Goal: Answer question/provide support: Share knowledge or assist other users

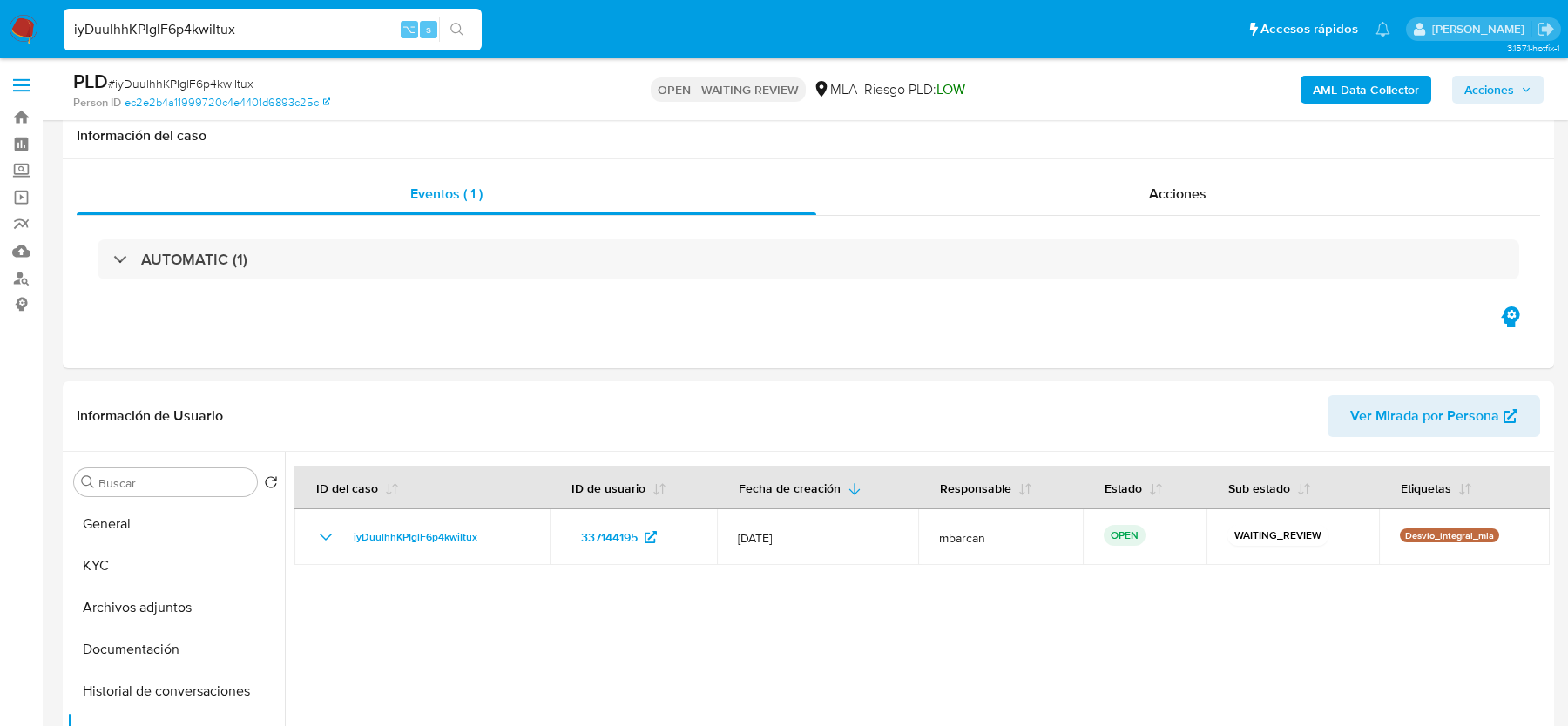
select select "10"
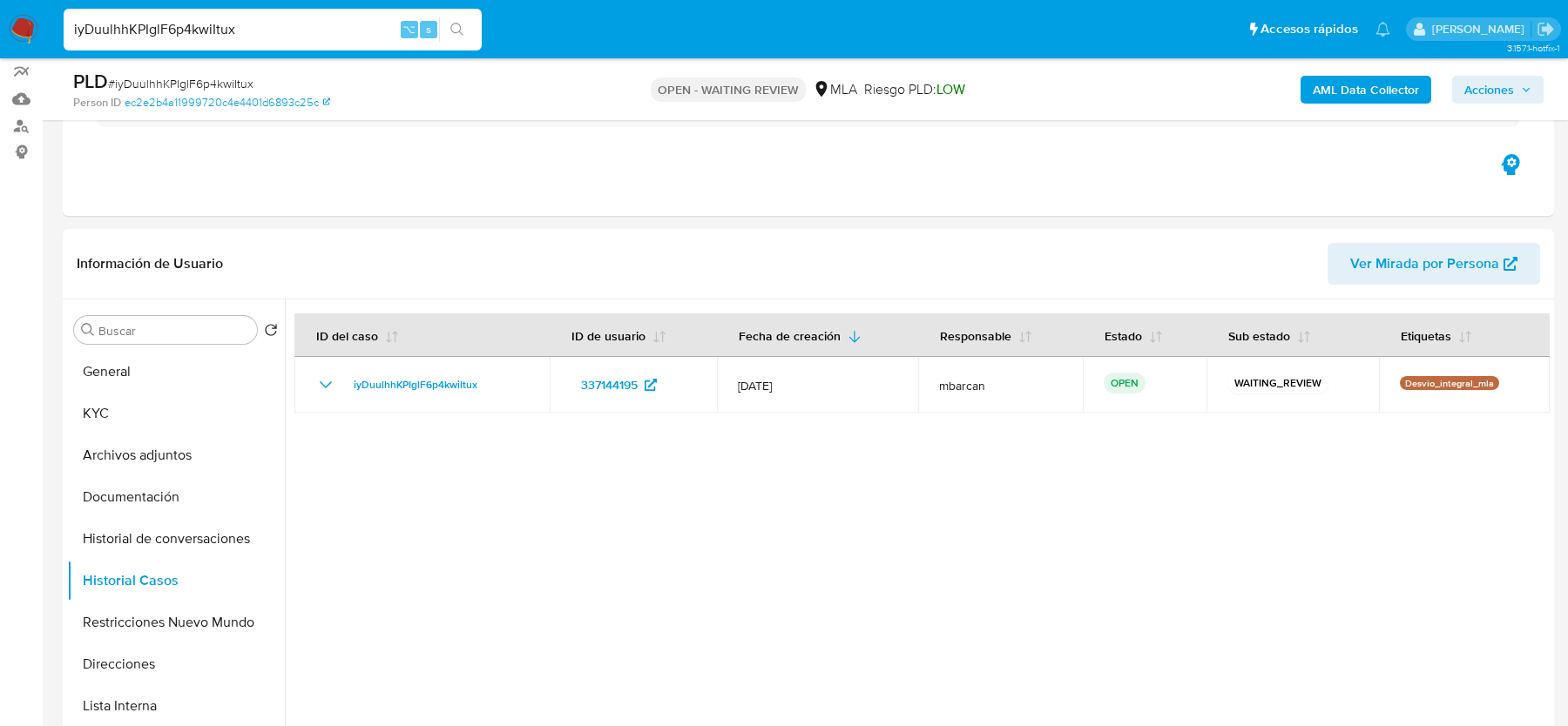
scroll to position [820, 0]
click at [122, 384] on button "General" at bounding box center [168, 372] width 204 height 42
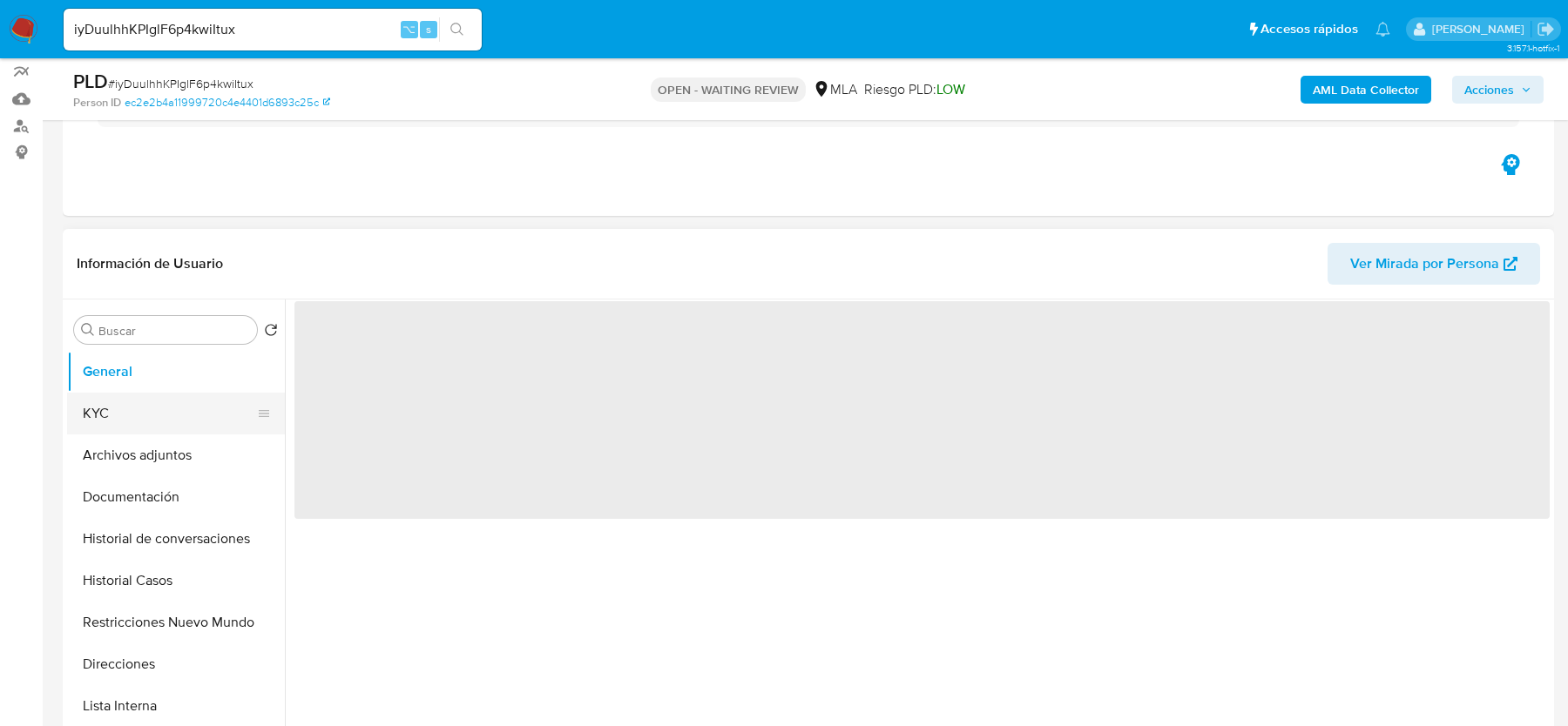
click at [122, 407] on button "KYC" at bounding box center [168, 413] width 204 height 42
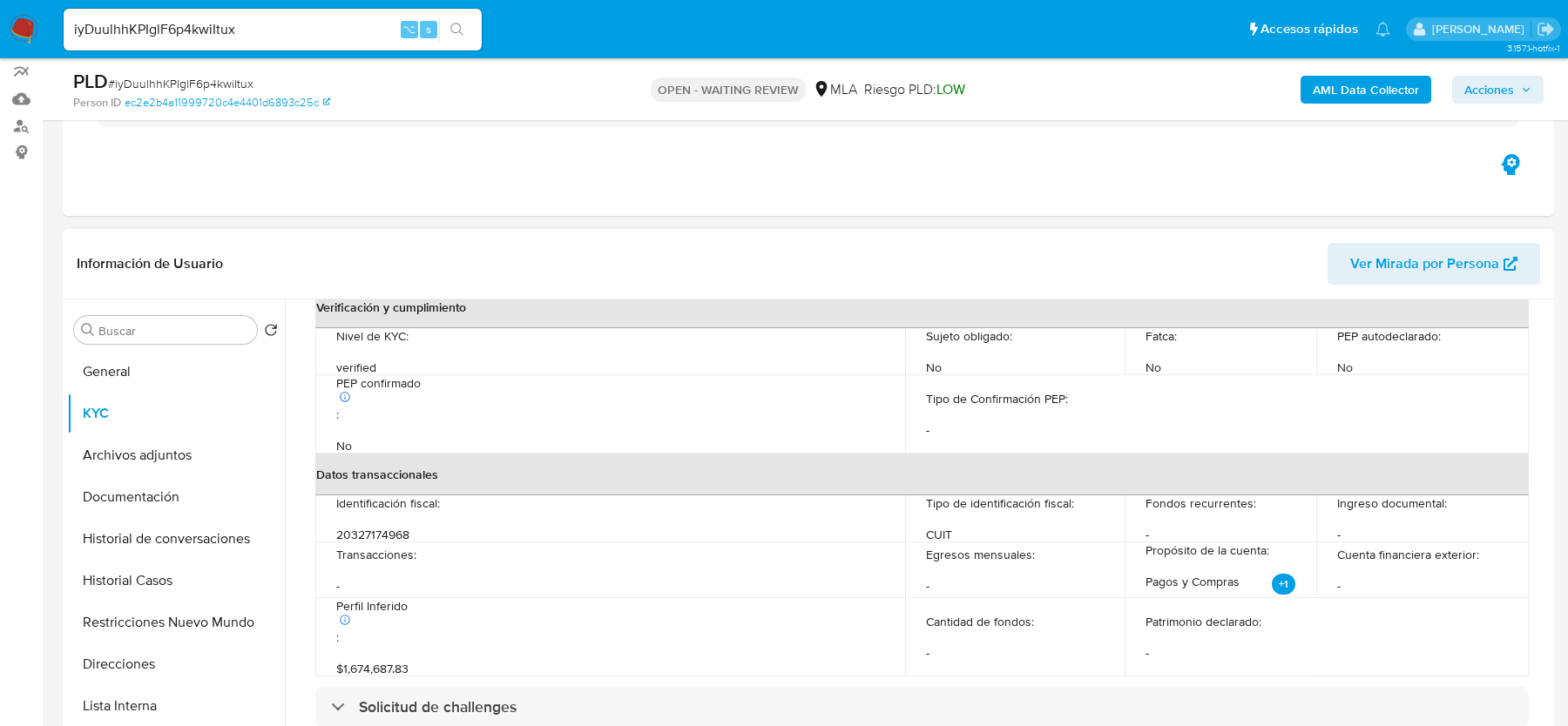
scroll to position [932, 0]
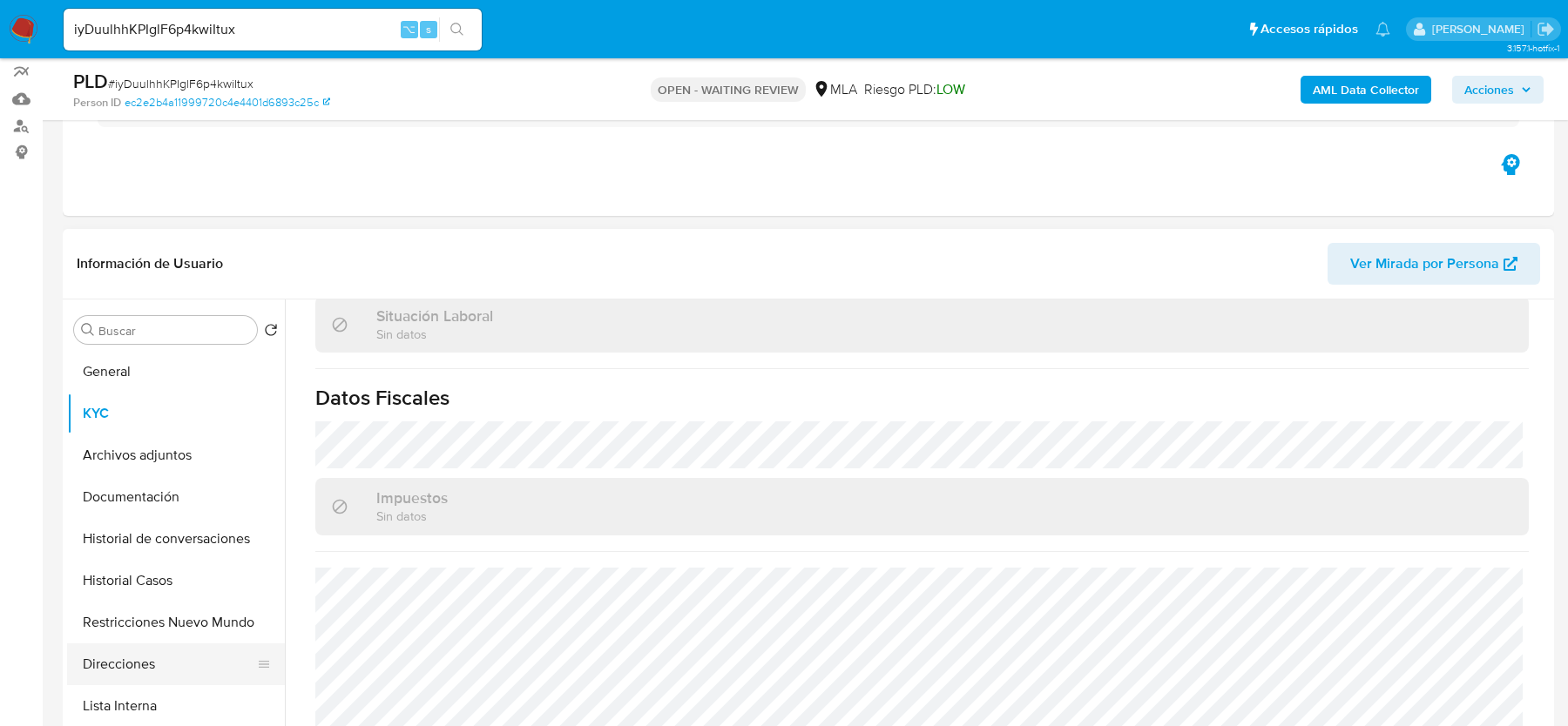
click at [130, 667] on button "Direcciones" at bounding box center [168, 664] width 204 height 42
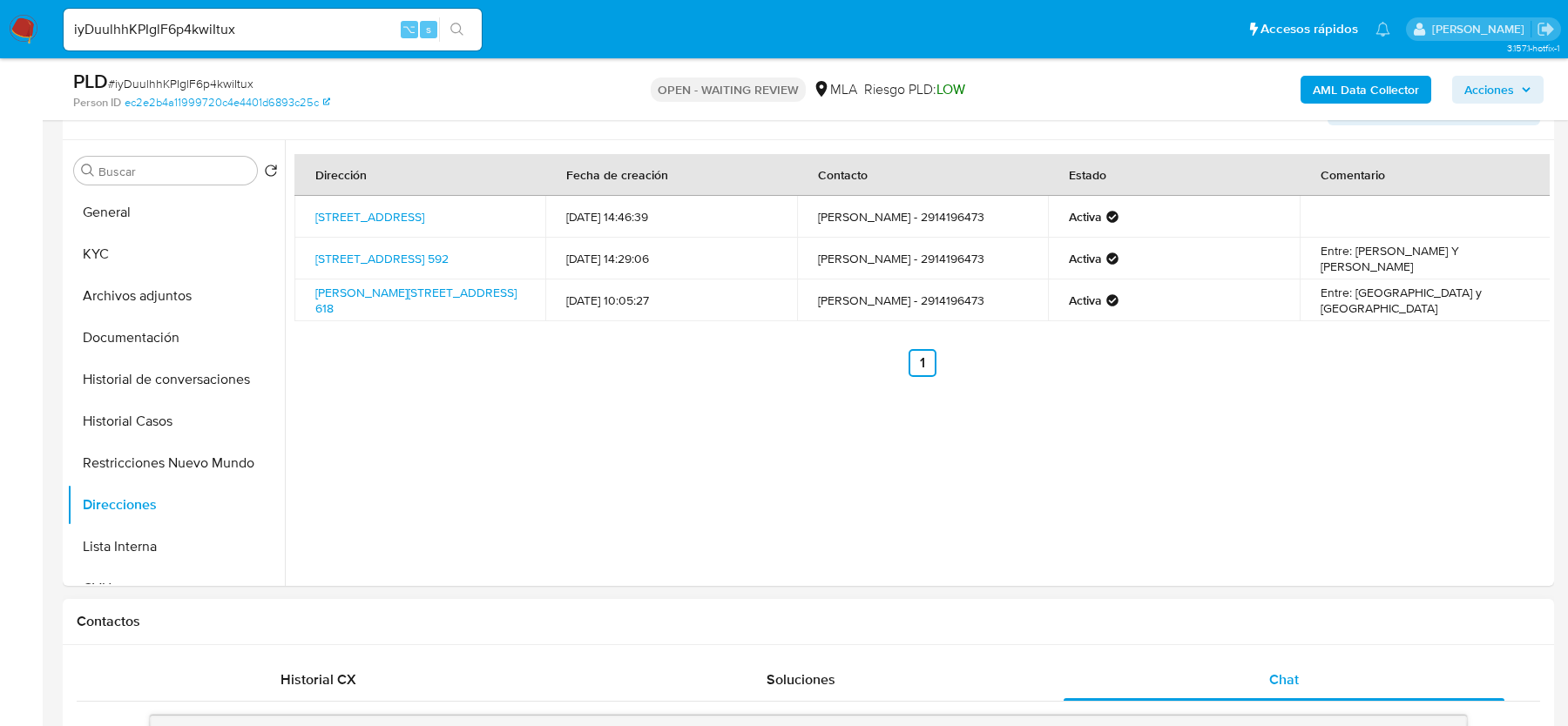
scroll to position [303, 0]
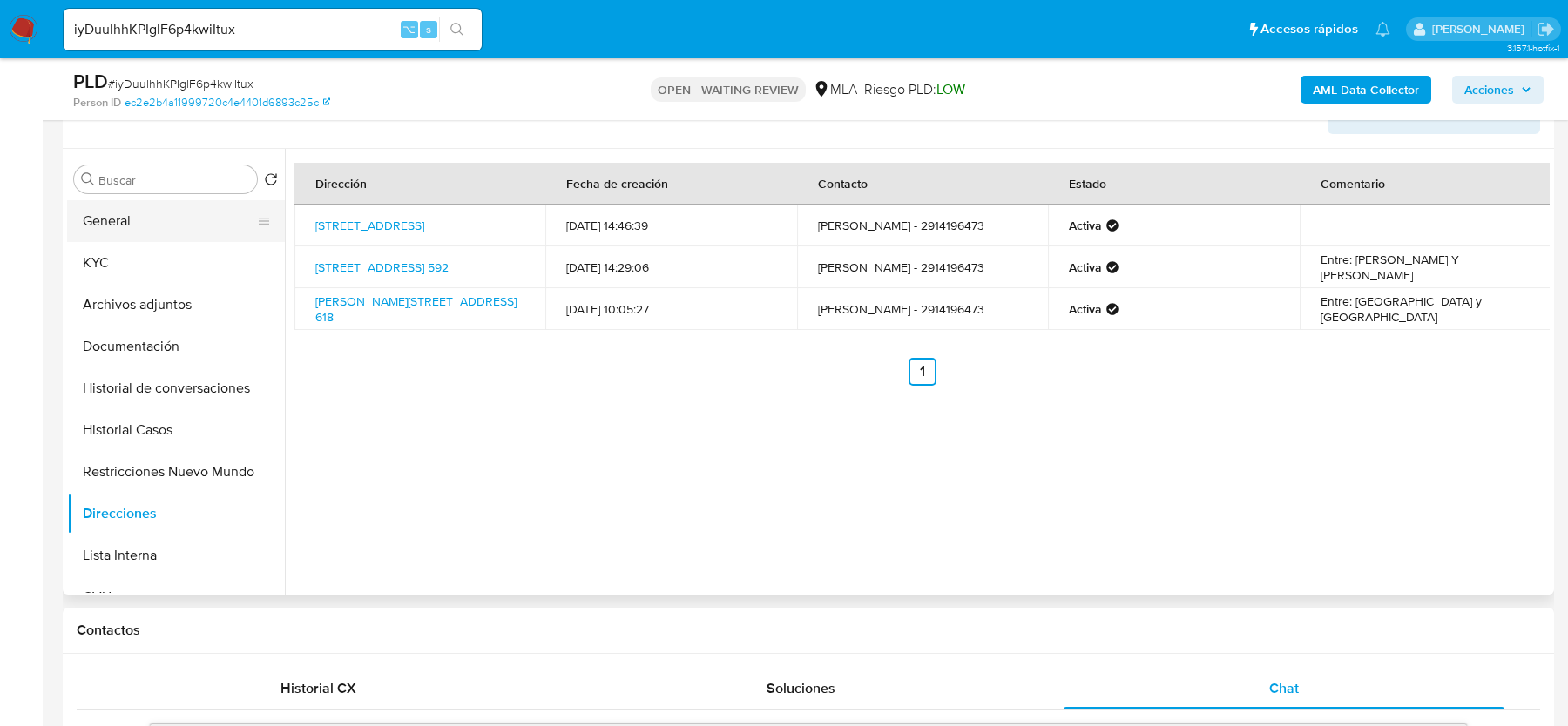
click at [136, 239] on button "General" at bounding box center [168, 221] width 204 height 42
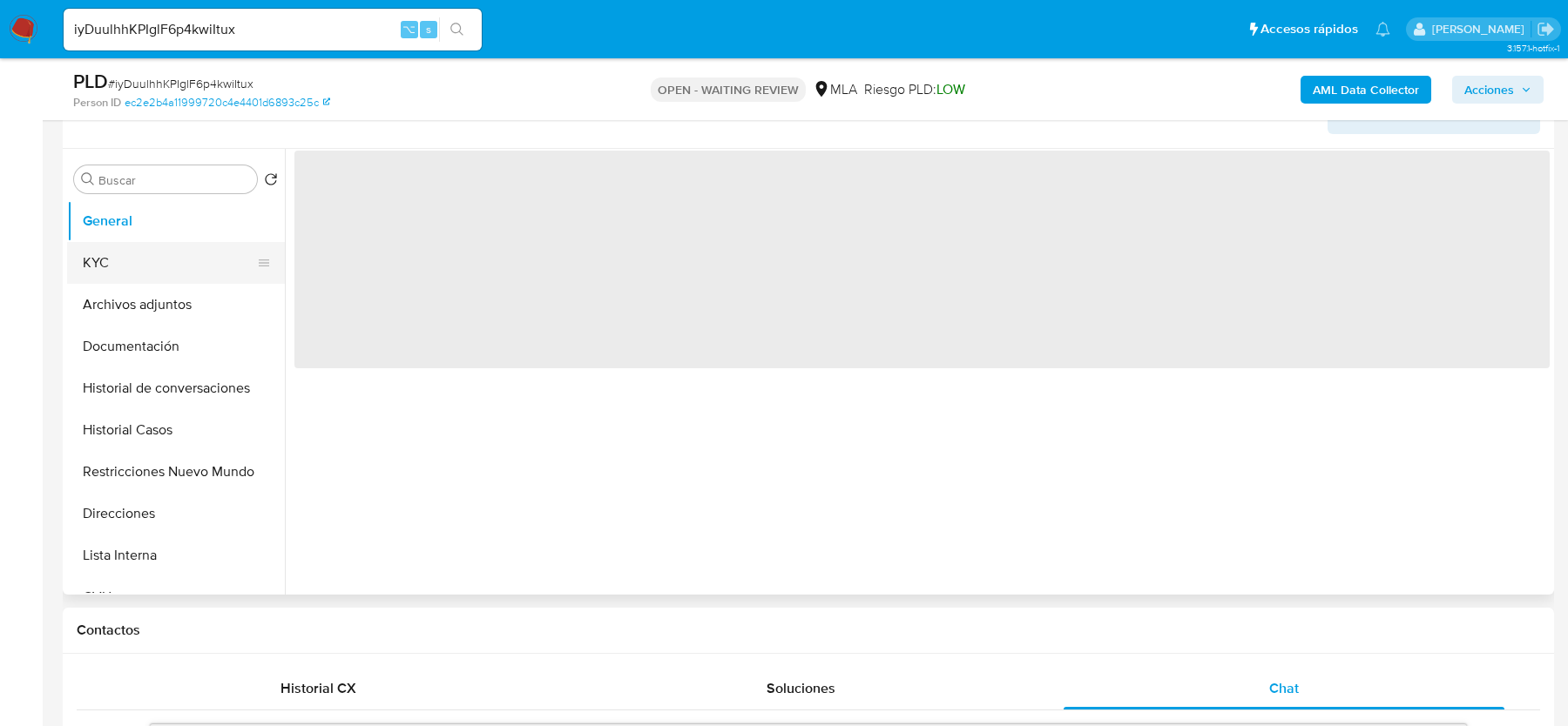
click at [137, 269] on button "KYC" at bounding box center [168, 263] width 204 height 42
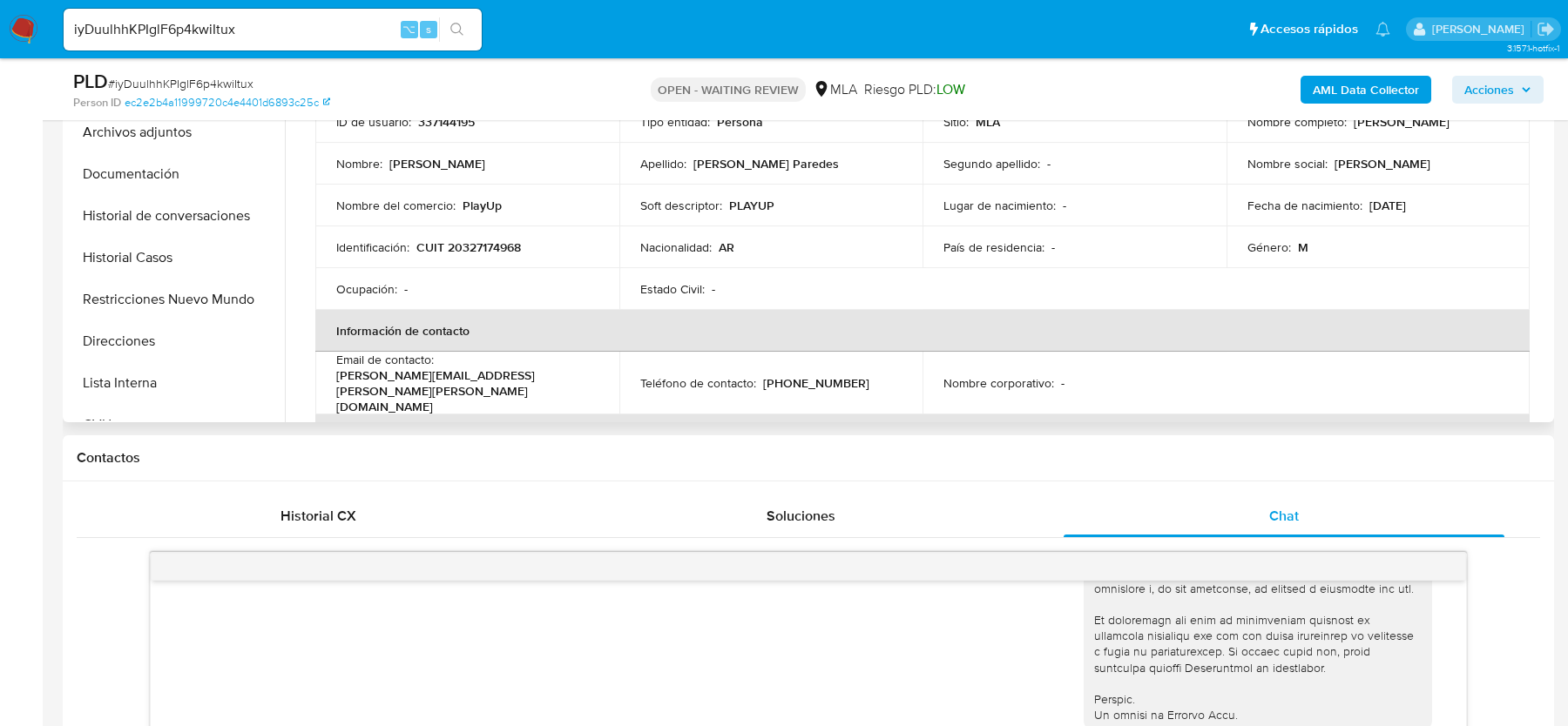
scroll to position [753, 0]
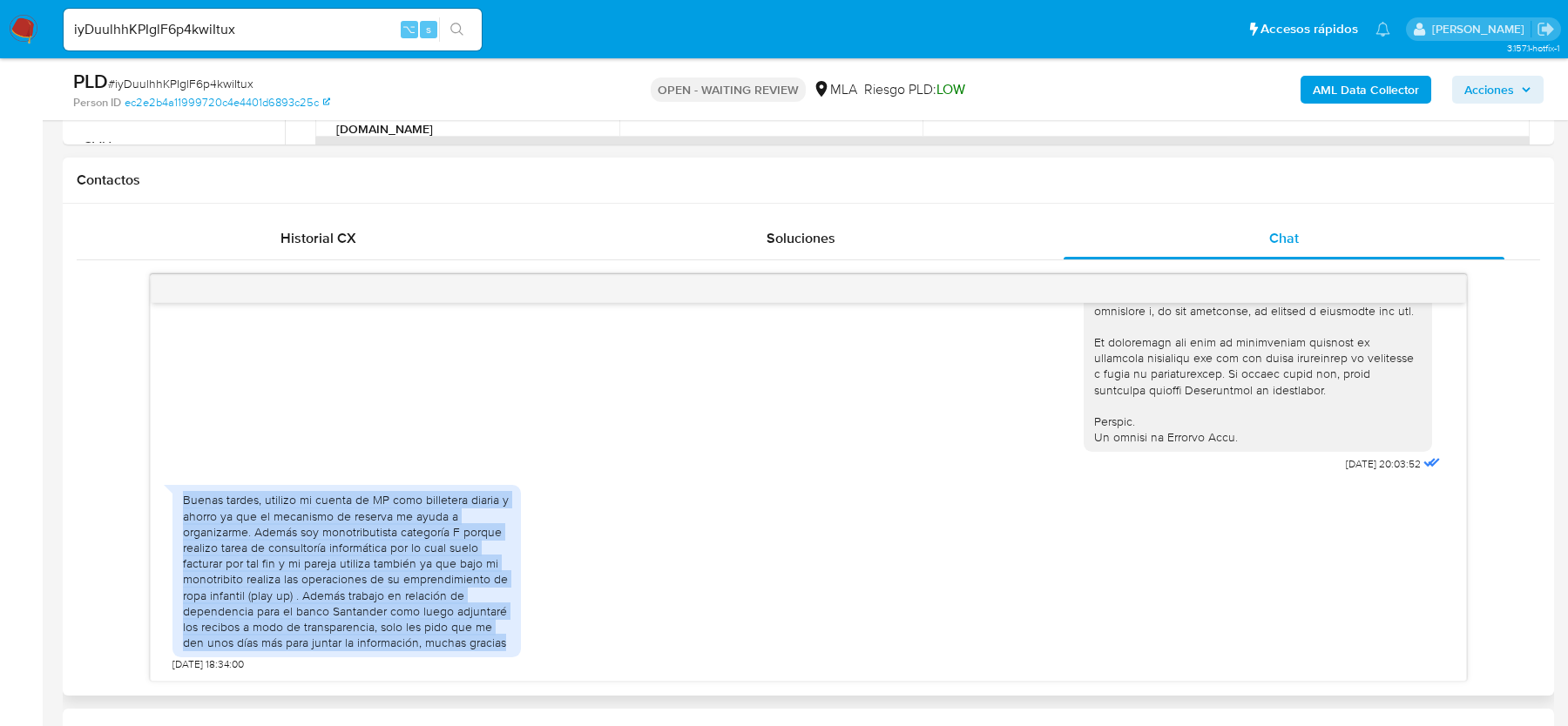
drag, startPoint x: 181, startPoint y: 497, endPoint x: 521, endPoint y: 656, distance: 375.3
click at [521, 656] on div "Buenas tardes, utilizo mi cuenta de MP como billetera diaria y ahorro ya que el…" at bounding box center [809, 574] width 1272 height 195
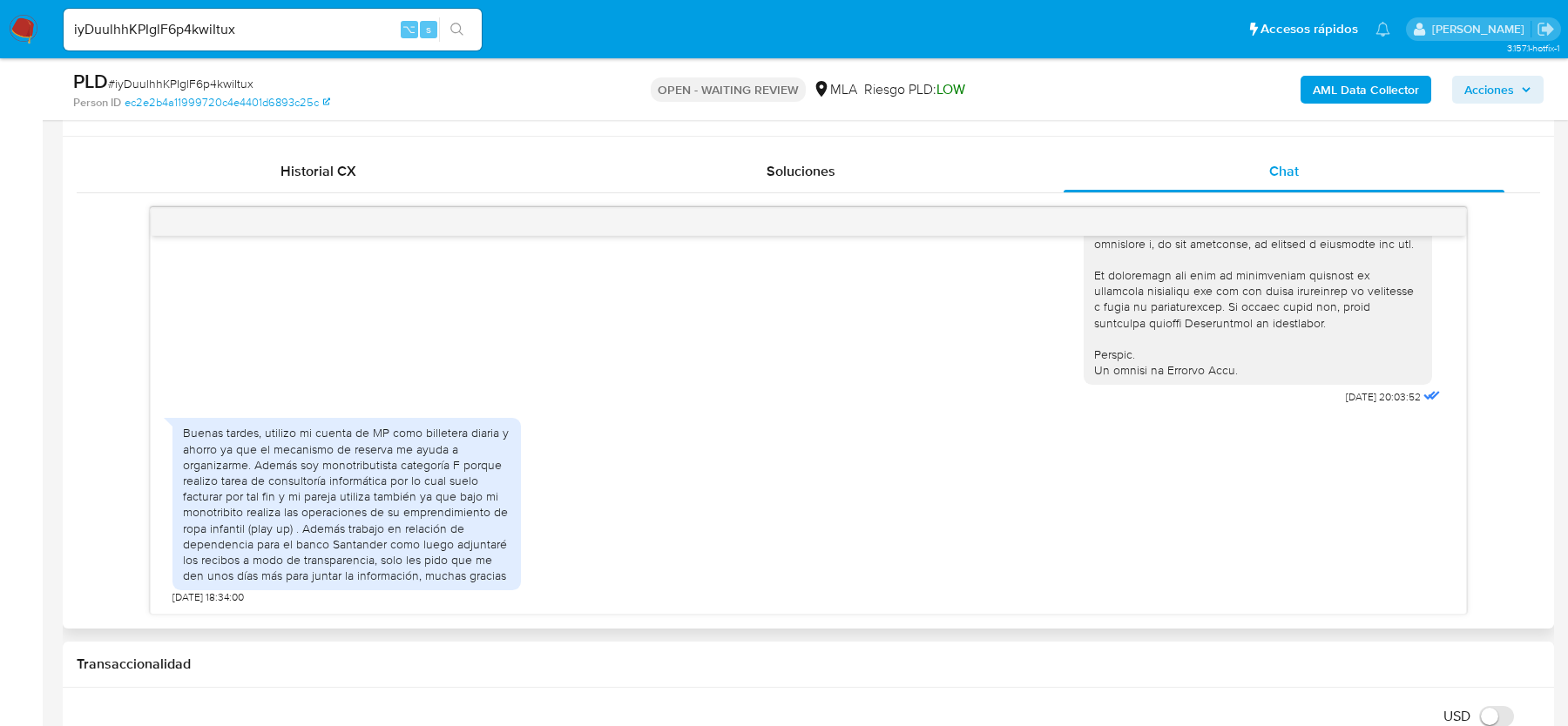
scroll to position [902, 0]
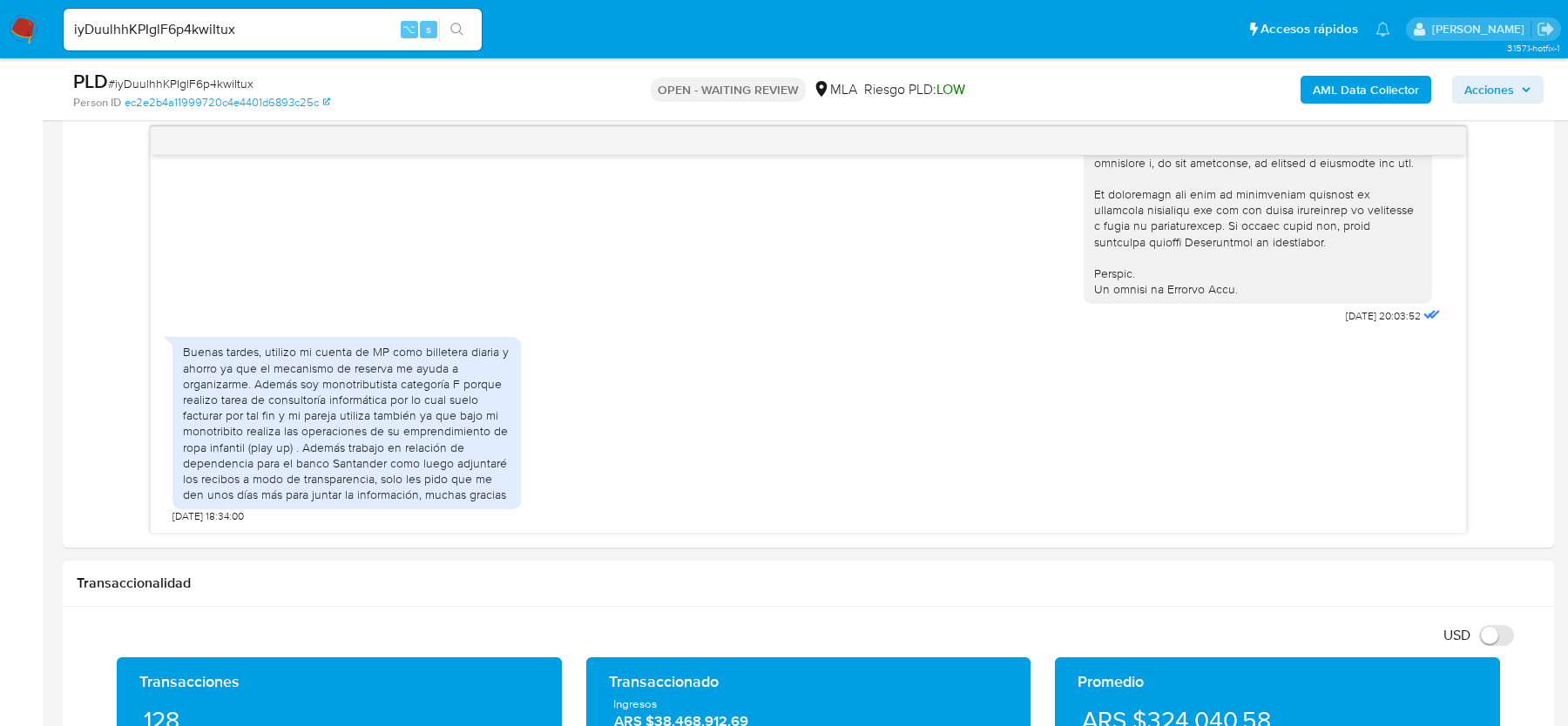
click at [157, 86] on span "# iyDuulhhKPIglF6p4kwiItux" at bounding box center [180, 84] width 146 height 18
click at [23, 16] on img at bounding box center [23, 30] width 30 height 30
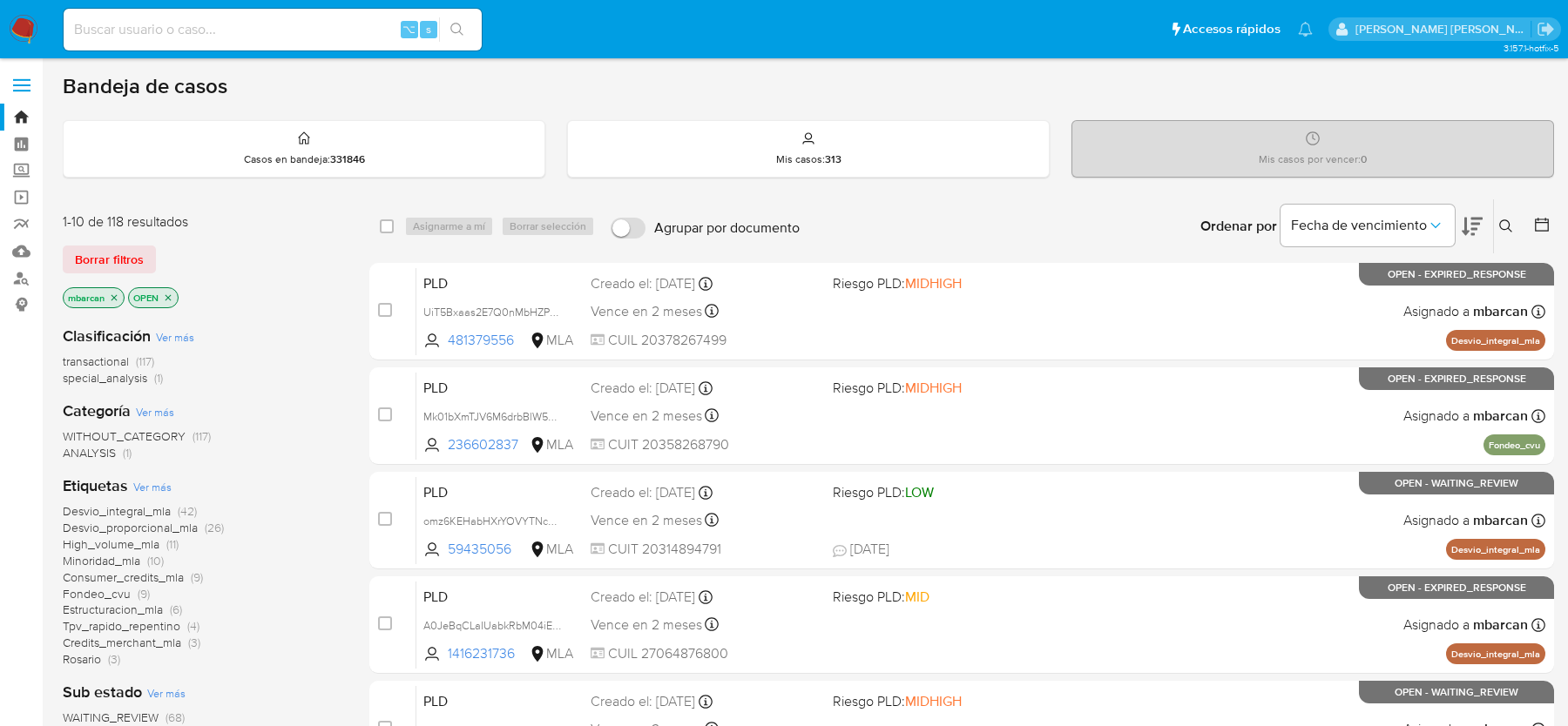
click at [1504, 222] on icon at bounding box center [1506, 226] width 14 height 14
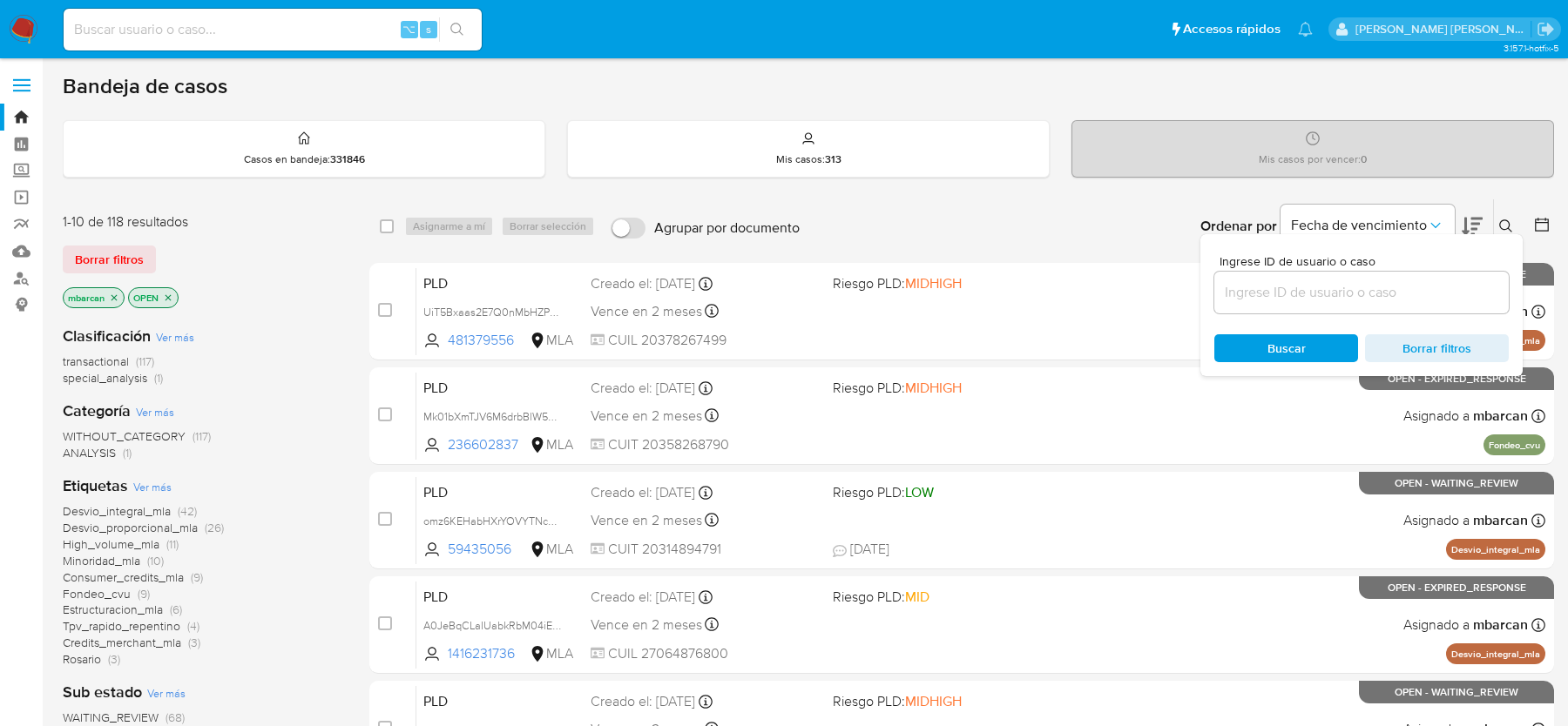
click at [1337, 300] on input at bounding box center [1361, 293] width 294 height 23
type input "iyDuulhhKPIglF6p4kwiItux"
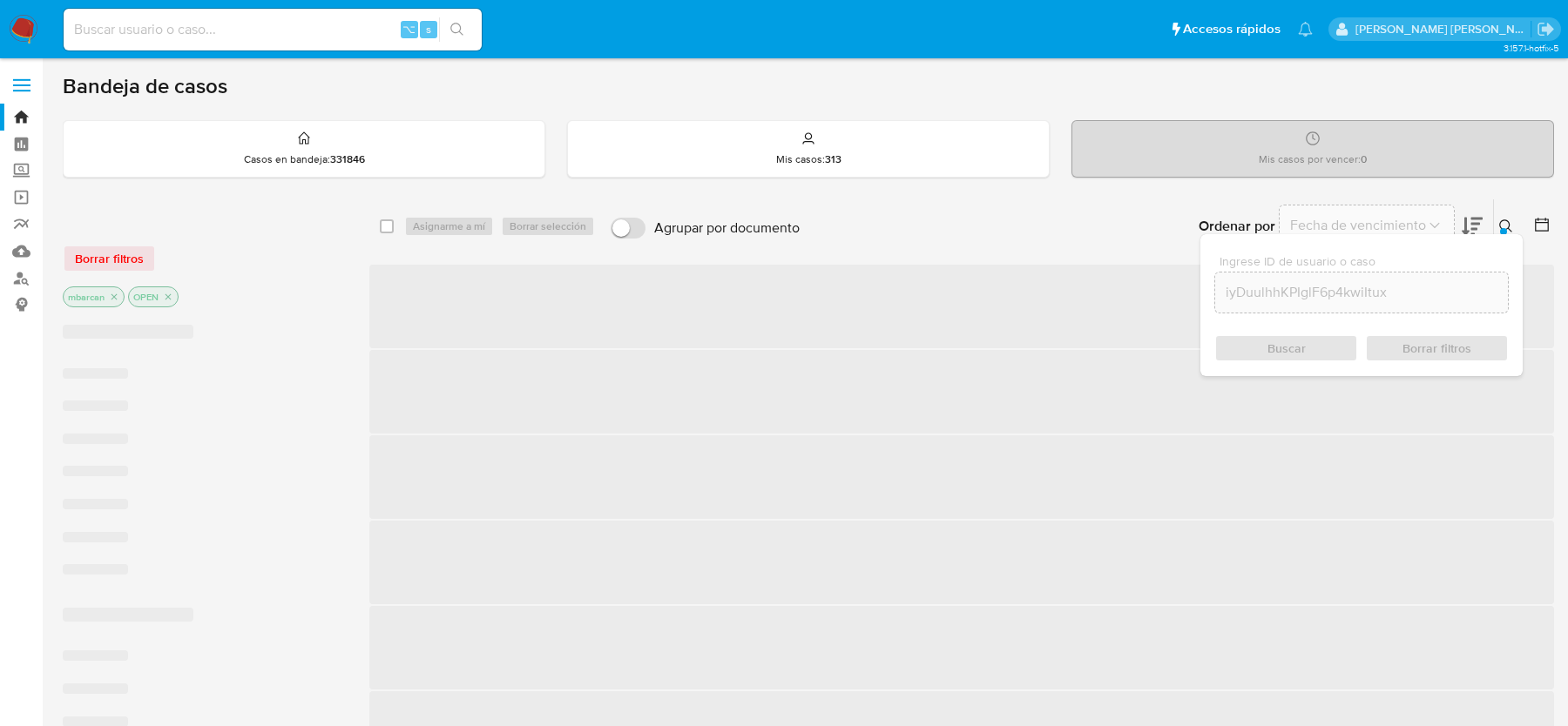
click at [1526, 222] on div at bounding box center [1538, 225] width 31 height 54
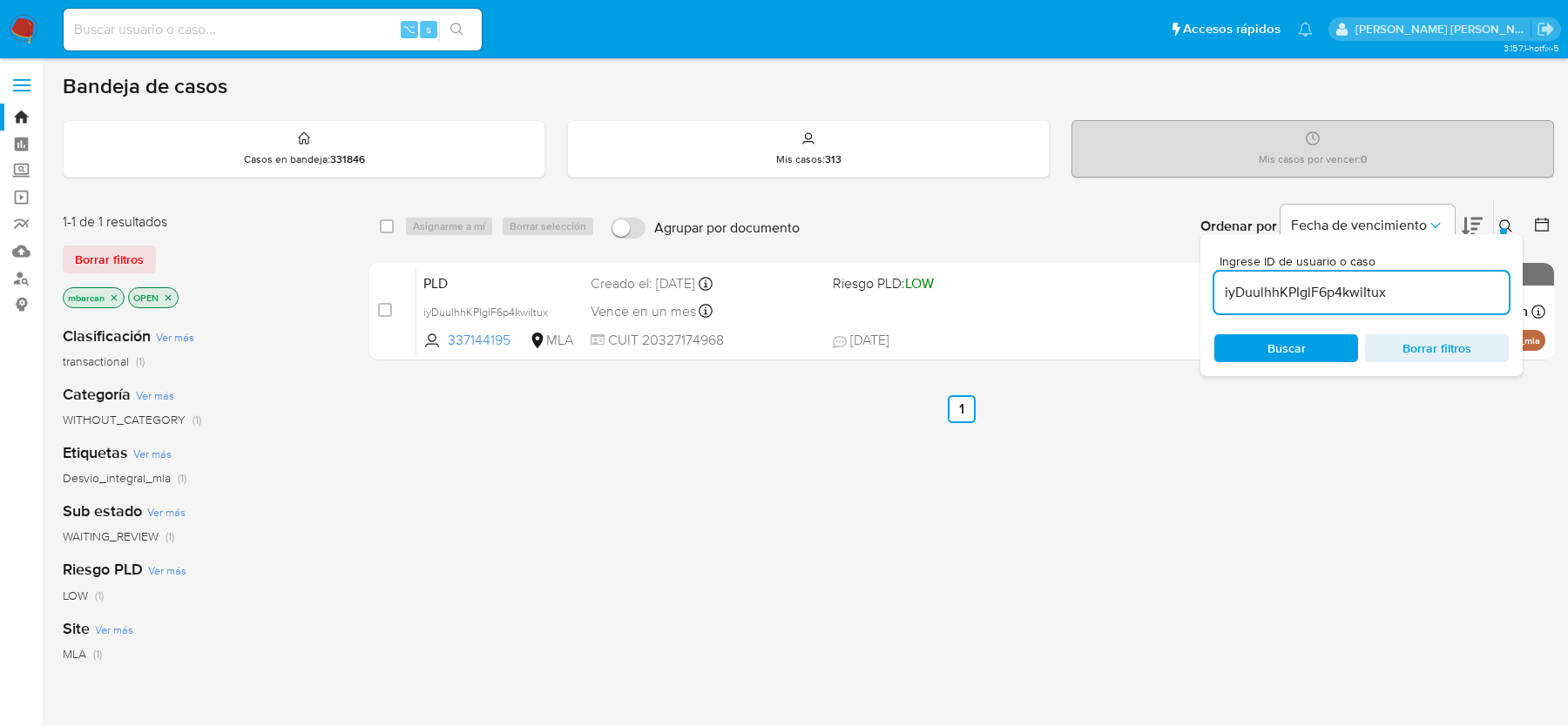
click at [1503, 224] on icon at bounding box center [1506, 226] width 14 height 14
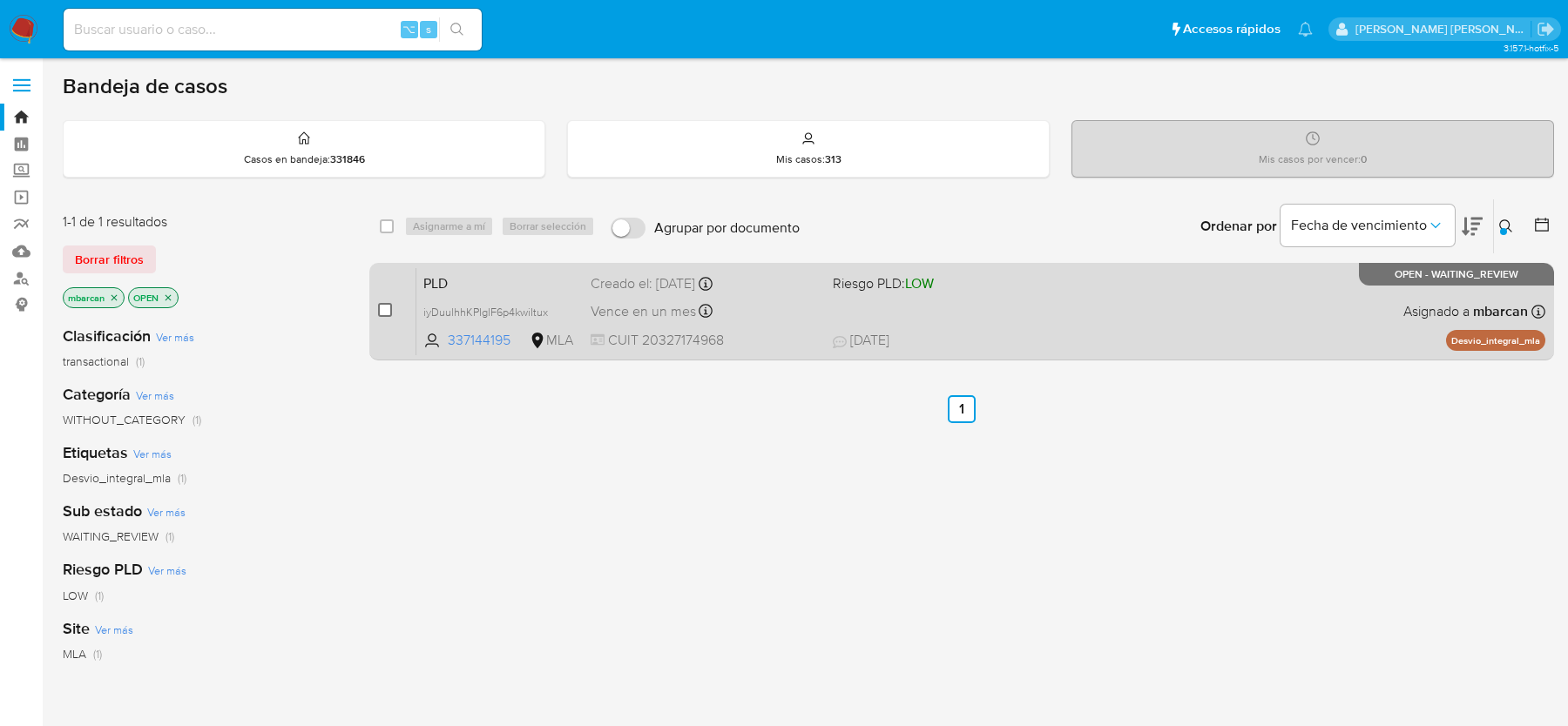
click at [389, 303] on input "checkbox" at bounding box center [384, 310] width 14 height 14
checkbox input "true"
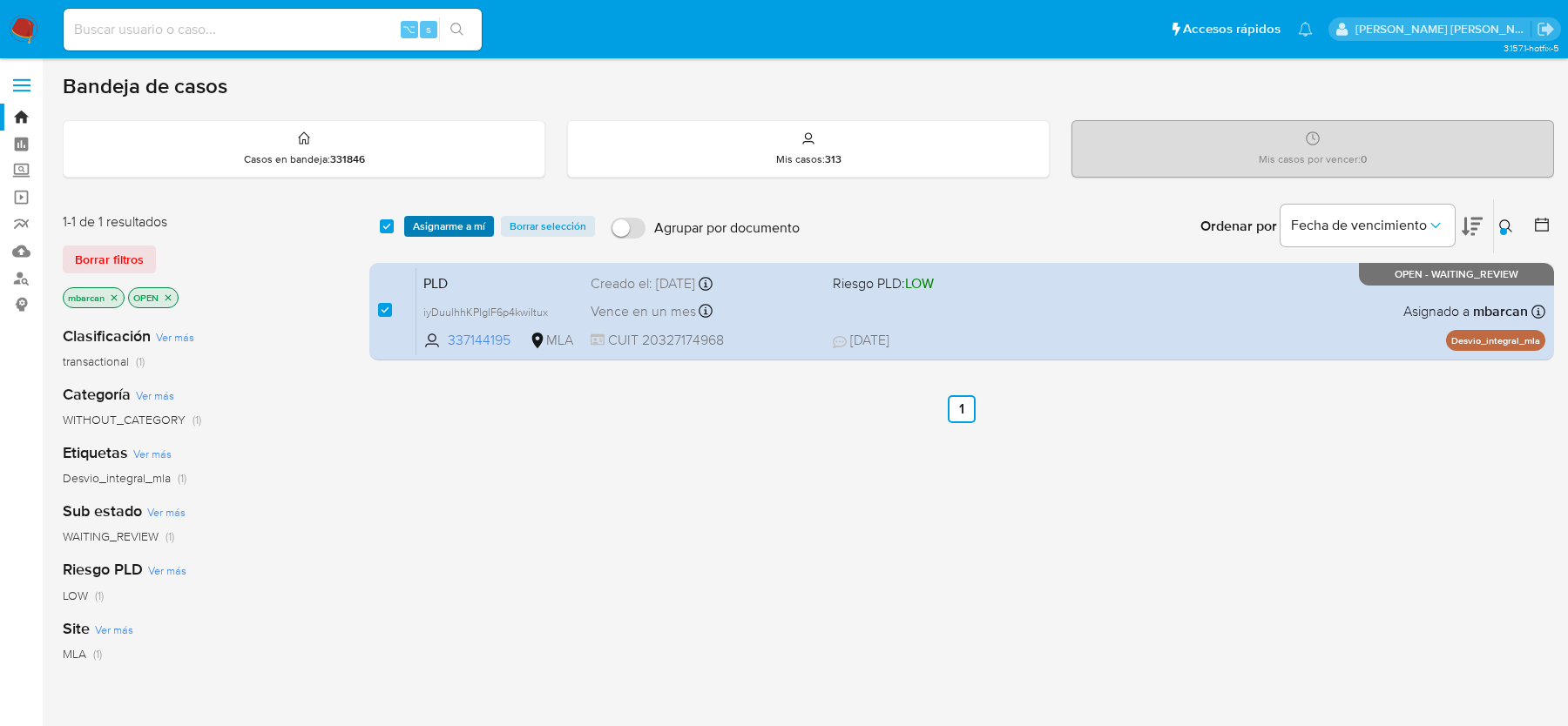
click at [437, 234] on span "Asignarme a mí" at bounding box center [449, 226] width 72 height 18
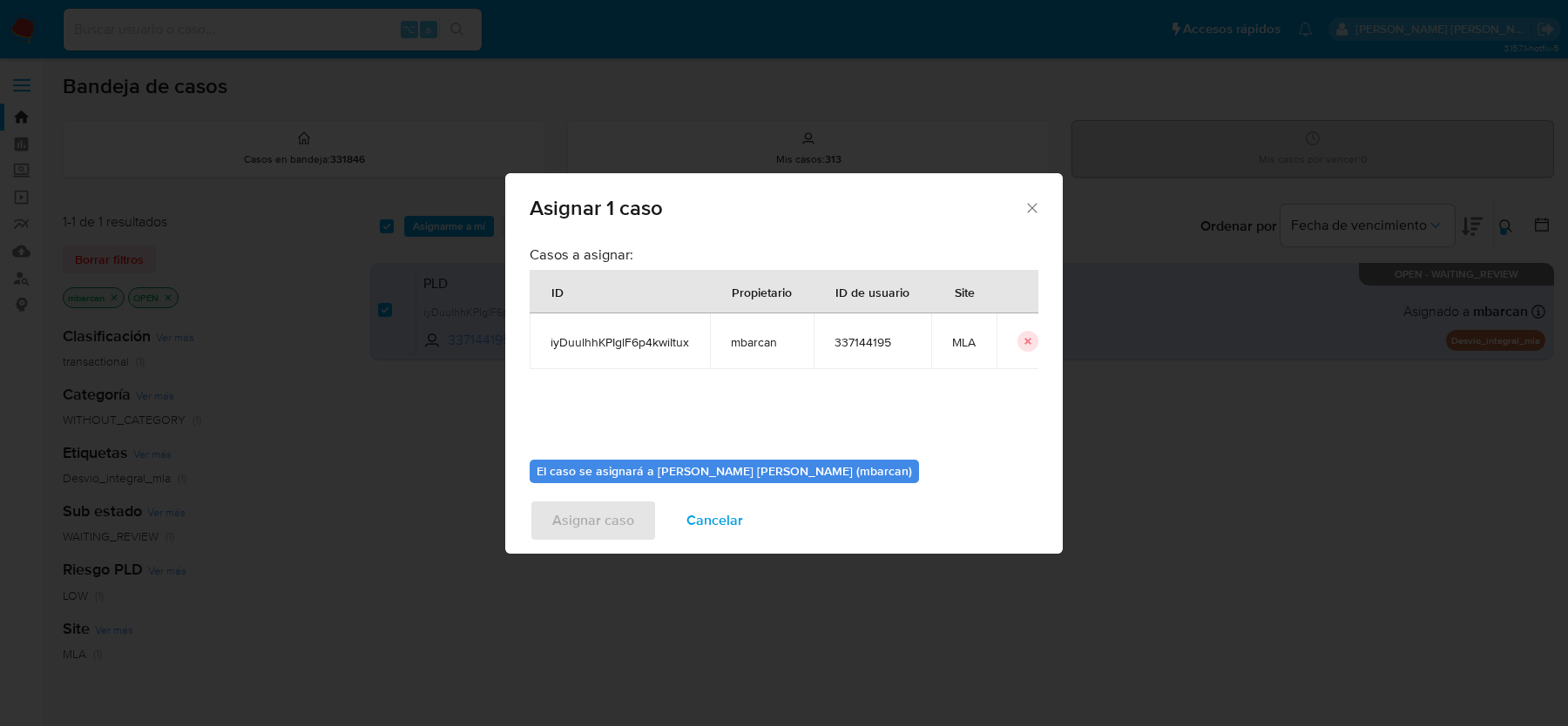
scroll to position [89, 0]
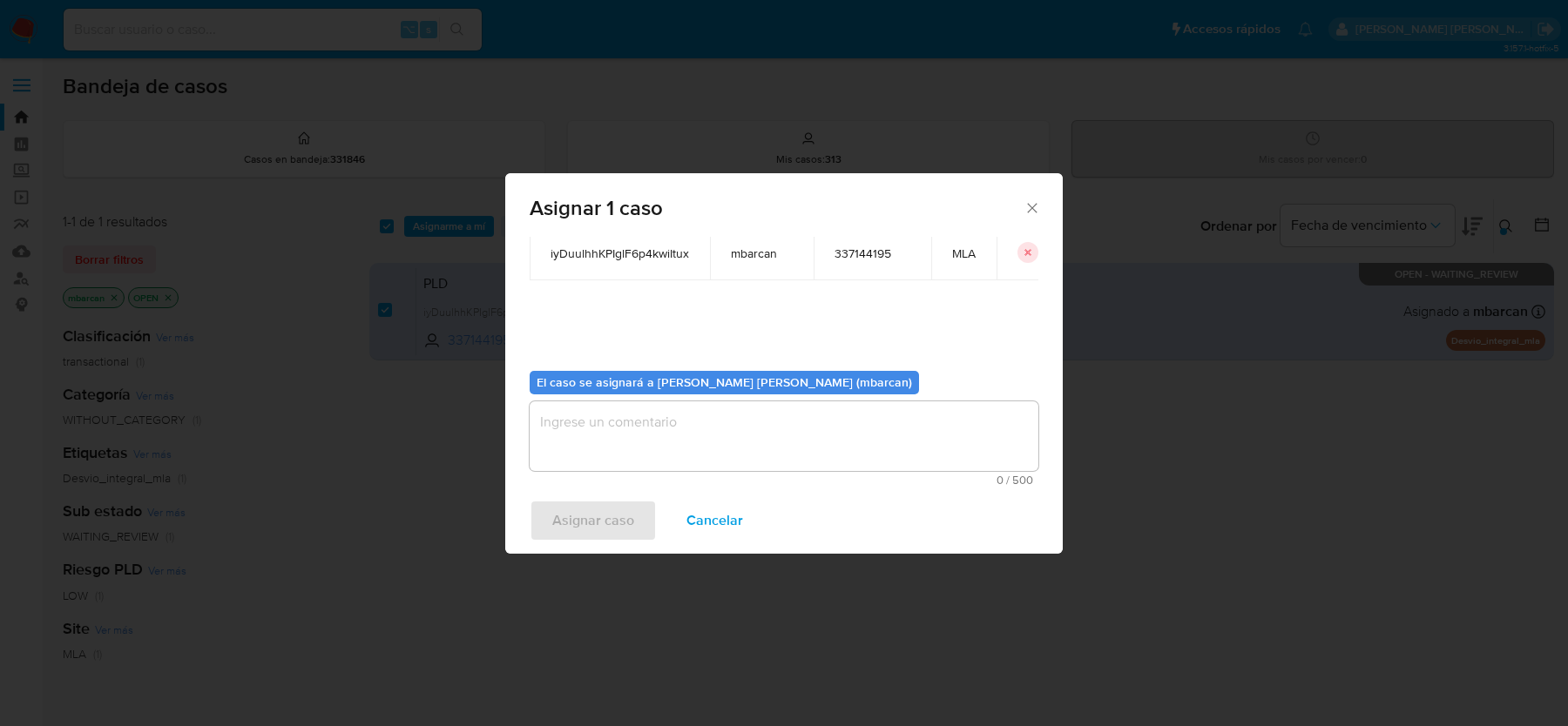
click at [734, 438] on textarea "assign-modal" at bounding box center [784, 436] width 509 height 70
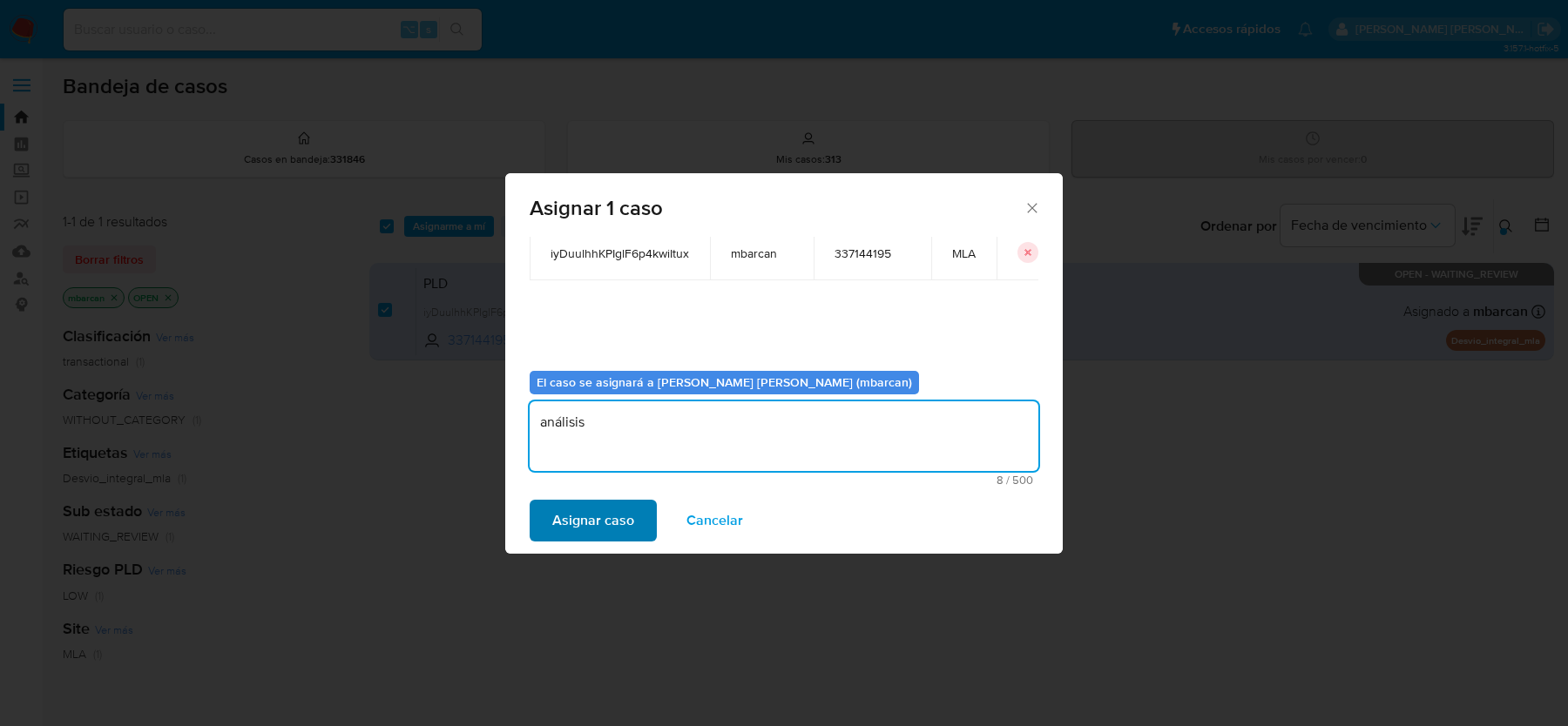
type textarea "análisis"
click at [612, 521] on span "Asignar caso" at bounding box center [593, 520] width 82 height 39
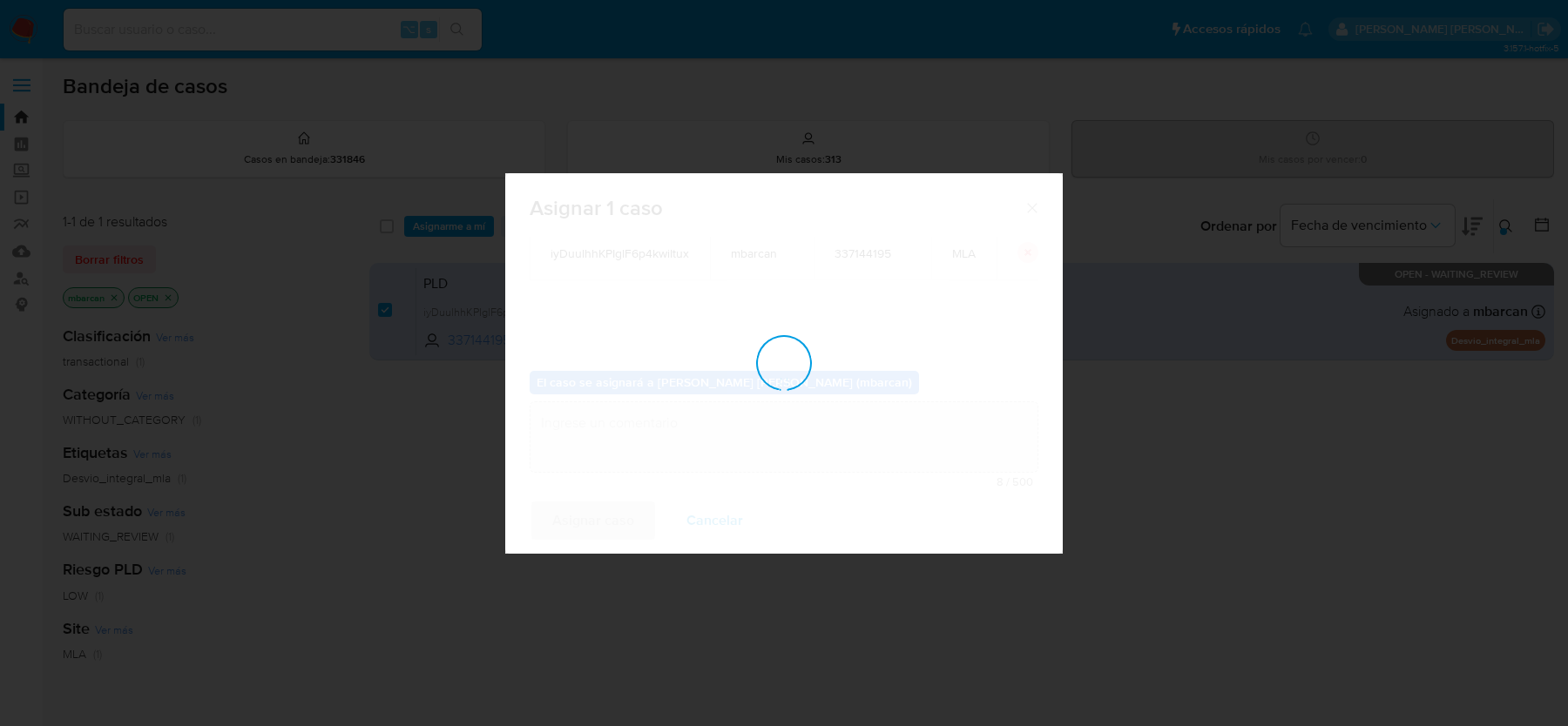
checkbox input "false"
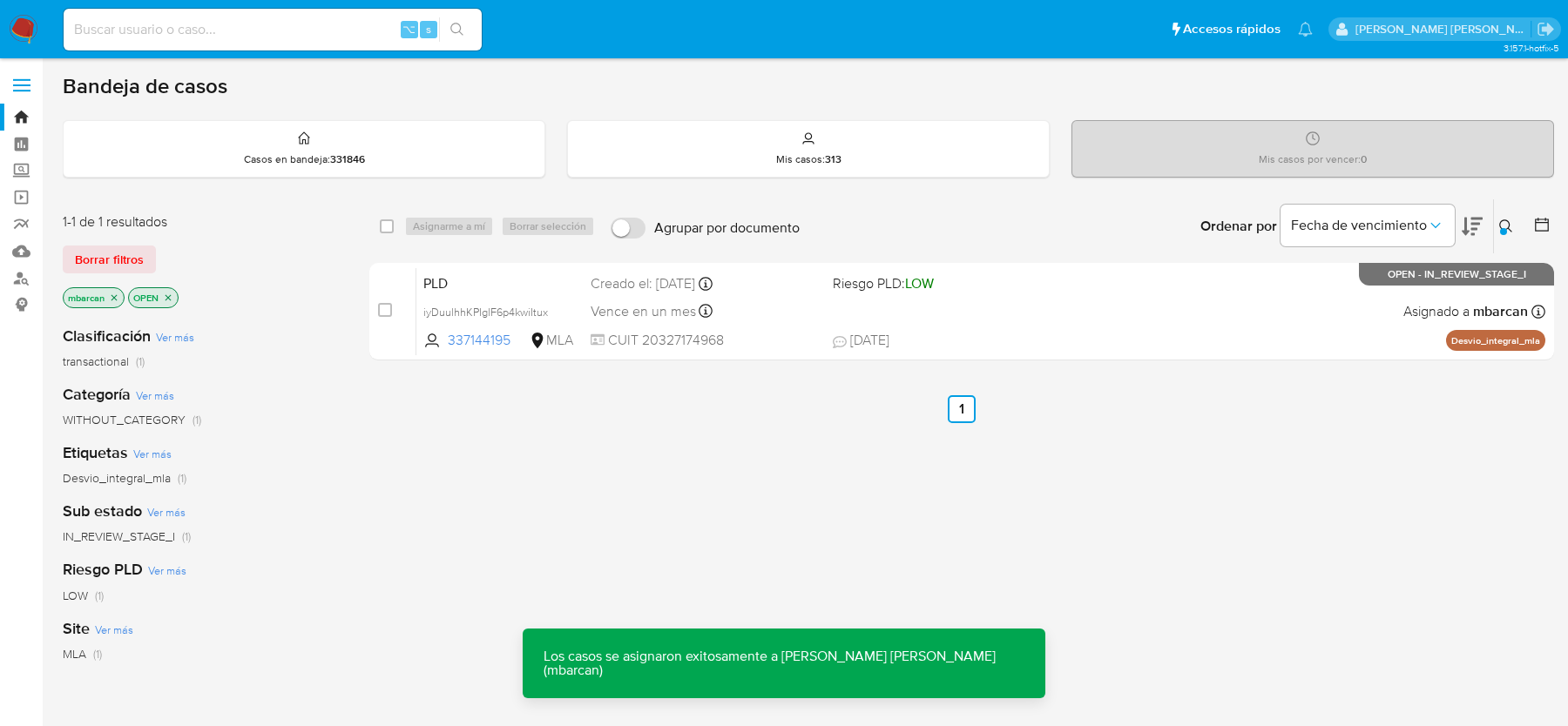
click at [456, 276] on span "PLD" at bounding box center [500, 282] width 153 height 23
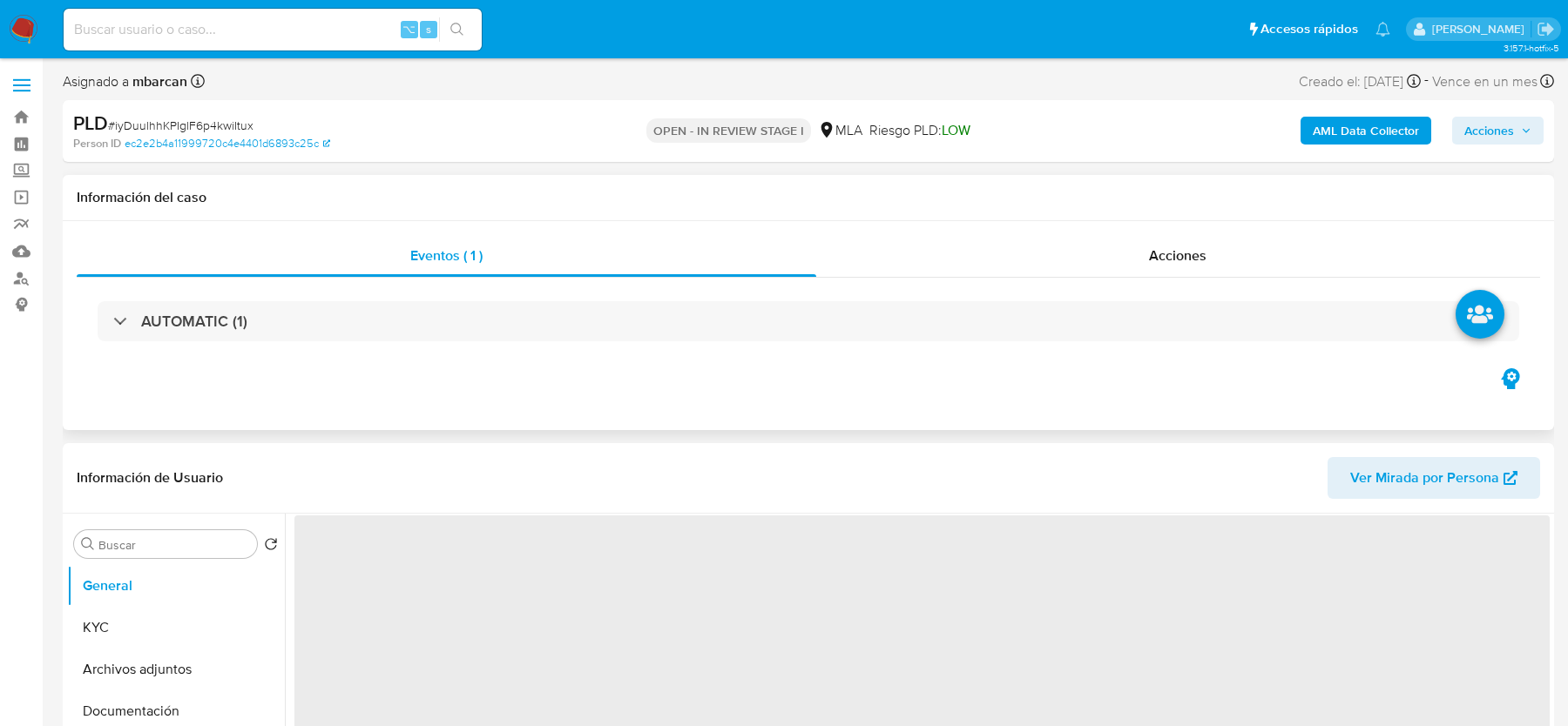
scroll to position [373, 0]
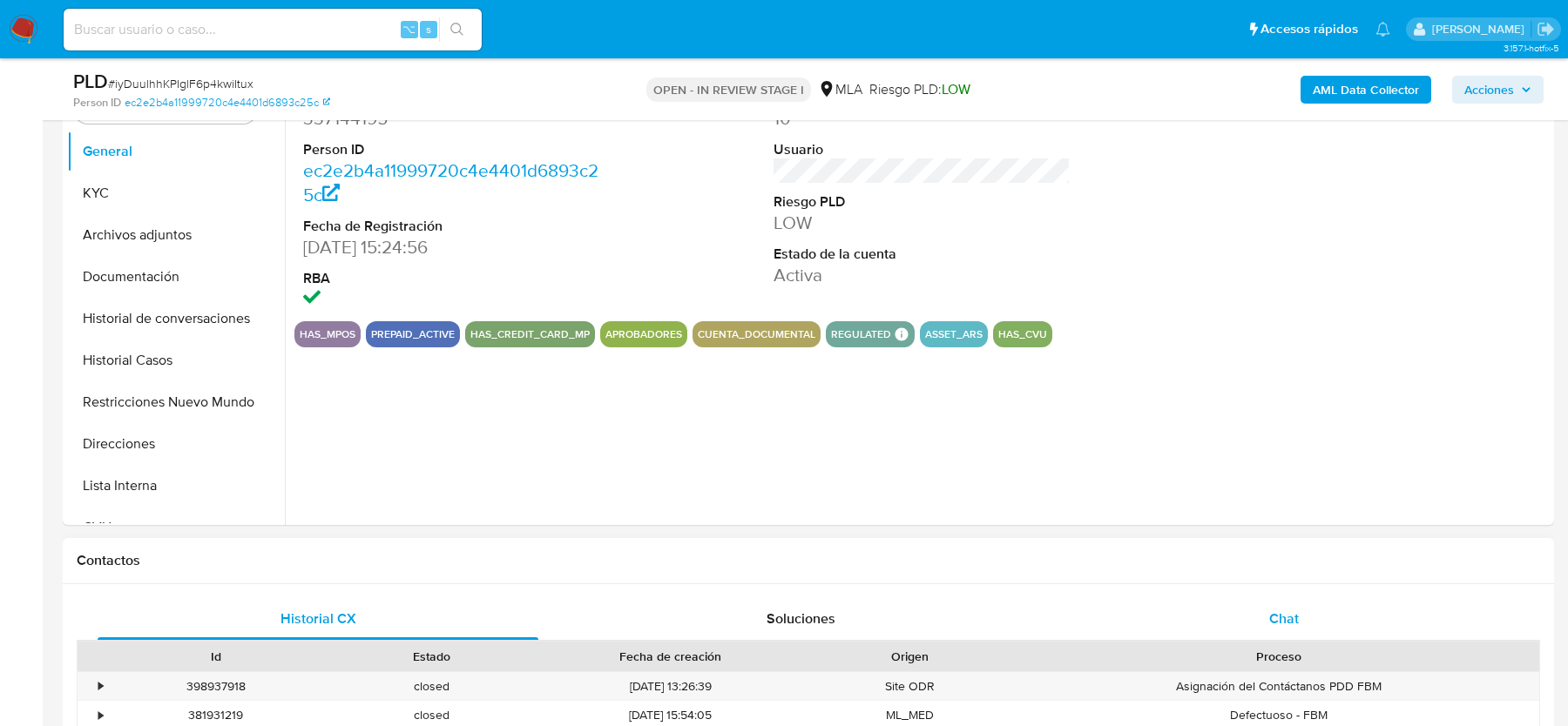
click at [1164, 615] on div "Chat" at bounding box center [1283, 619] width 441 height 42
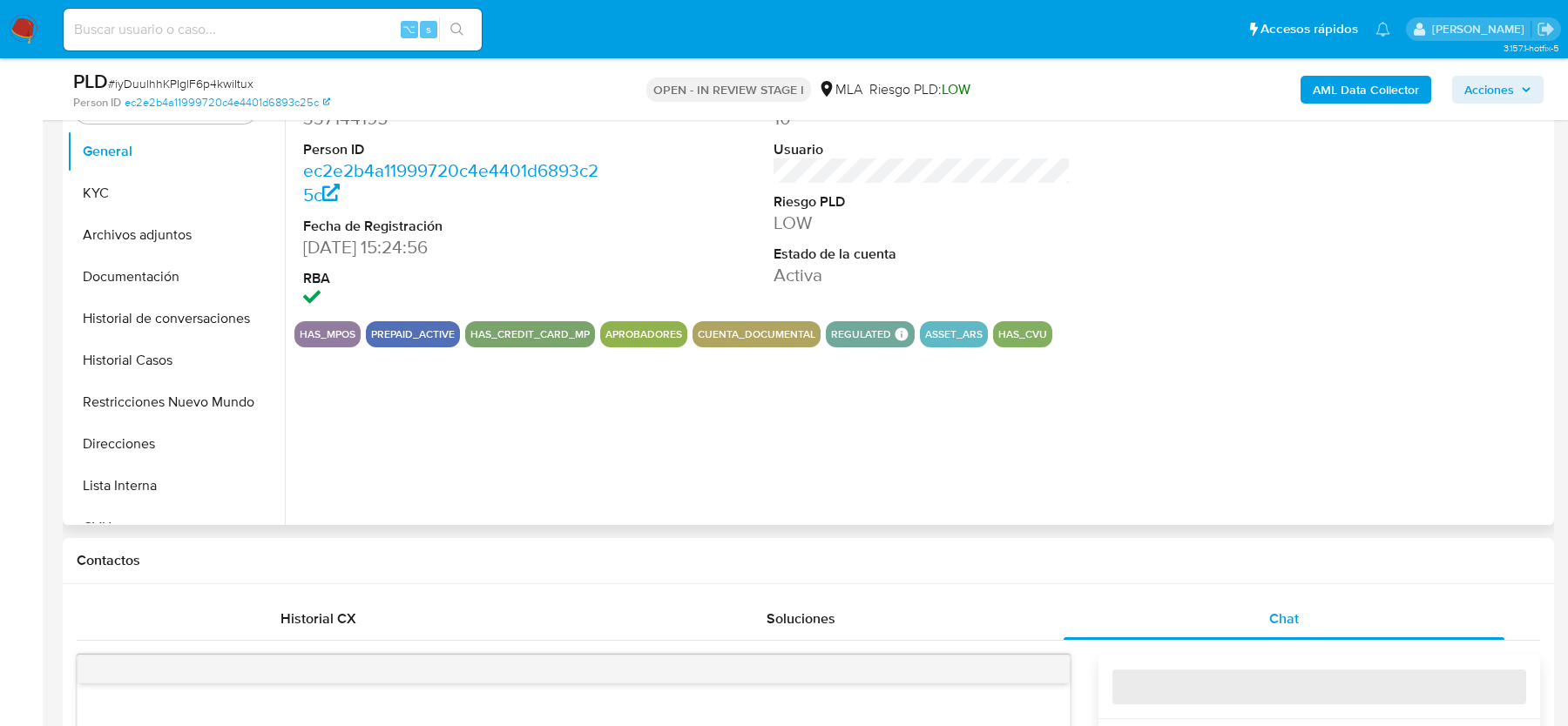
select select "10"
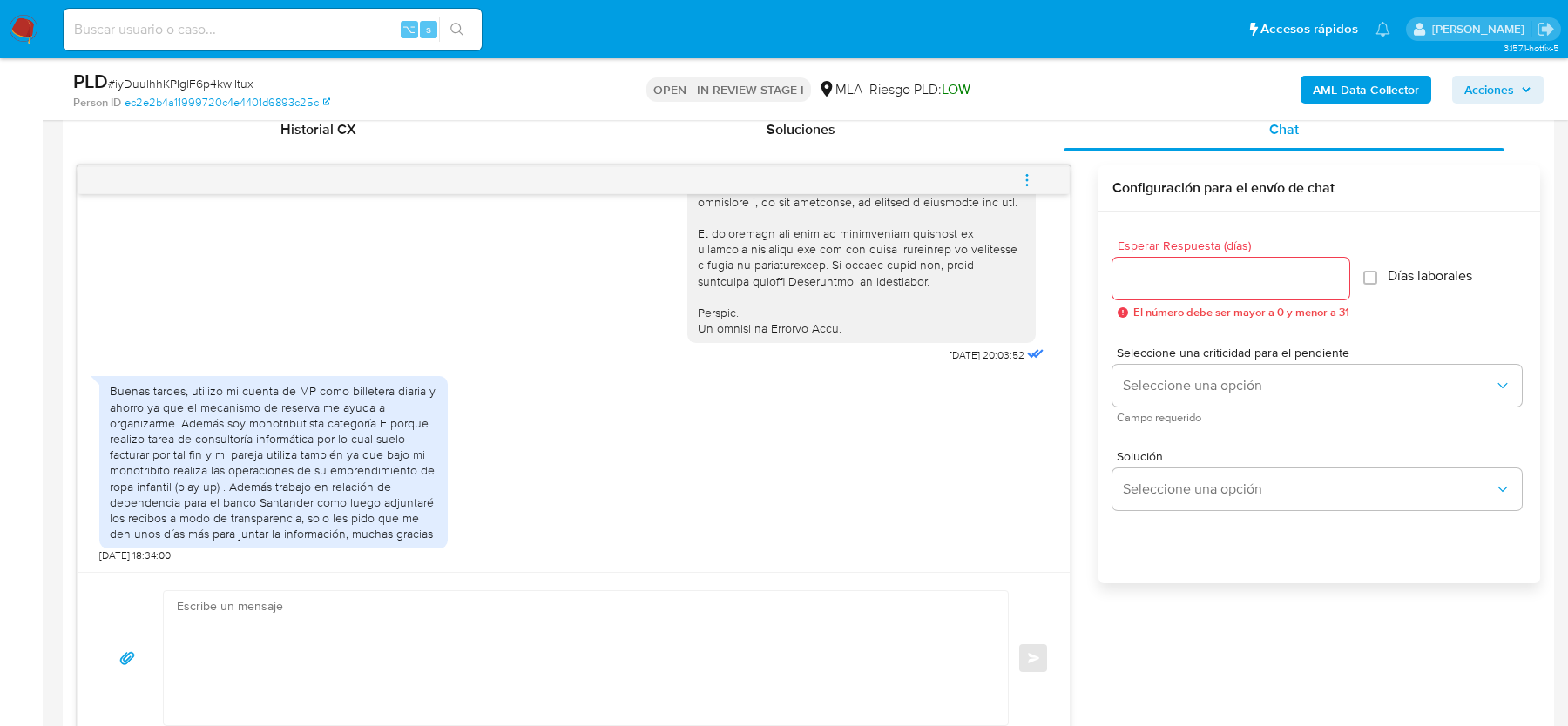
scroll to position [1047, 0]
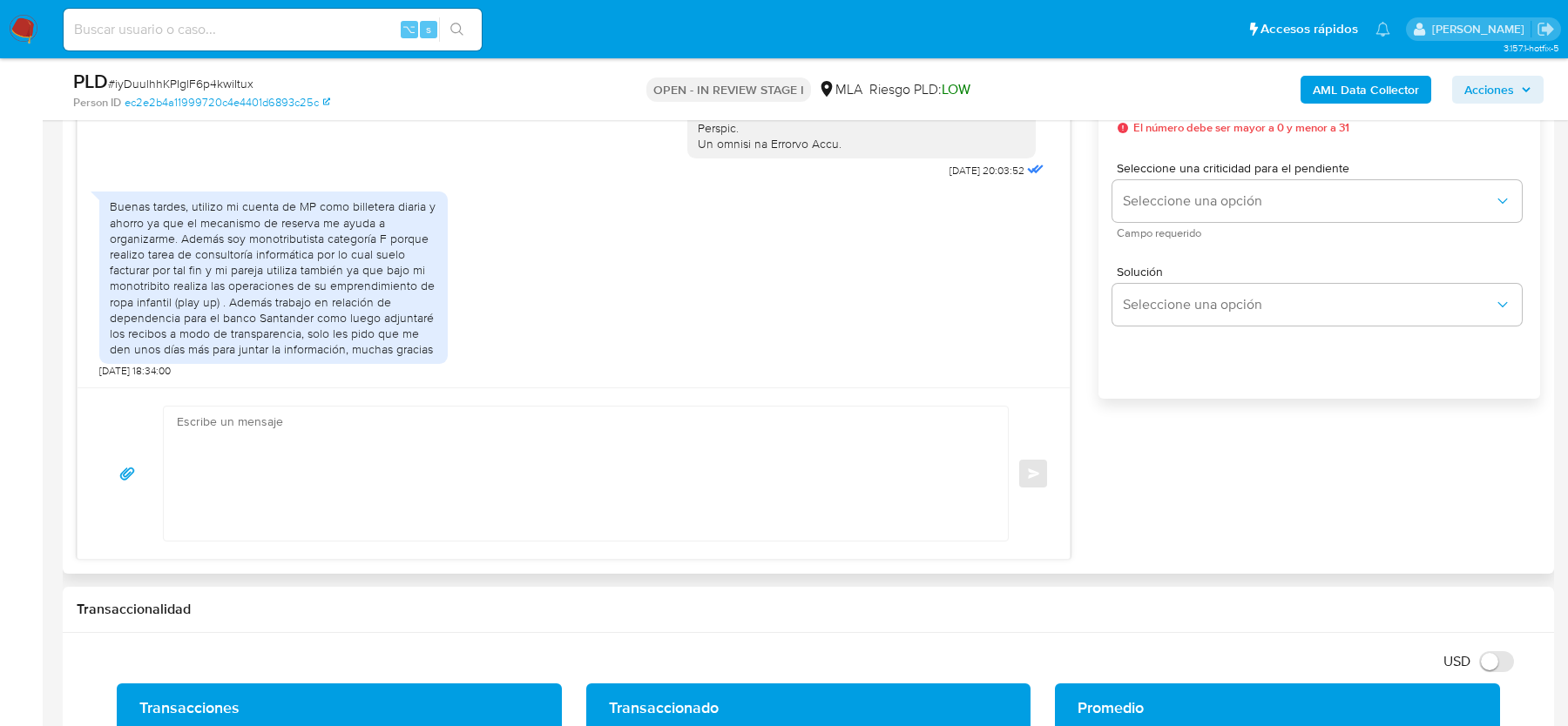
click at [476, 469] on textarea at bounding box center [581, 473] width 809 height 134
paste textarea "Estimado, Gracias por tu respuesta. Al respecto, ¿podrías enviarnos lo siguient…"
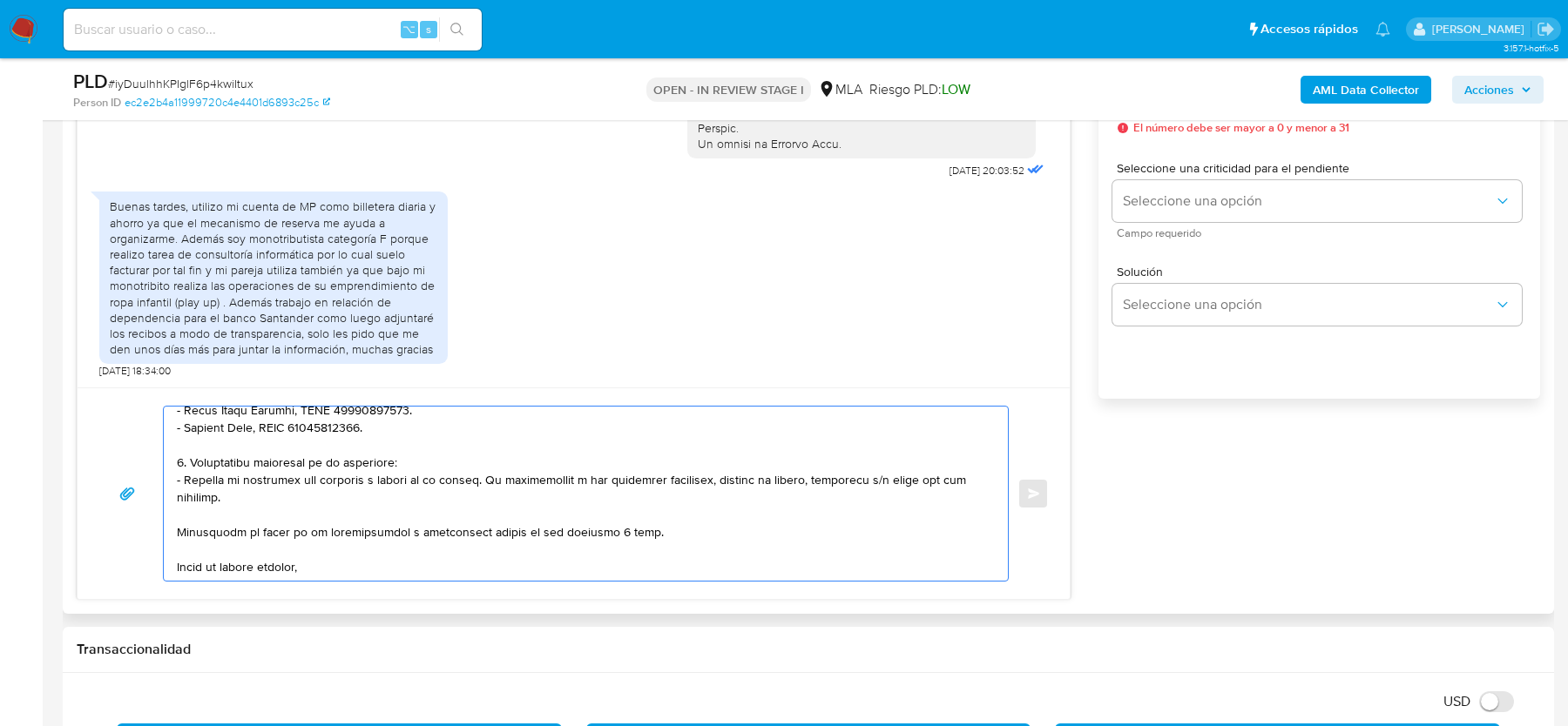
scroll to position [290, 0]
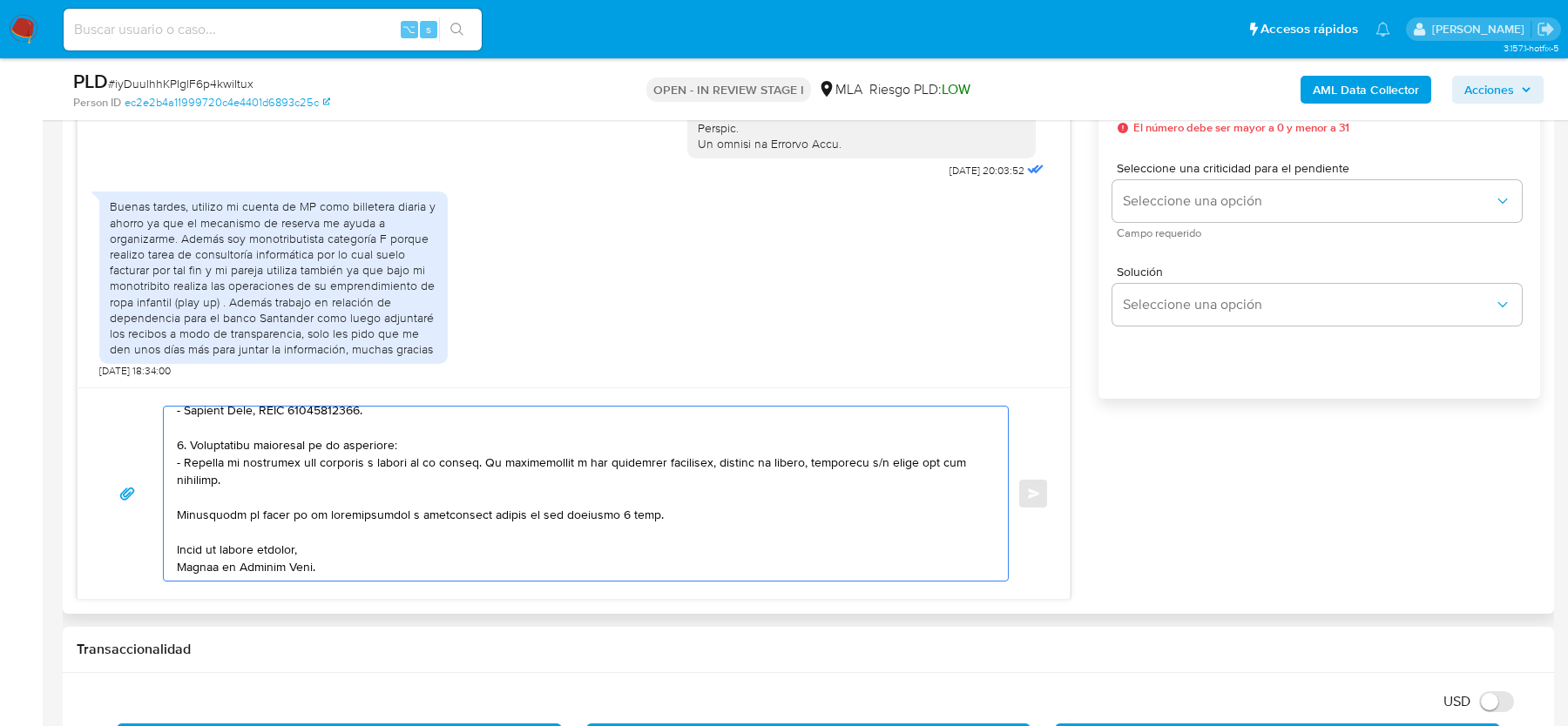
click at [505, 475] on textarea at bounding box center [581, 493] width 809 height 174
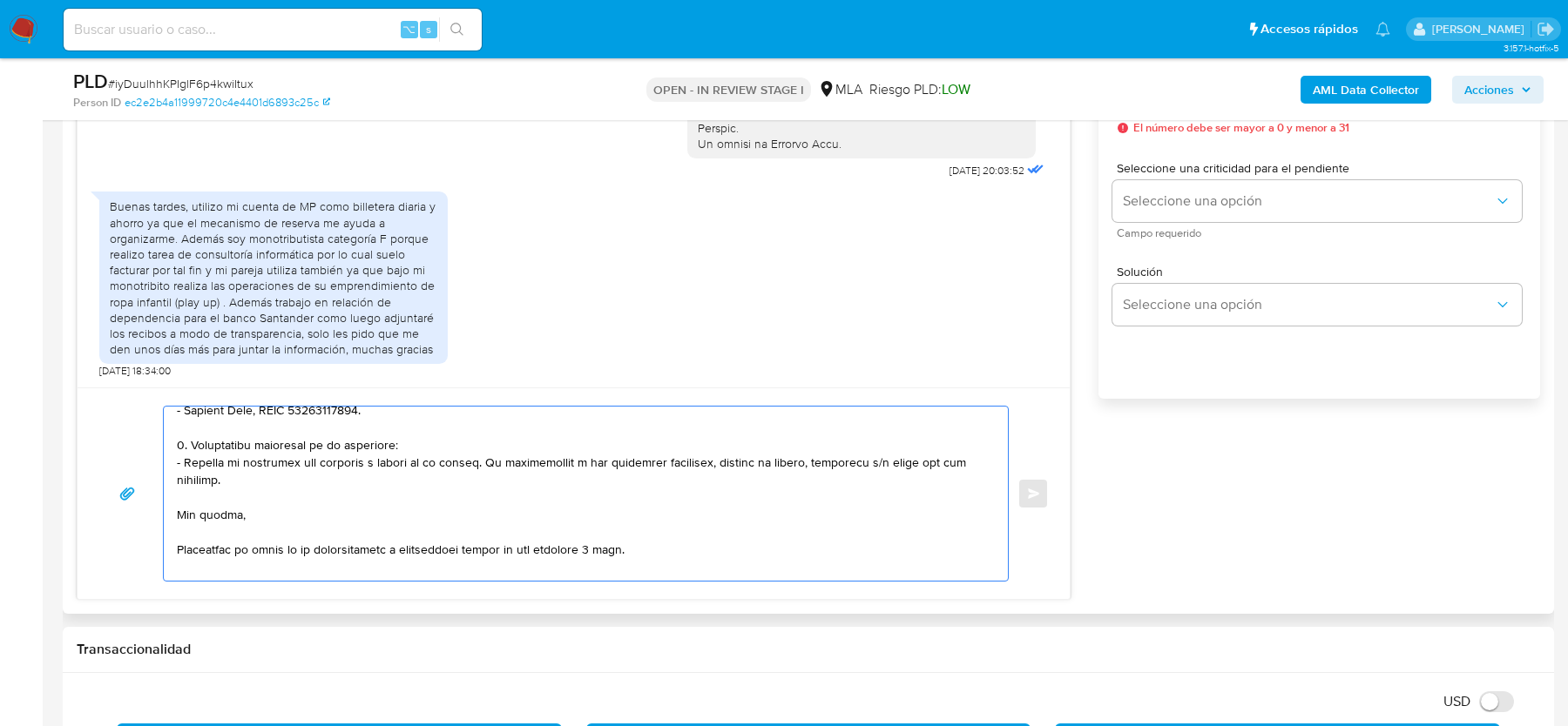
paste textarea "Queremos informarte que el uso de la cuenta es personal y no se deben canalizar…"
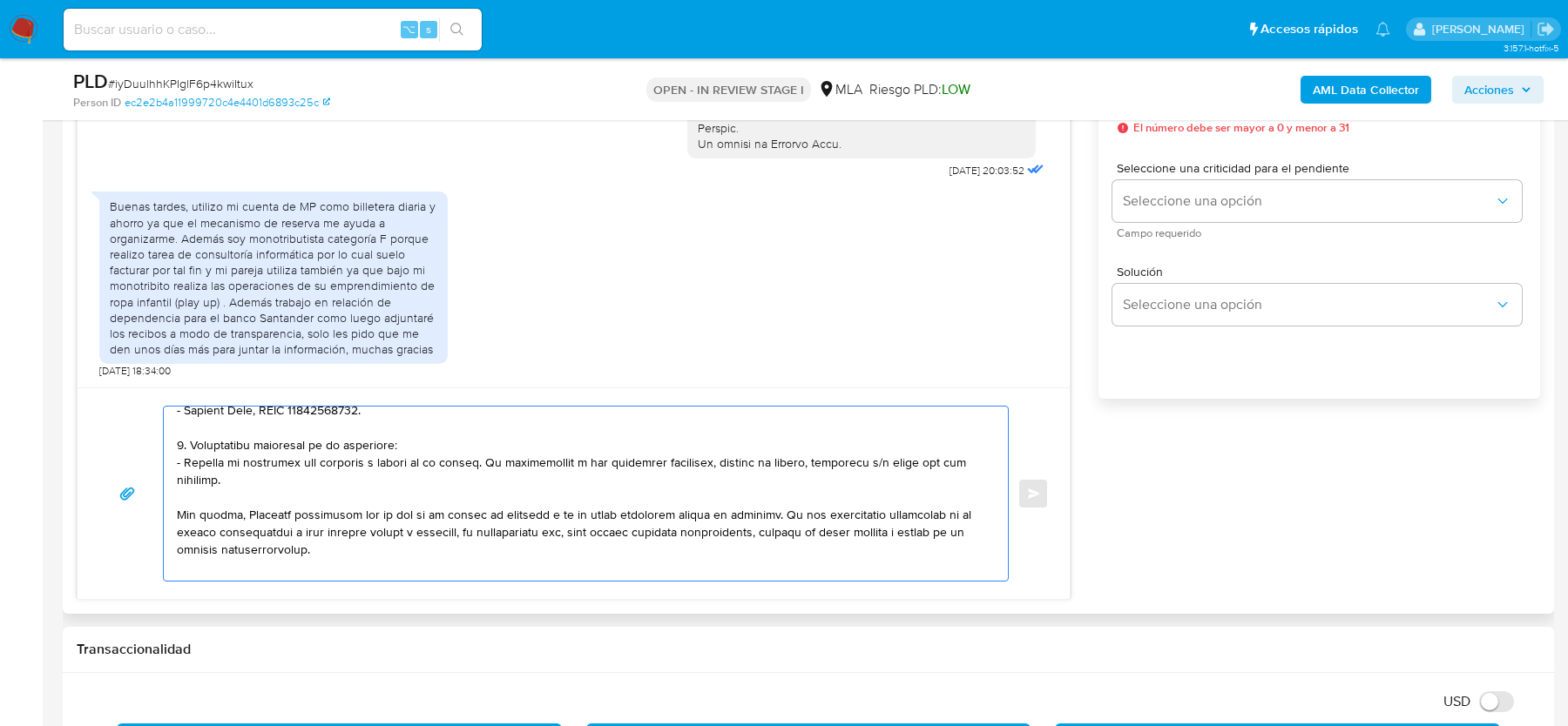
click at [245, 509] on textarea at bounding box center [581, 493] width 809 height 174
click at [394, 549] on textarea at bounding box center [581, 493] width 809 height 174
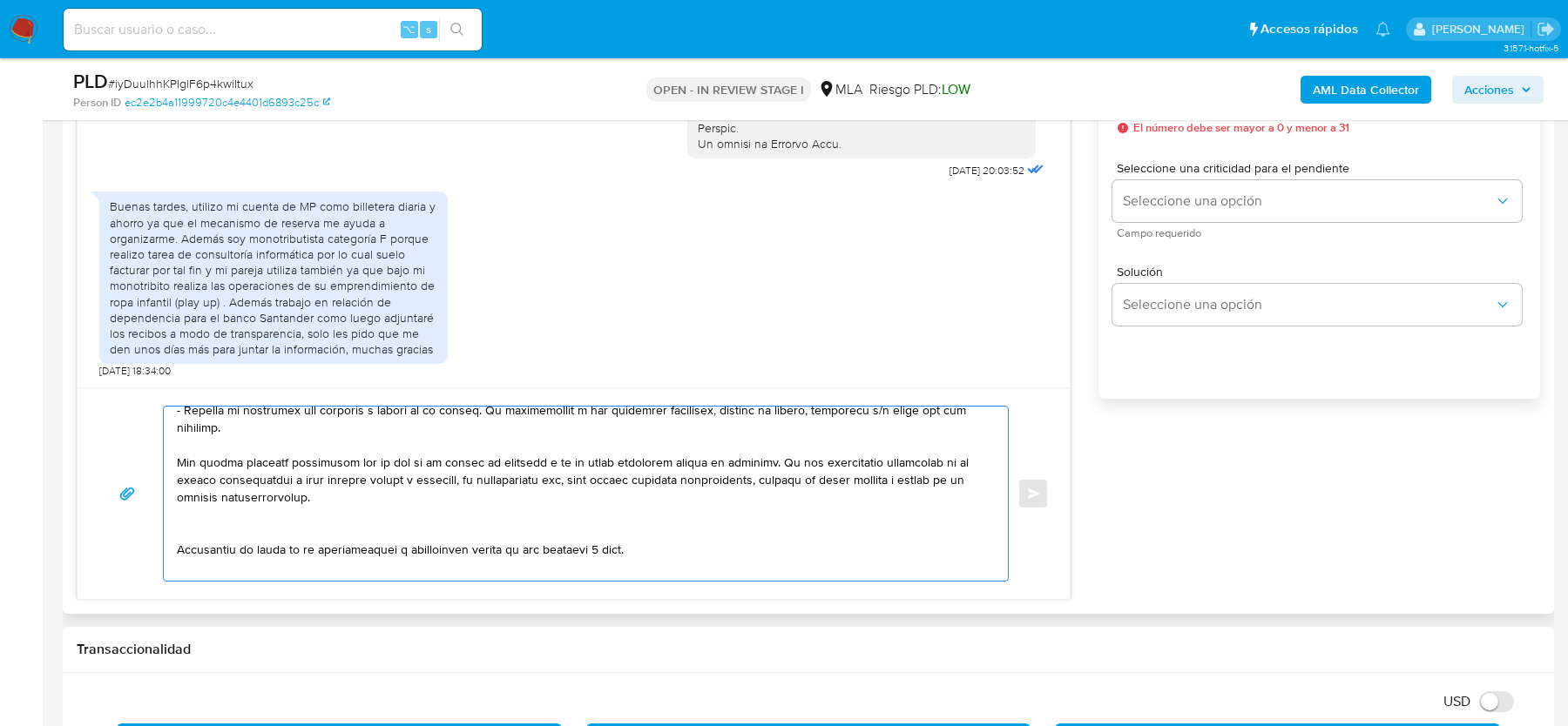
scroll to position [353, 0]
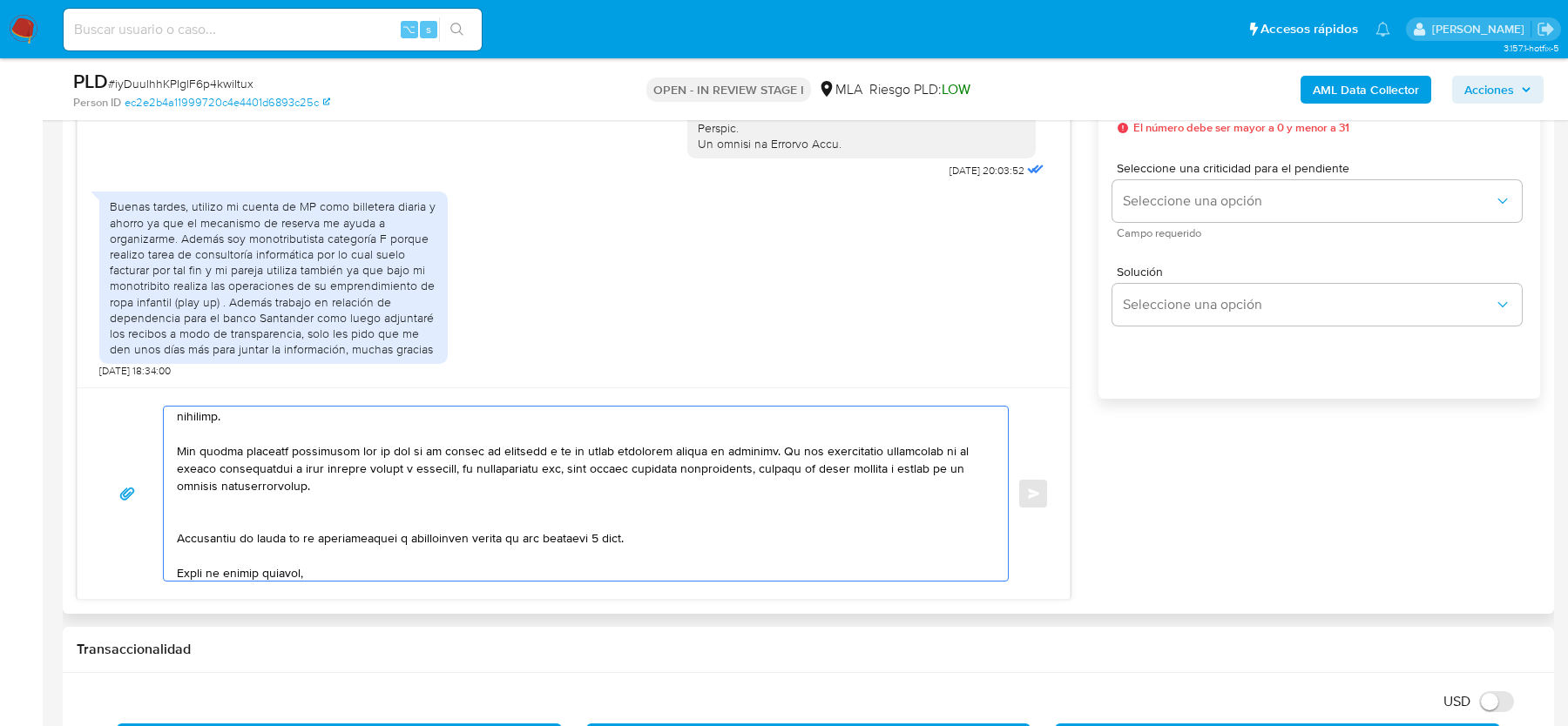
click at [365, 518] on textarea at bounding box center [581, 493] width 809 height 174
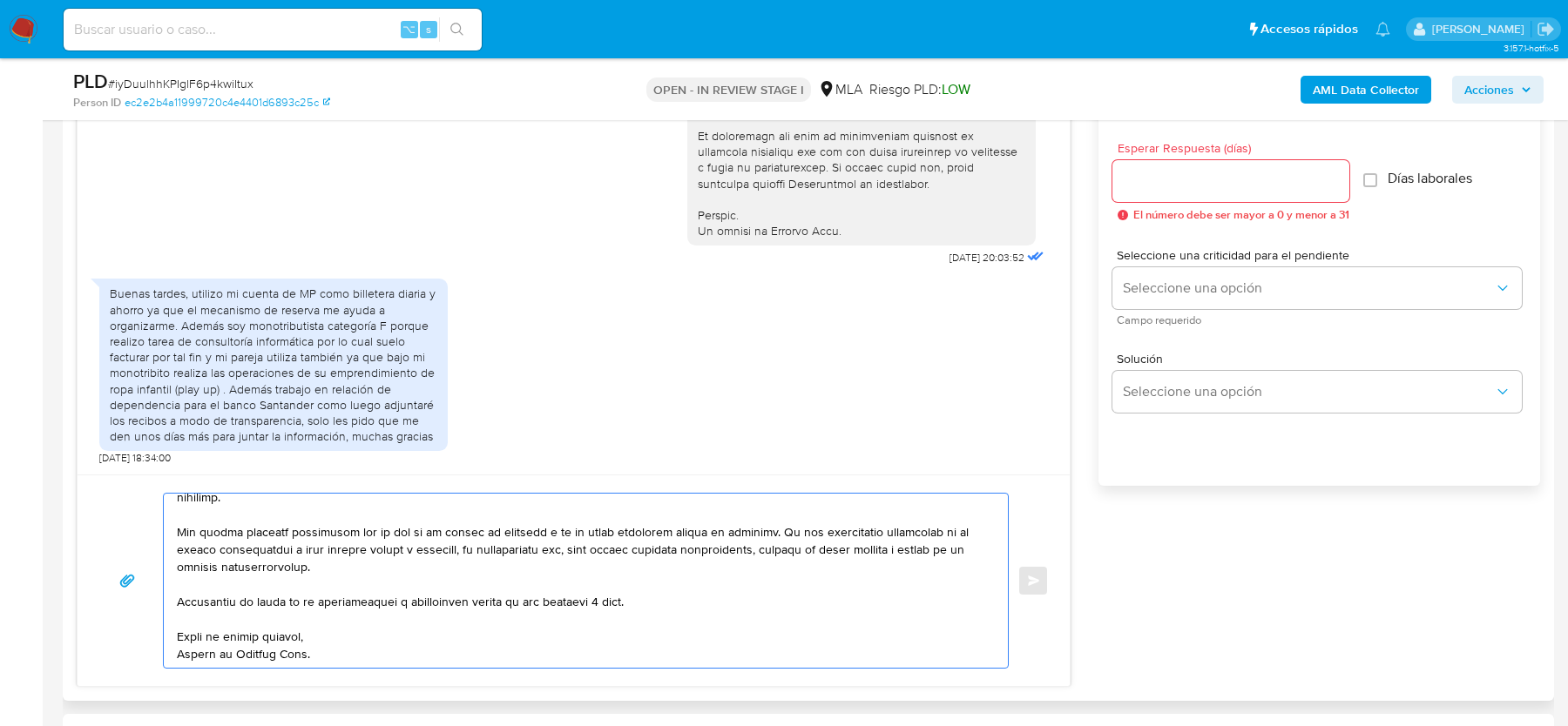
scroll to position [892, 0]
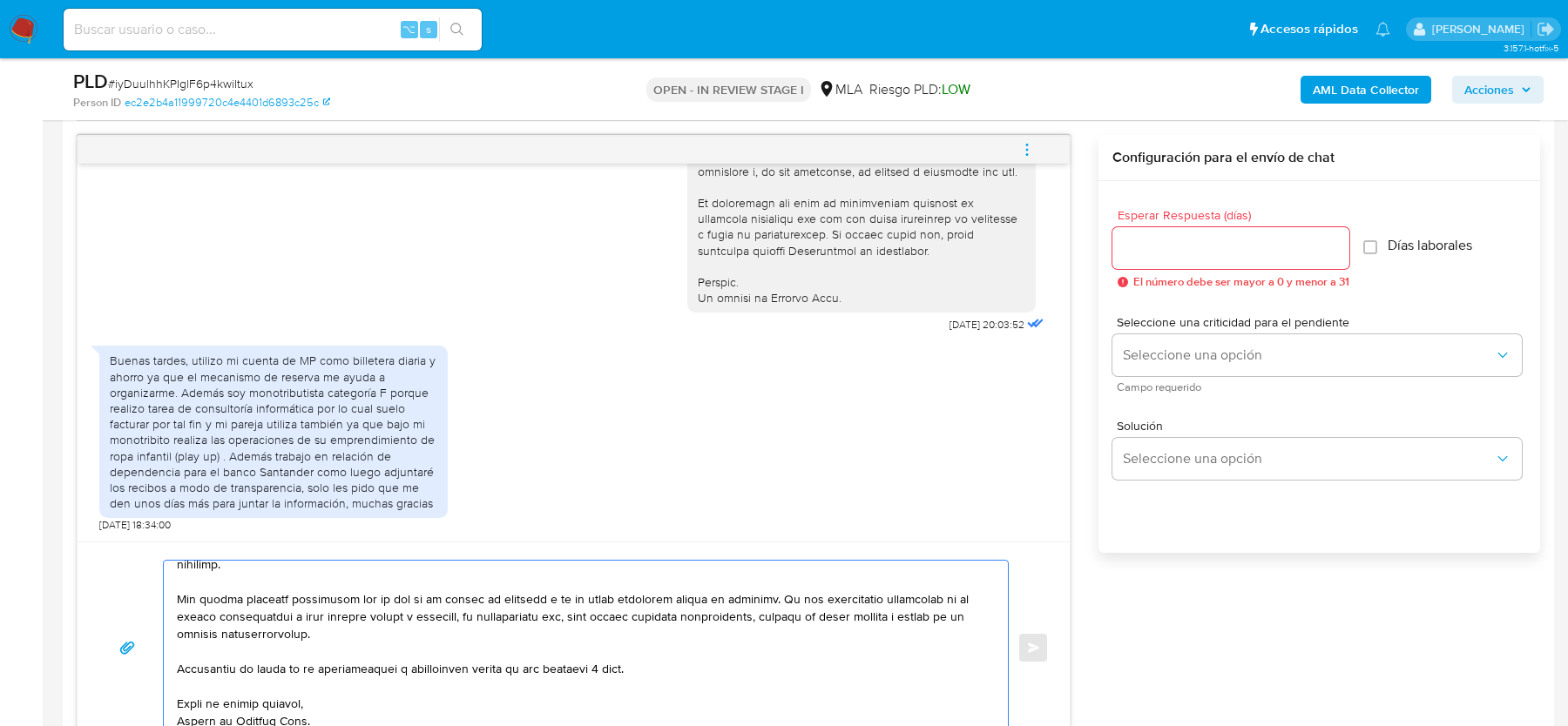
type textarea "Estimado, Gracias por tu respuesta. Al respecto, ¿podrías enviarnos lo siguient…"
click at [1148, 237] on input "Esperar Respuesta (días)" at bounding box center [1231, 248] width 237 height 23
type input "2"
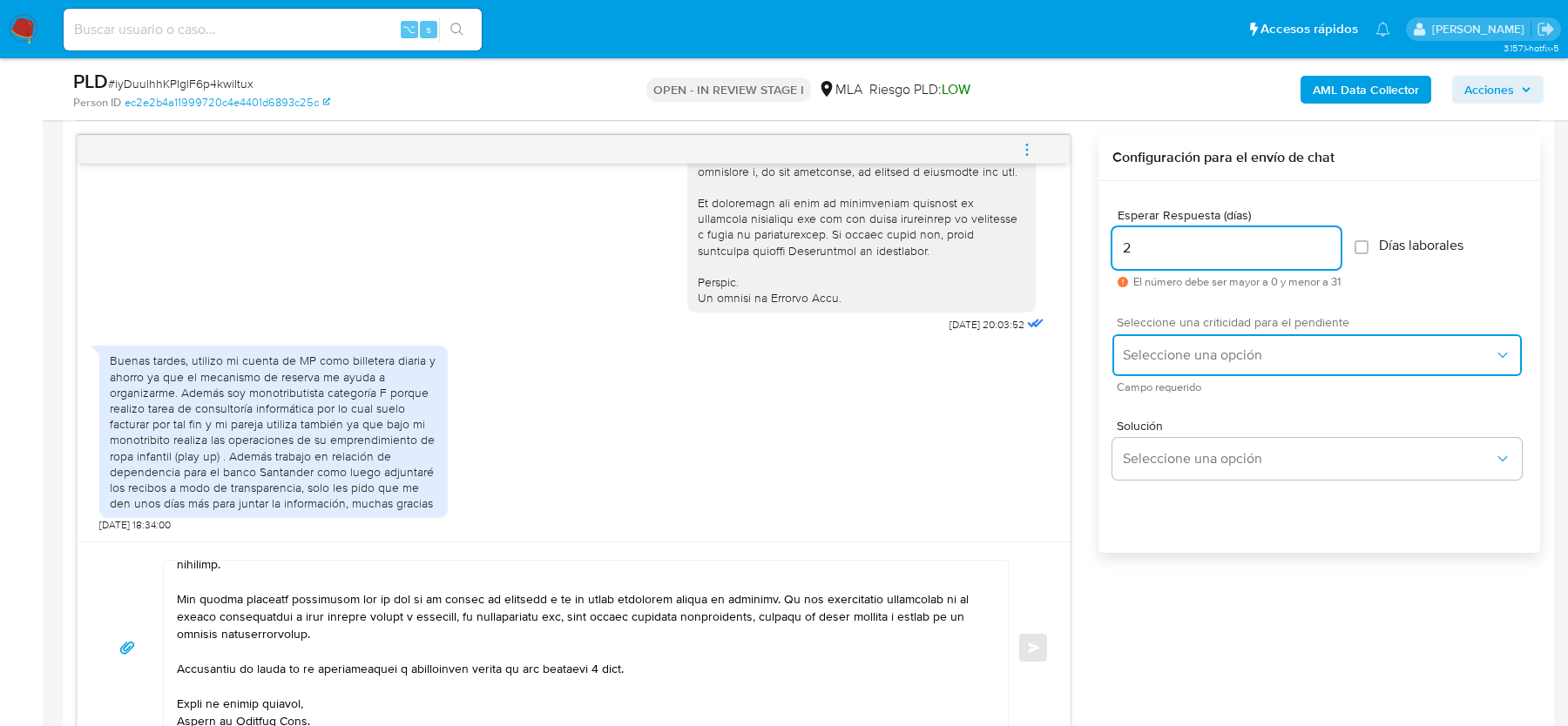
click at [1160, 348] on span "Seleccione una opción" at bounding box center [1308, 355] width 371 height 18
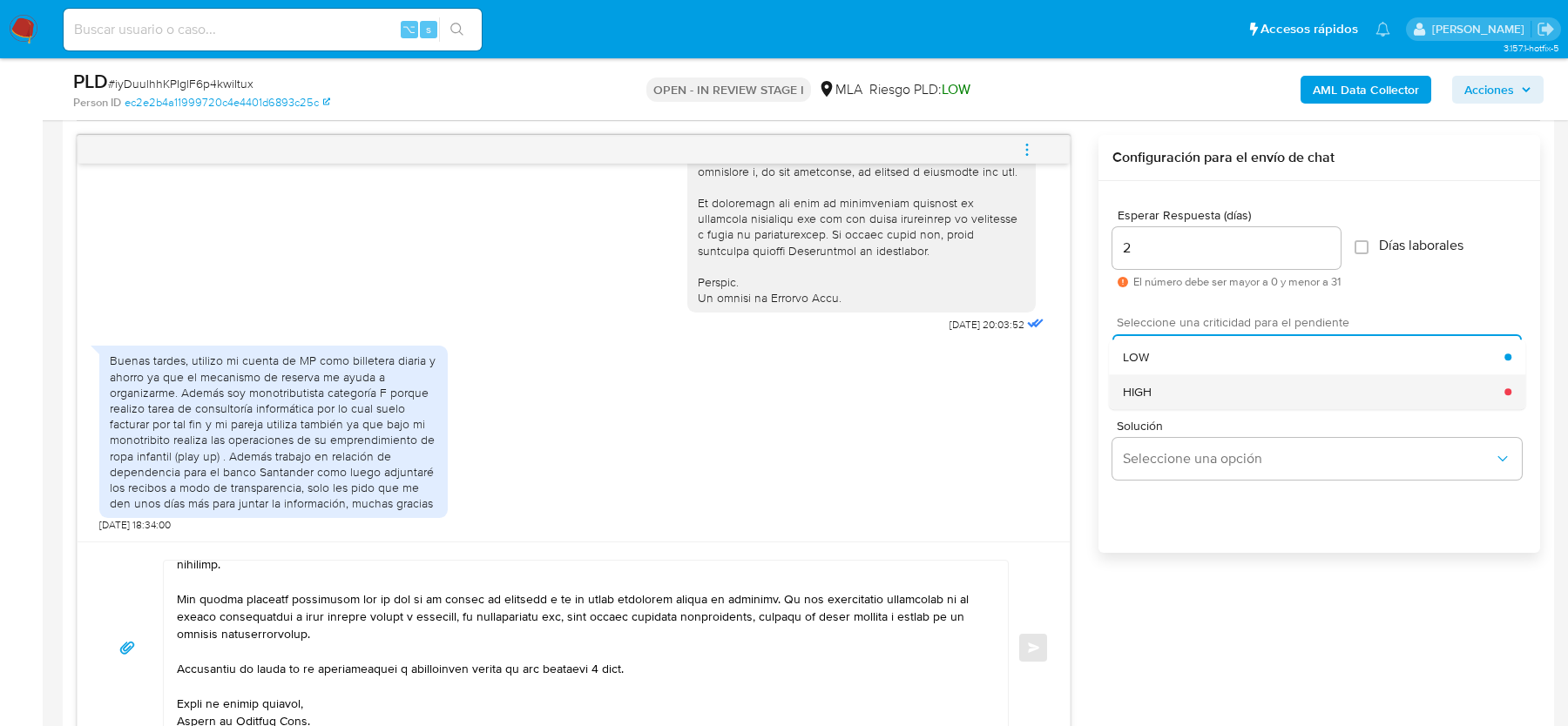
click at [1153, 396] on div "HIGH" at bounding box center [1313, 392] width 381 height 35
click at [1032, 632] on button "Enviar" at bounding box center [1032, 647] width 31 height 31
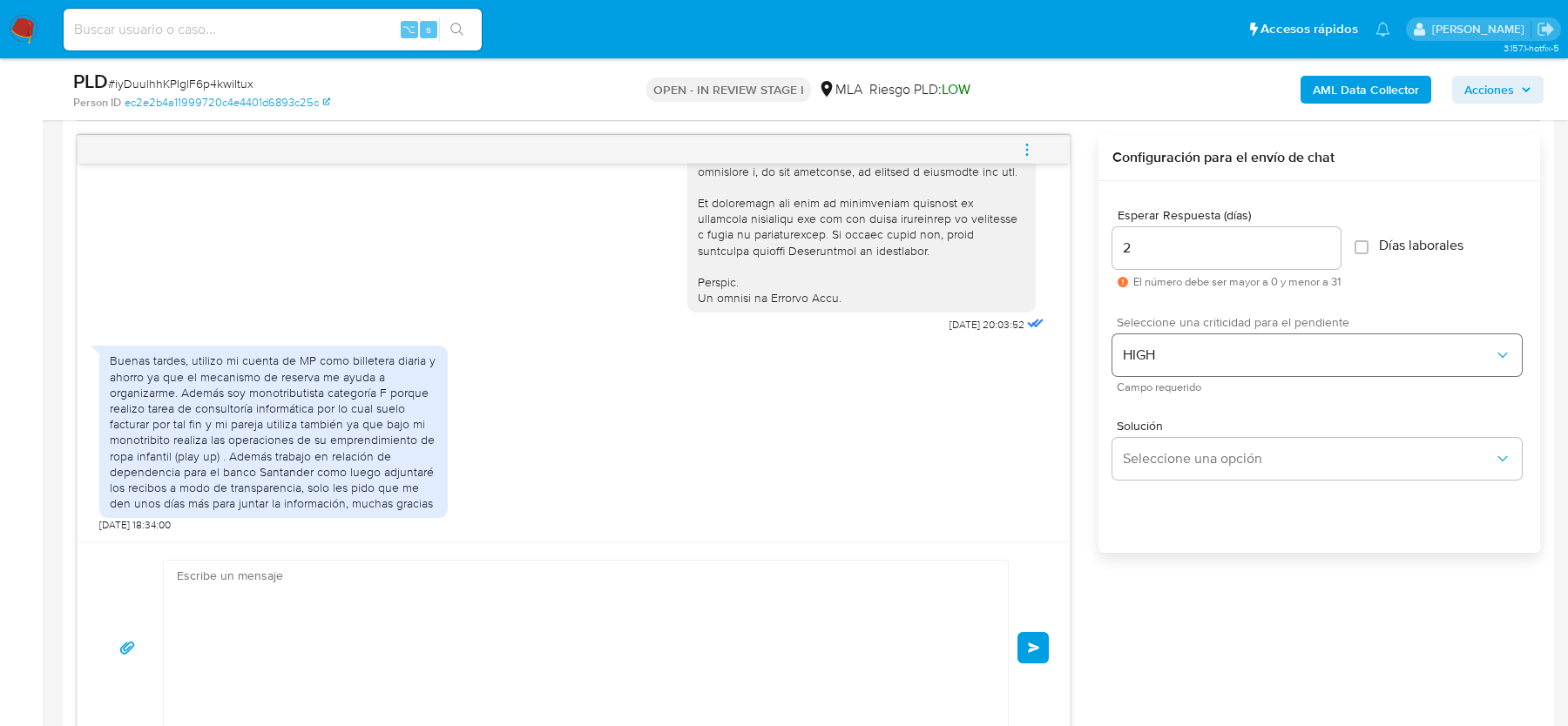
scroll to position [1537, 0]
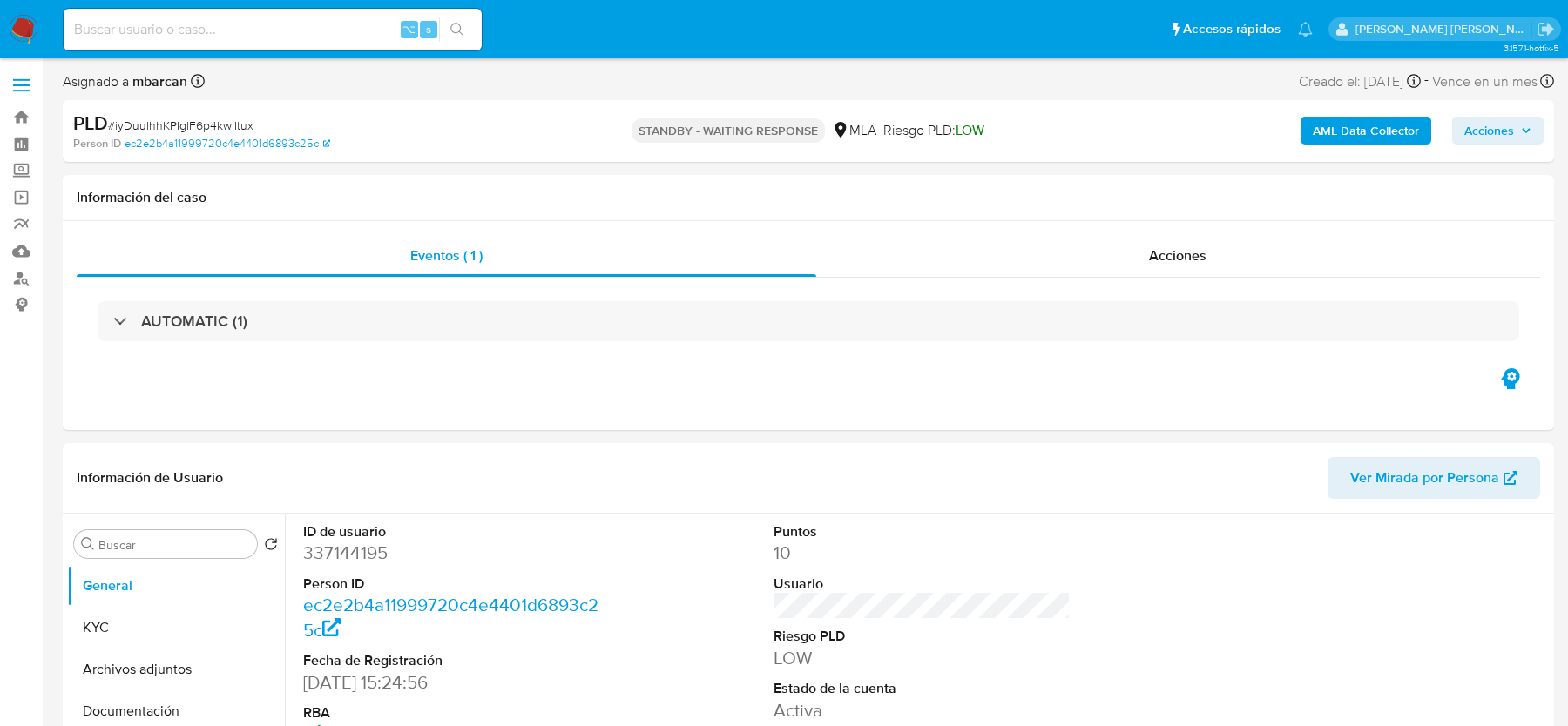
select select "10"
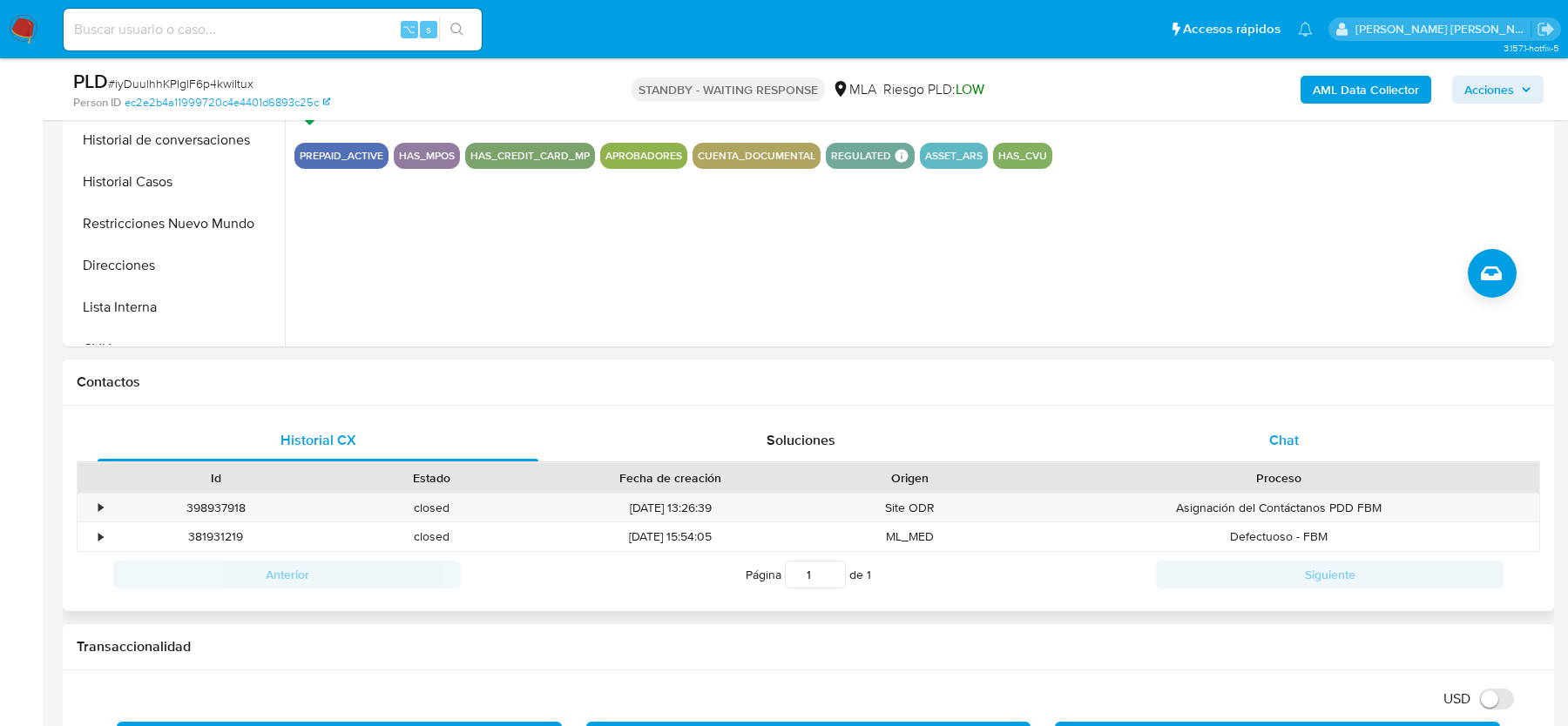
click at [1252, 448] on div "Chat" at bounding box center [1283, 440] width 441 height 42
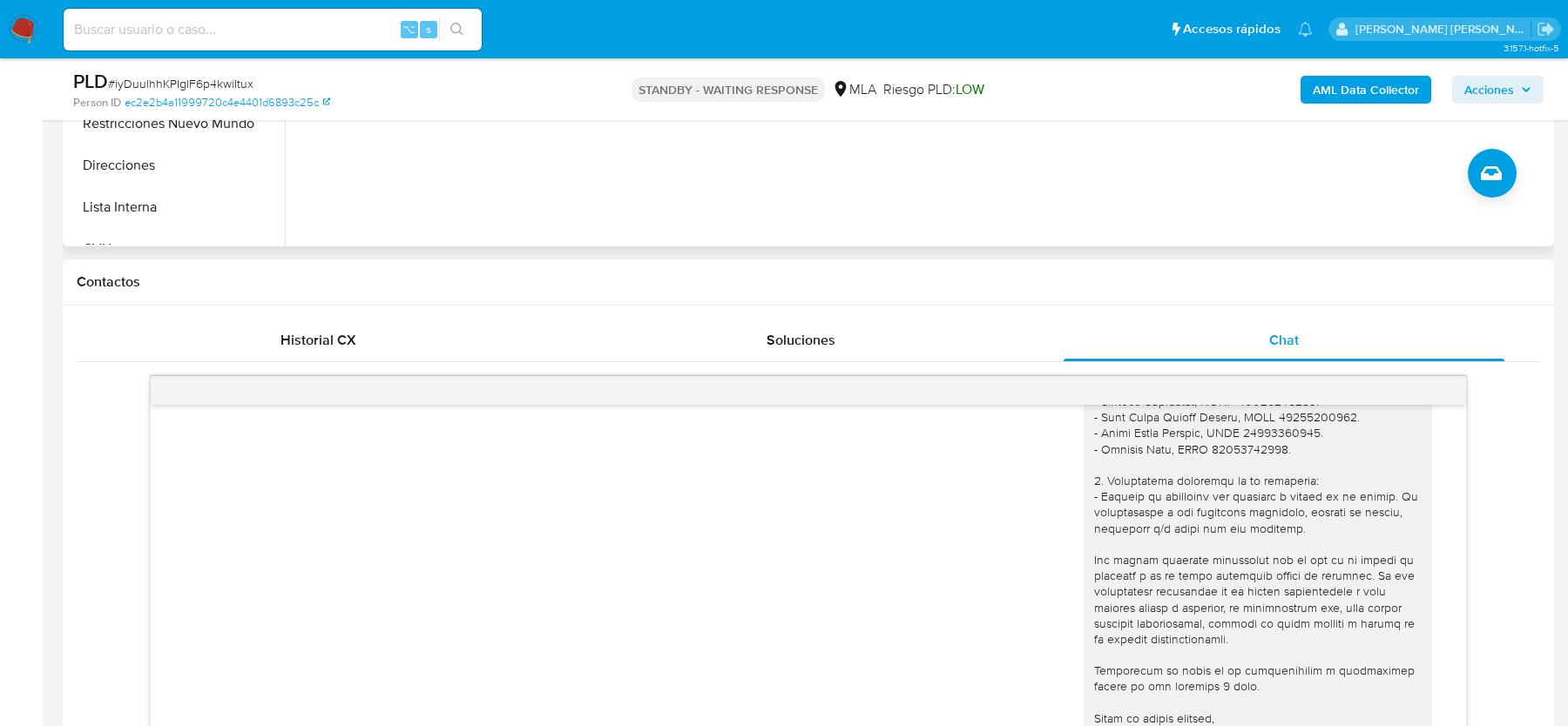
scroll to position [411, 0]
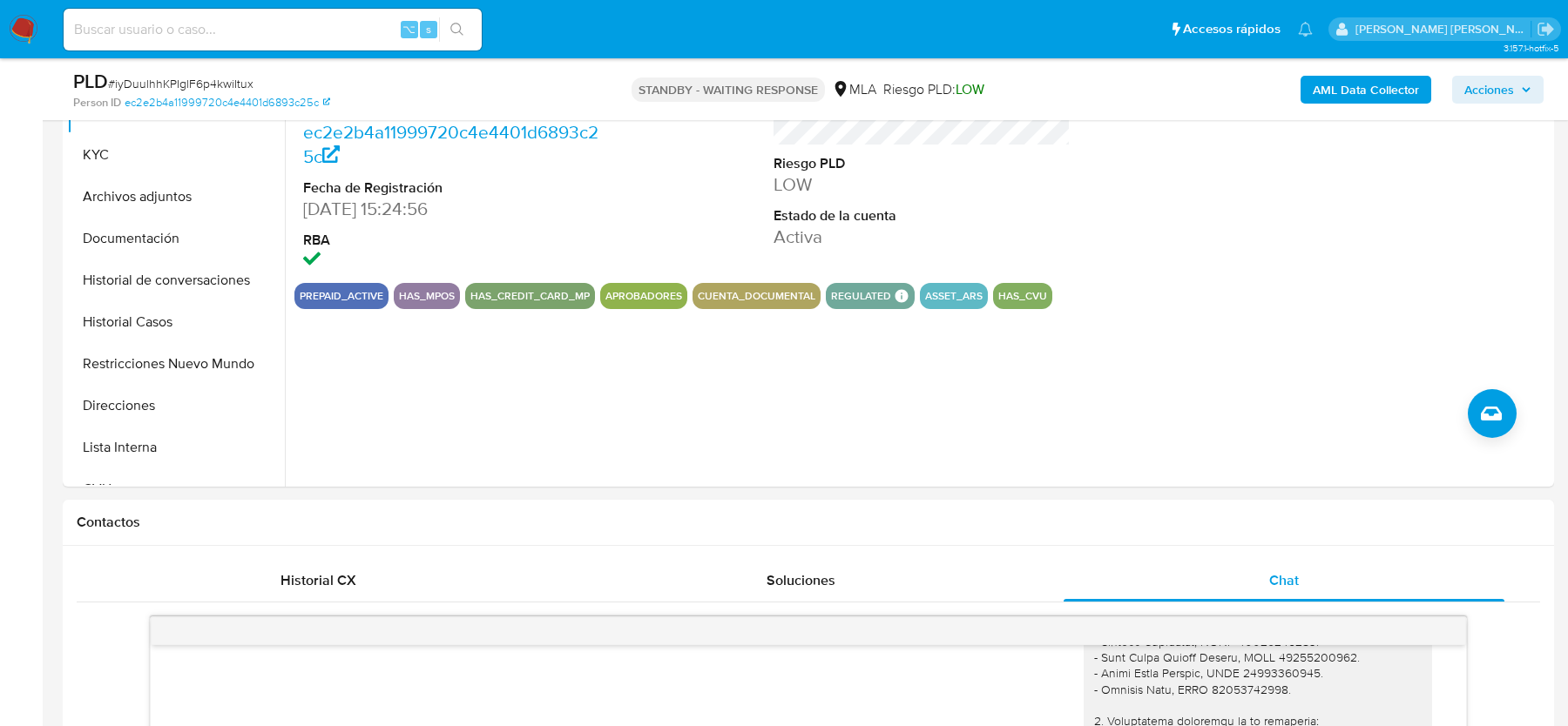
click at [28, 44] on nav "Pausado Ver notificaciones ⌥ s Accesos rápidos Presiona las siguientes teclas p…" at bounding box center [784, 29] width 1568 height 58
click at [25, 20] on img at bounding box center [23, 30] width 30 height 30
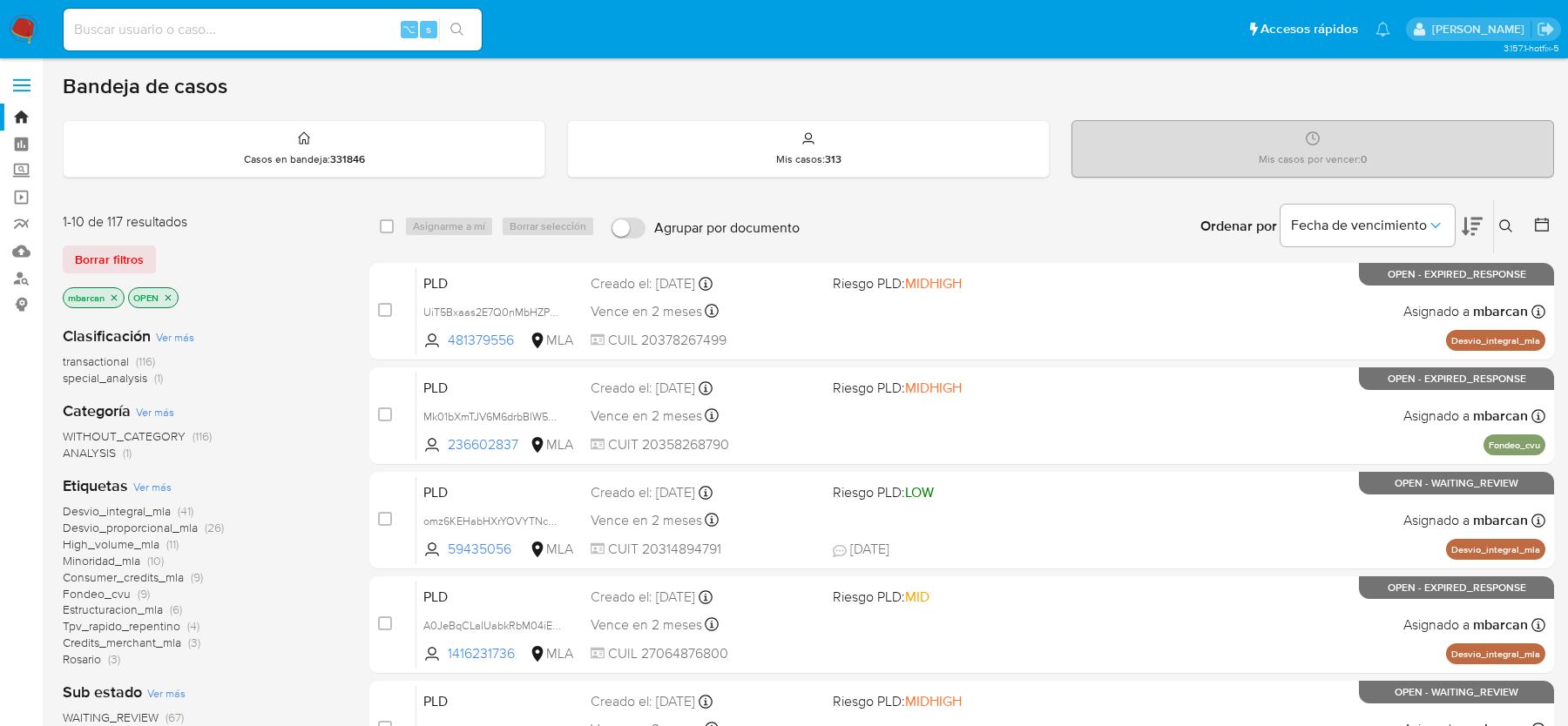
click at [307, 23] on input at bounding box center [272, 29] width 418 height 23
paste input "exQ9fiudvwumNpcsfkA5zPpf"
type input "exQ9fiudvwumNpcsfkA5zPpf"
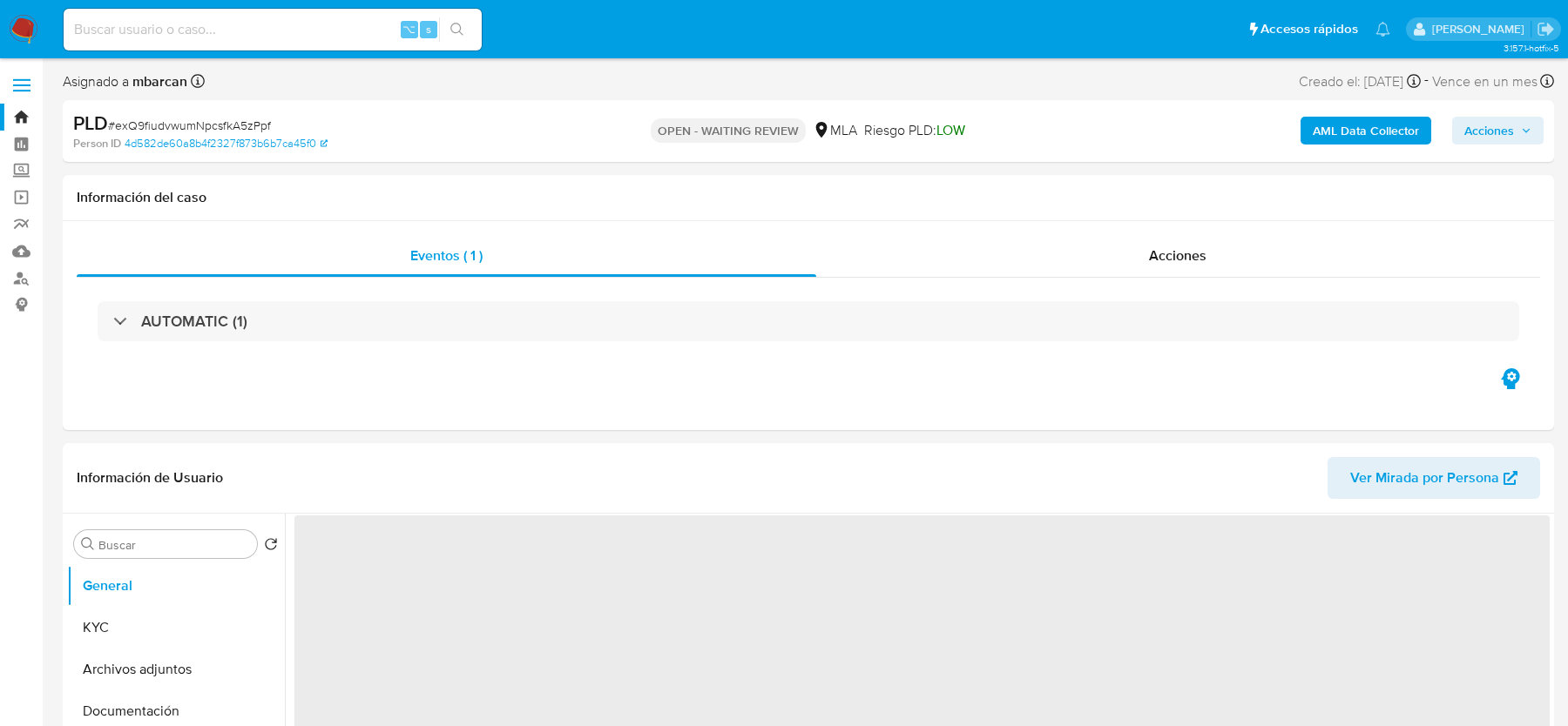
click at [29, 37] on img at bounding box center [23, 30] width 30 height 30
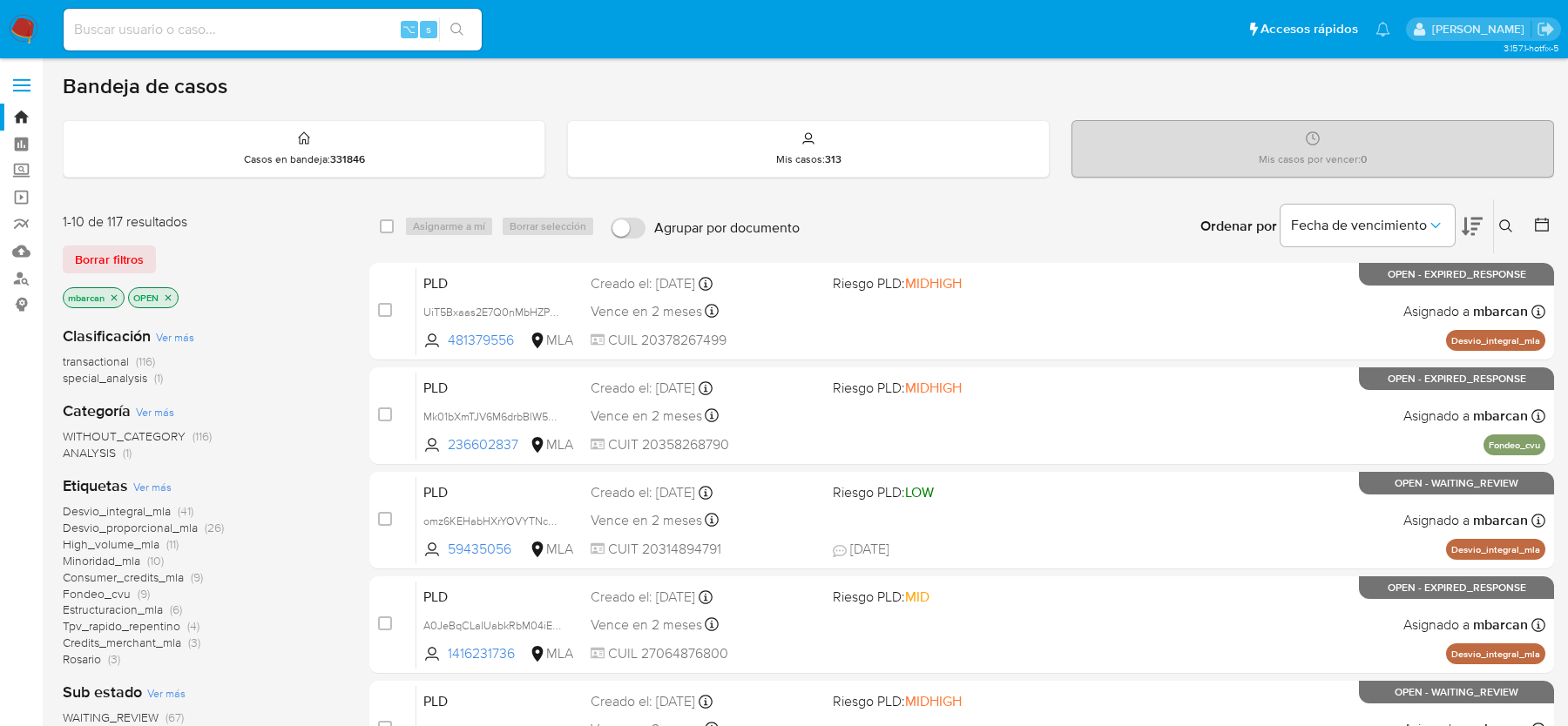
click at [1502, 220] on icon at bounding box center [1506, 226] width 13 height 13
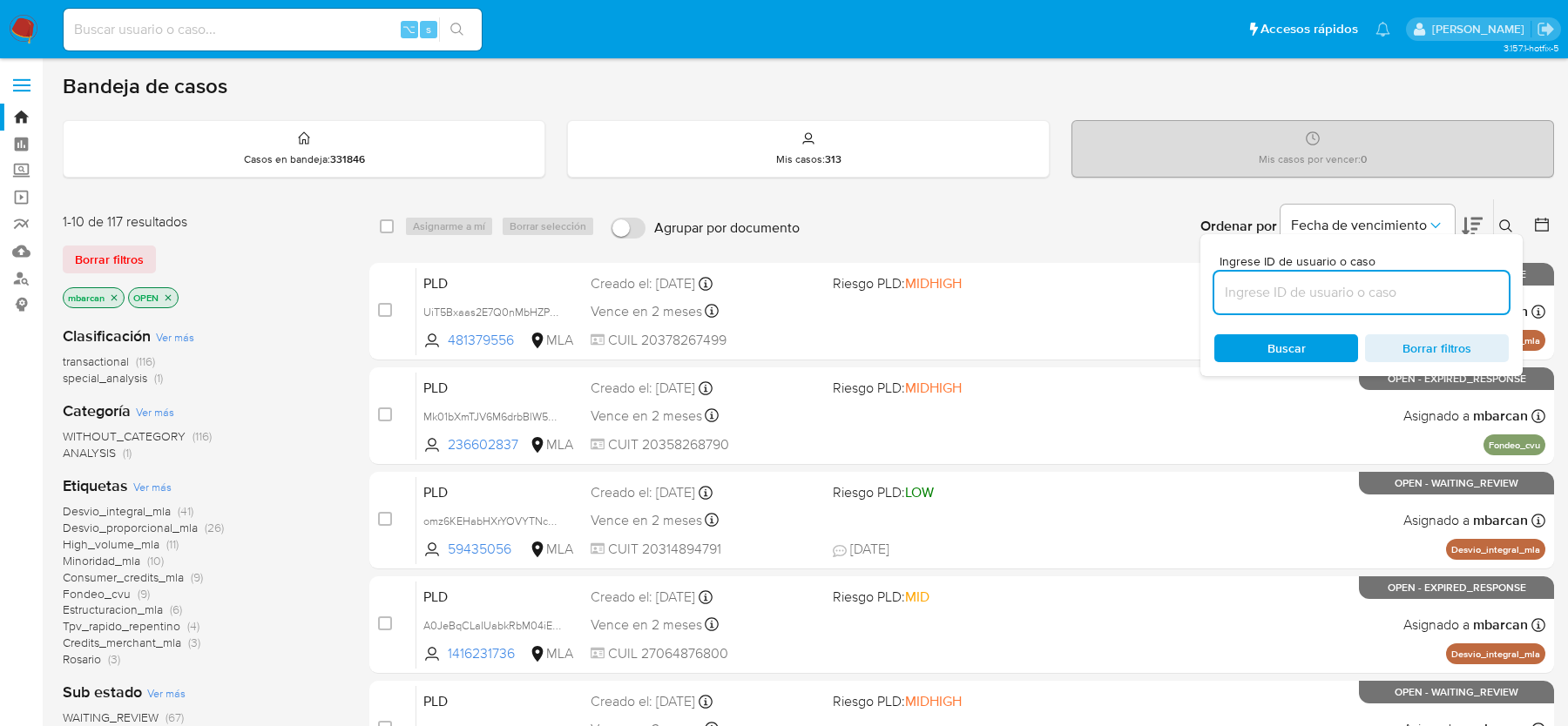
click at [1393, 287] on input at bounding box center [1361, 293] width 294 height 23
type input "exQ9fiudvwumNpcsfkA5zPpf"
click at [1513, 220] on icon at bounding box center [1506, 226] width 14 height 14
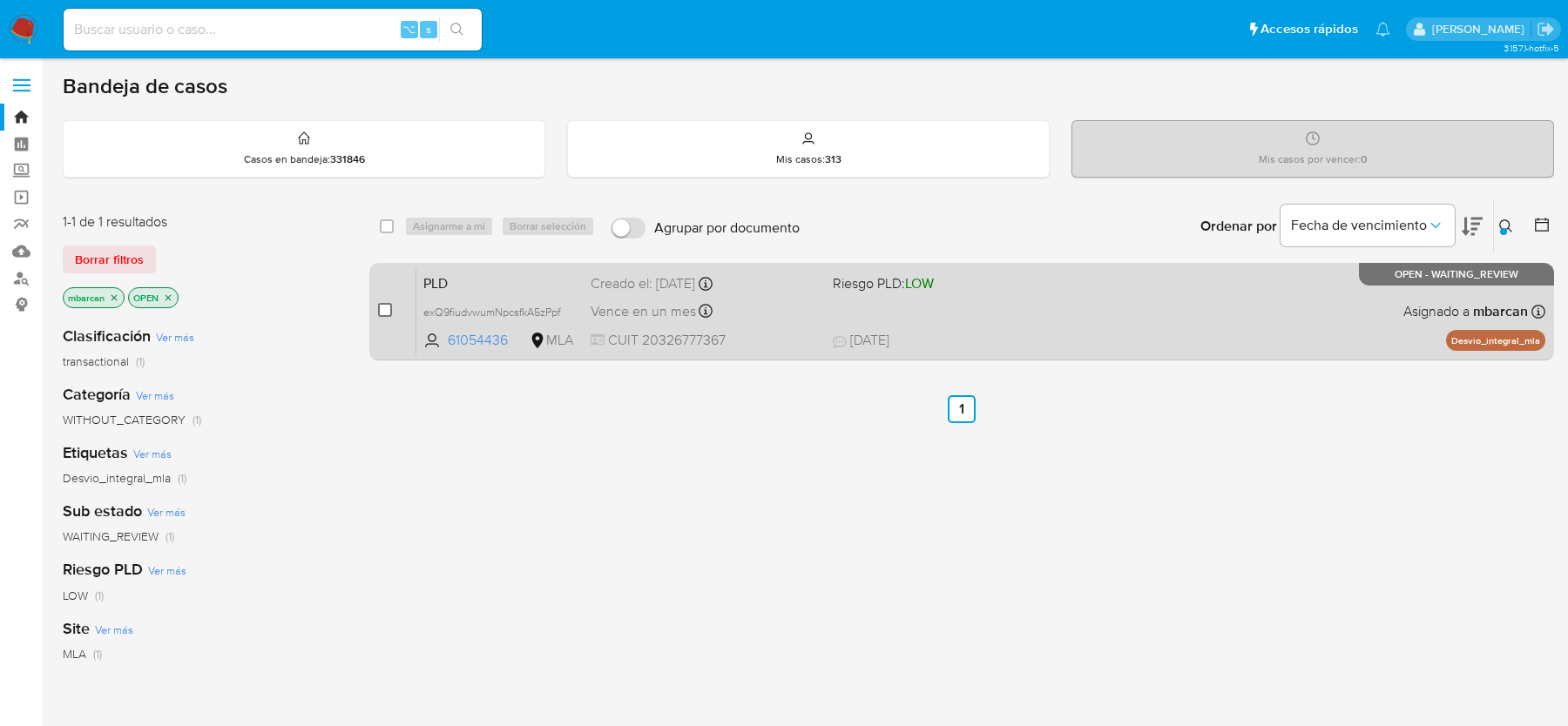
click at [385, 303] on input "checkbox" at bounding box center [384, 310] width 14 height 14
checkbox input "true"
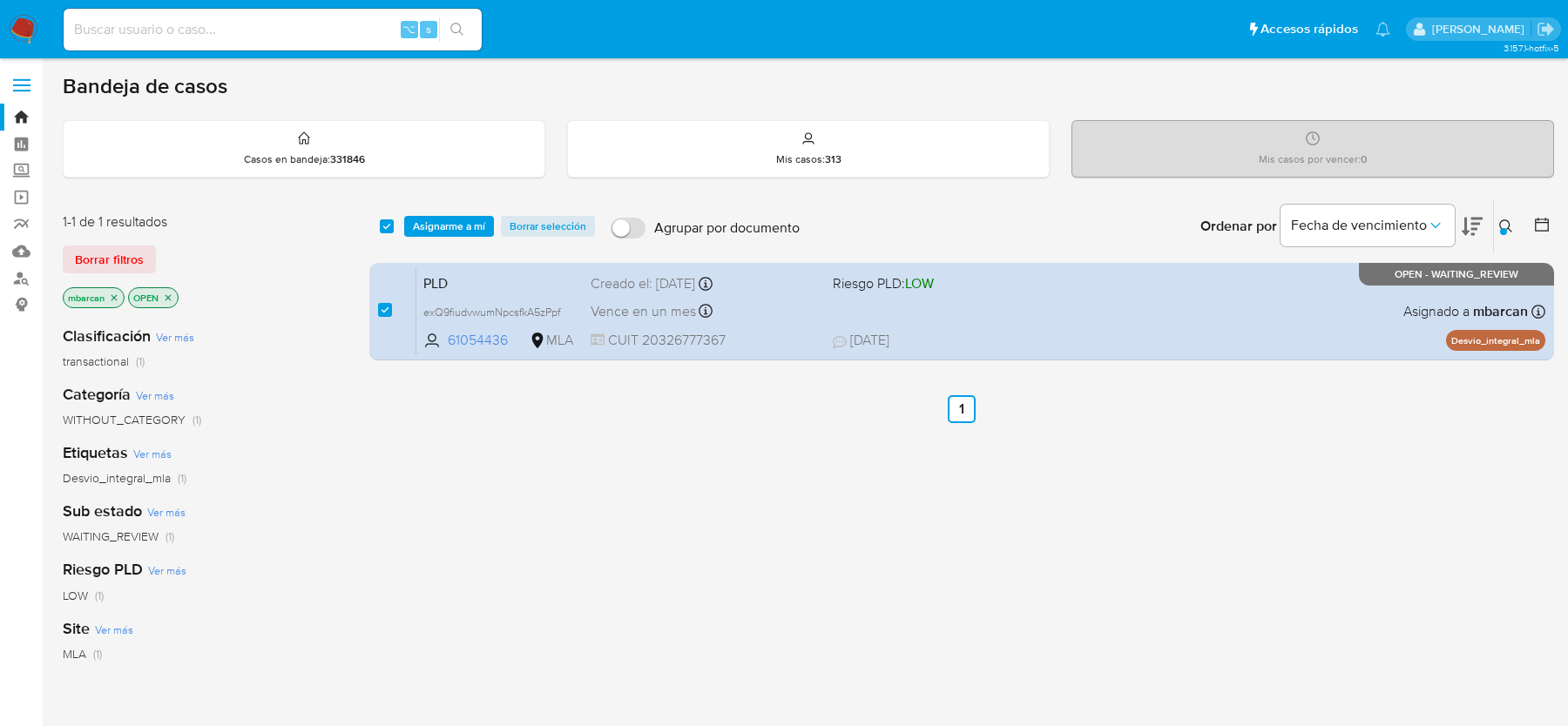
click at [452, 213] on div "select-all-cases-checkbox Asignarme a mí Borrar selección Agrupar por documento…" at bounding box center [961, 225] width 1185 height 54
click at [474, 210] on div "select-all-cases-checkbox Asignarme a mí Borrar selección Agrupar por documento…" at bounding box center [961, 225] width 1185 height 54
click at [467, 218] on span "Asignarme a mí" at bounding box center [449, 226] width 72 height 18
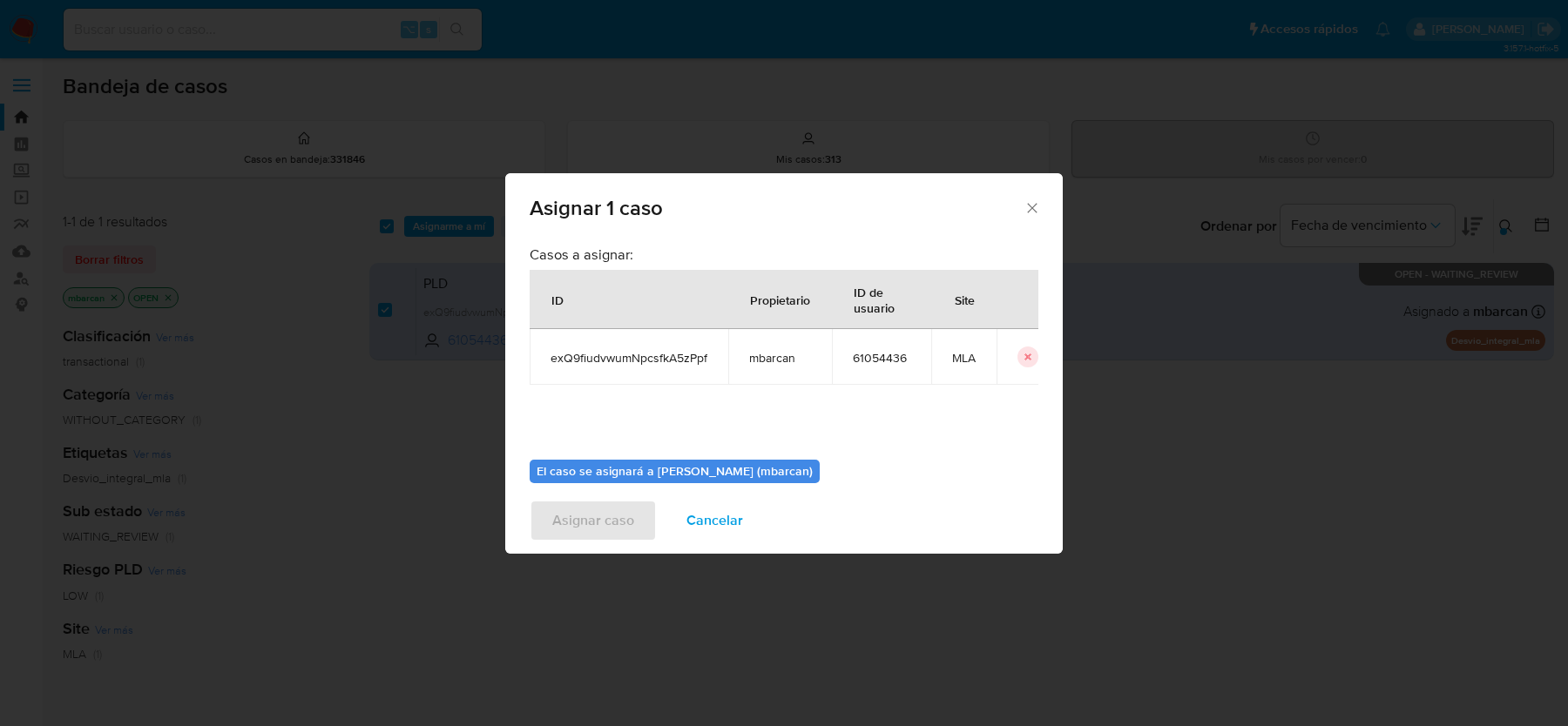
scroll to position [89, 0]
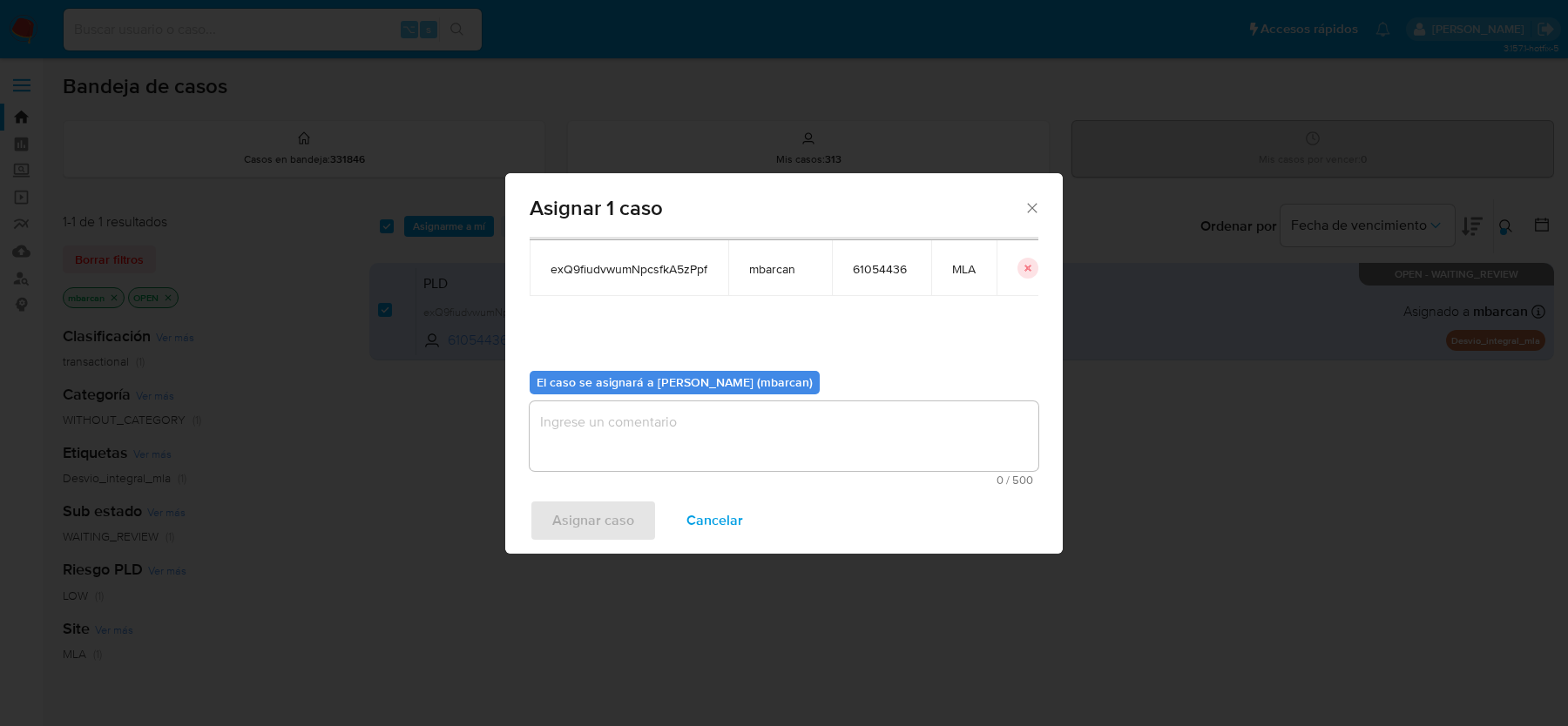
click at [701, 395] on div "El caso se asignará a Magali Iael Barcan (mbarcan) 0 / 500 500 caracteres resta…" at bounding box center [784, 422] width 509 height 130
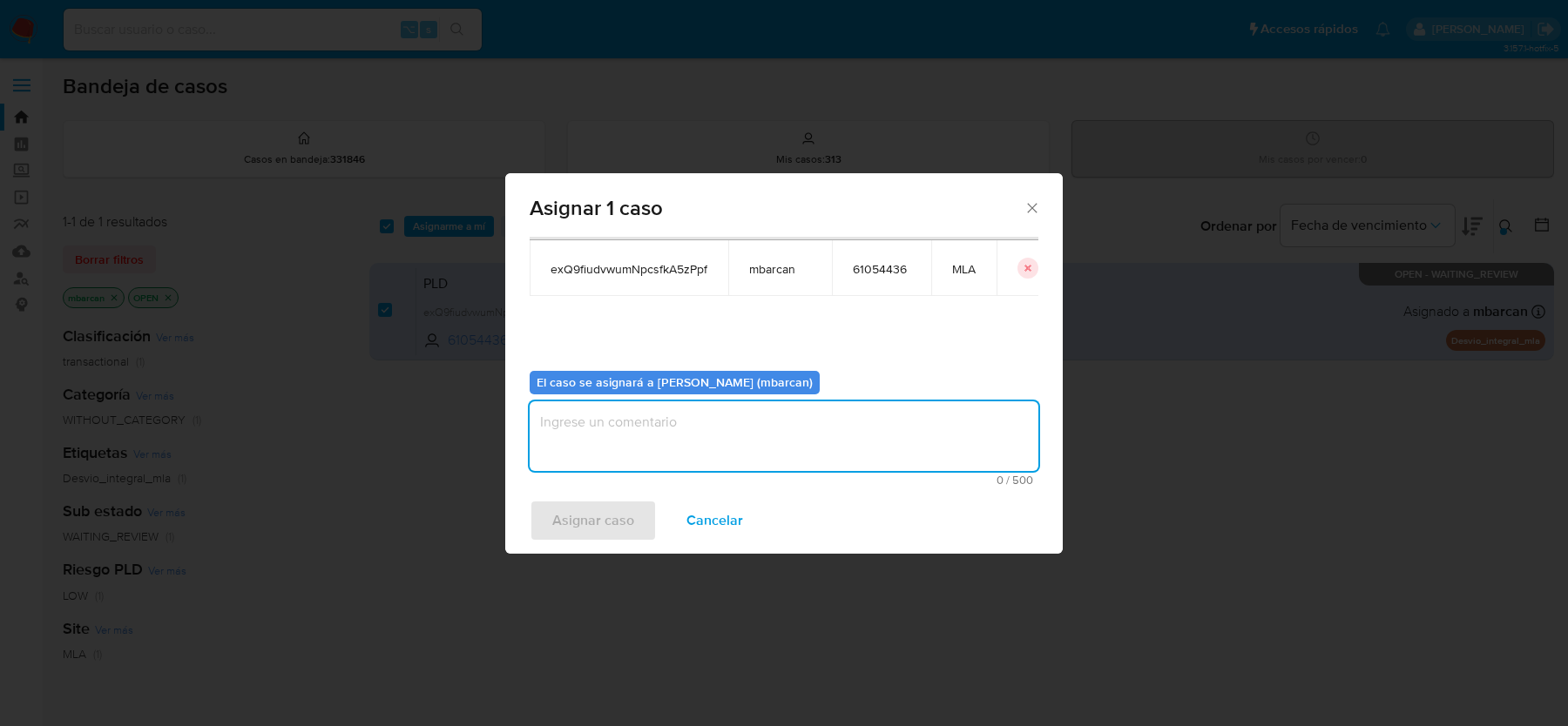
click at [700, 407] on textarea "assign-modal" at bounding box center [784, 436] width 509 height 70
type textarea "análisis"
click at [564, 512] on span "Asignar caso" at bounding box center [593, 520] width 82 height 39
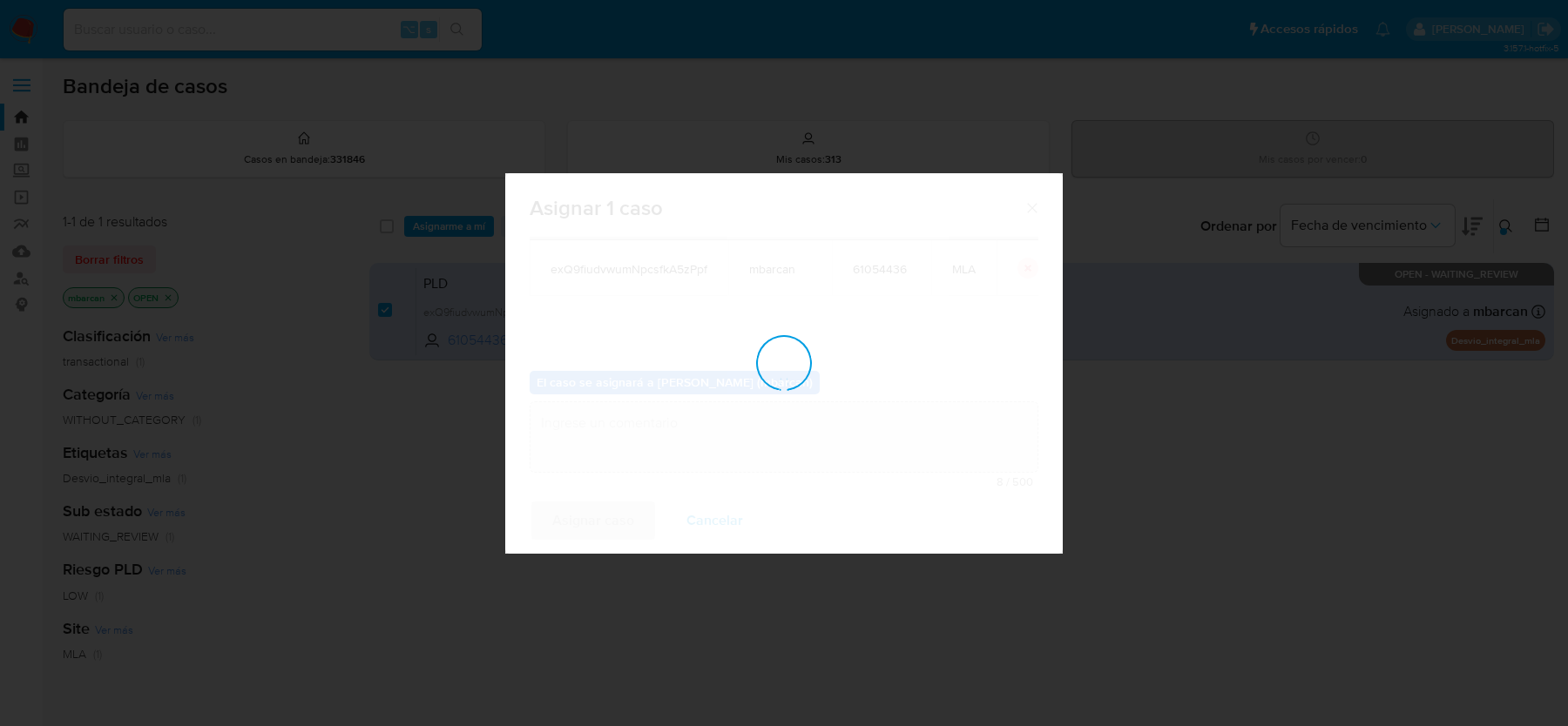
checkbox input "false"
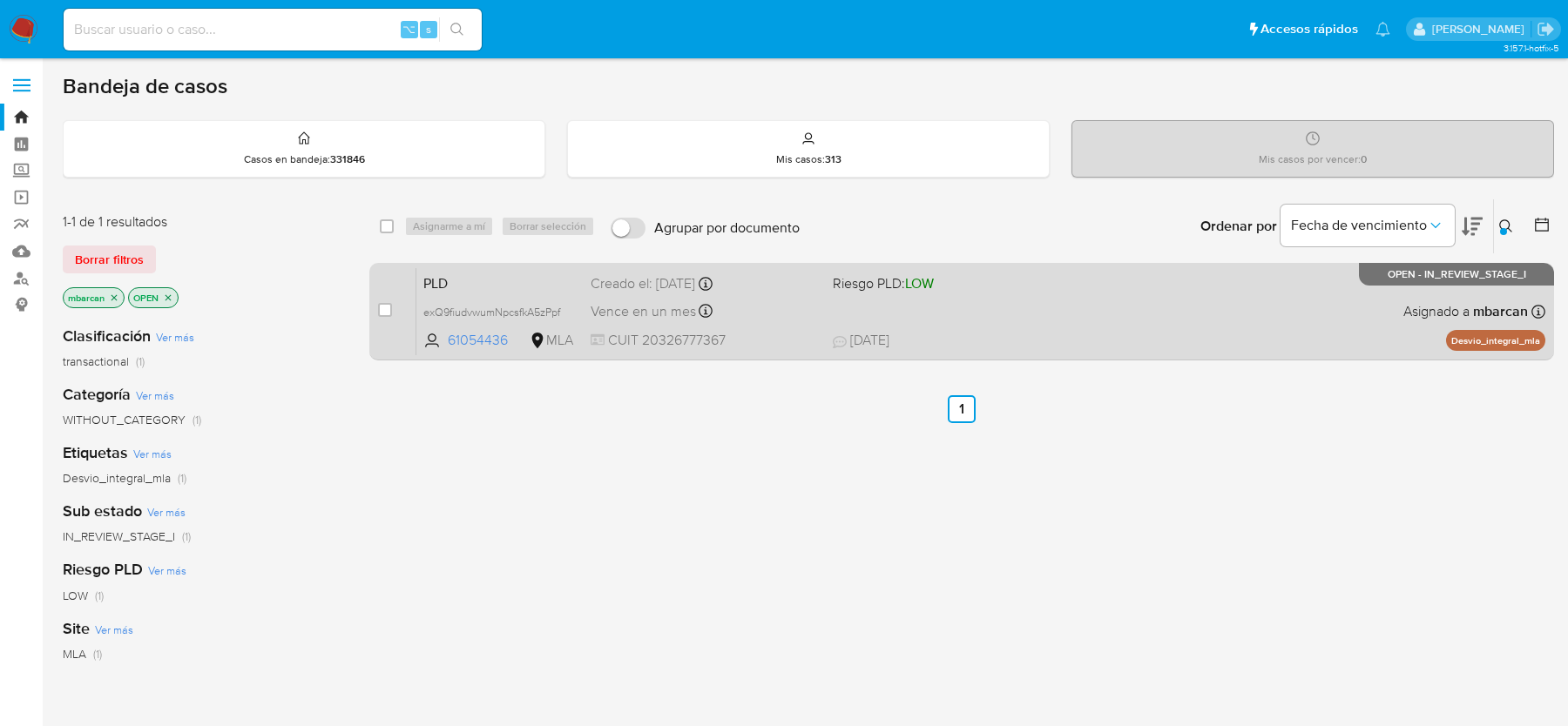
click at [556, 282] on span "PLD" at bounding box center [500, 282] width 153 height 23
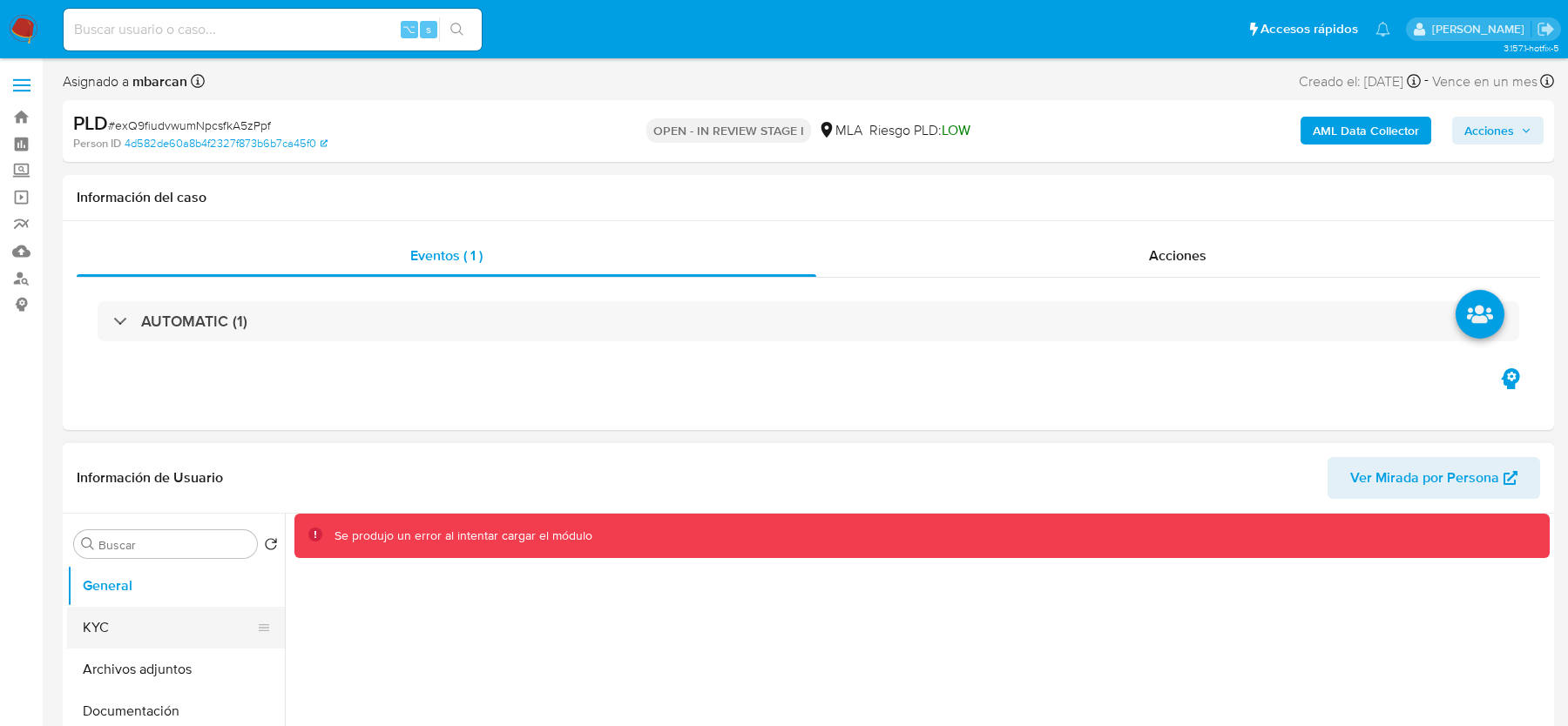
click at [134, 630] on button "KYC" at bounding box center [168, 627] width 204 height 42
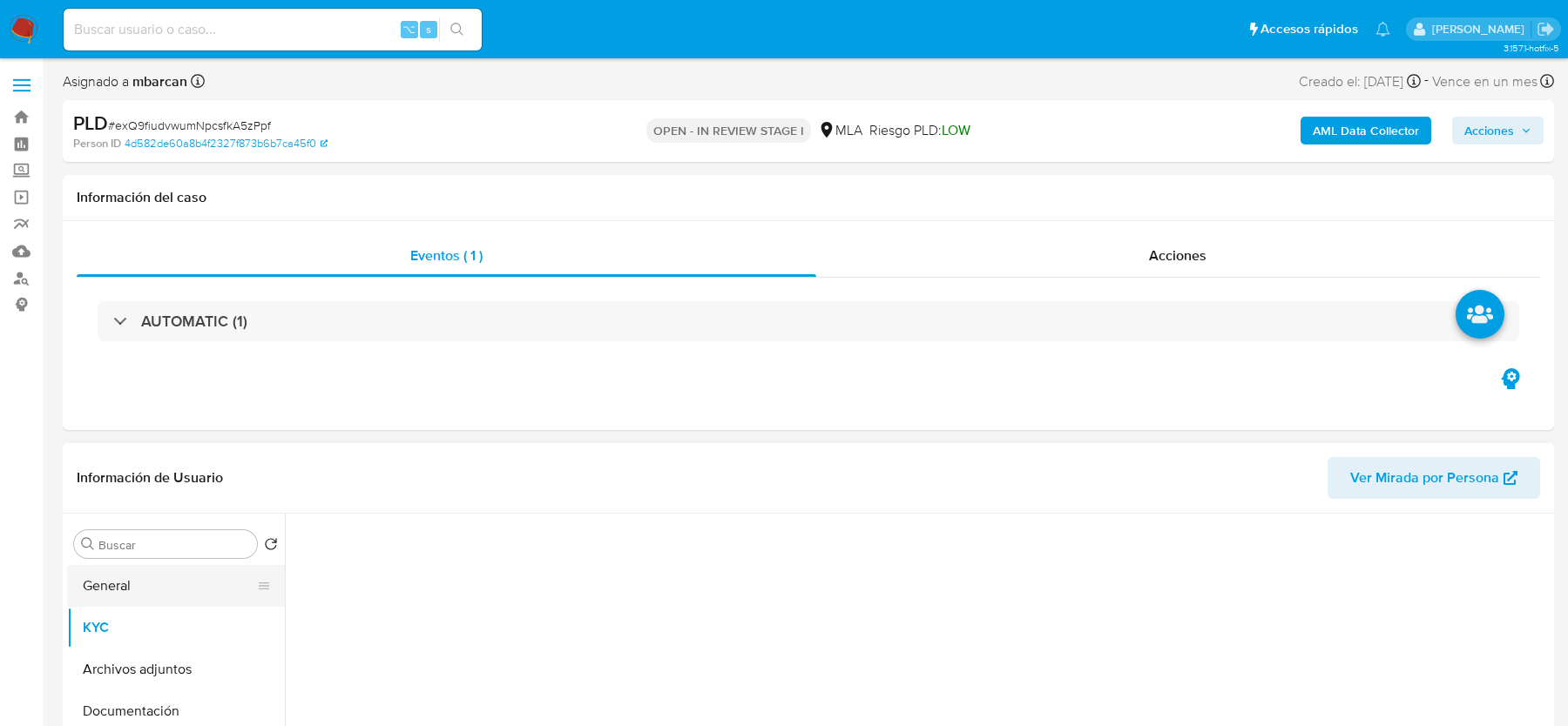
click at [134, 585] on button "General" at bounding box center [168, 586] width 204 height 42
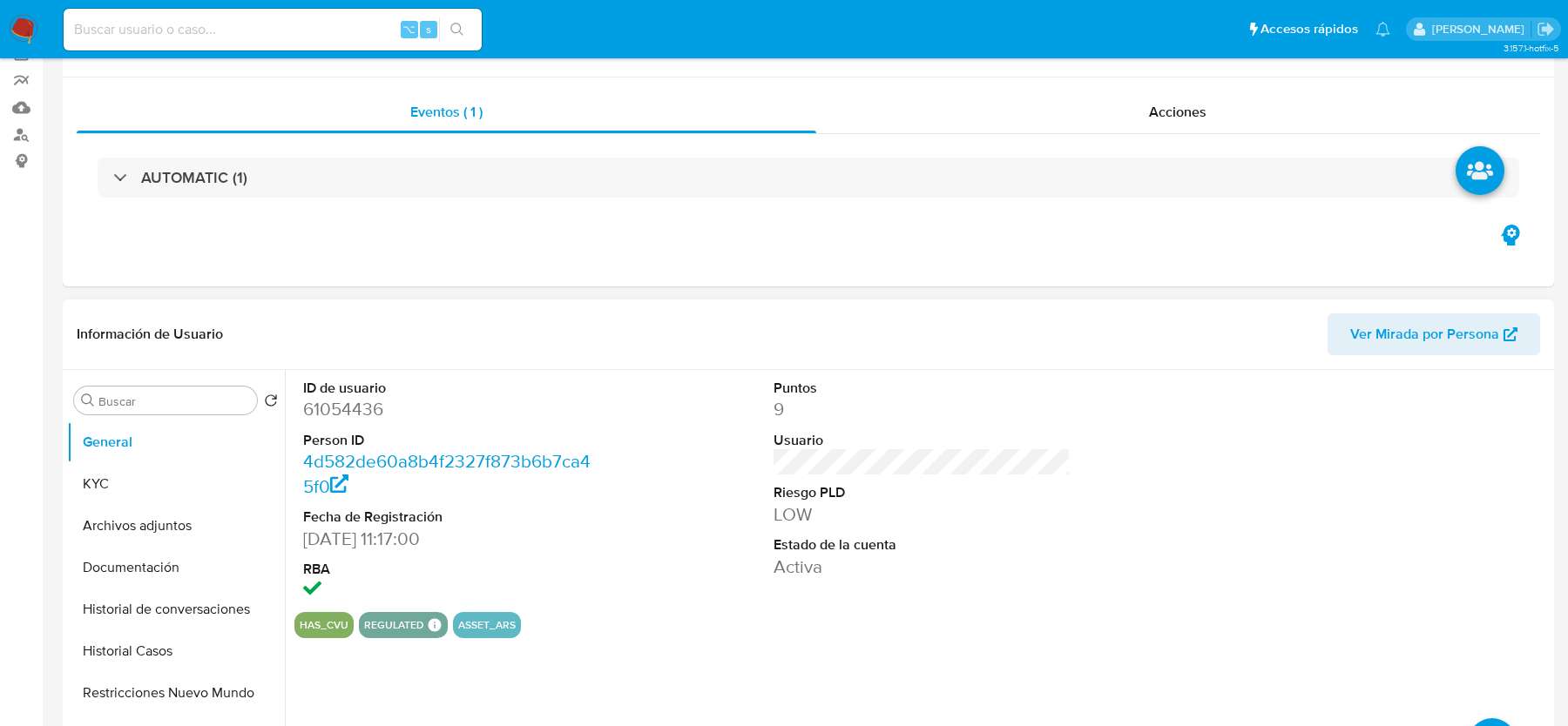
scroll to position [347, 0]
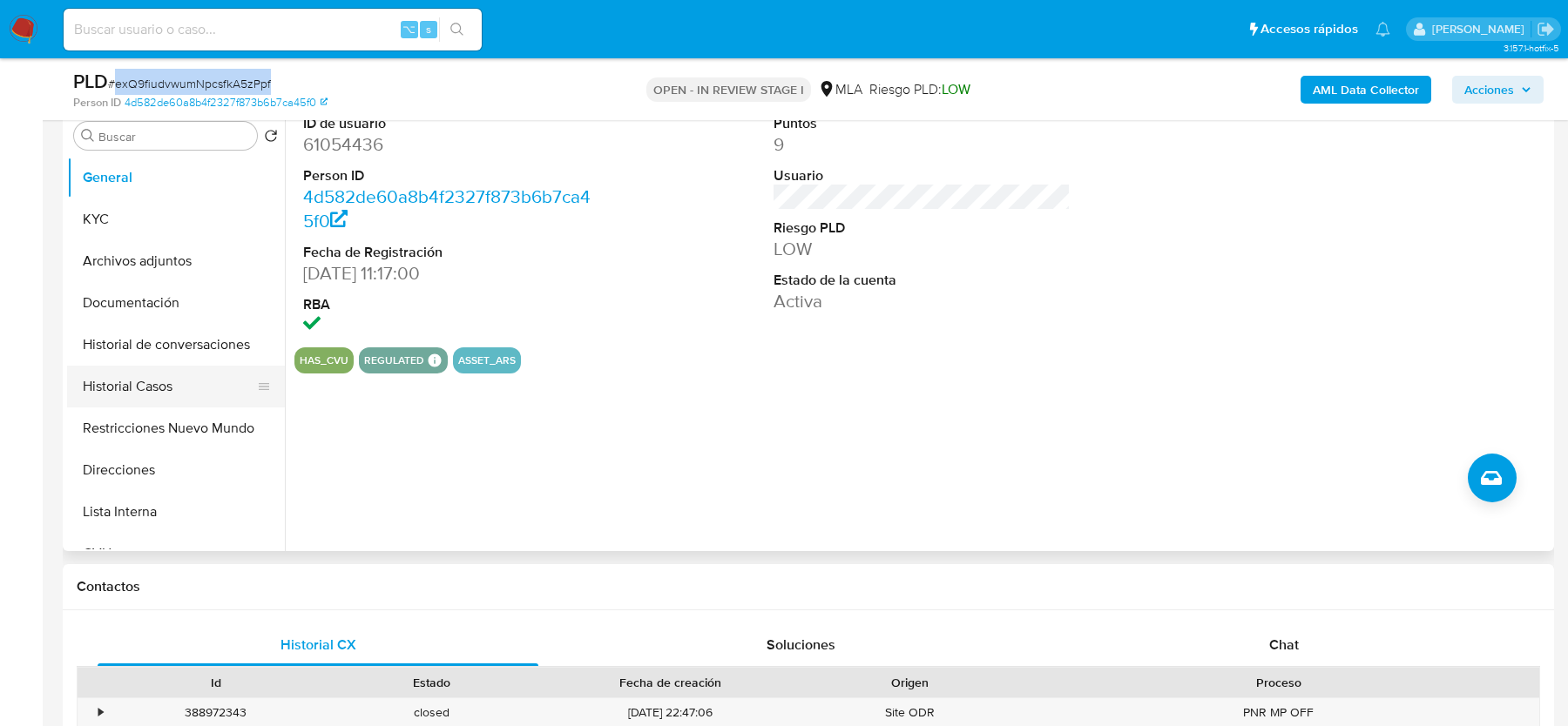
click at [168, 368] on button "Historial Casos" at bounding box center [168, 386] width 204 height 42
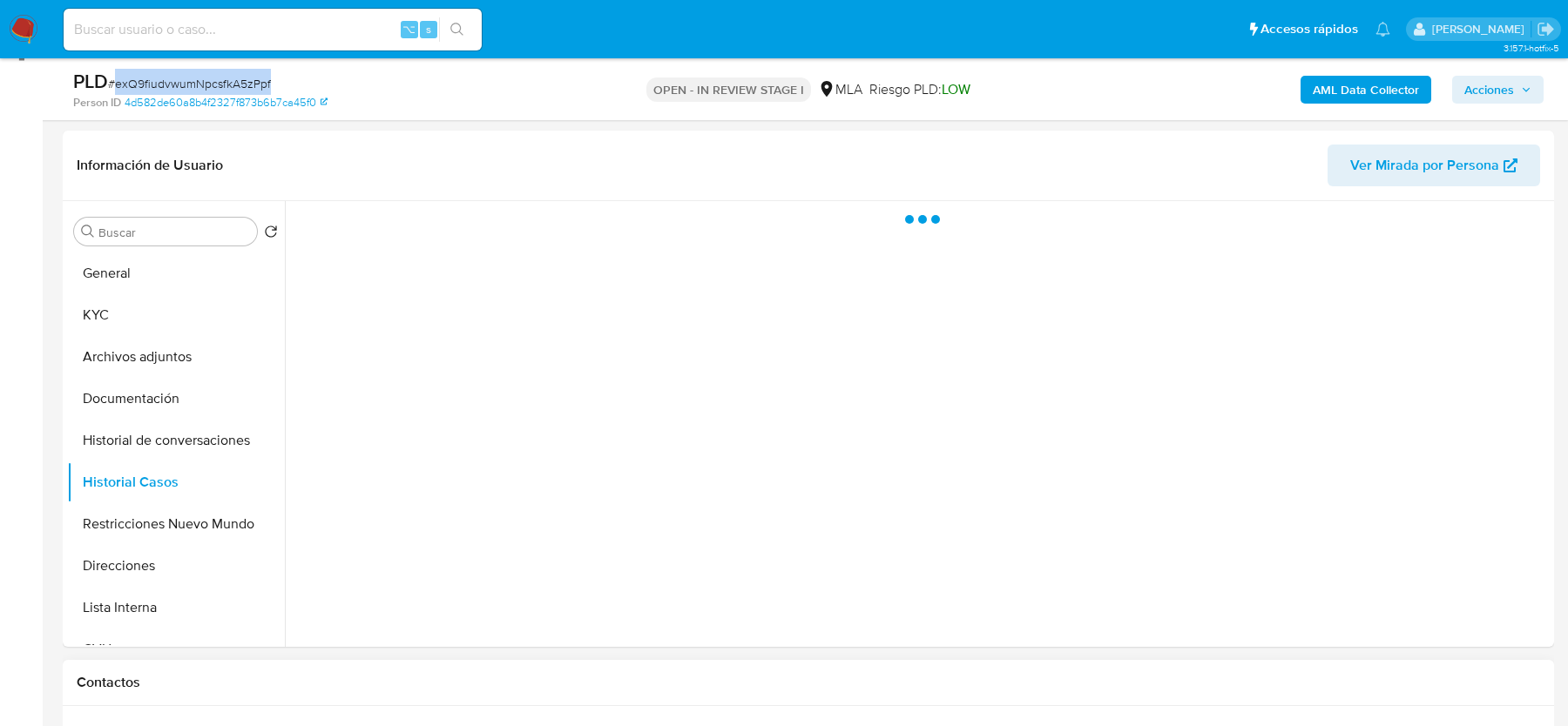
scroll to position [246, 0]
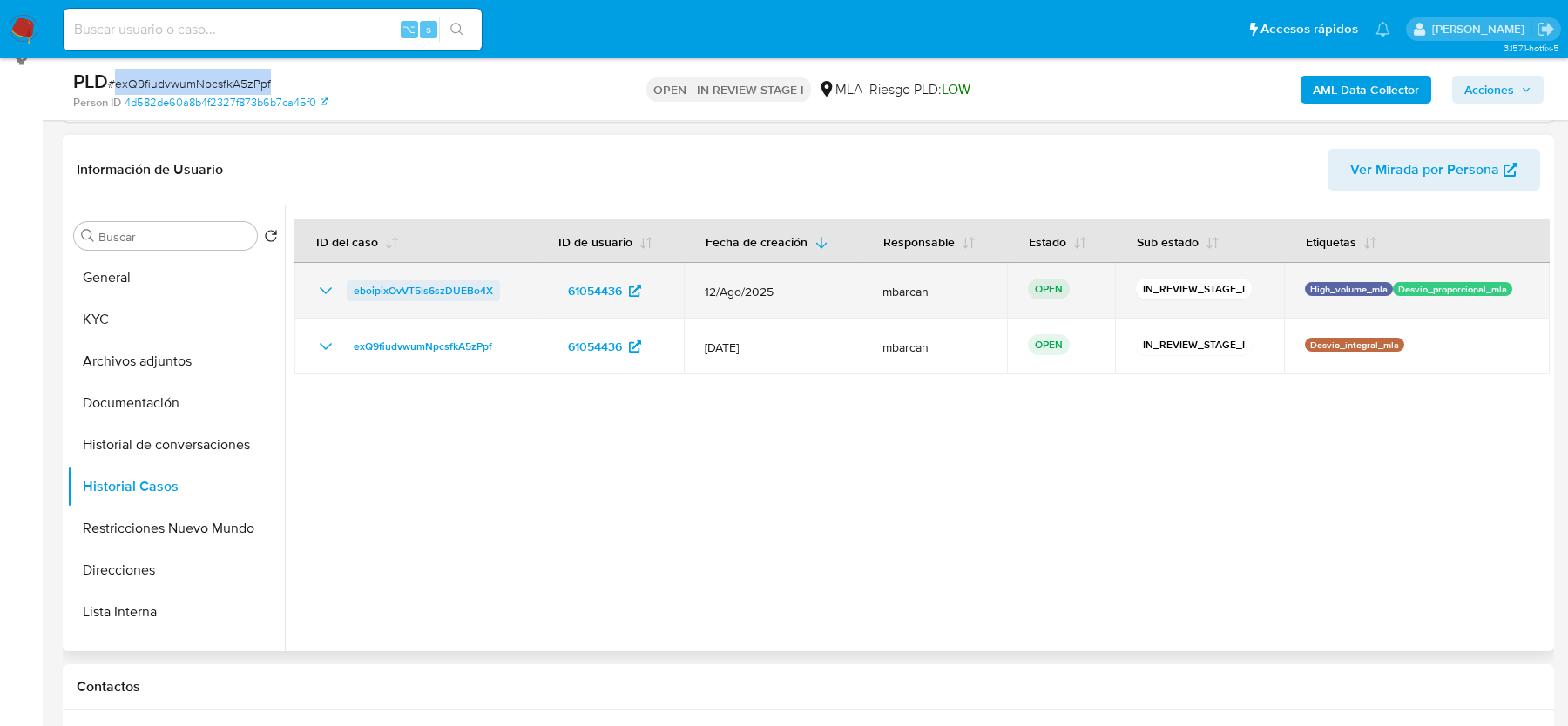
click at [461, 290] on span "eboipixOvVT5ls6szDUEBo4X" at bounding box center [423, 291] width 139 height 21
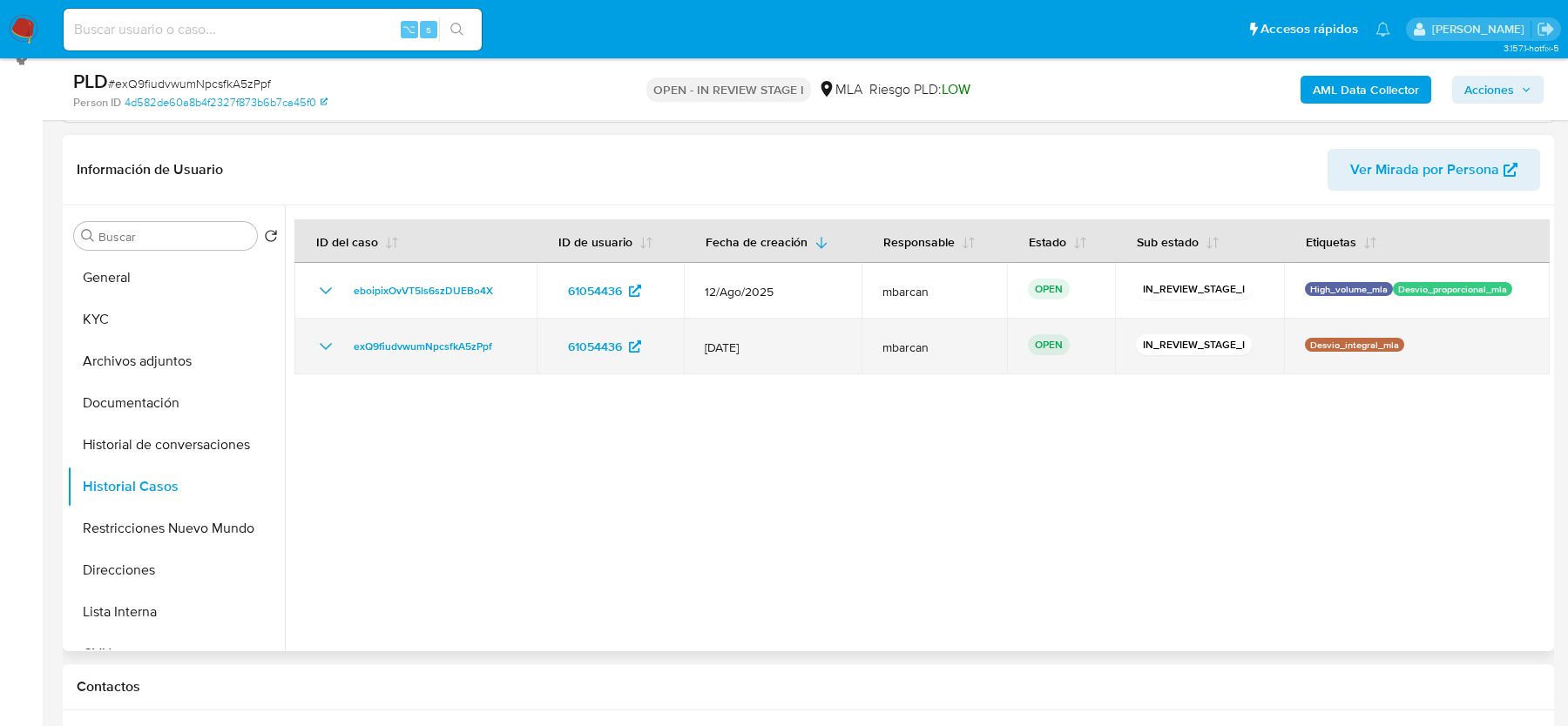
click at [514, 340] on td "exQ9fiudvwumNpcsfkA5zPpf" at bounding box center [415, 346] width 242 height 55
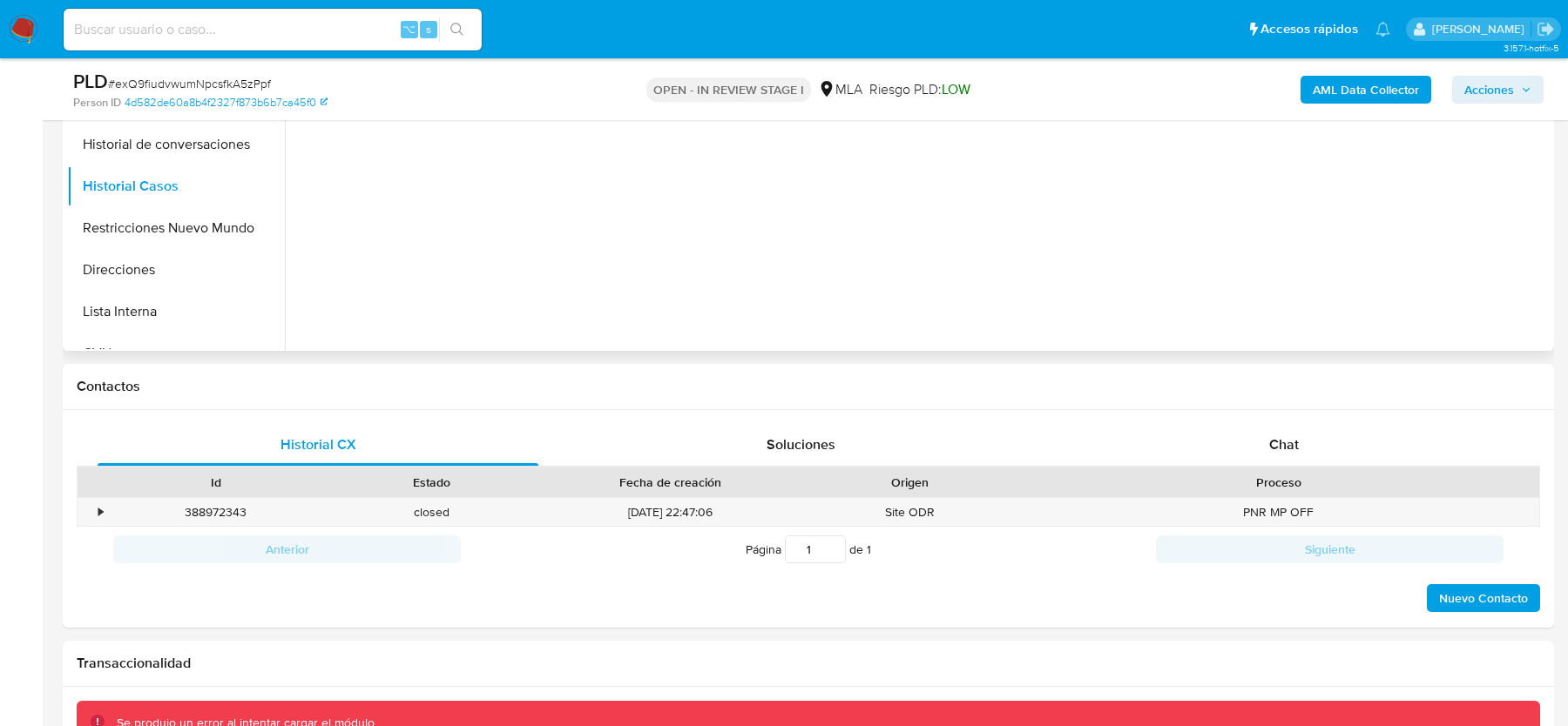
scroll to position [571, 0]
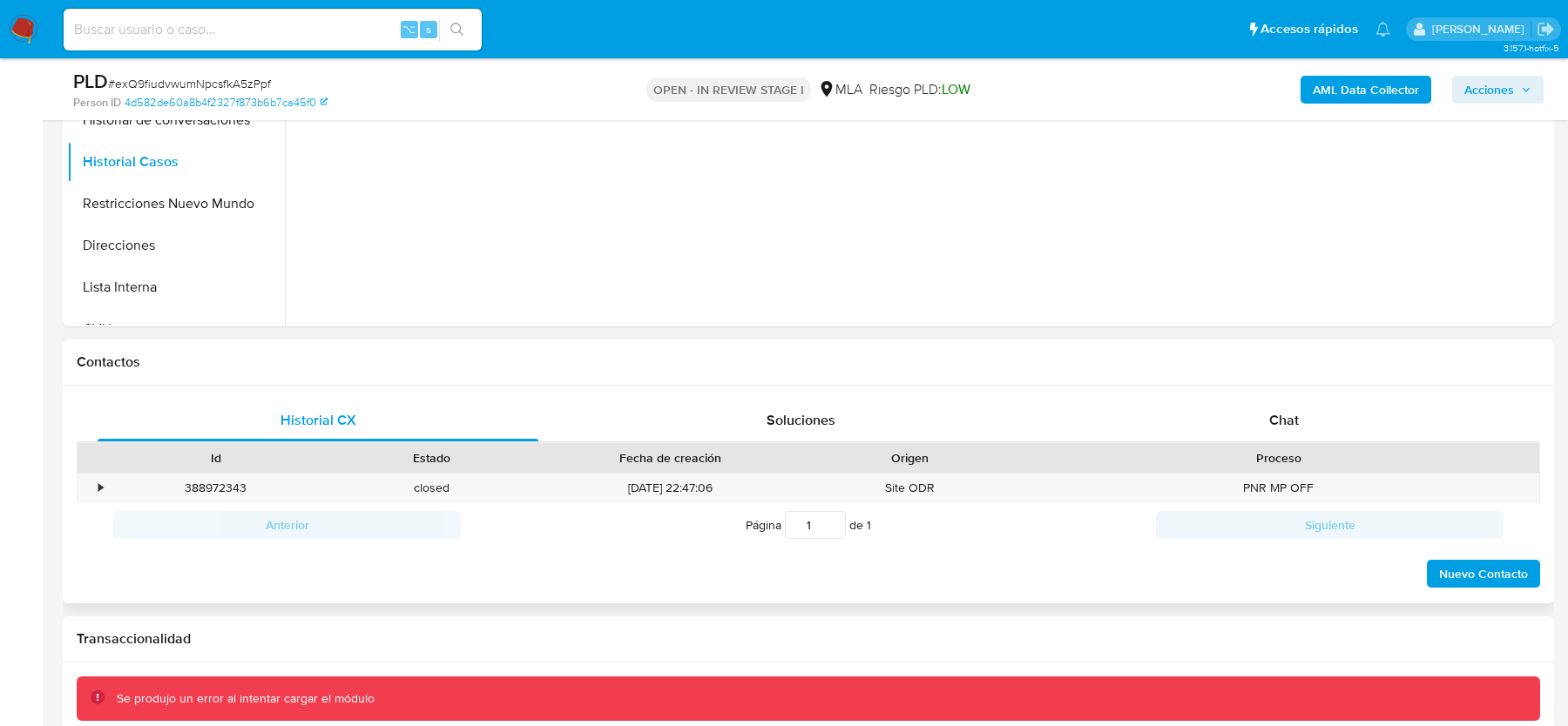
drag, startPoint x: 1306, startPoint y: 365, endPoint x: 1291, endPoint y: 394, distance: 32.6
click at [1306, 365] on h1 "Contactos" at bounding box center [809, 362] width 1464 height 18
click at [1291, 397] on div "Historial CX Soluciones Chat Id Estado Fecha de creación Origen Proceso • 38897…" at bounding box center [808, 495] width 1491 height 219
click at [1289, 402] on div "Chat" at bounding box center [1283, 421] width 441 height 42
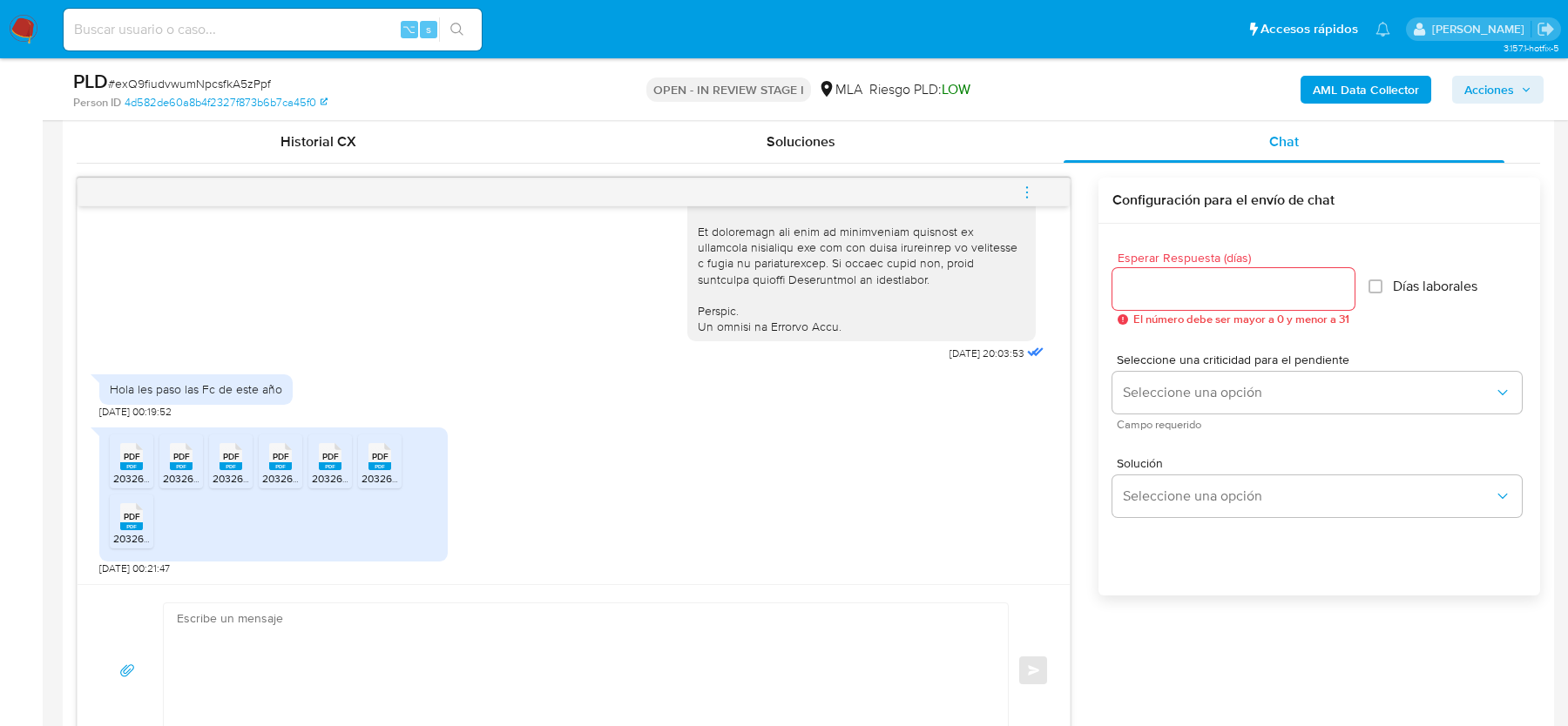
scroll to position [864, 0]
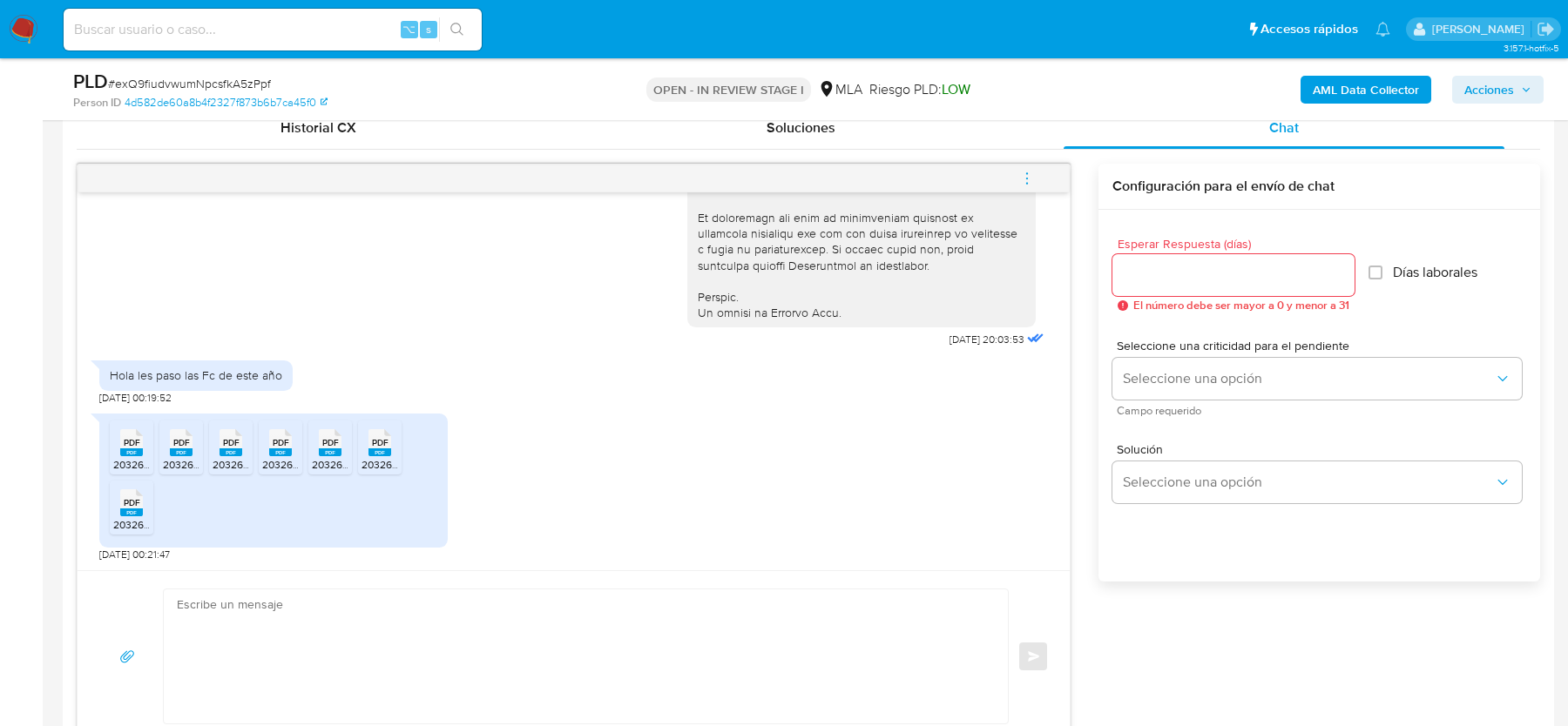
click at [97, 449] on div "17/07/2025 20:03:53 Hola les paso las Fc de este año 20/07/2025 00:19:52 PDF PD…" at bounding box center [574, 381] width 992 height 378
click at [120, 449] on icon "PDF" at bounding box center [132, 442] width 23 height 30
click at [184, 444] on span "PDF" at bounding box center [182, 442] width 17 height 11
click at [225, 443] on span "PDF" at bounding box center [231, 442] width 17 height 11
click at [279, 440] on span "PDF" at bounding box center [281, 442] width 17 height 11
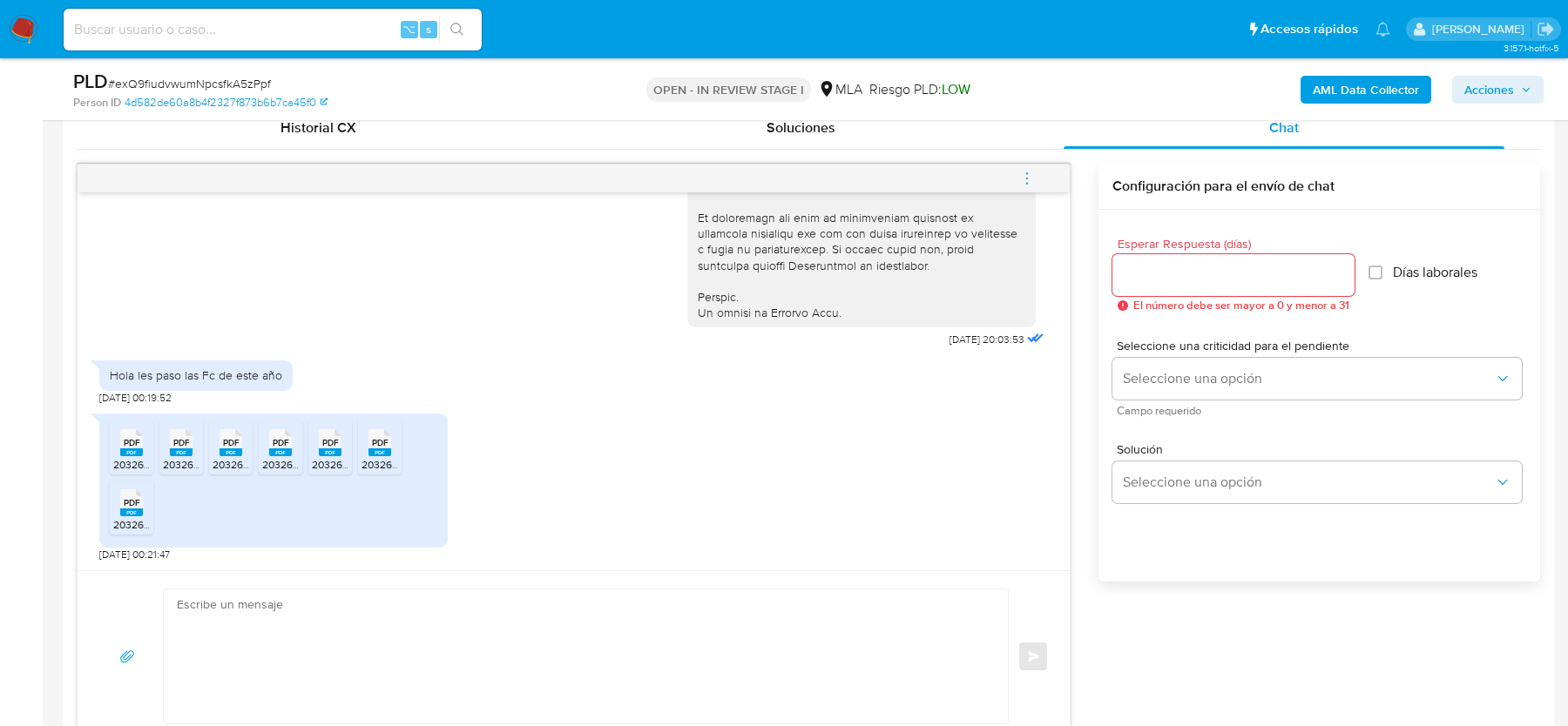
click at [327, 444] on span "PDF" at bounding box center [331, 442] width 17 height 11
click at [374, 444] on span "PDF" at bounding box center [380, 442] width 17 height 11
click at [125, 503] on span "PDF" at bounding box center [132, 502] width 17 height 11
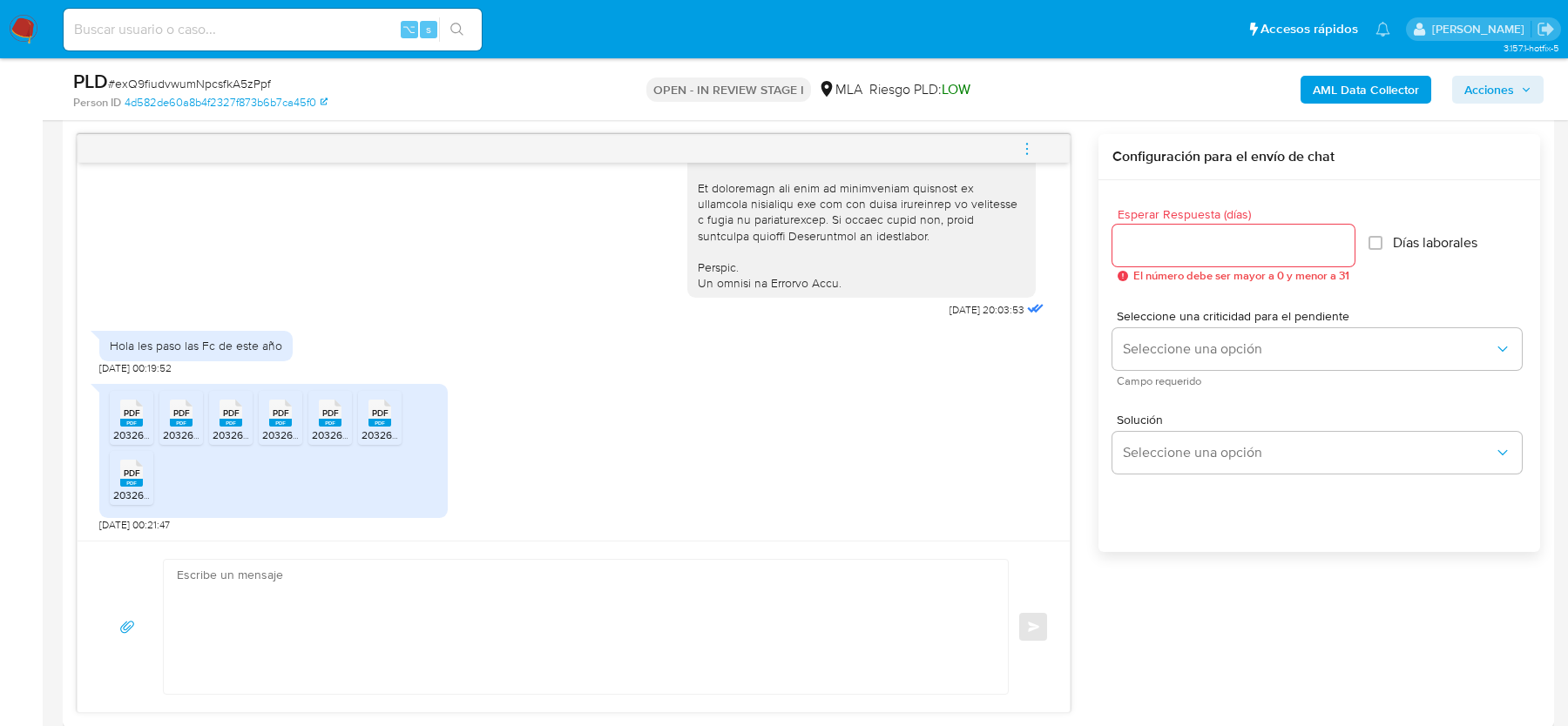
scroll to position [908, 0]
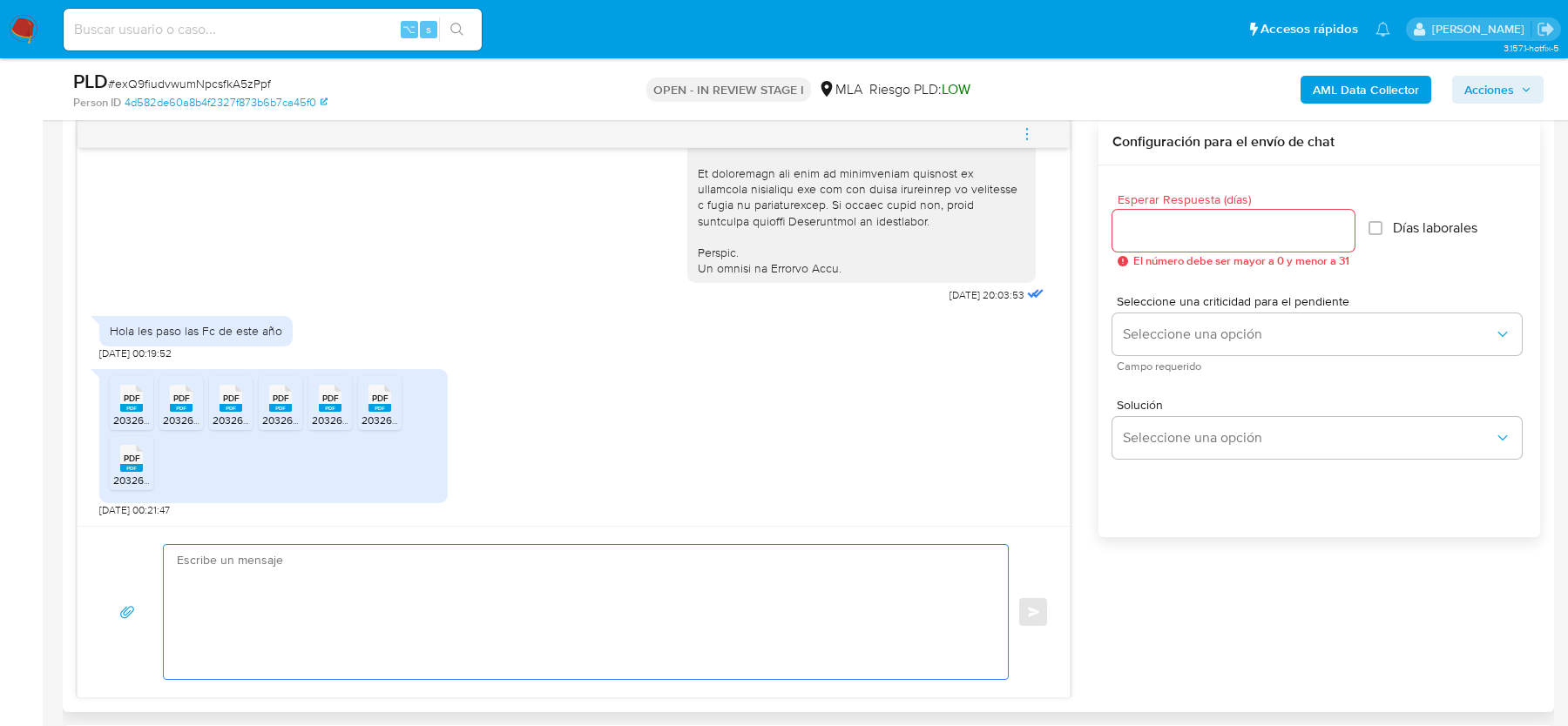
click at [339, 597] on textarea at bounding box center [581, 611] width 809 height 134
paste textarea "Hola, ¡Muchas gracias por tu respuesta! Confirmamos la recepción de la document…"
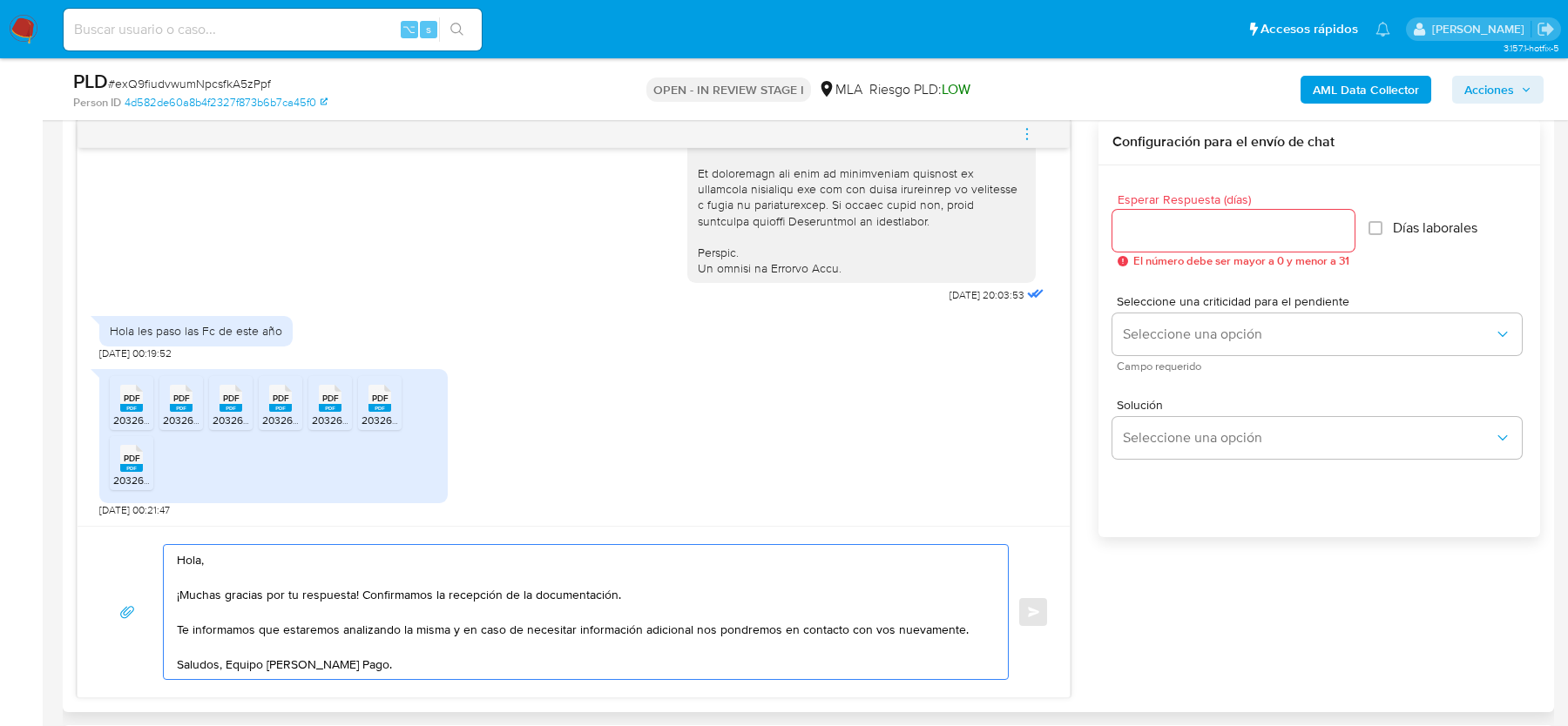
type textarea "Hola, ¡Muchas gracias por tu respuesta! Confirmamos la recepción de la document…"
click at [1177, 233] on input "Esperar Respuesta (días)" at bounding box center [1234, 231] width 242 height 23
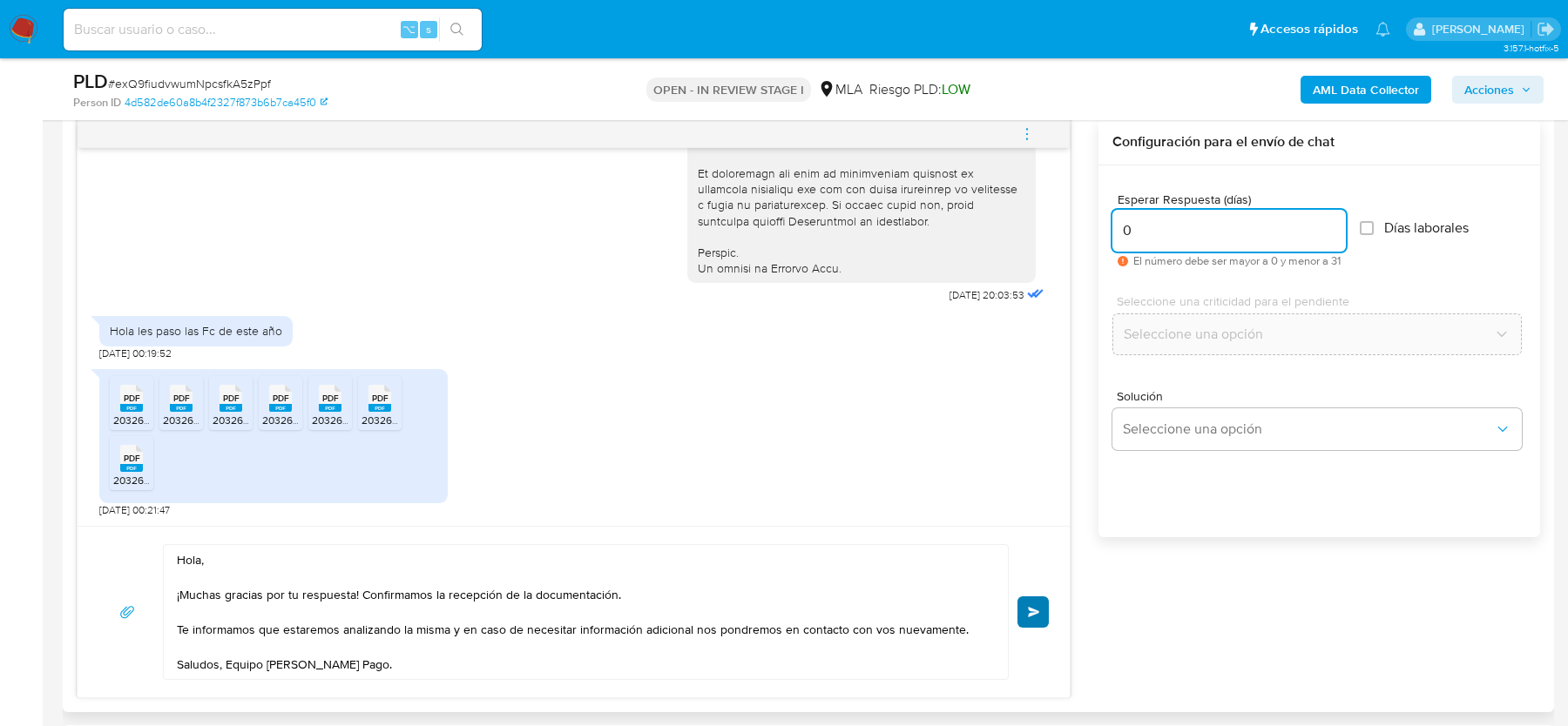
type input "0"
click at [1028, 596] on button "Enviar" at bounding box center [1032, 611] width 31 height 31
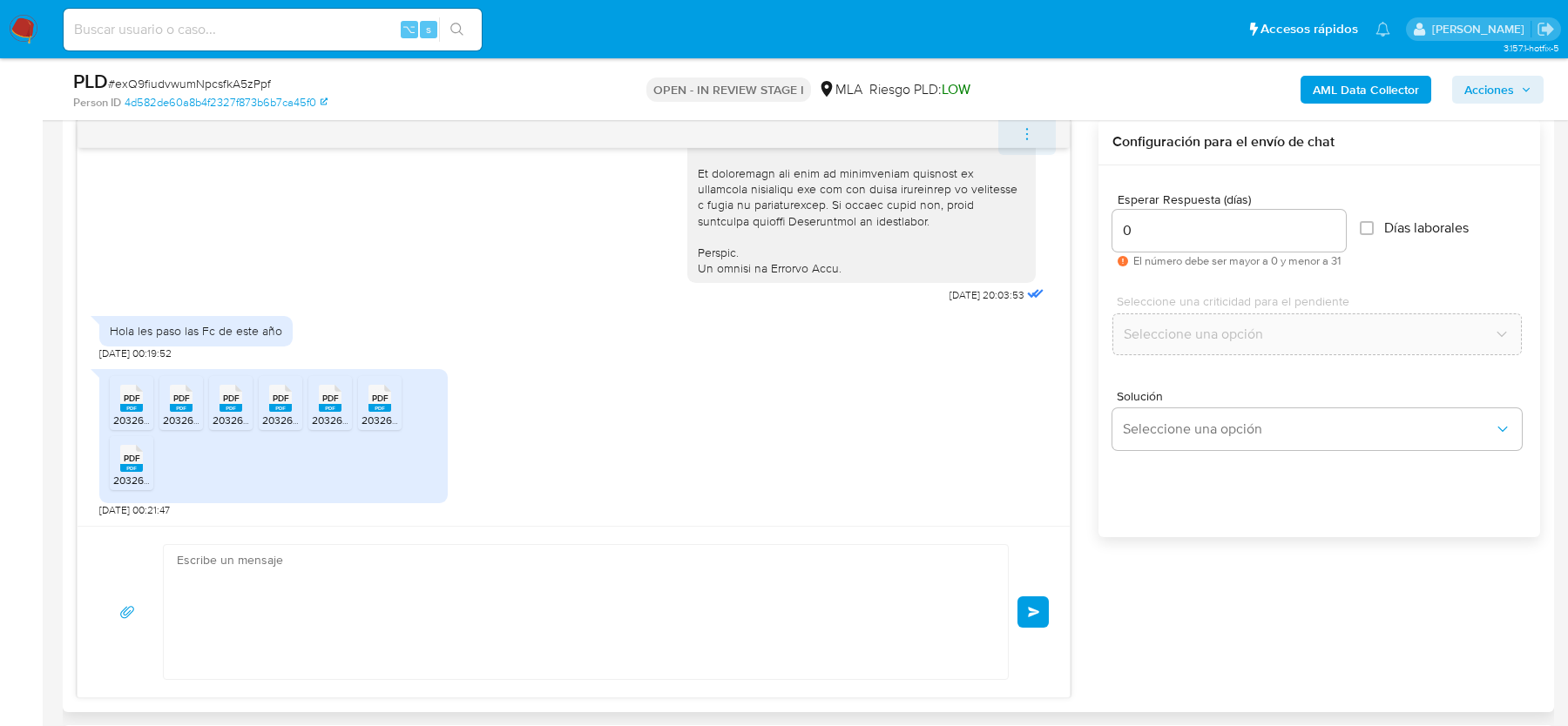
scroll to position [1044, 0]
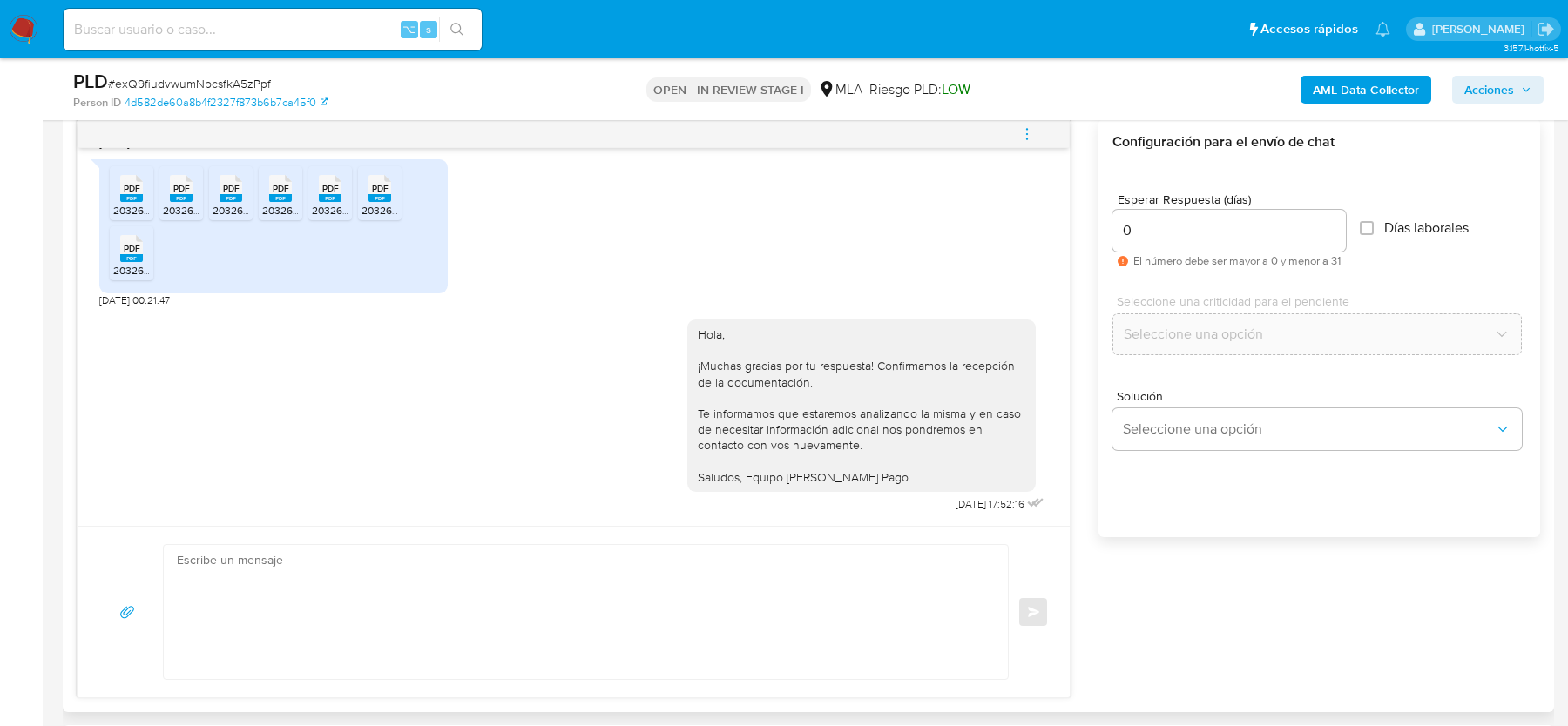
click at [1027, 132] on icon "menu-action" at bounding box center [1027, 133] width 16 height 16
click at [870, 101] on li "Cerrar conversación" at bounding box center [909, 98] width 179 height 31
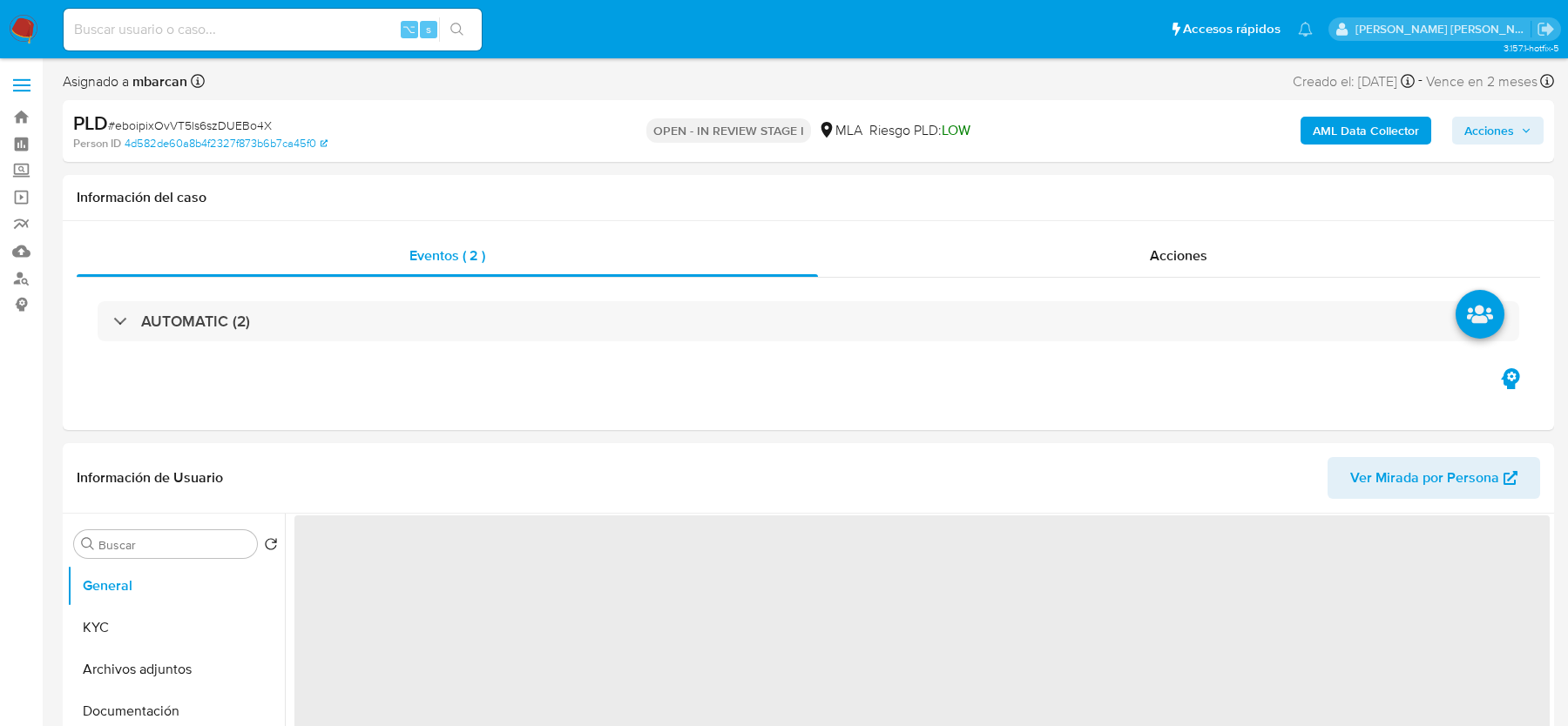
click at [147, 124] on span "# eboipixOvVT5ls6szDUEBo4X" at bounding box center [190, 125] width 163 height 18
copy span "eboipixOvVT5ls6szDUEBo4X"
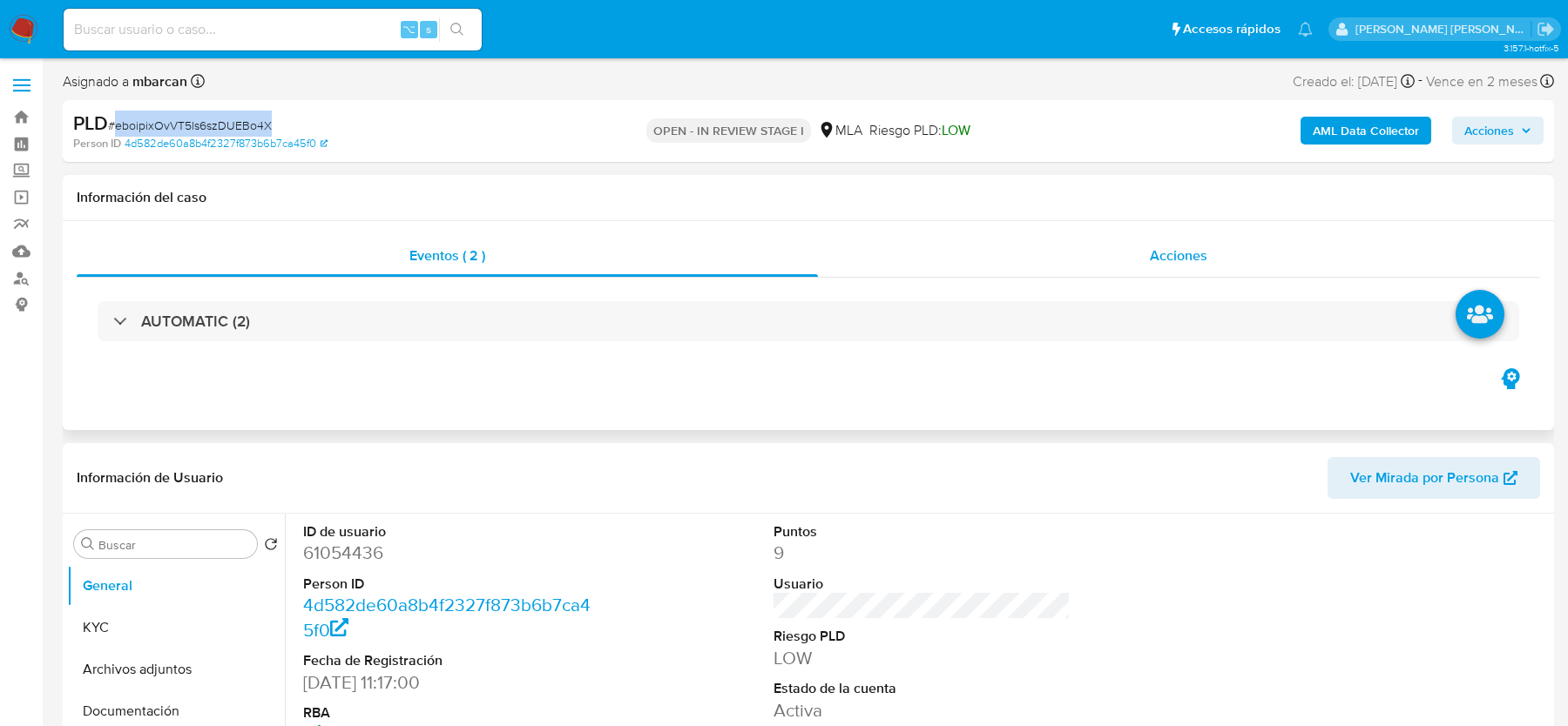
select select "10"
click at [318, 552] on dd "61054436" at bounding box center [451, 553] width 296 height 24
copy dd "61054436"
click at [154, 120] on span "# eboipixOvVT5ls6szDUEBo4X" at bounding box center [190, 125] width 163 height 18
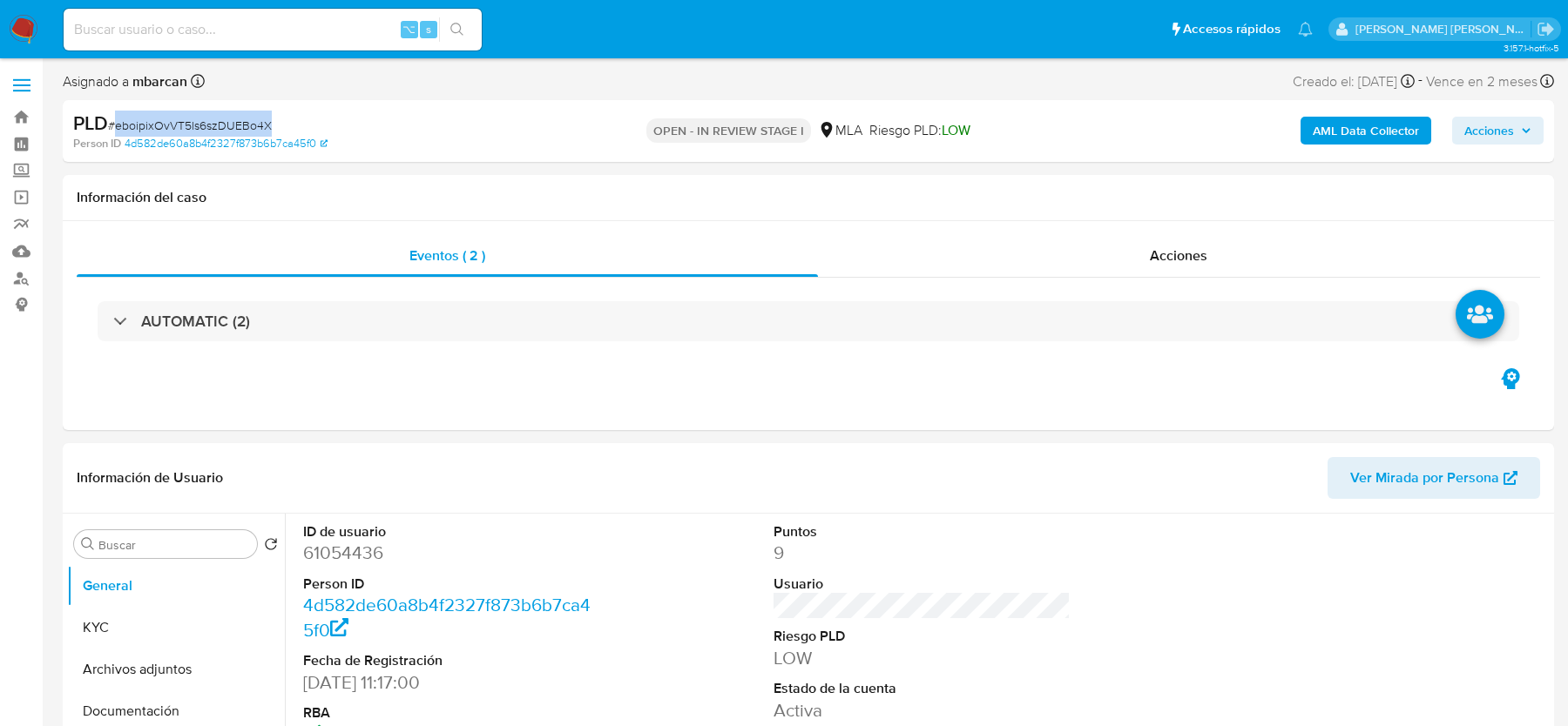
click at [154, 120] on span "# eboipixOvVT5ls6szDUEBo4X" at bounding box center [190, 125] width 163 height 18
copy span "eboipixOvVT5ls6szDUEBo4X"
click at [1375, 121] on b "AML Data Collector" at bounding box center [1365, 131] width 106 height 28
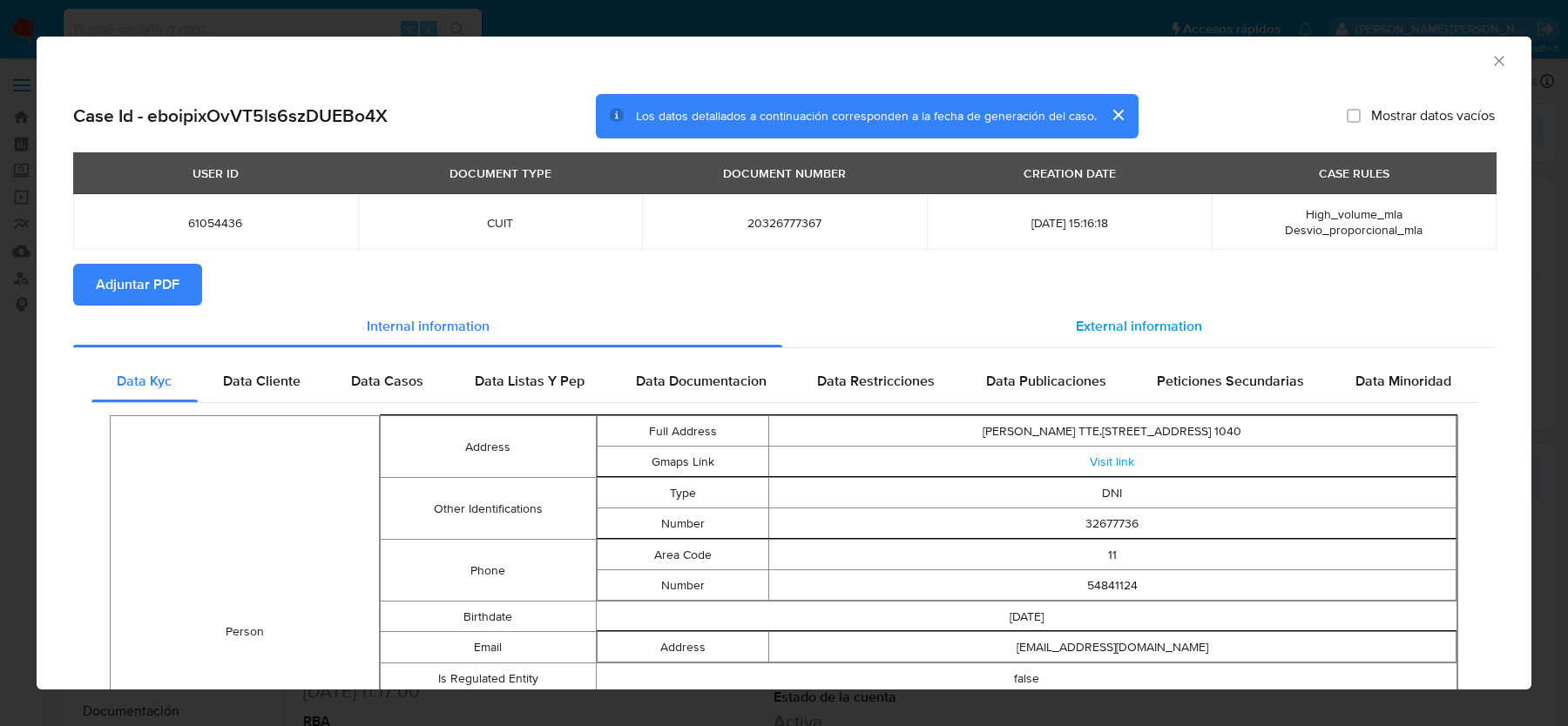
click at [1167, 314] on div "External information" at bounding box center [1139, 326] width 713 height 42
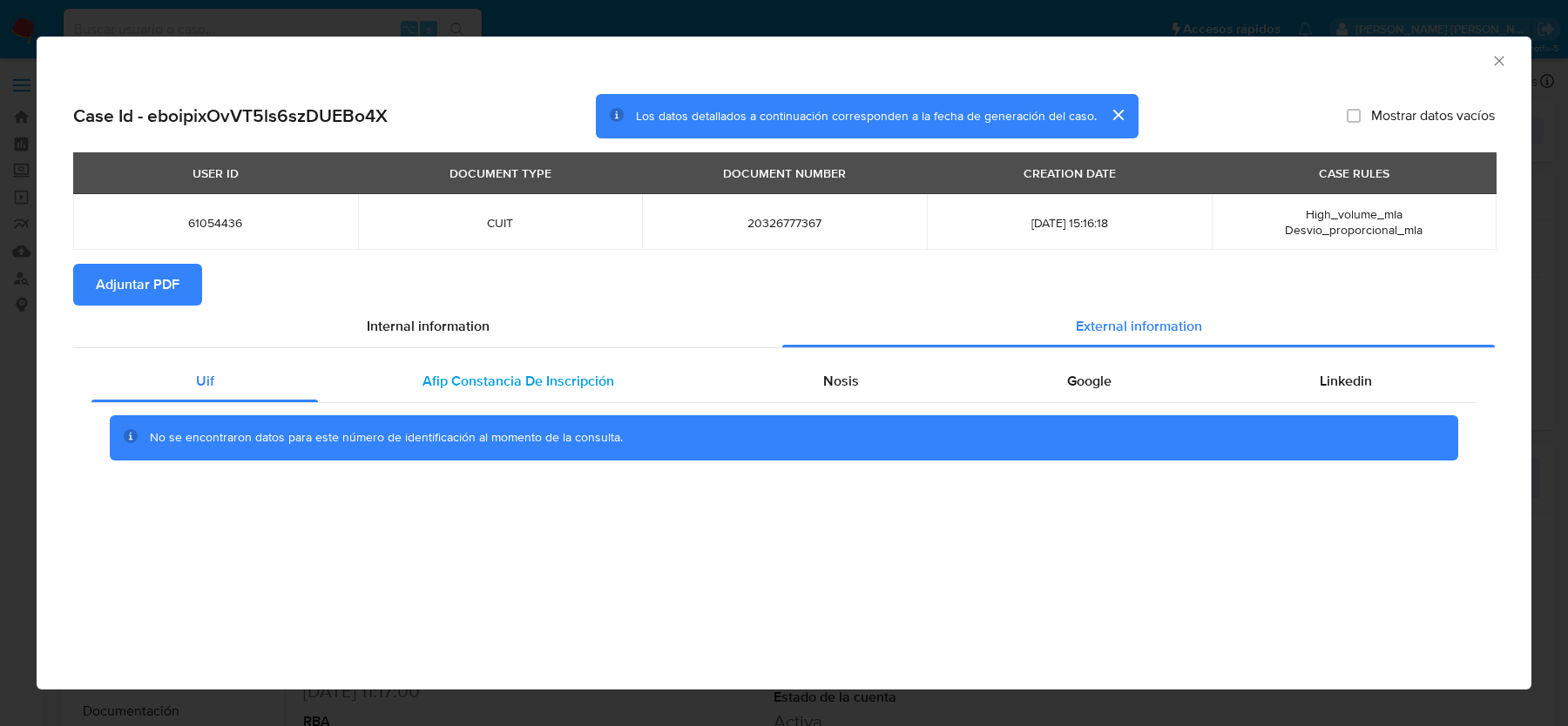
click at [484, 388] on span "Afip Constancia De Inscripción" at bounding box center [519, 380] width 192 height 20
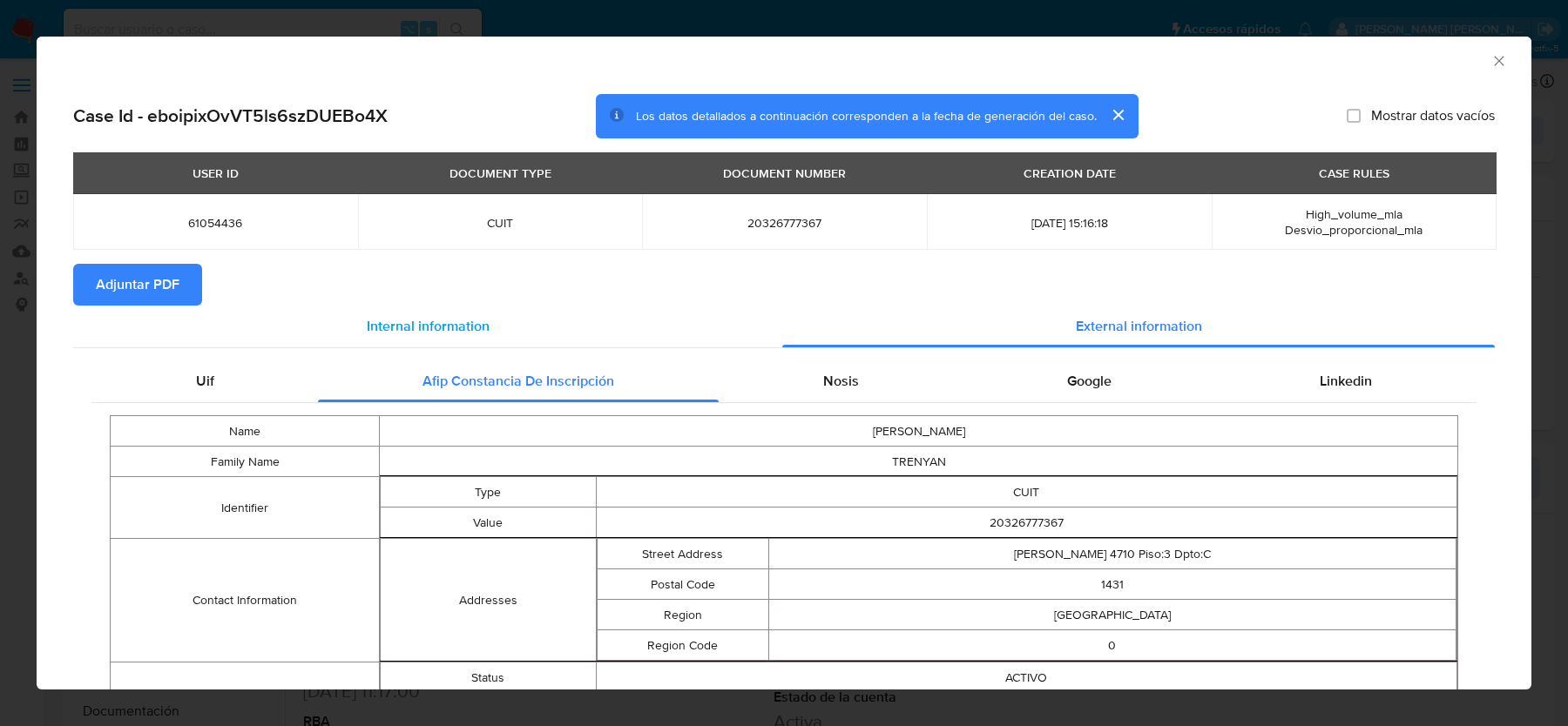
click at [209, 305] on div "Internal information" at bounding box center [427, 326] width 709 height 42
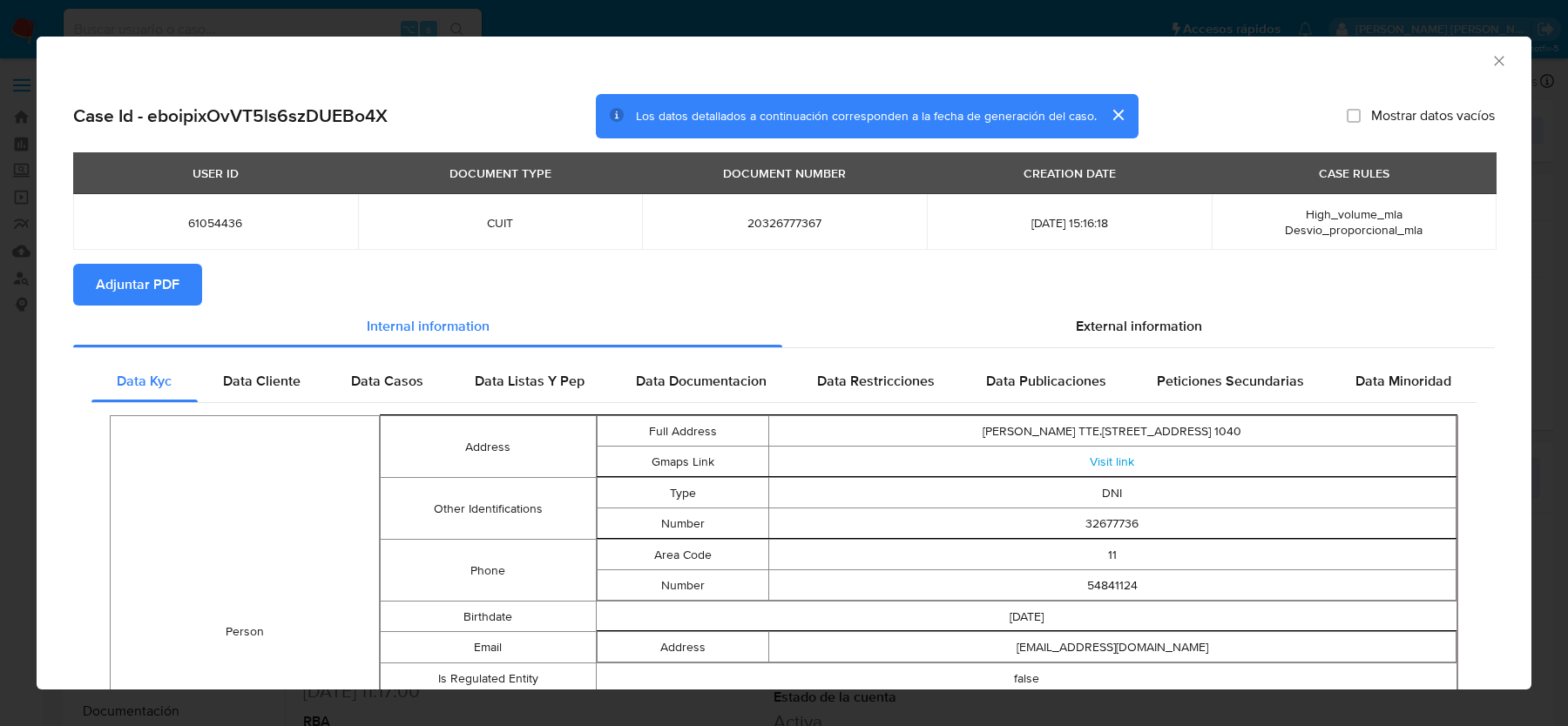
click at [189, 292] on button "Adjuntar PDF" at bounding box center [137, 285] width 129 height 42
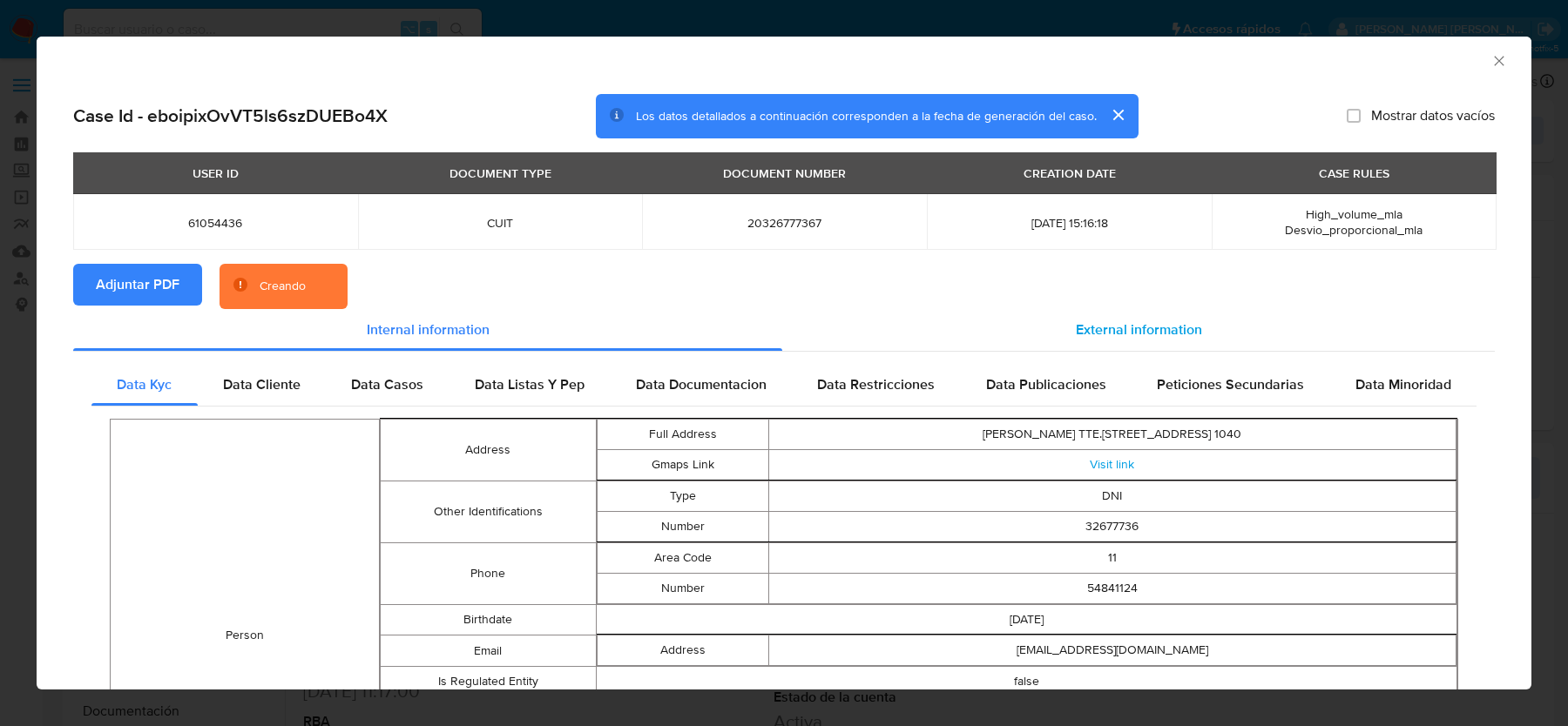
click at [1126, 315] on div "External information" at bounding box center [1139, 330] width 713 height 42
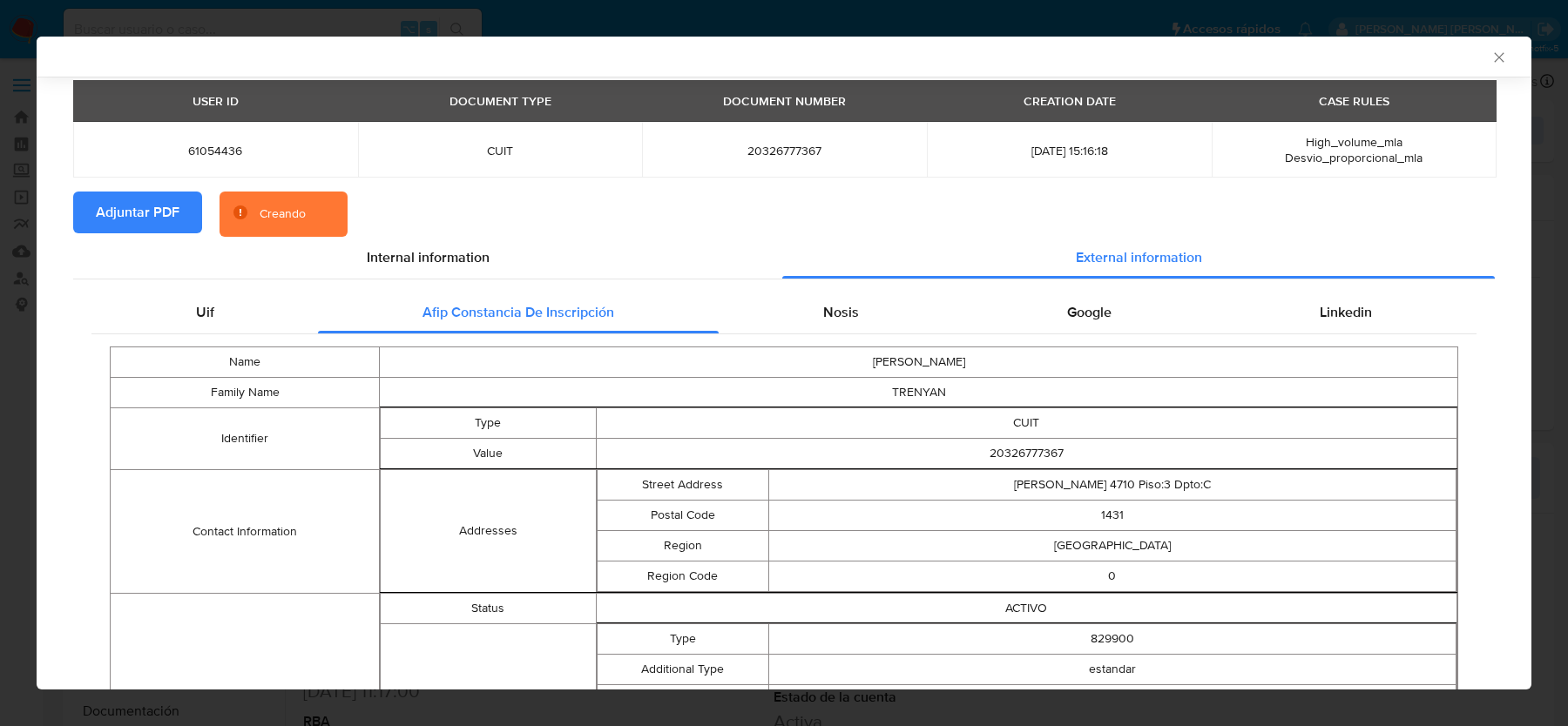
scroll to position [64, 0]
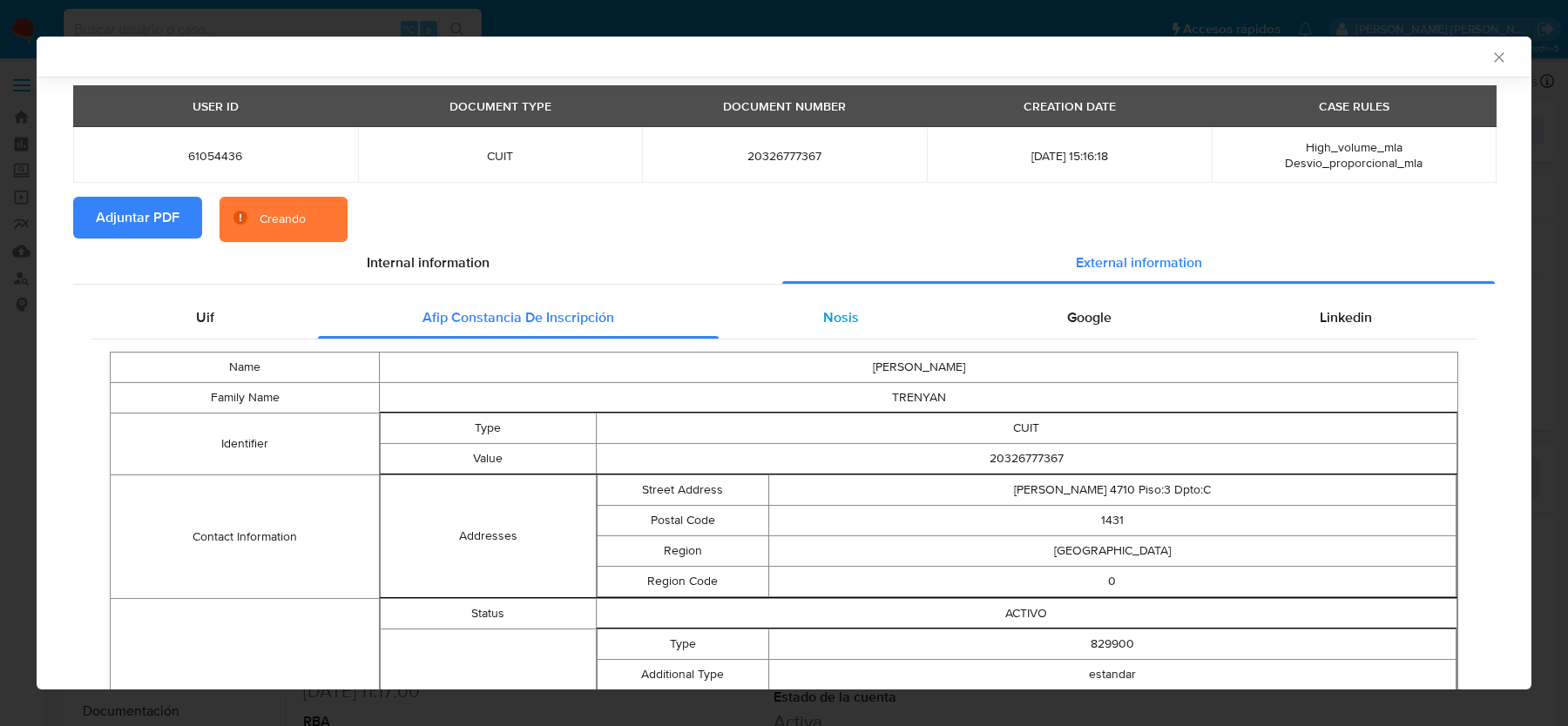
click at [825, 311] on span "Nosis" at bounding box center [841, 317] width 36 height 20
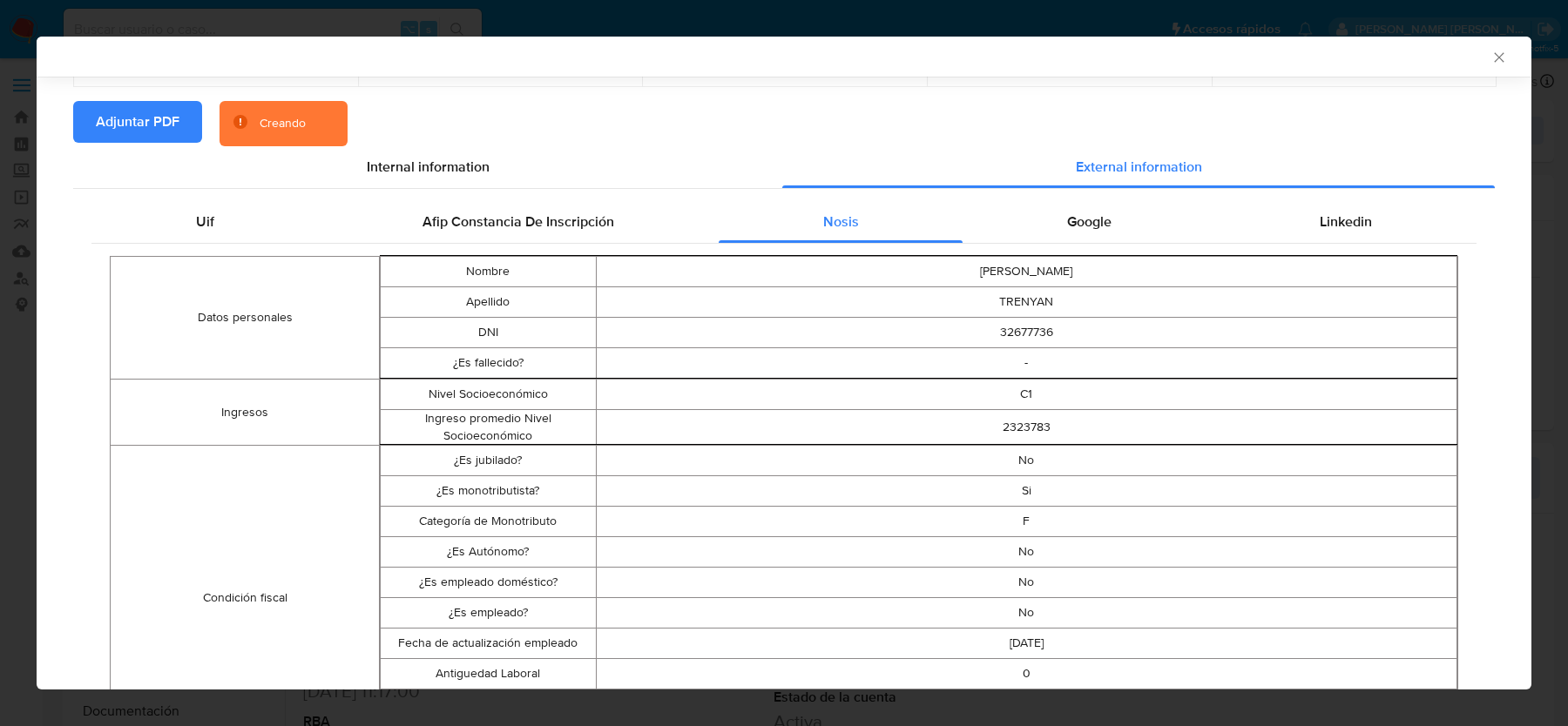
scroll to position [0, 0]
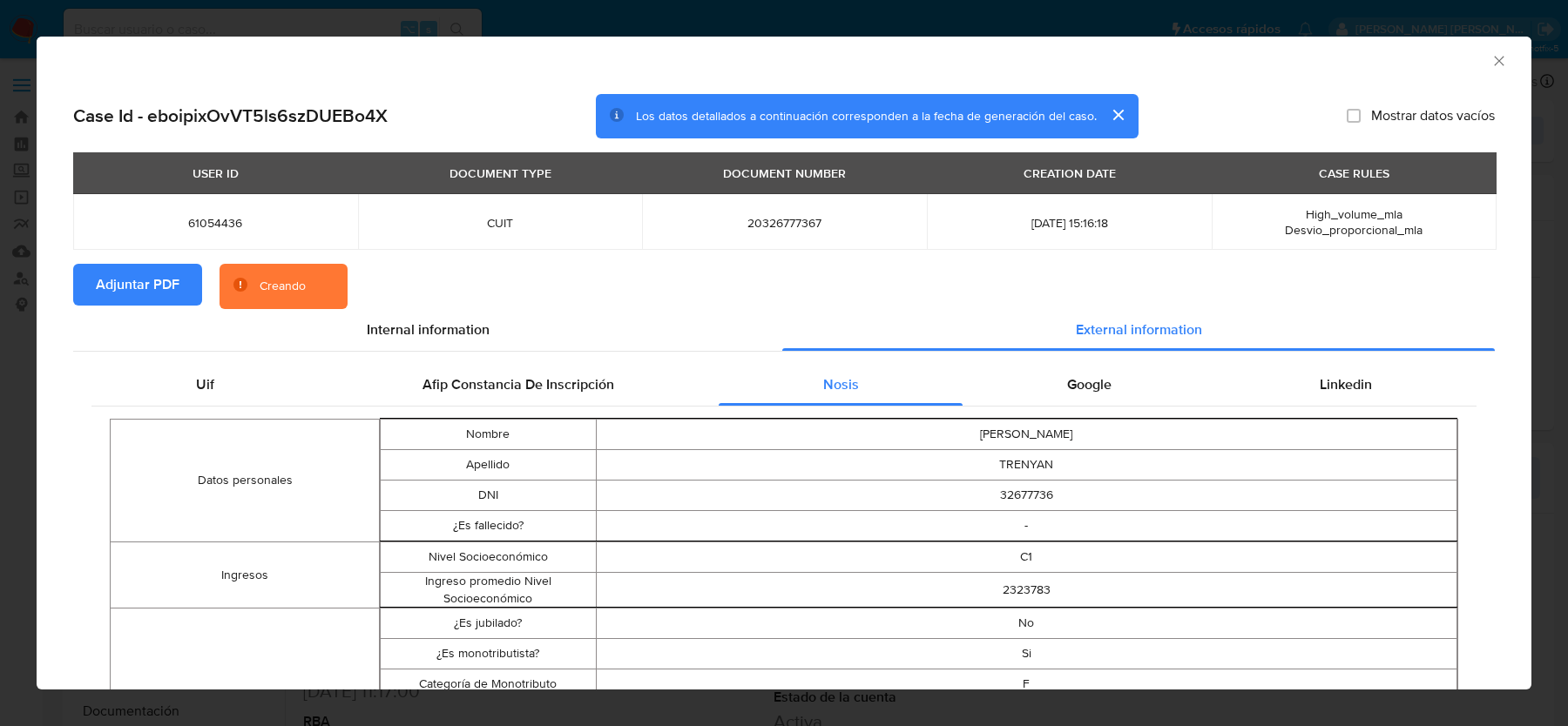
click at [1126, 404] on div "Google" at bounding box center [1089, 385] width 253 height 42
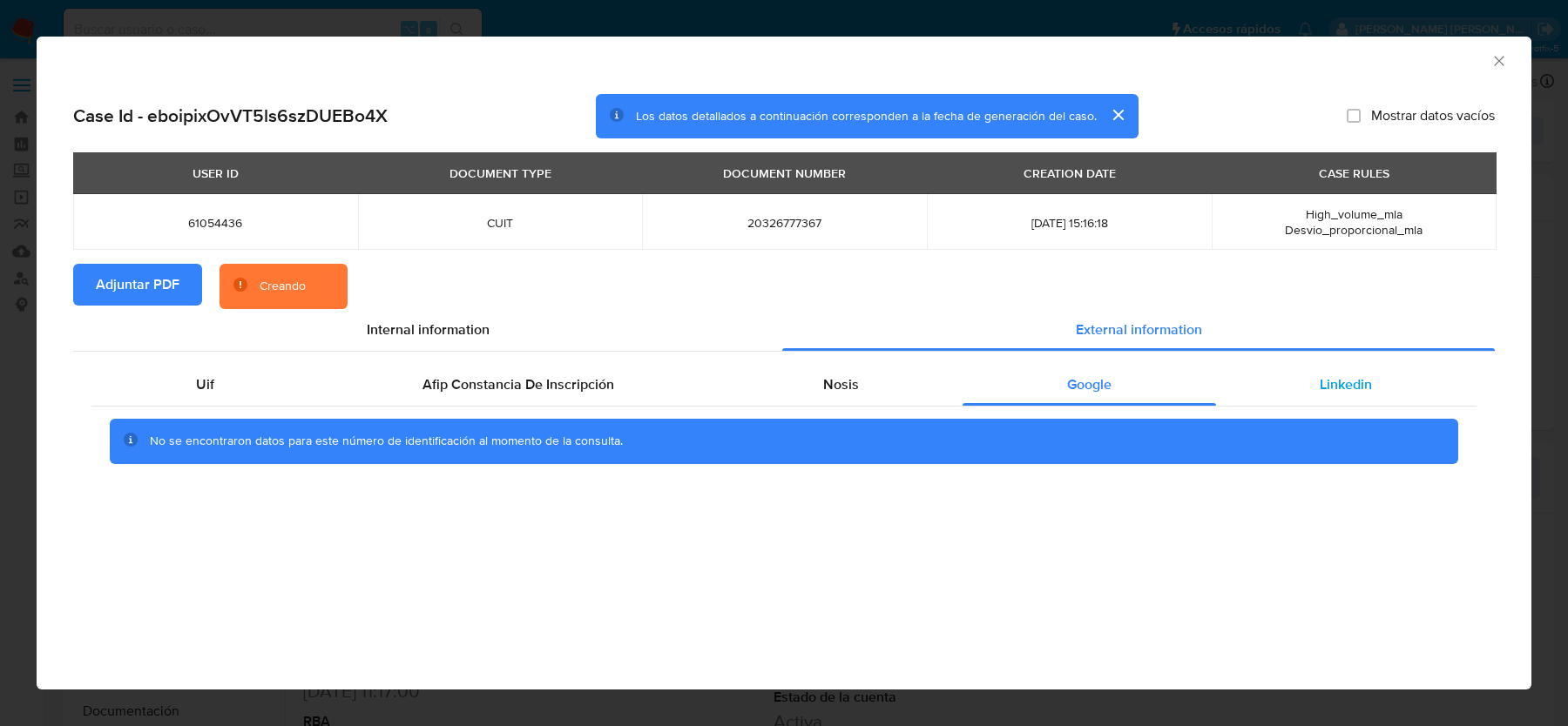
click at [1300, 395] on div "Linkedin" at bounding box center [1345, 385] width 260 height 42
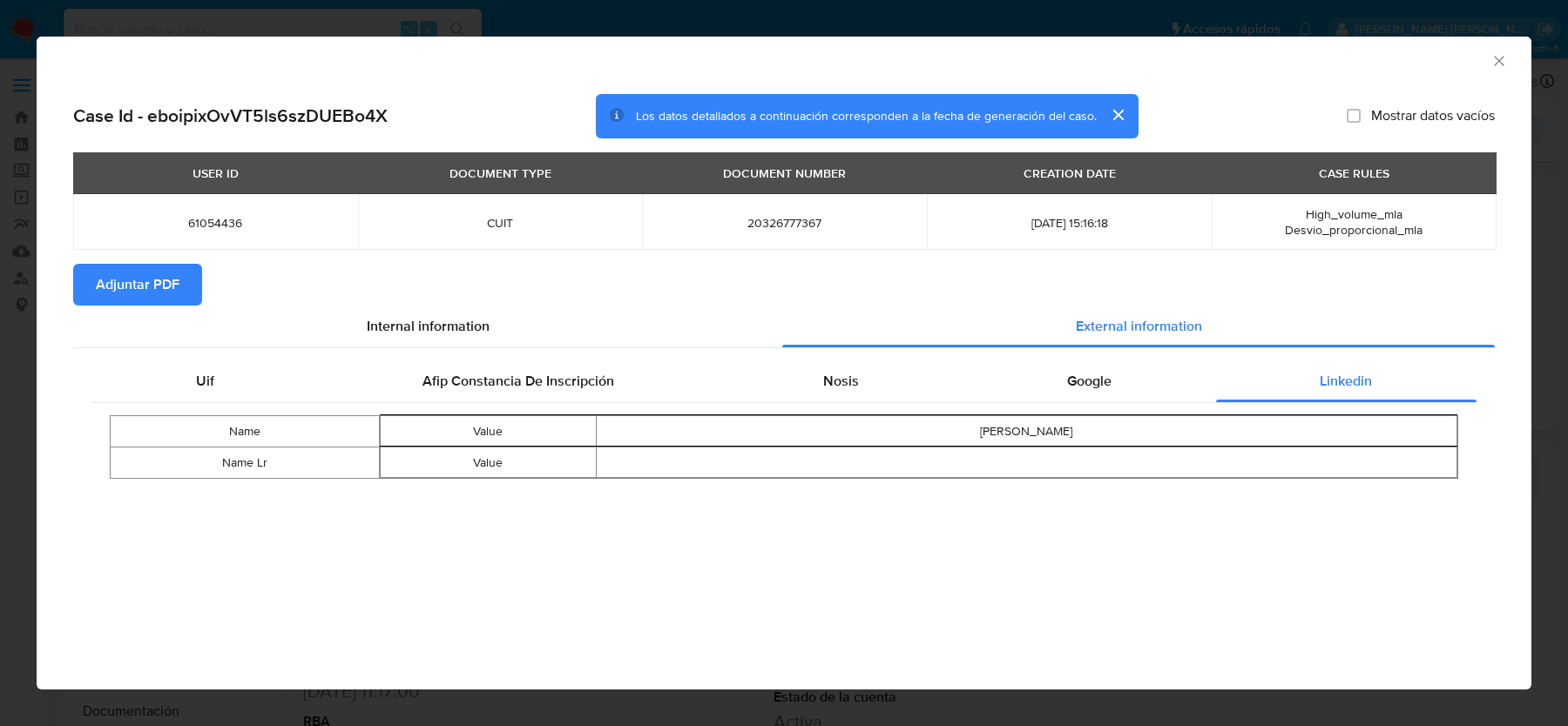
click at [1493, 56] on icon "Cerrar ventana" at bounding box center [1499, 61] width 18 height 18
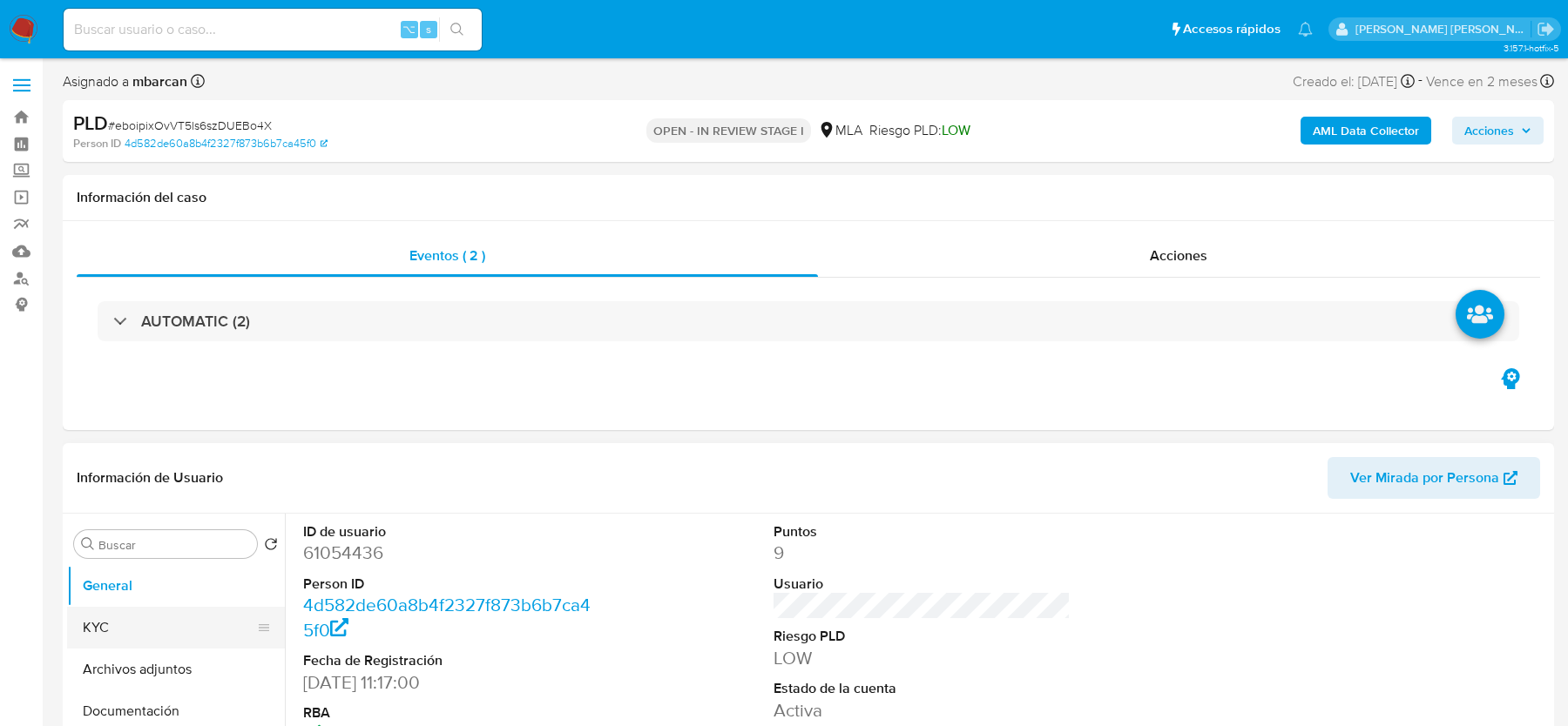
click at [158, 622] on button "KYC" at bounding box center [168, 627] width 204 height 42
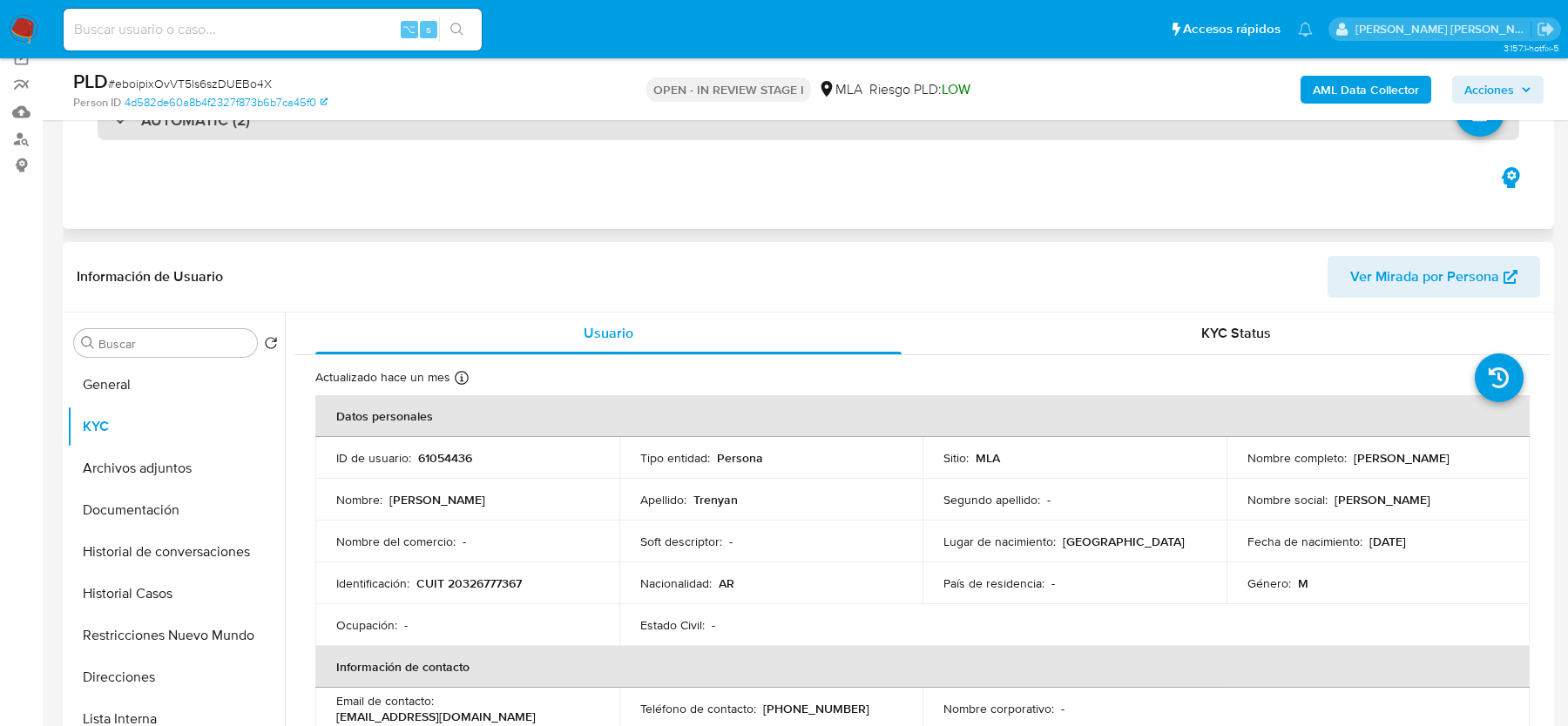
scroll to position [293, 0]
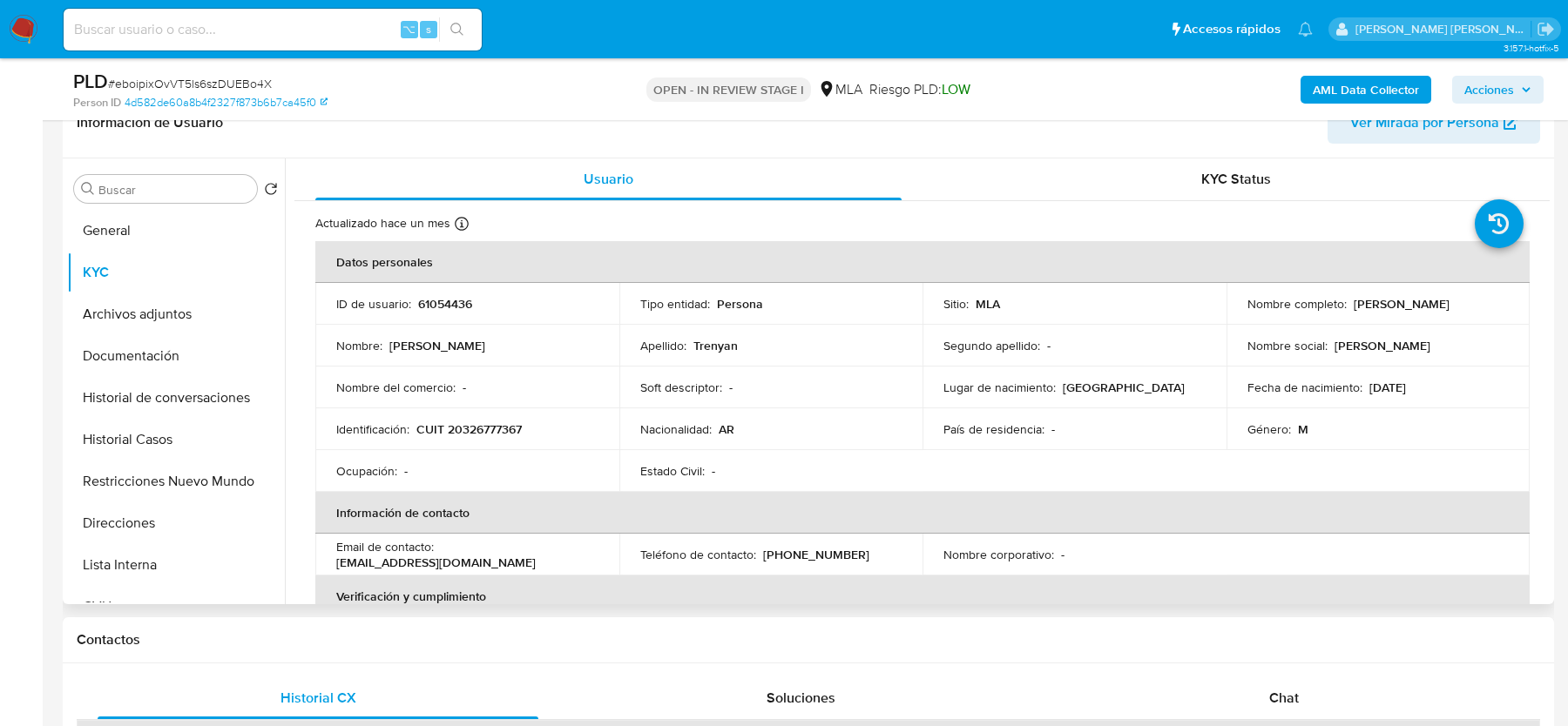
click at [461, 432] on p "CUIT 20326777367" at bounding box center [469, 429] width 105 height 16
copy p "20326777367"
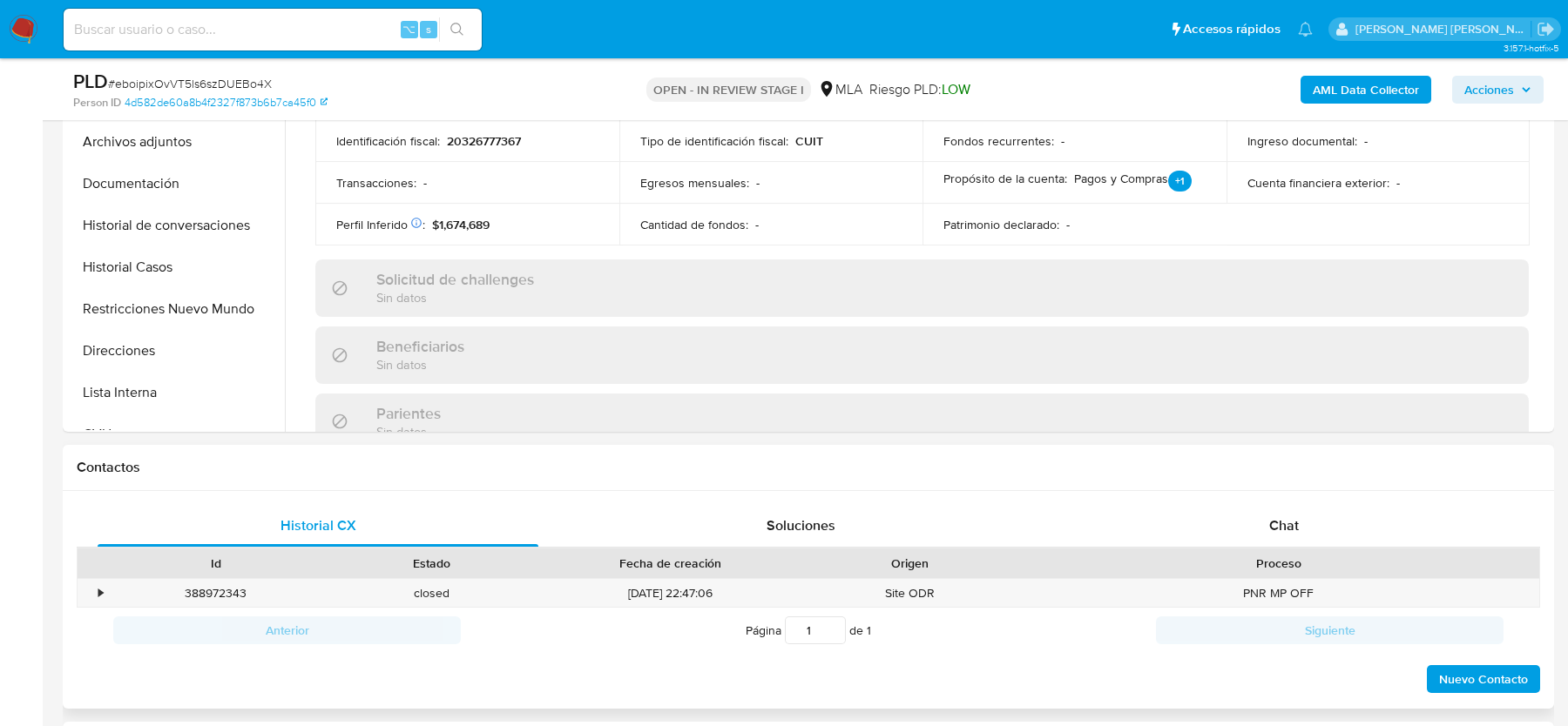
scroll to position [521, 0]
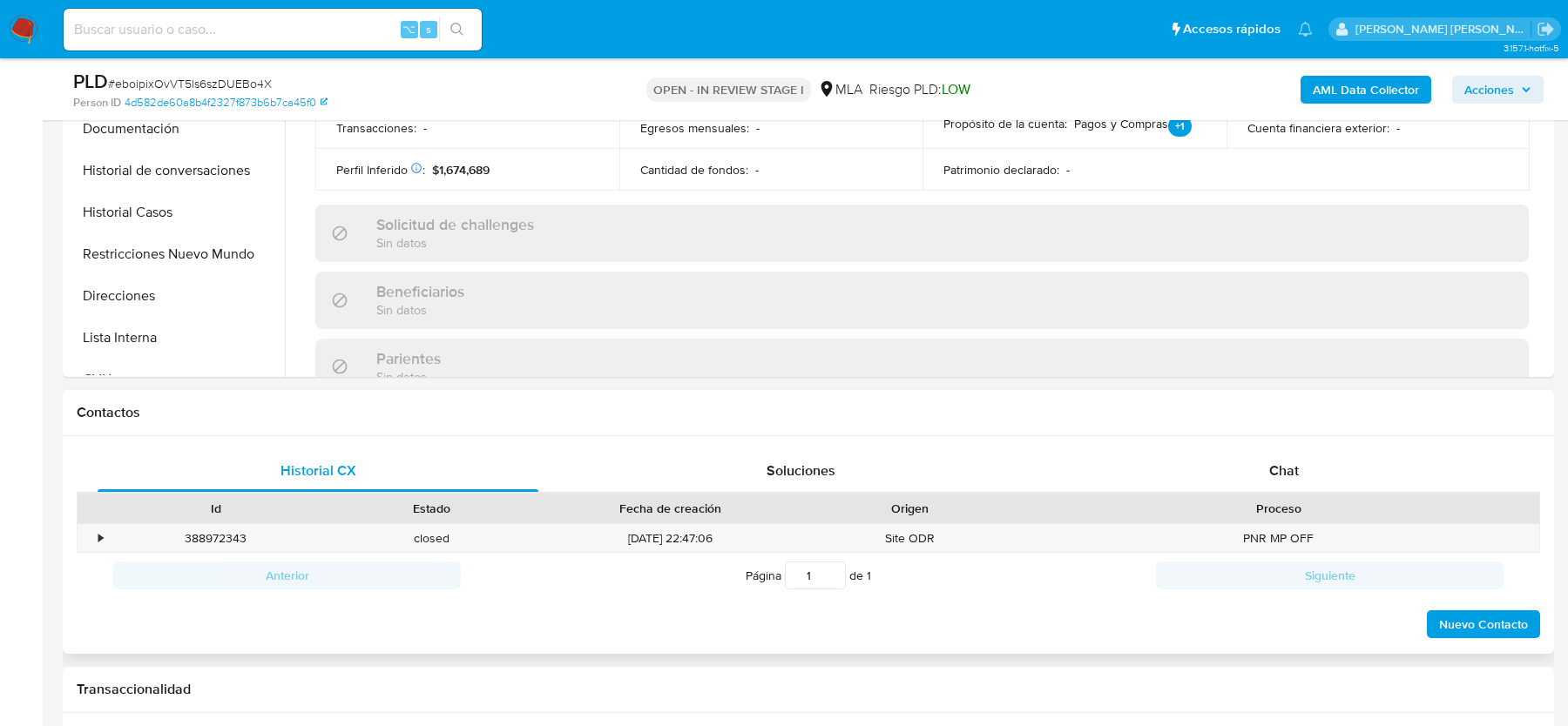
click at [1296, 428] on div "Contactos" at bounding box center [808, 412] width 1491 height 46
click at [1295, 470] on span "Chat" at bounding box center [1284, 471] width 30 height 20
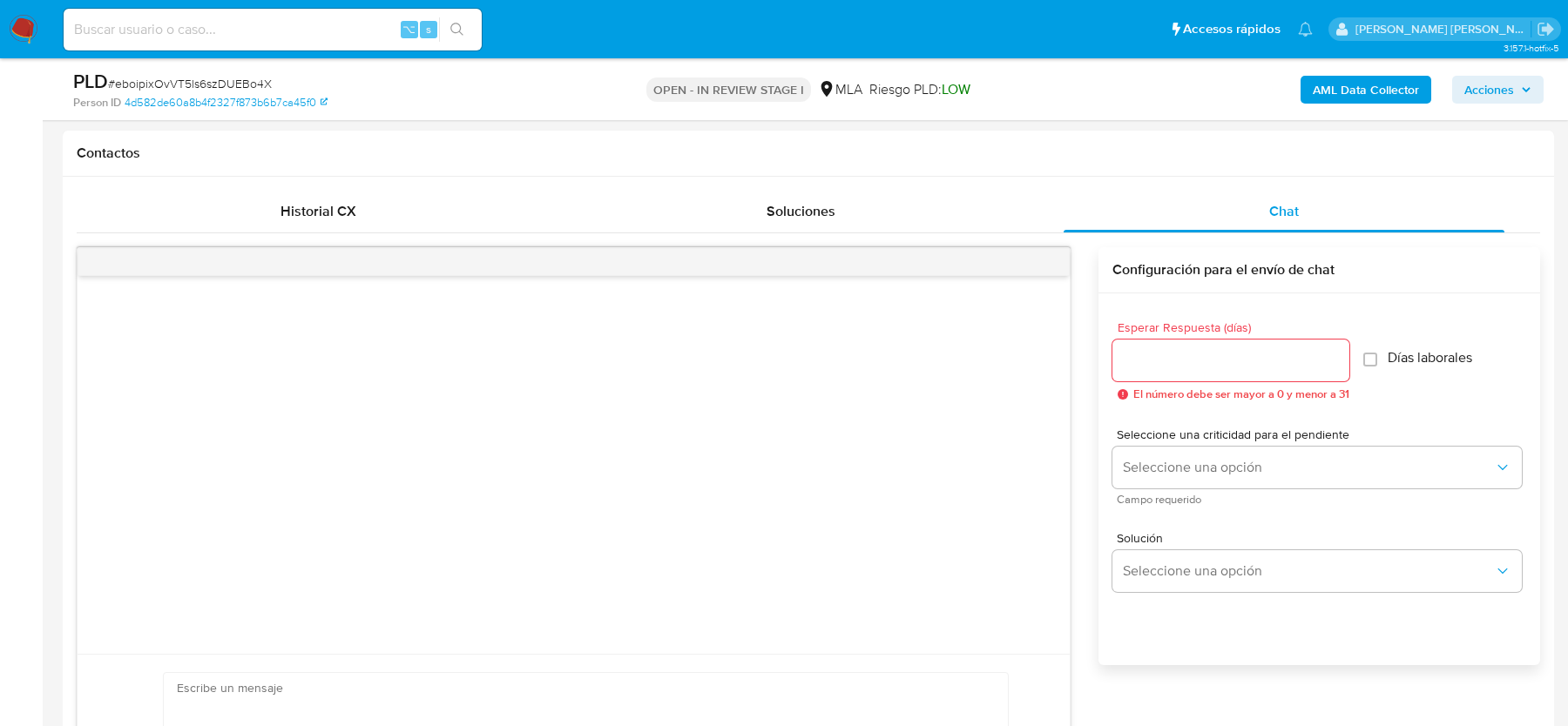
scroll to position [341, 0]
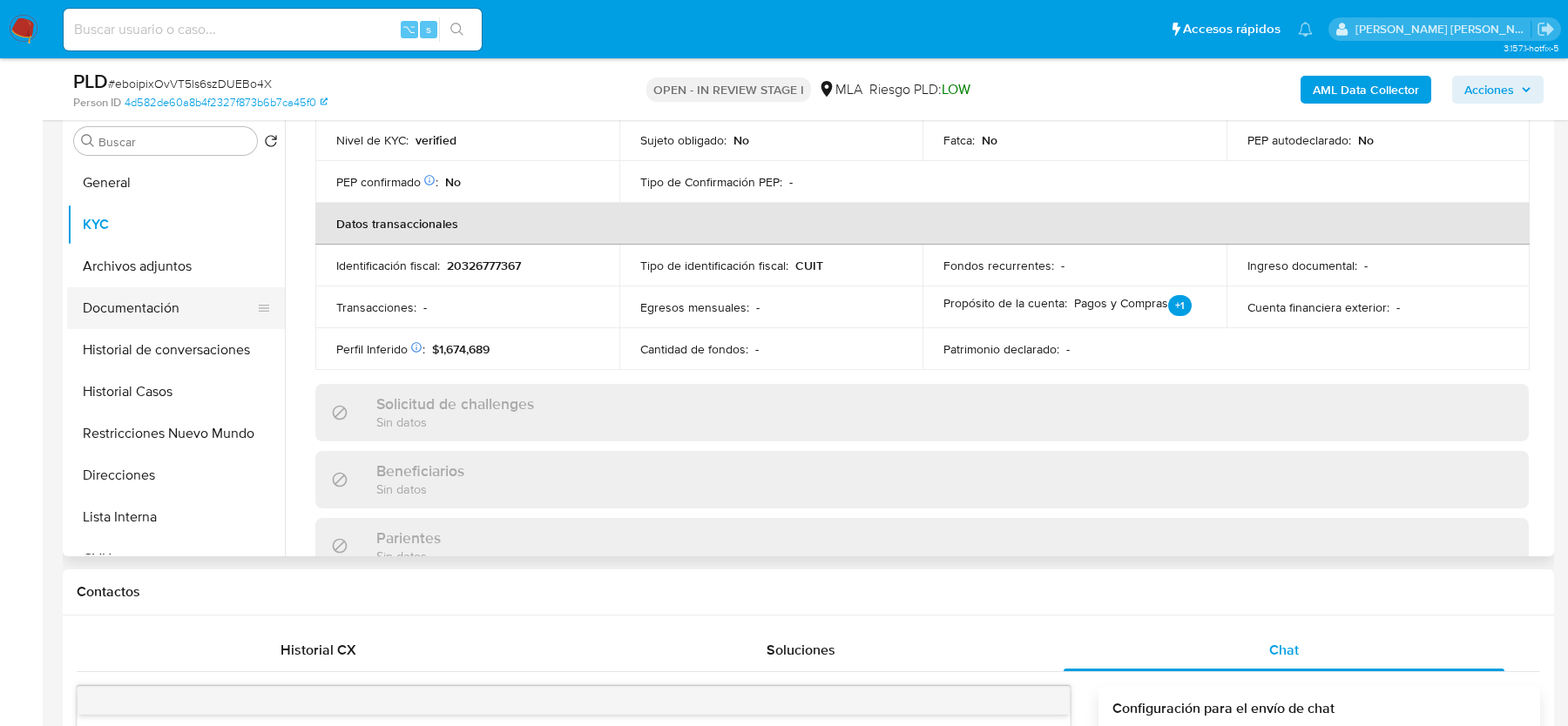
click at [132, 287] on button "Documentación" at bounding box center [168, 308] width 204 height 42
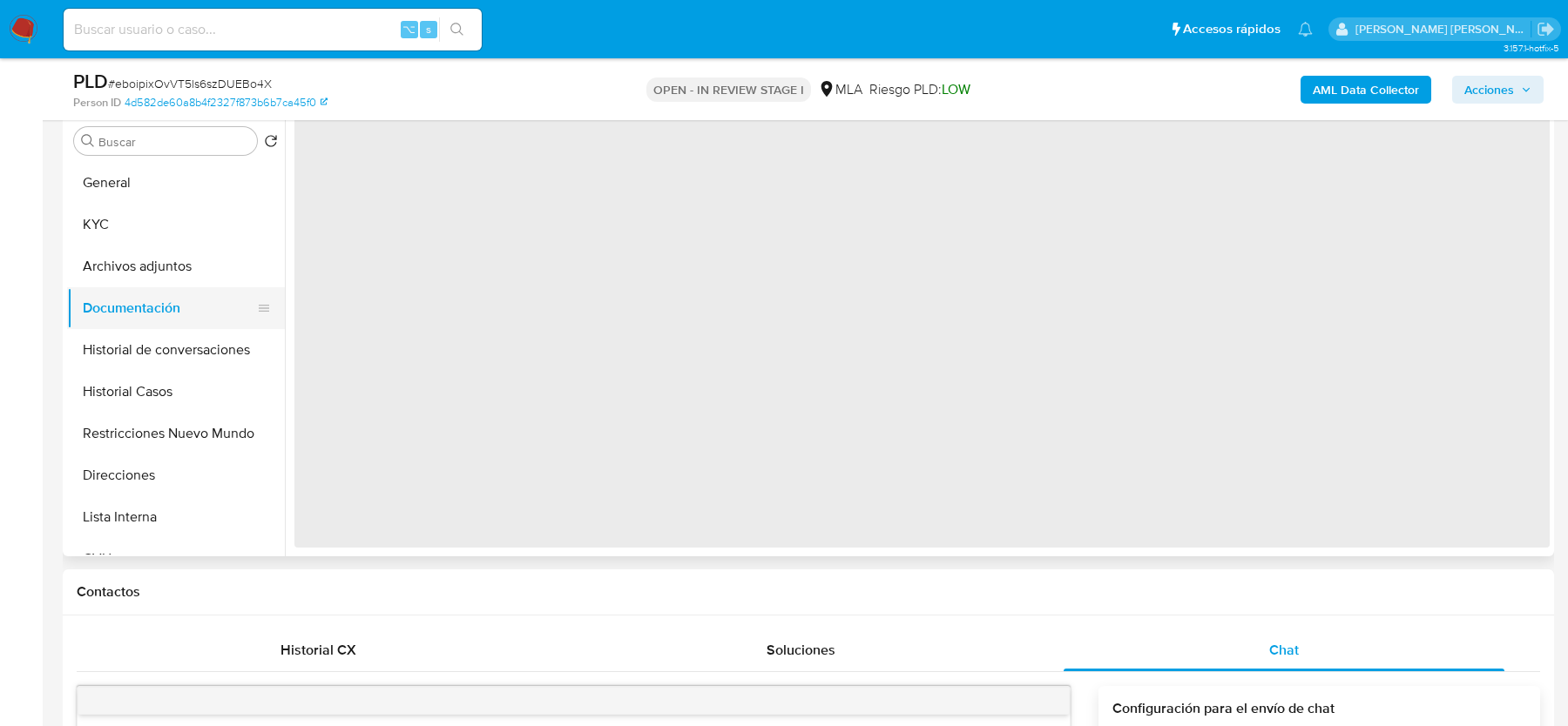
scroll to position [0, 0]
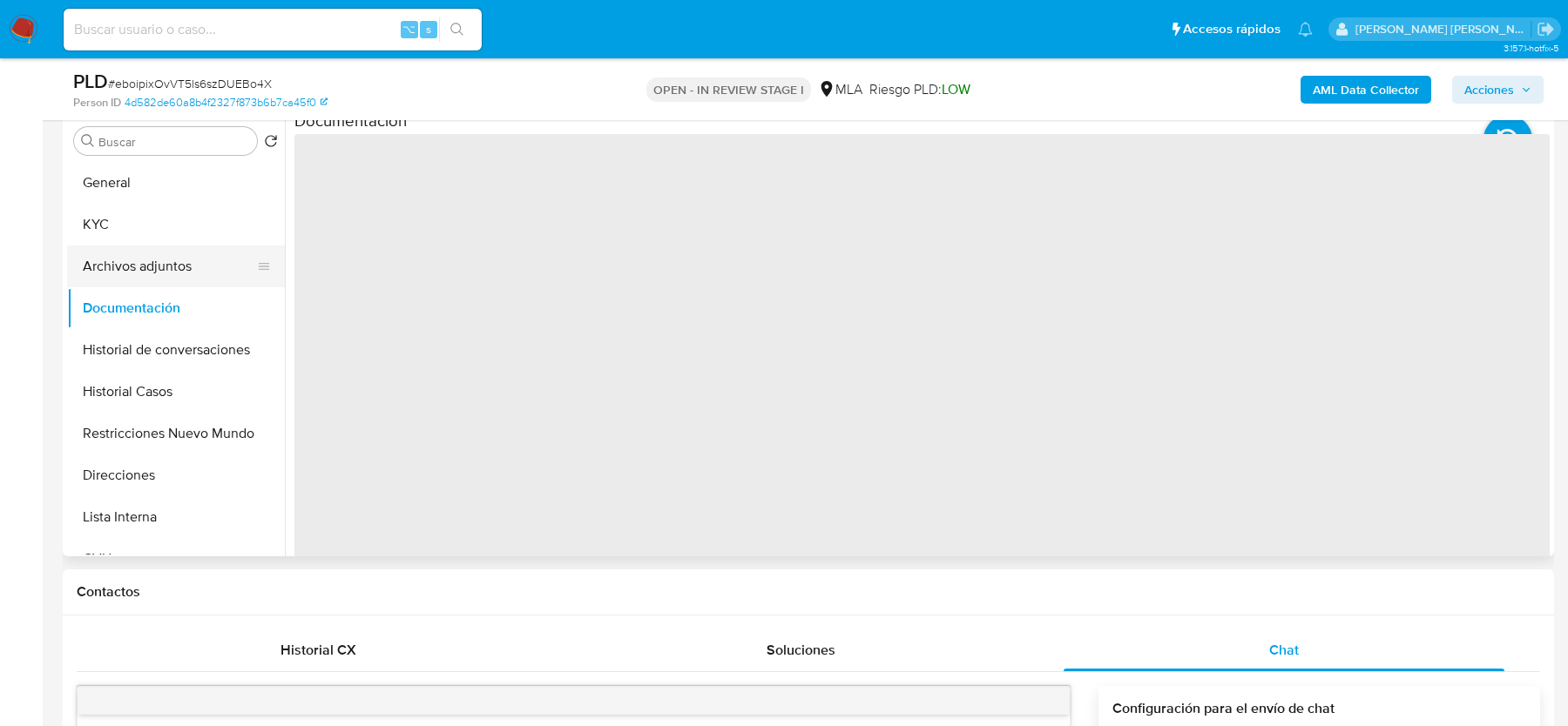
click at [132, 265] on button "Archivos adjuntos" at bounding box center [168, 266] width 204 height 42
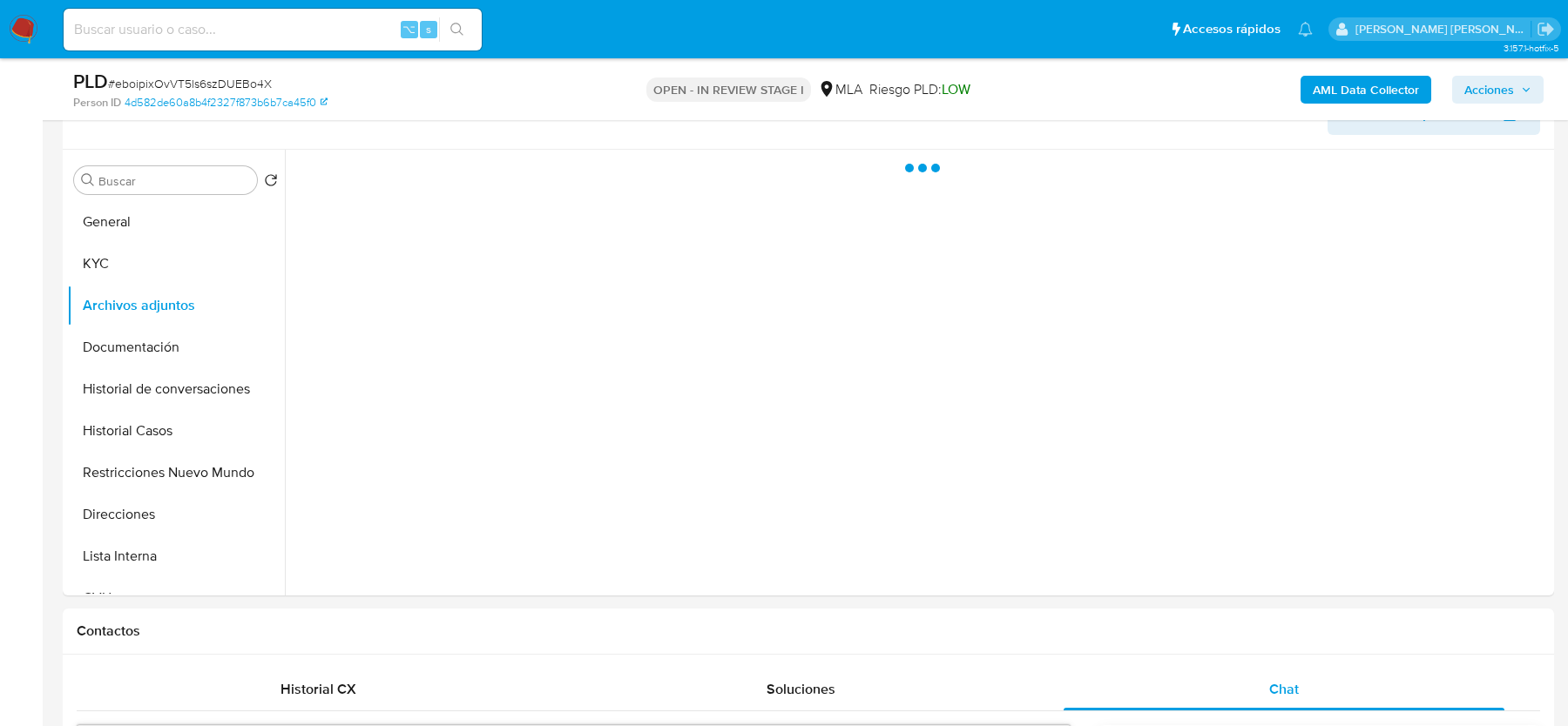
scroll to position [251, 0]
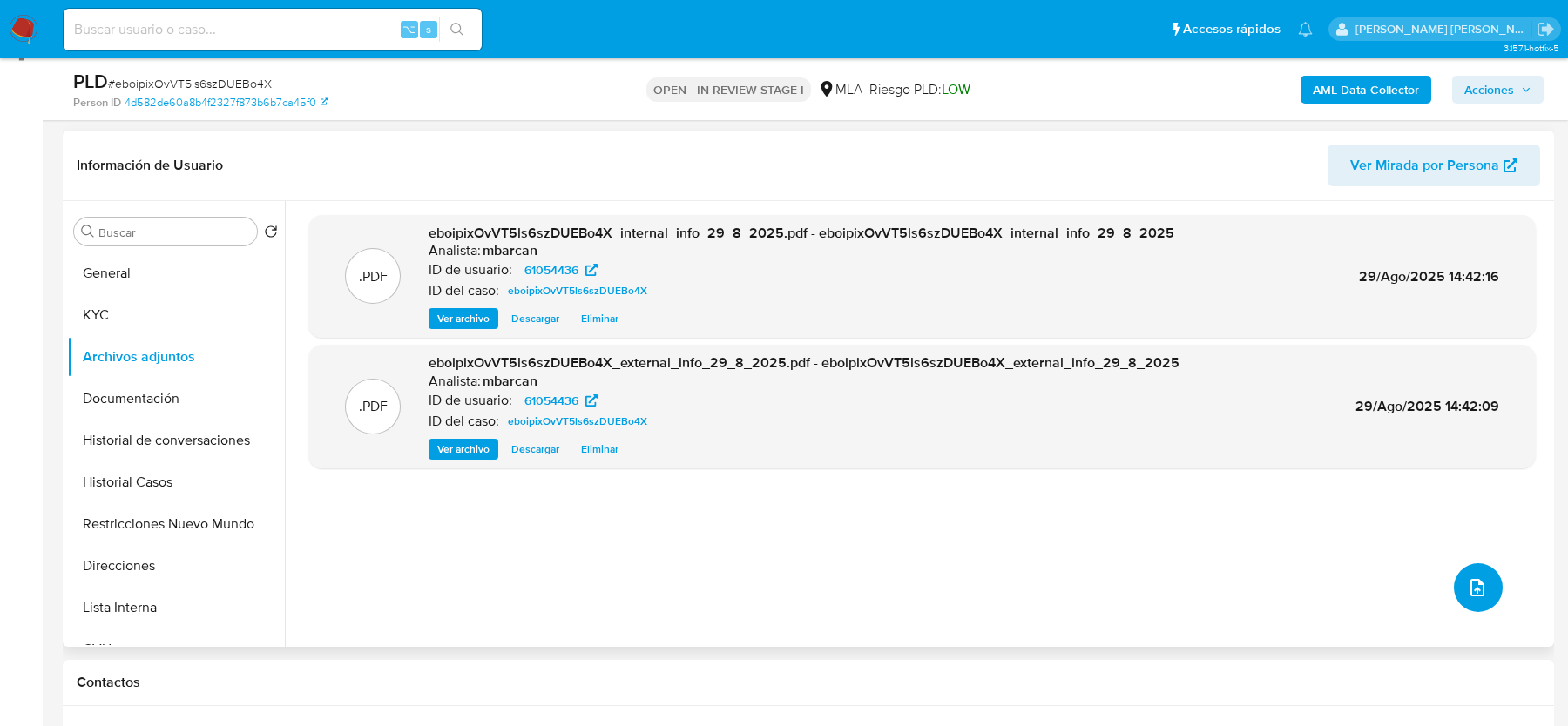
click at [1467, 594] on span "upload-file" at bounding box center [1478, 588] width 21 height 21
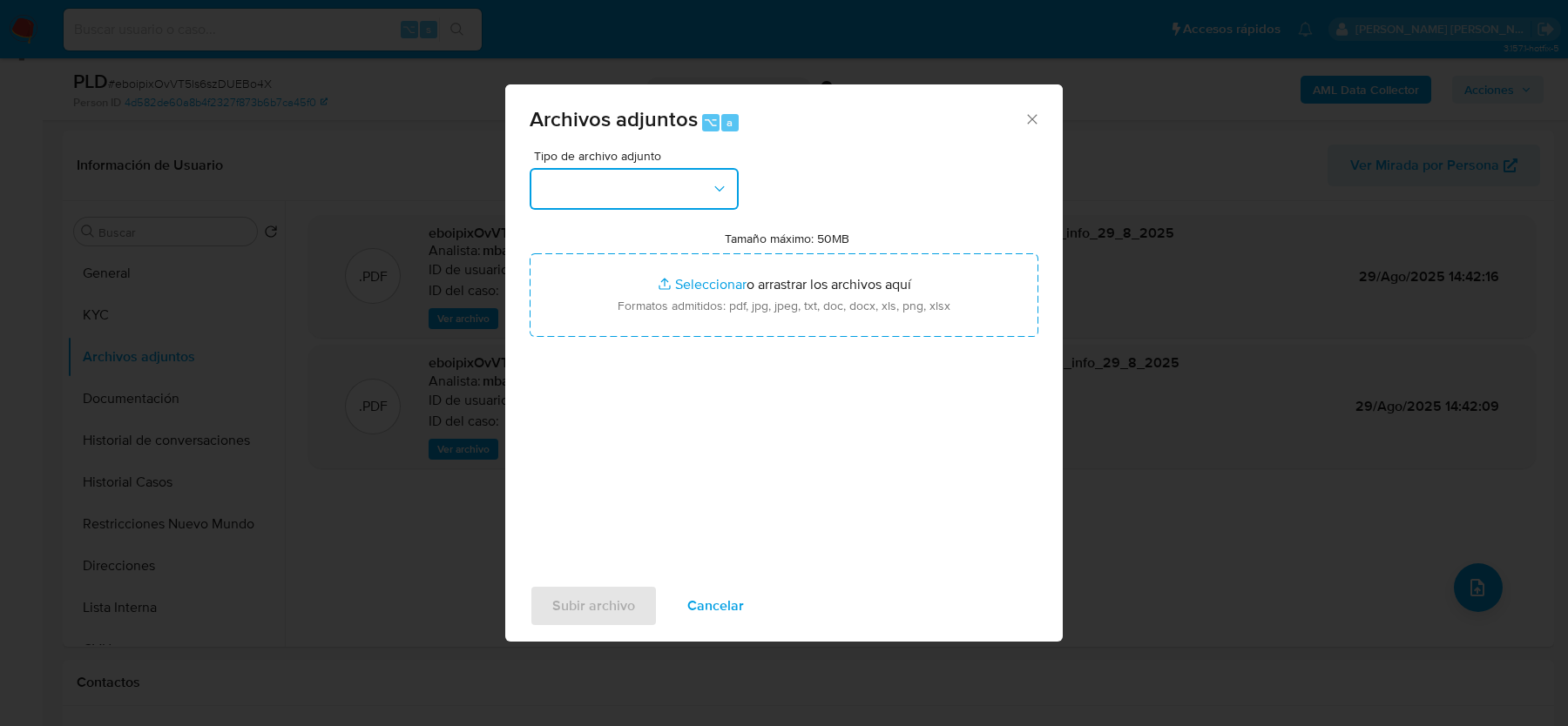
click at [703, 193] on button "button" at bounding box center [634, 189] width 210 height 42
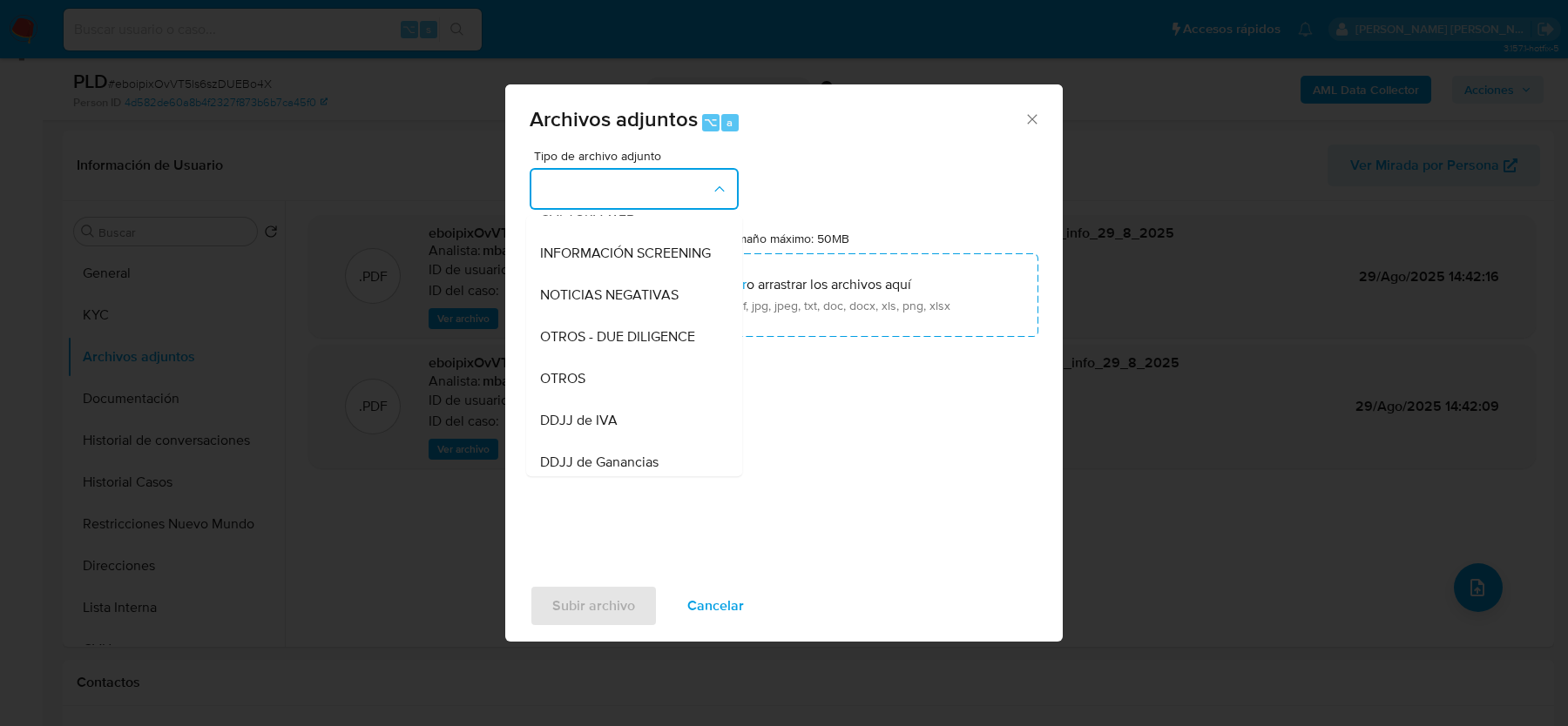
scroll to position [214, 0]
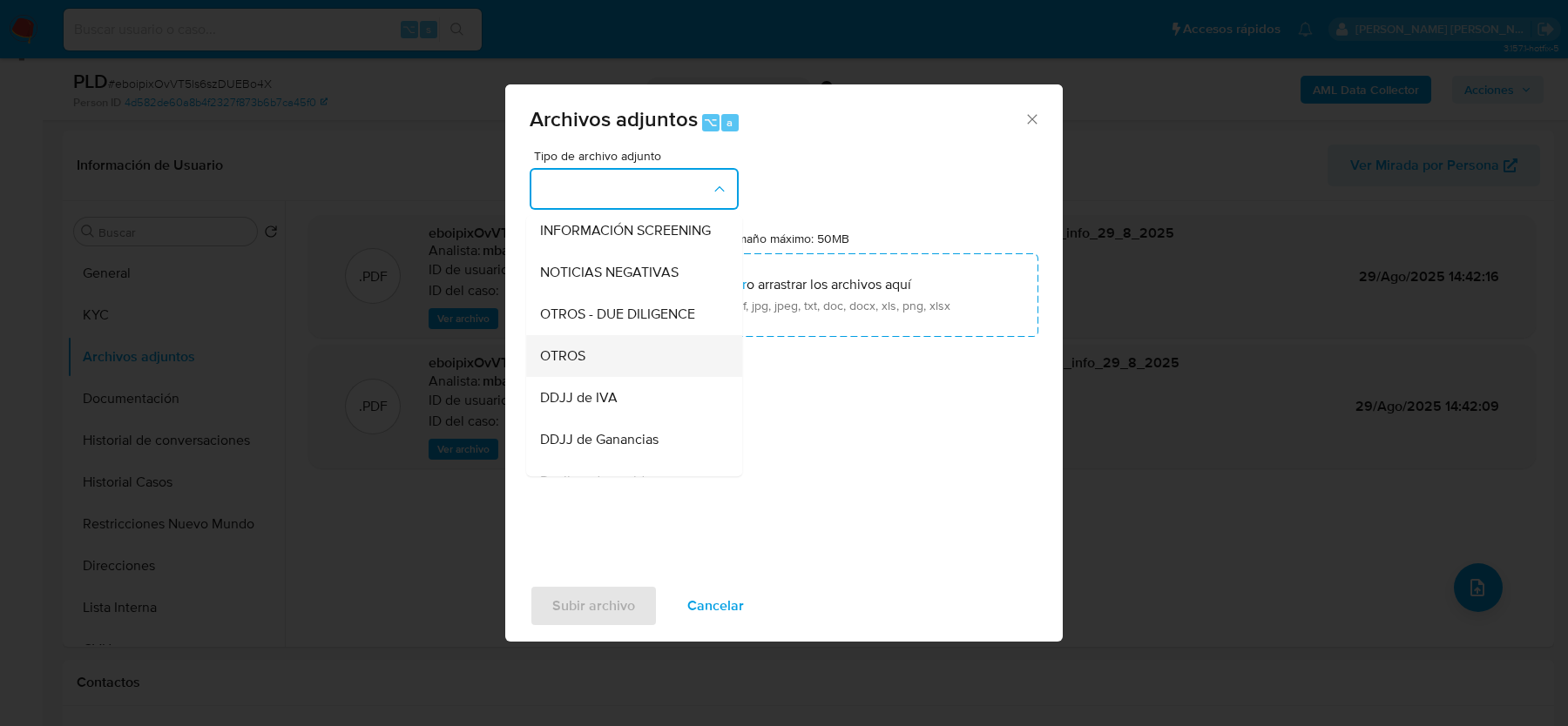
click at [603, 363] on div "OTROS" at bounding box center [629, 356] width 178 height 42
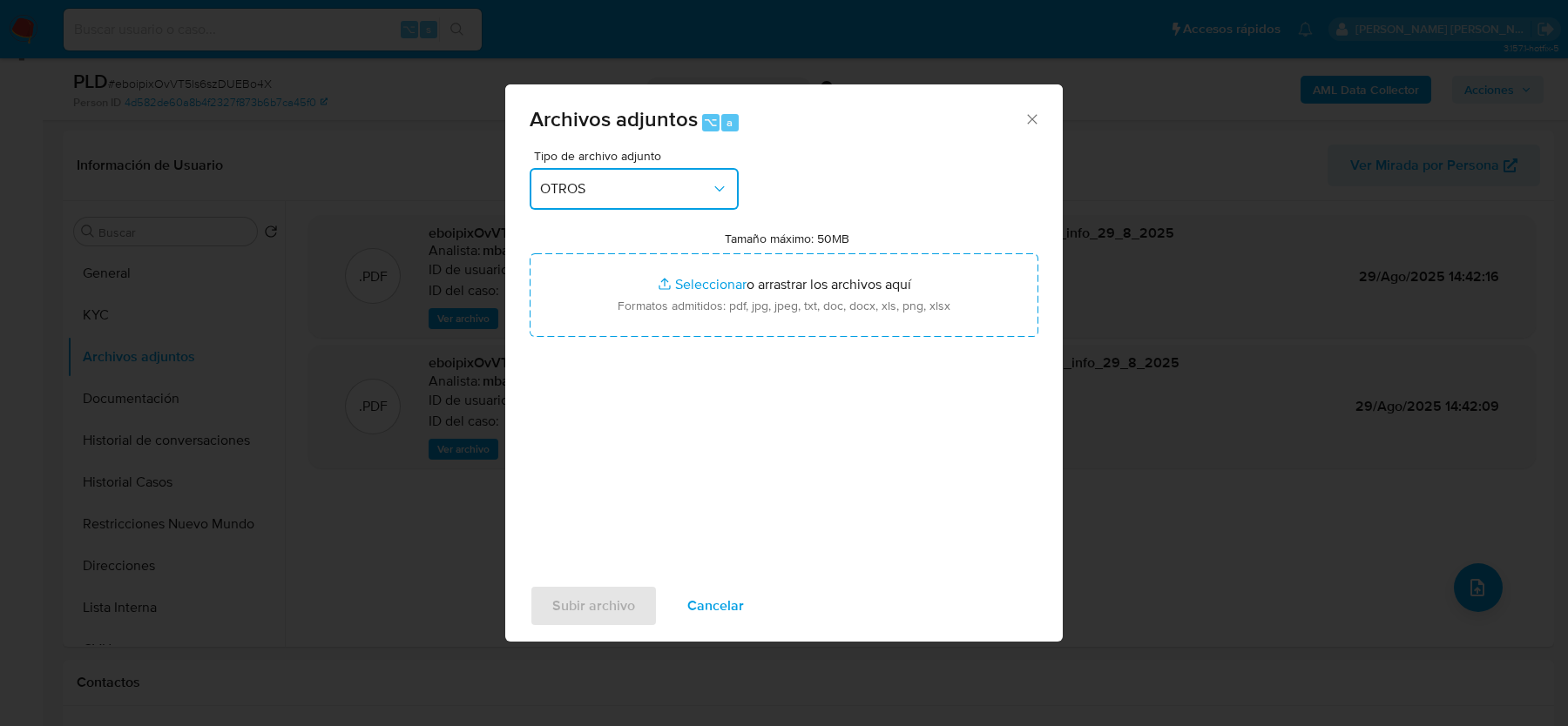
click at [675, 183] on span "OTROS" at bounding box center [626, 189] width 171 height 18
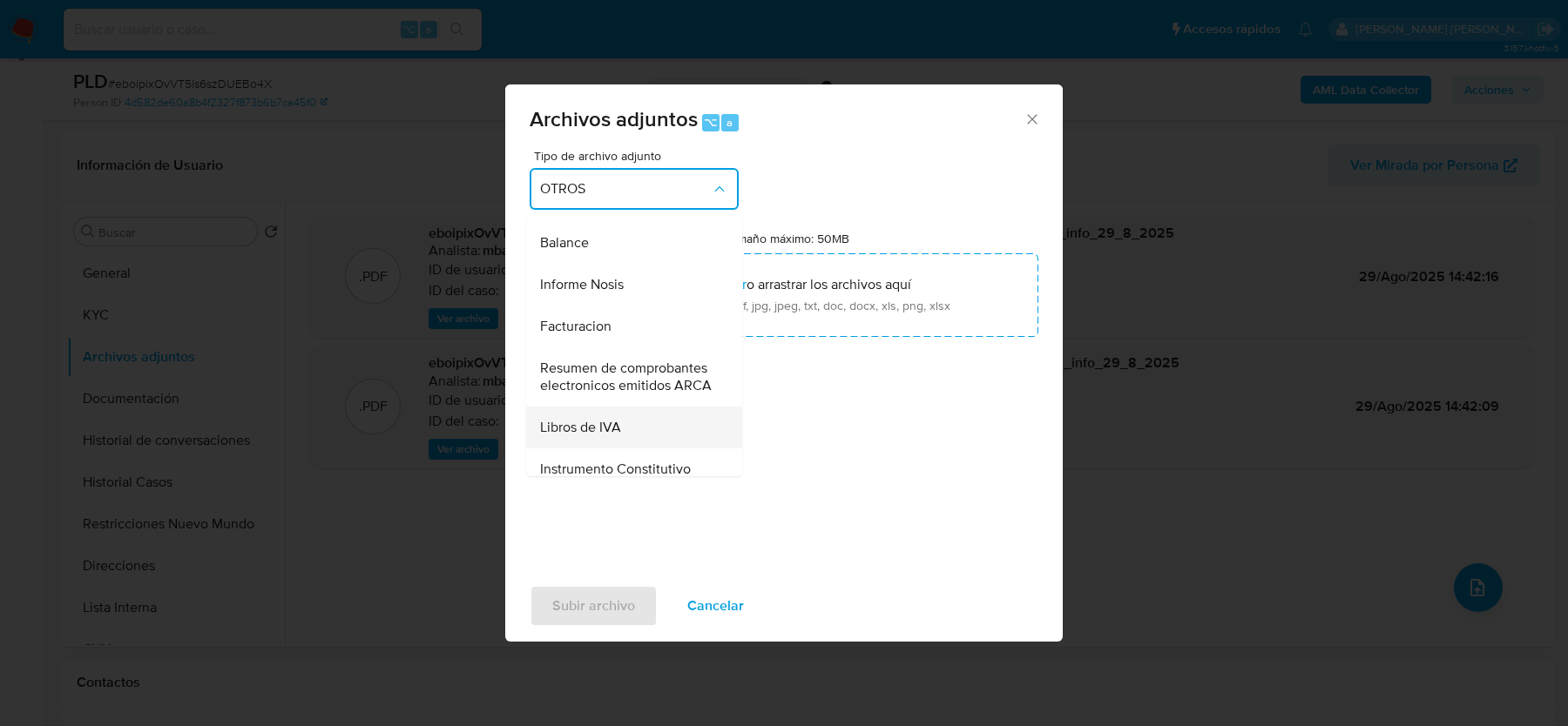
scroll to position [610, 0]
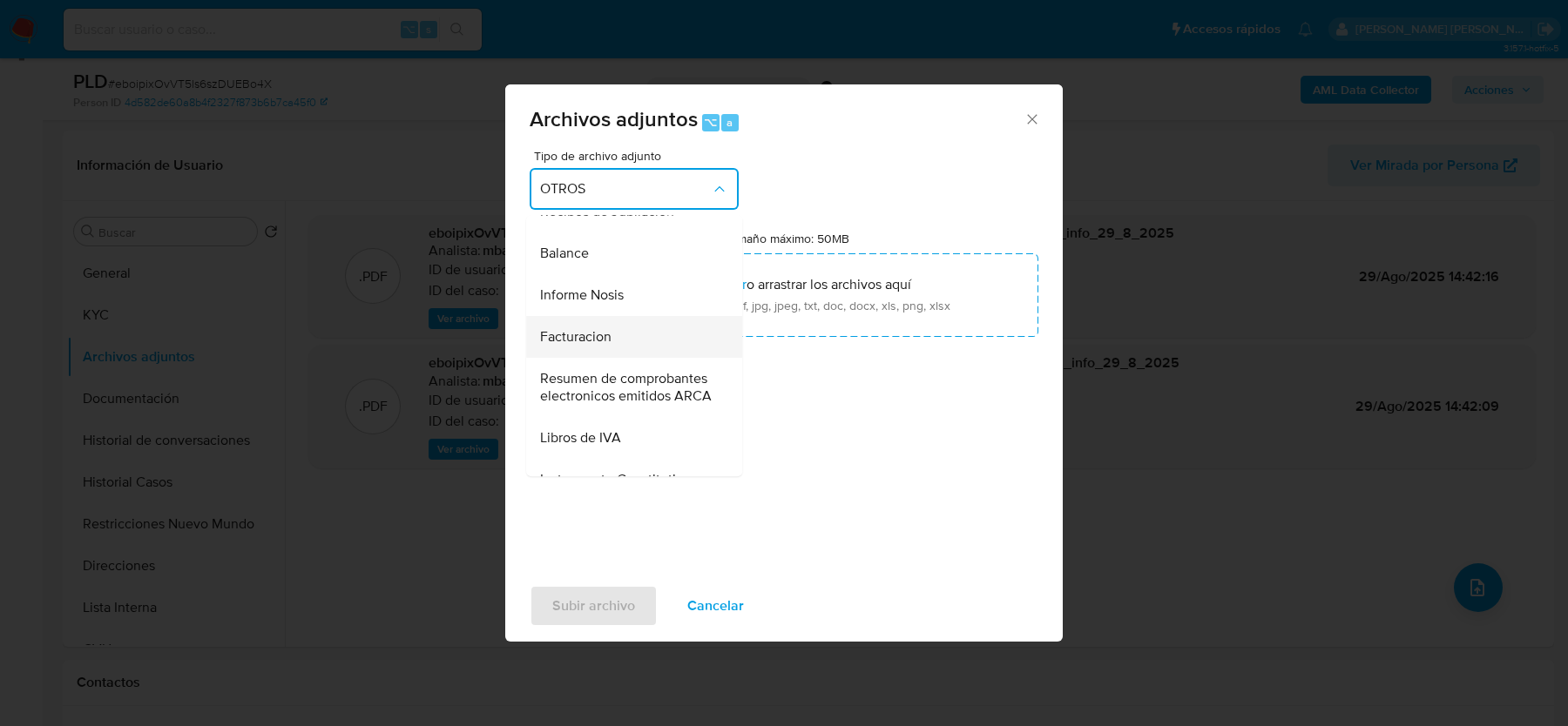
click at [629, 339] on div "Facturacion" at bounding box center [629, 337] width 178 height 42
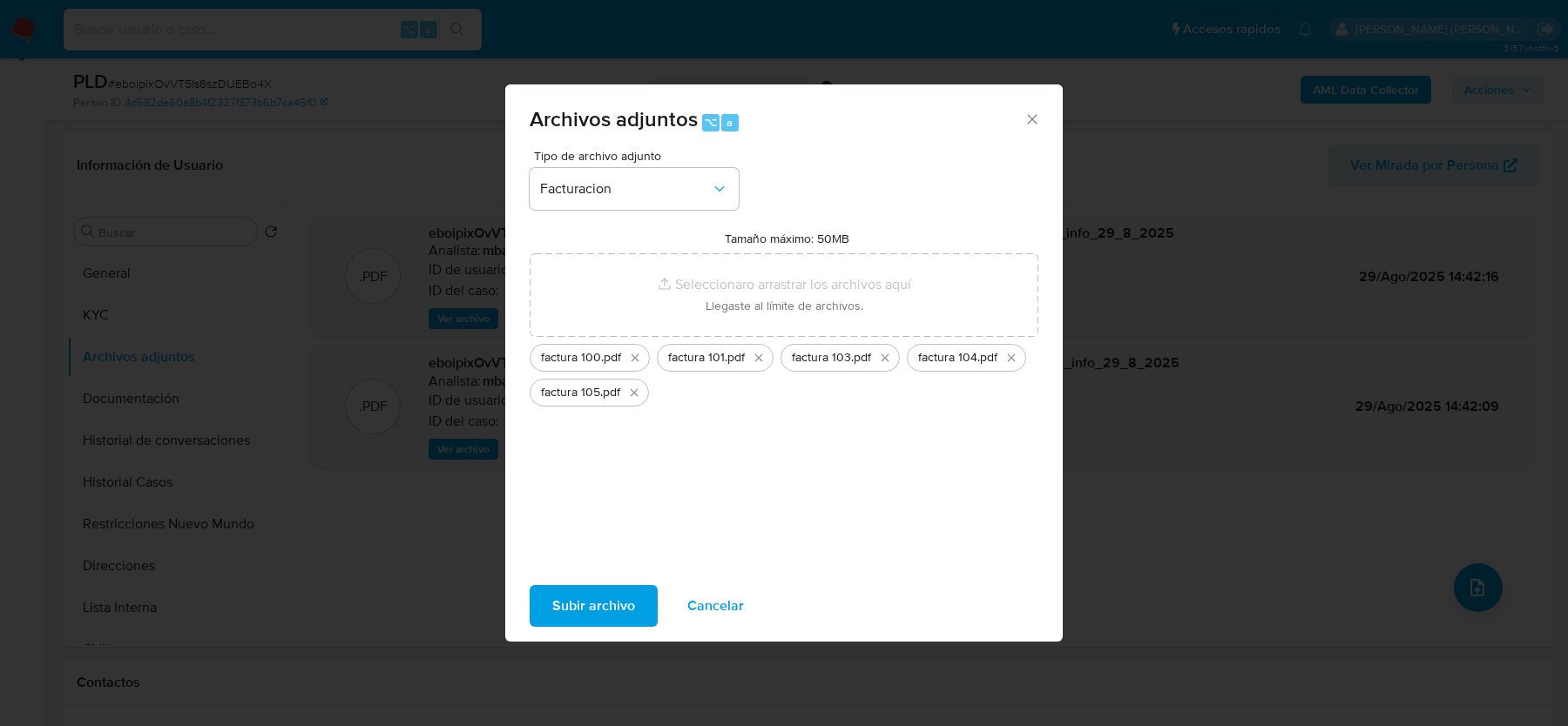
click at [591, 602] on span "Subir archivo" at bounding box center [594, 606] width 83 height 39
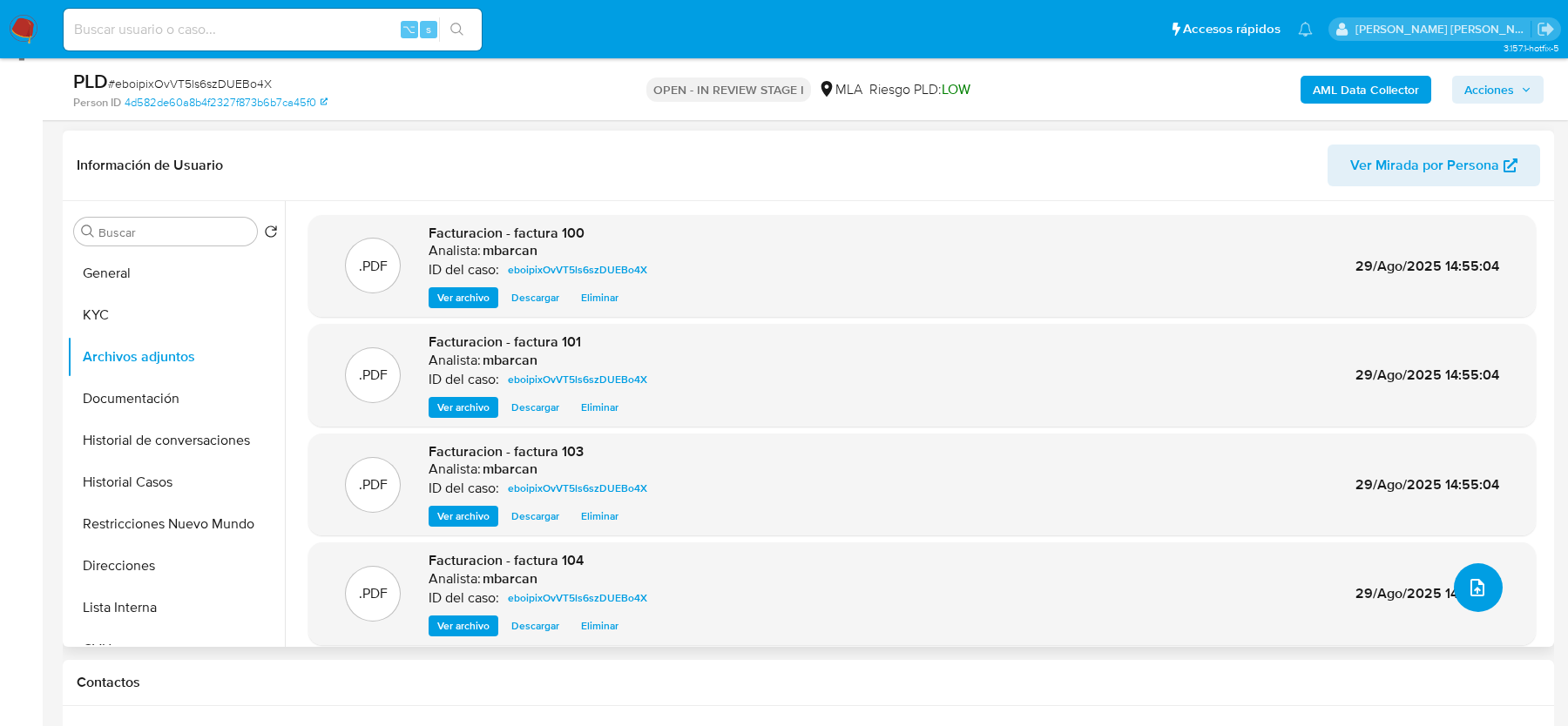
click at [1482, 583] on icon "upload-file" at bounding box center [1478, 588] width 21 height 21
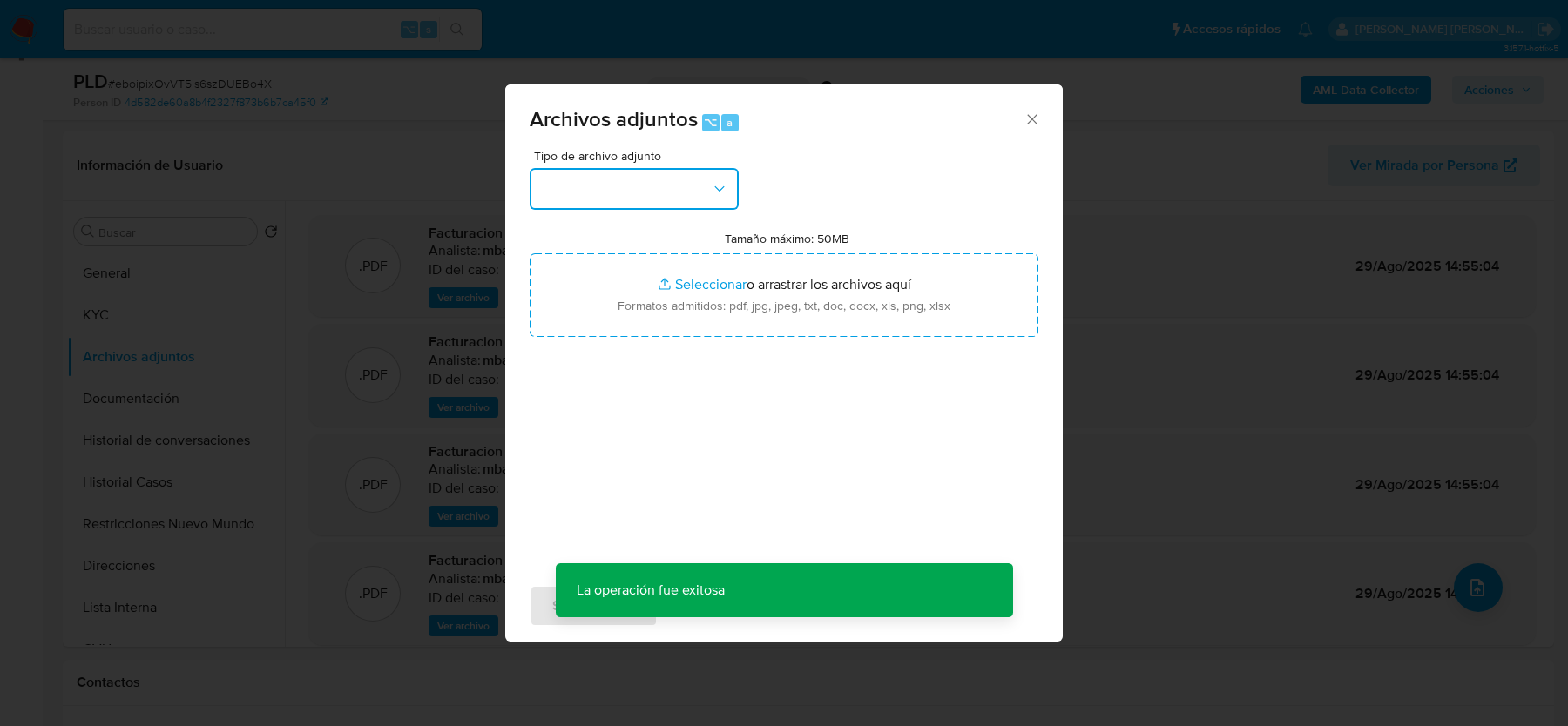
click at [664, 191] on button "button" at bounding box center [634, 189] width 210 height 42
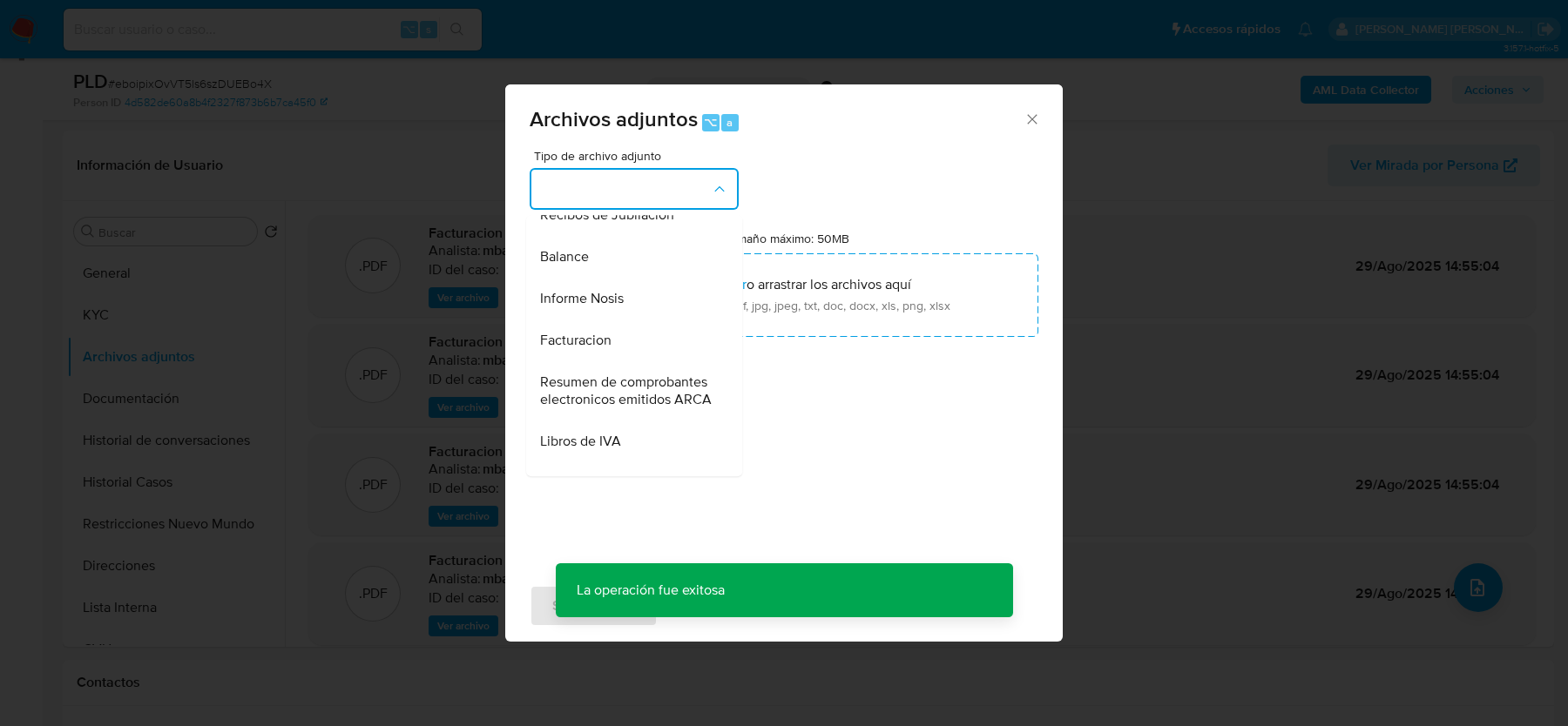
scroll to position [605, 0]
click at [612, 333] on div "Facturacion" at bounding box center [629, 341] width 178 height 42
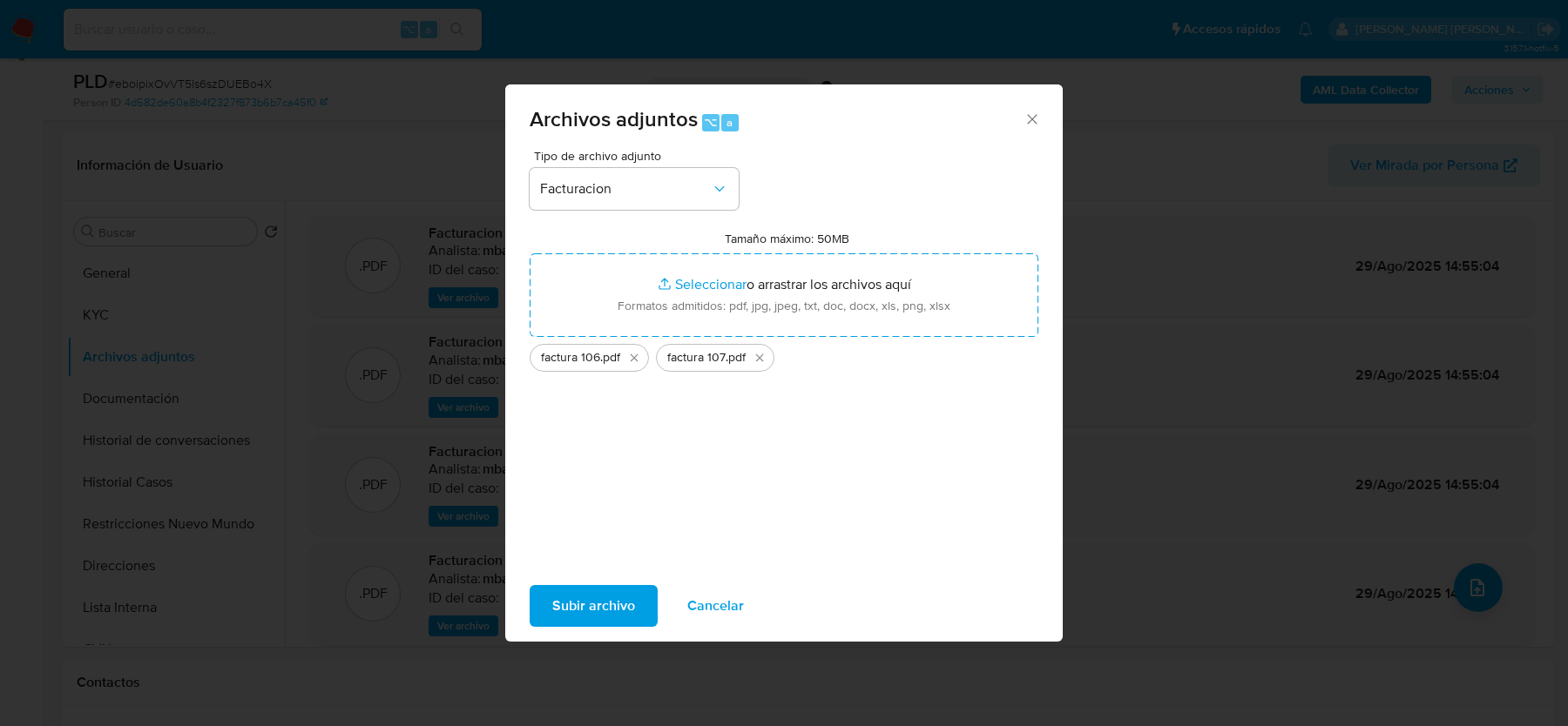
click at [587, 604] on span "Subir archivo" at bounding box center [594, 606] width 83 height 39
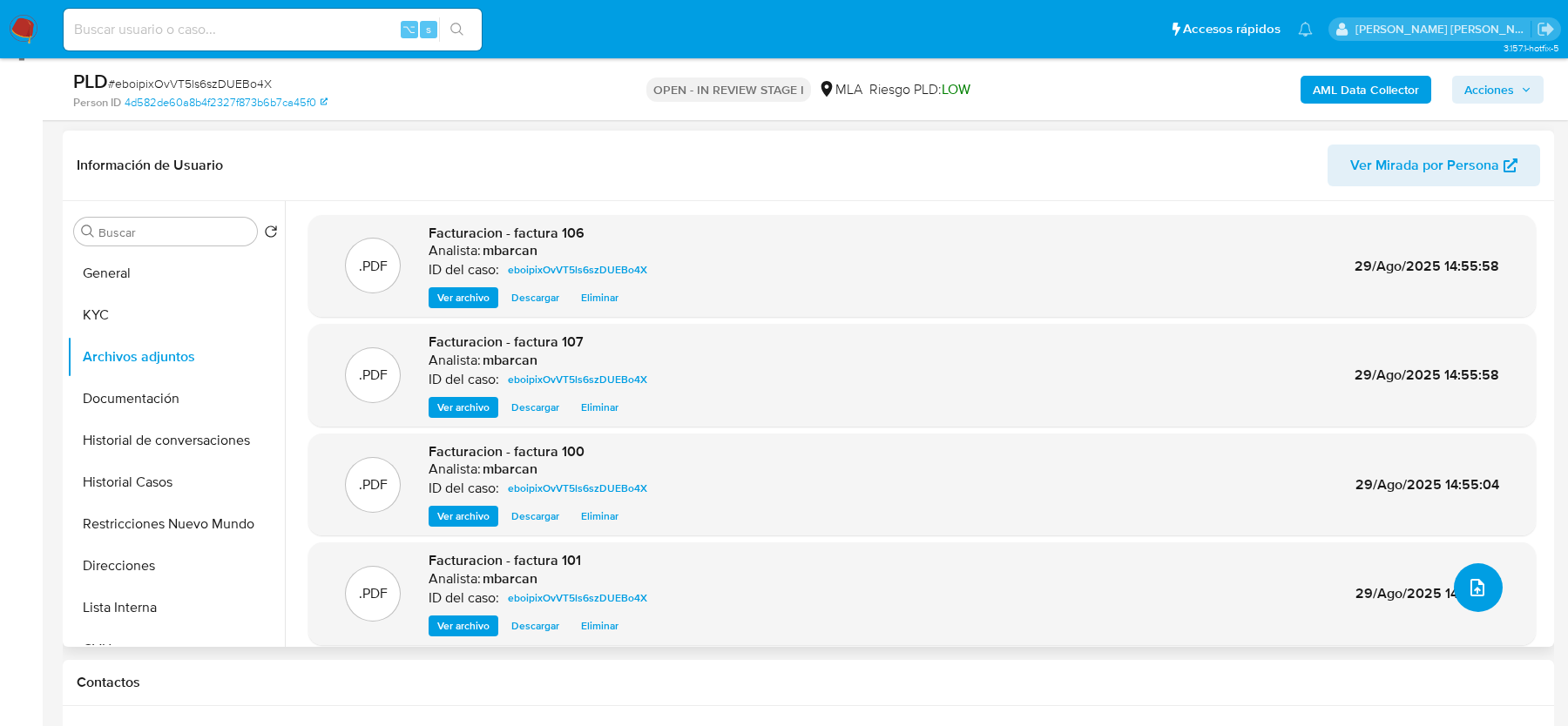
click at [1468, 582] on icon "upload-file" at bounding box center [1478, 588] width 21 height 21
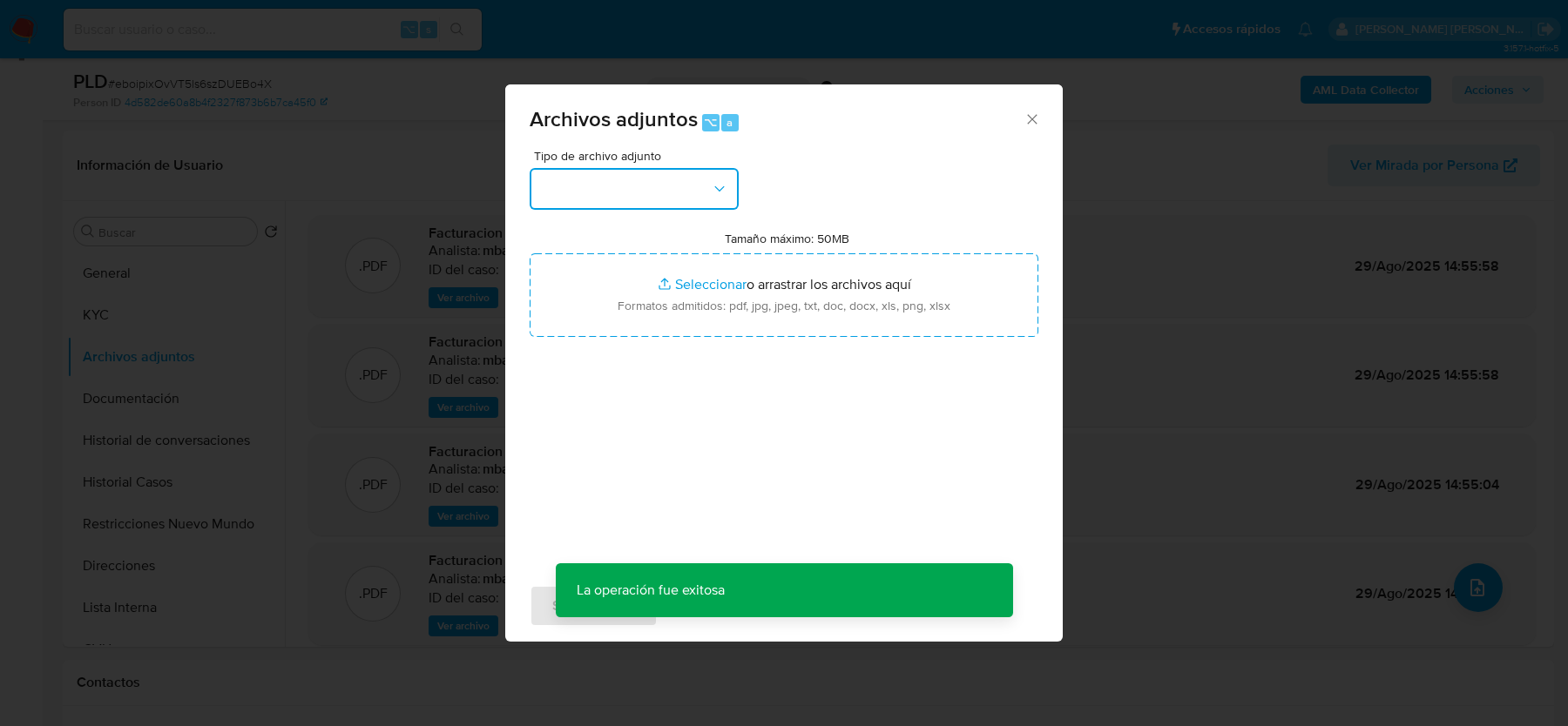
click at [609, 200] on button "button" at bounding box center [634, 189] width 210 height 42
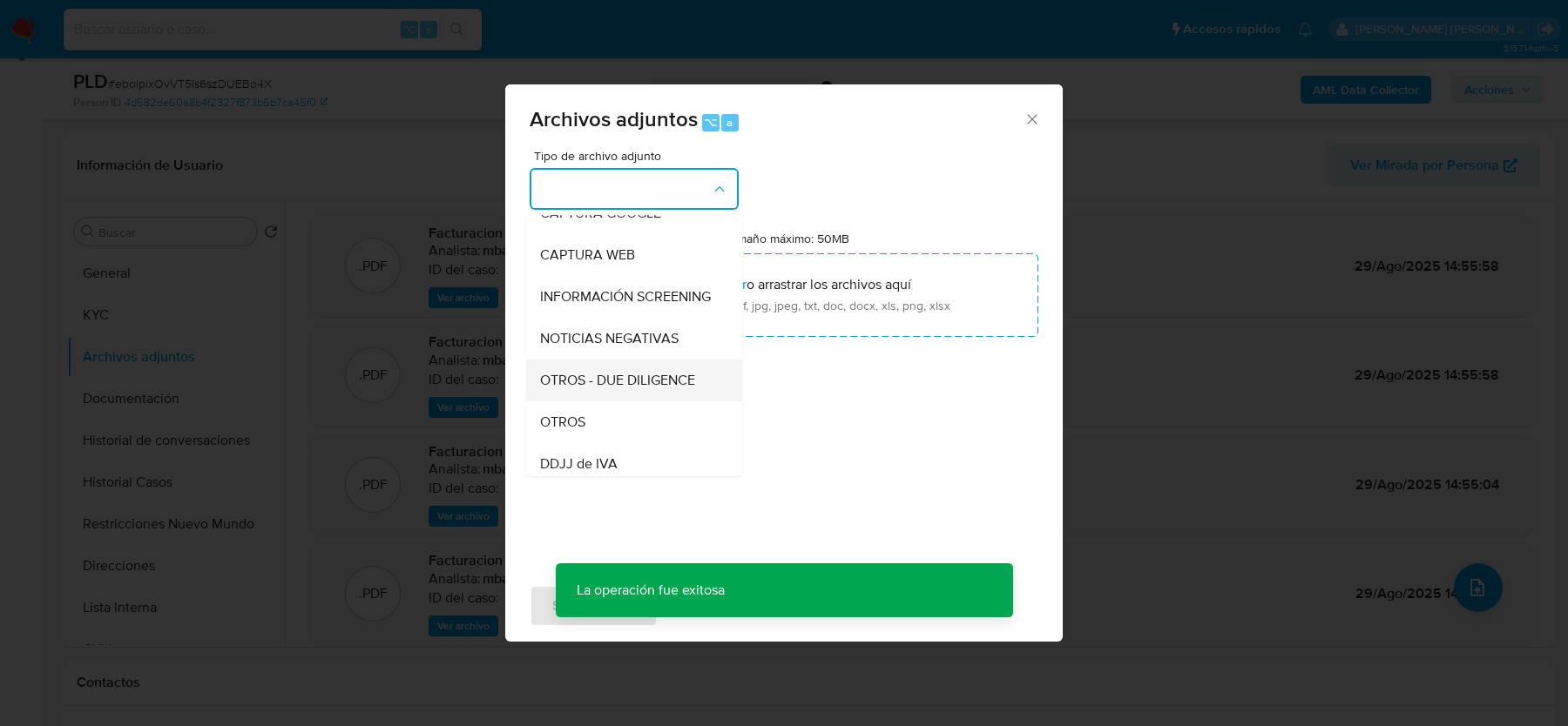
scroll to position [179, 0]
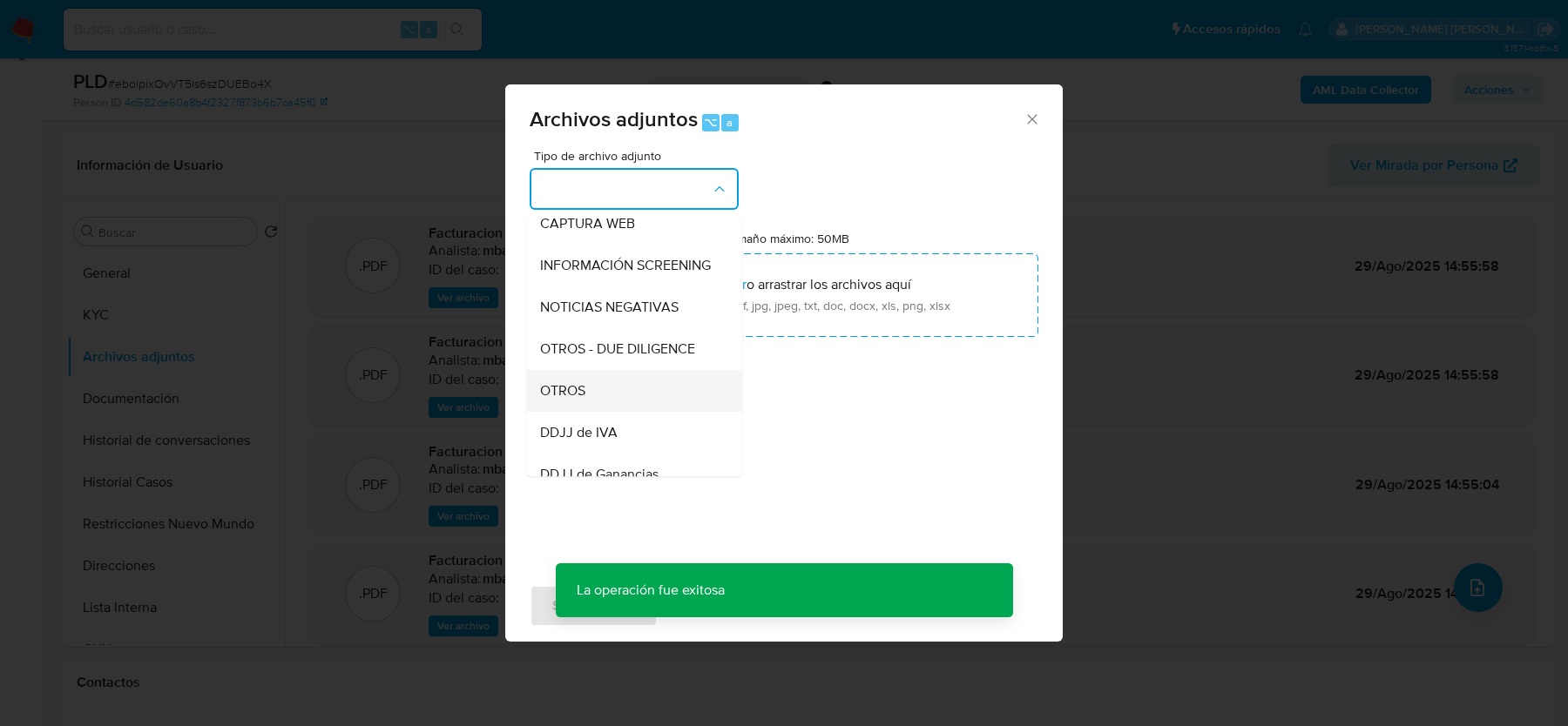
click at [573, 386] on span "OTROS" at bounding box center [563, 391] width 45 height 18
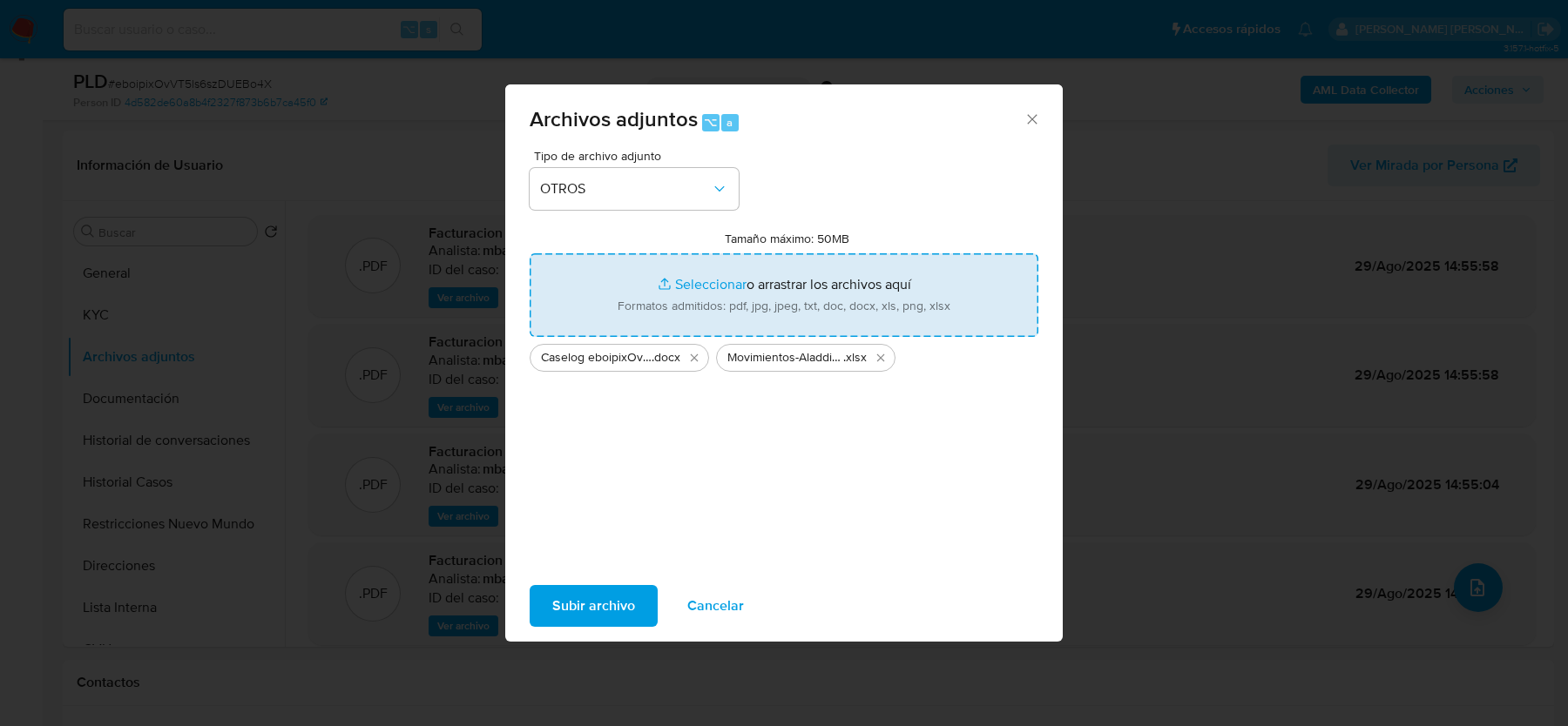
click at [593, 605] on span "Subir archivo" at bounding box center [594, 606] width 83 height 39
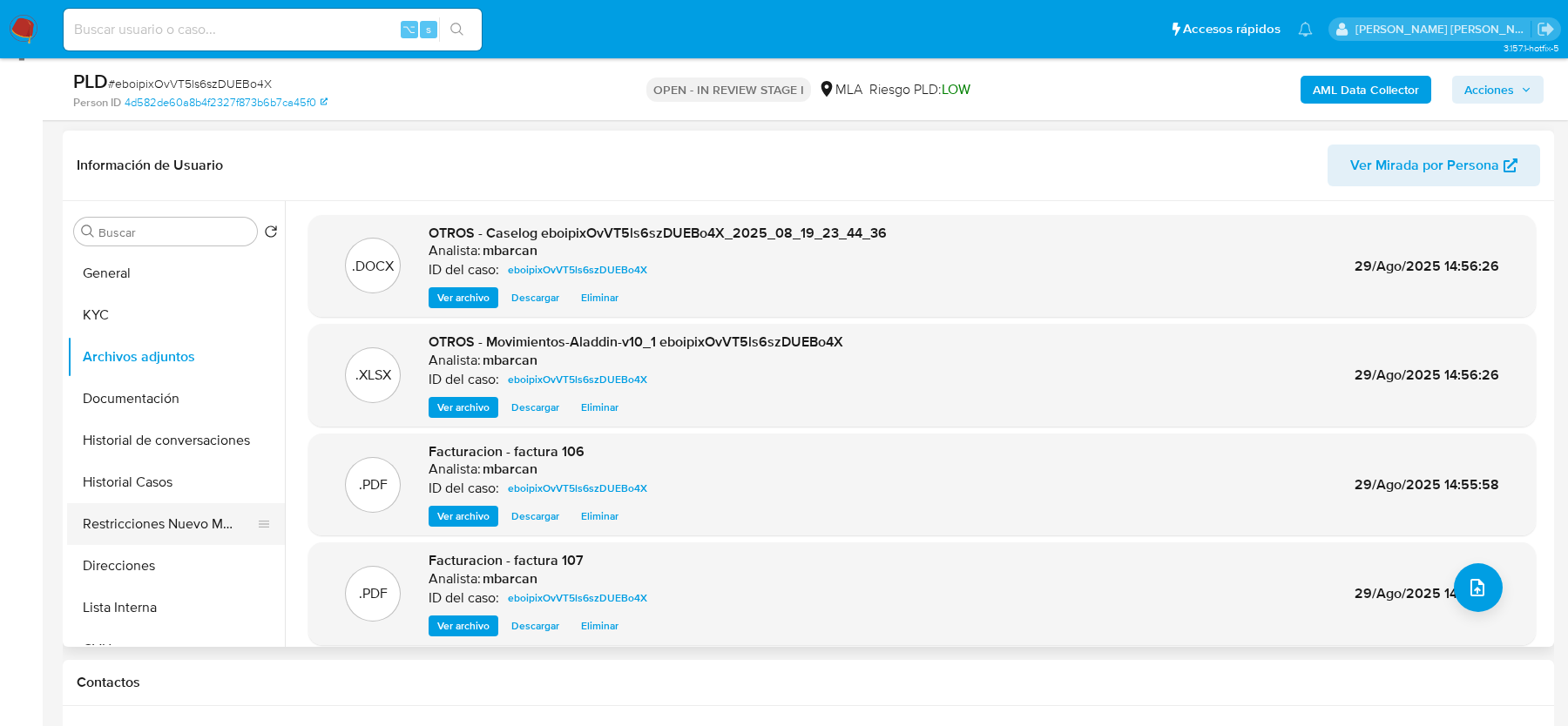
click at [166, 521] on button "Restricciones Nuevo Mundo" at bounding box center [168, 524] width 204 height 42
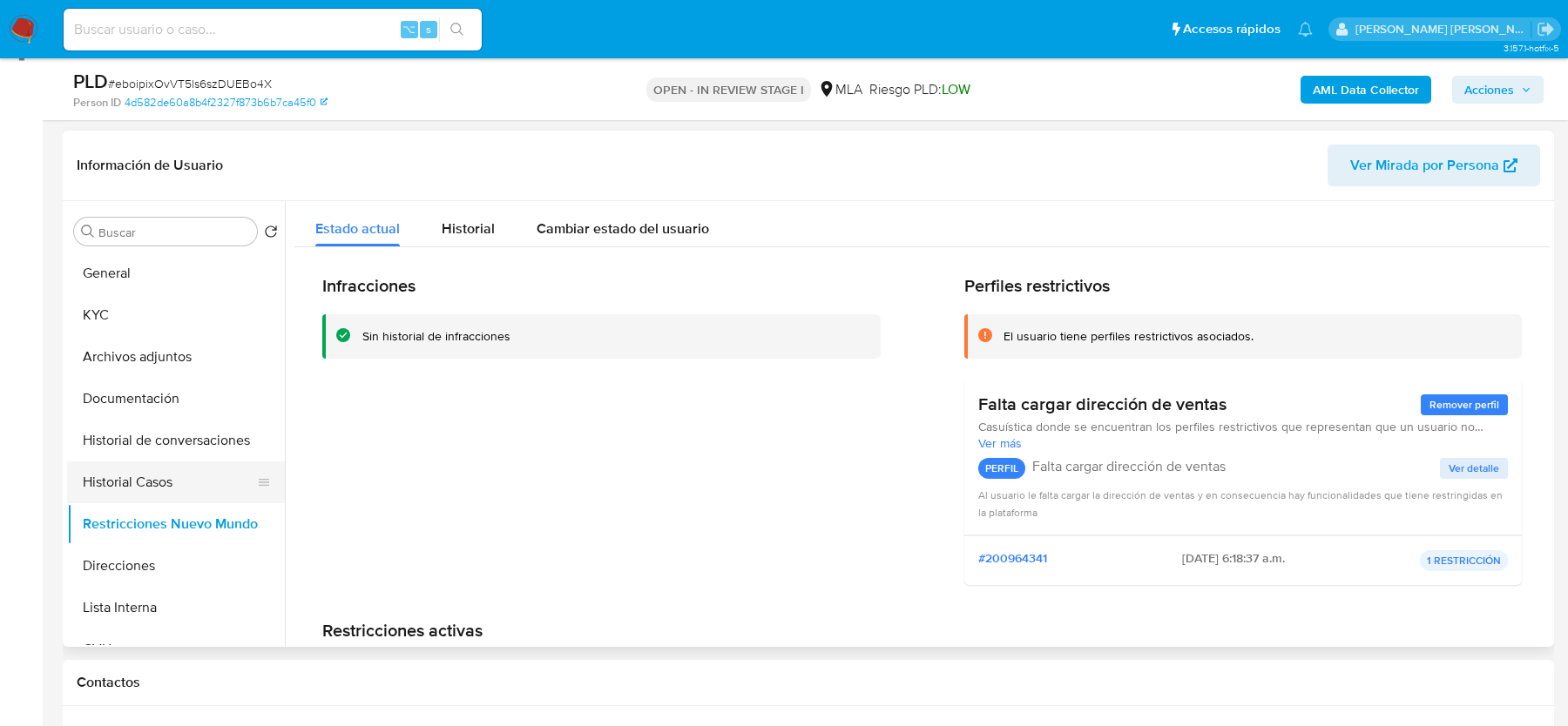
click at [135, 465] on button "Historial Casos" at bounding box center [168, 482] width 204 height 42
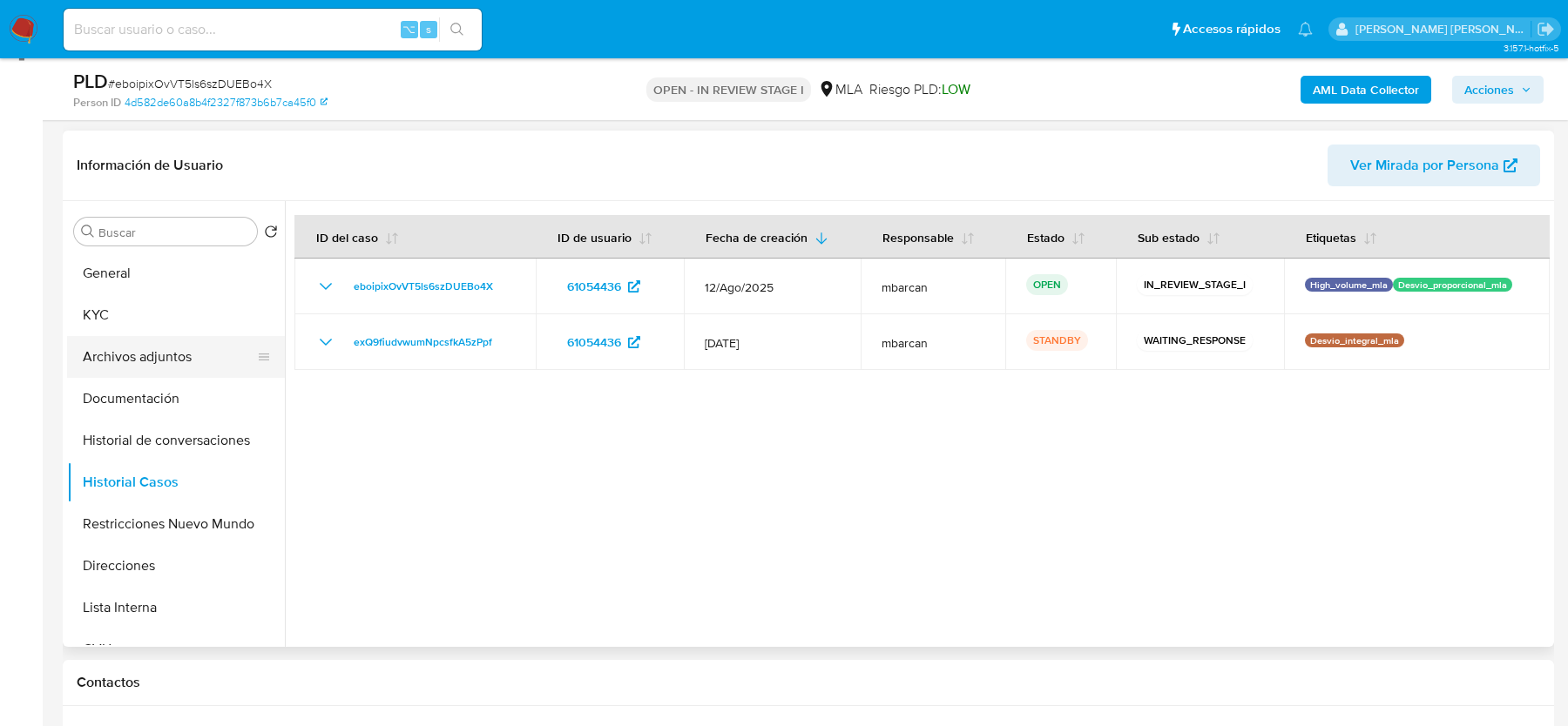
click at [133, 346] on button "Archivos adjuntos" at bounding box center [168, 357] width 204 height 42
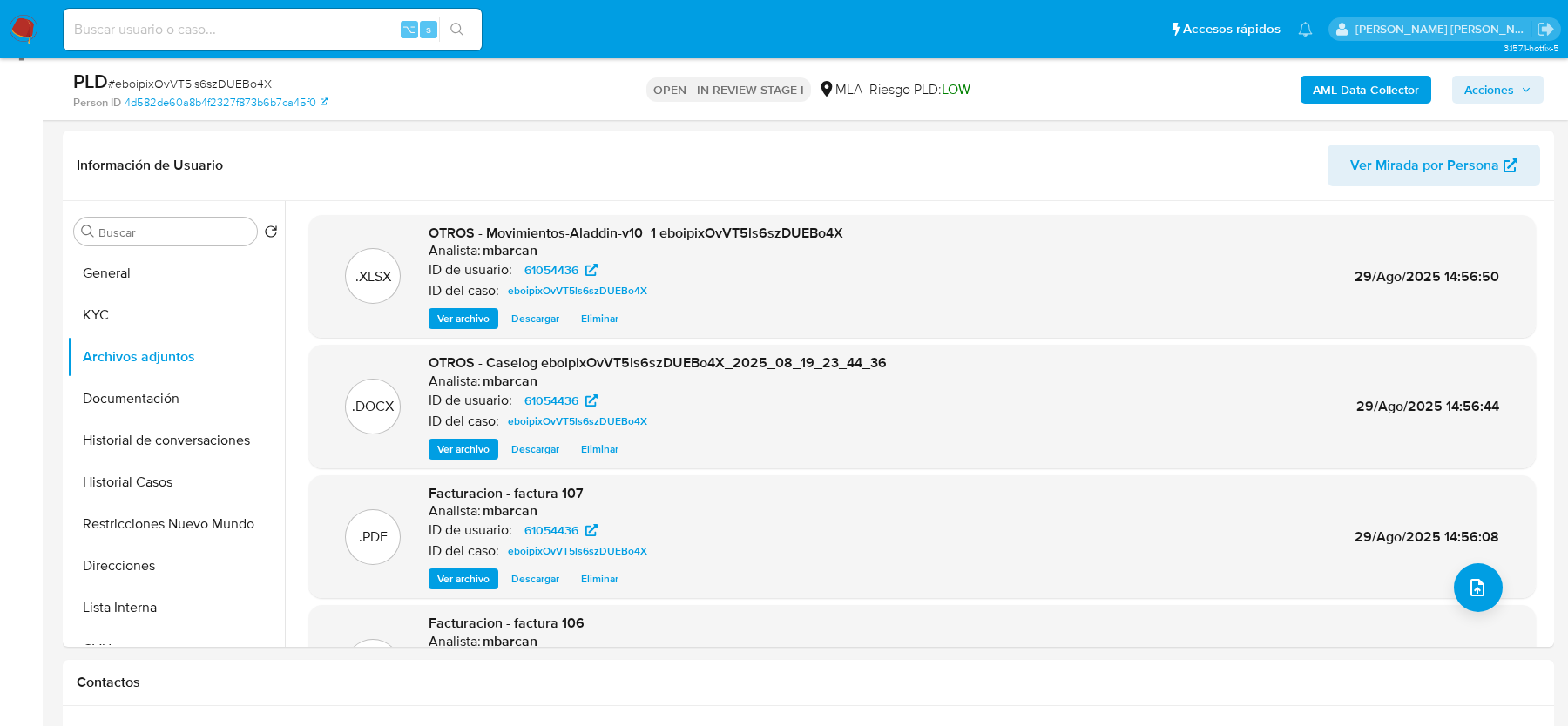
click at [1500, 84] on span "Acciones" at bounding box center [1489, 90] width 50 height 28
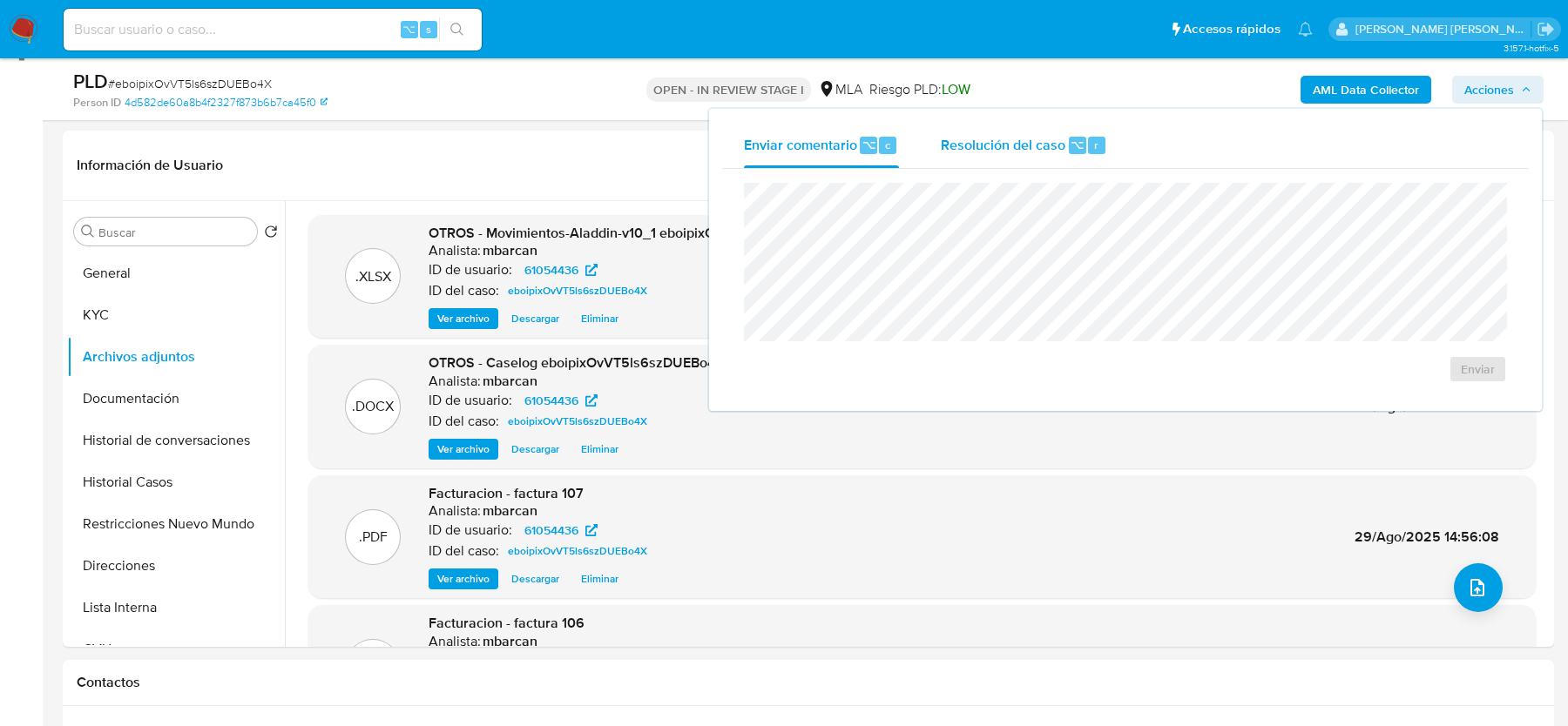
click at [997, 143] on span "Resolución del caso" at bounding box center [1002, 144] width 125 height 20
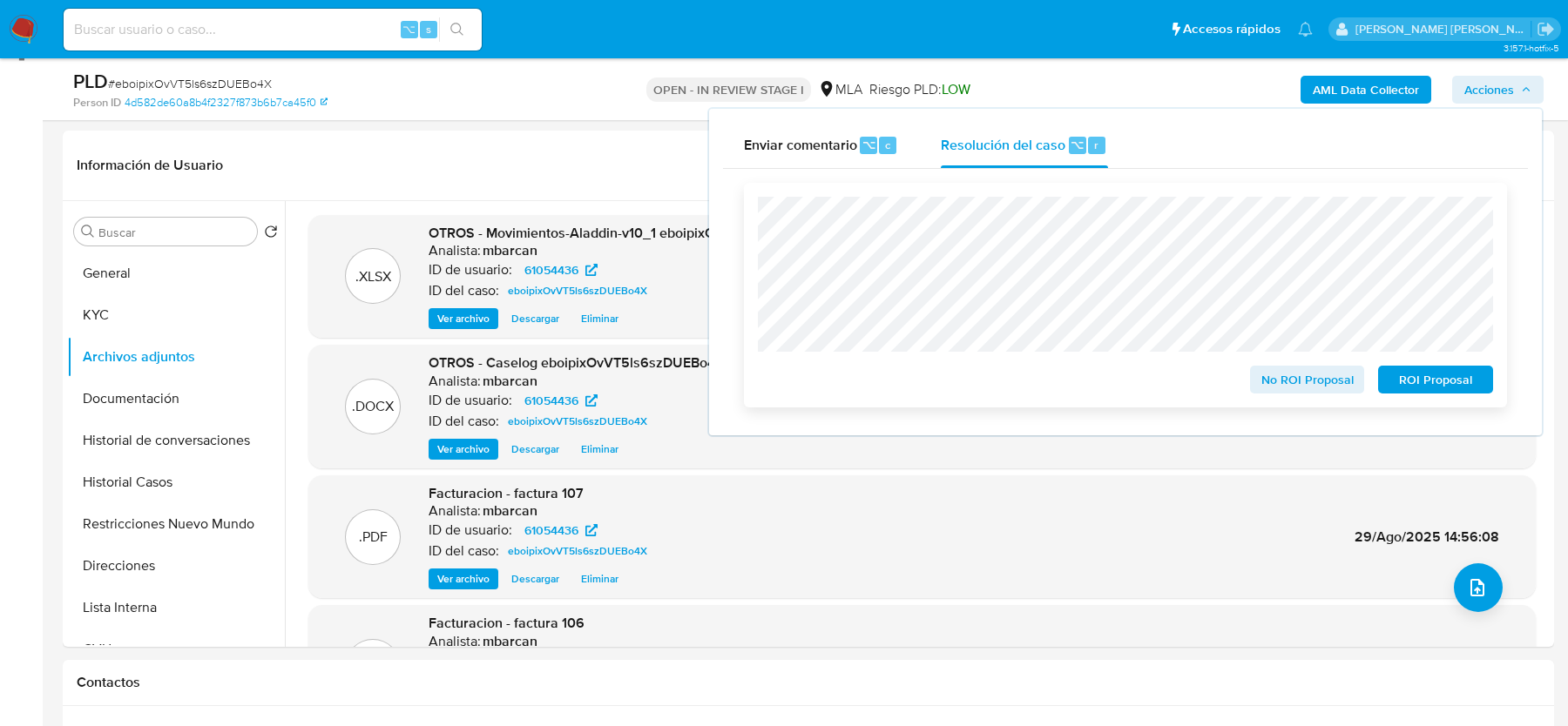
click at [1289, 369] on span "No ROI Proposal" at bounding box center [1308, 379] width 90 height 24
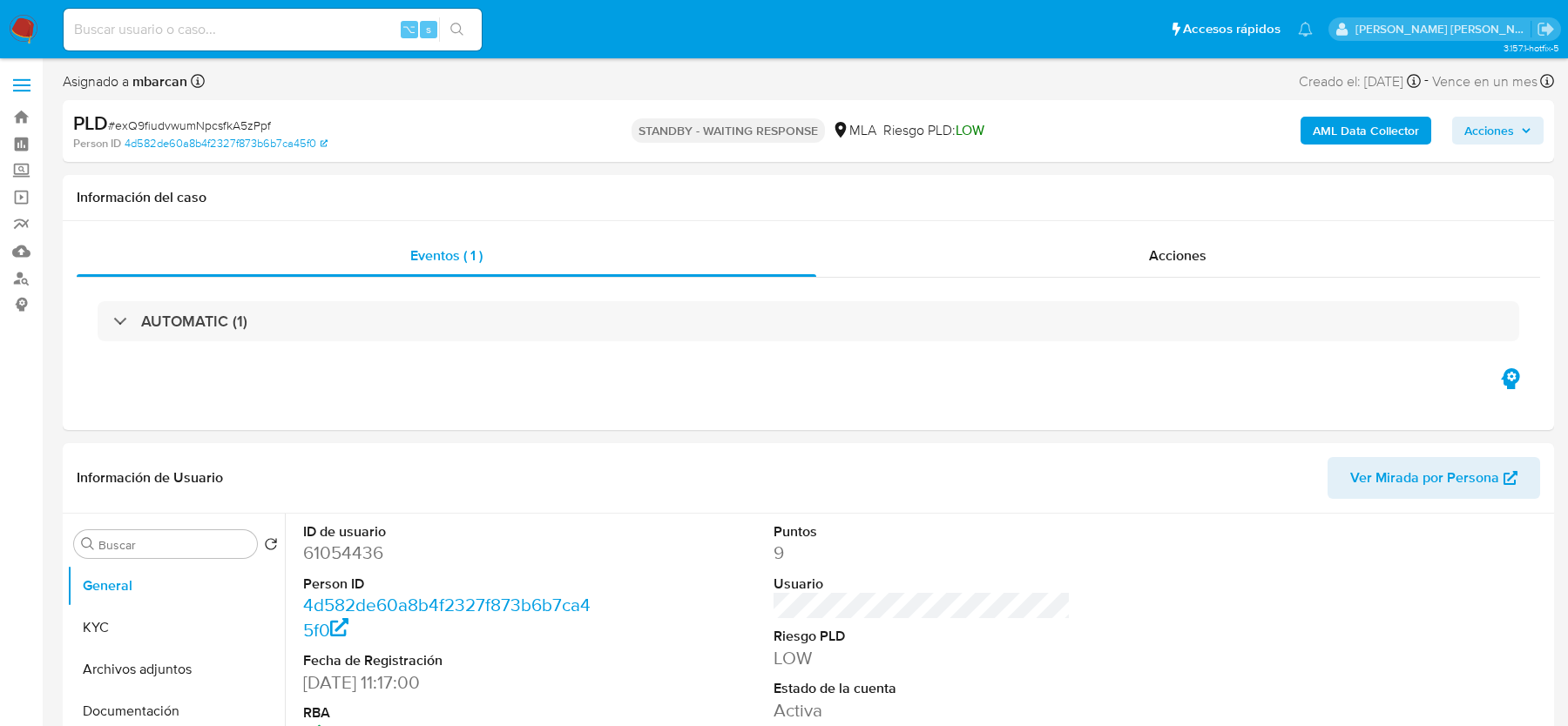
select select "10"
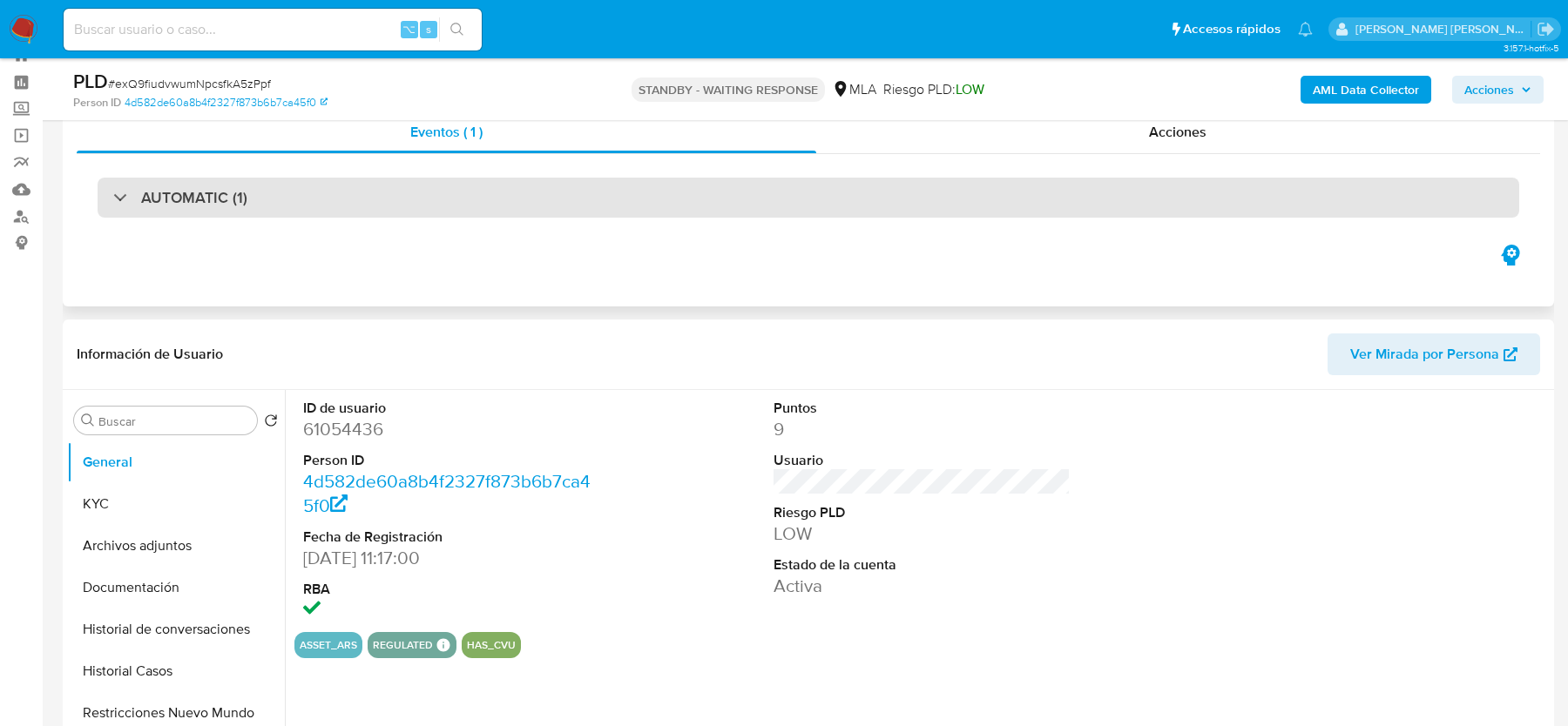
scroll to position [94, 0]
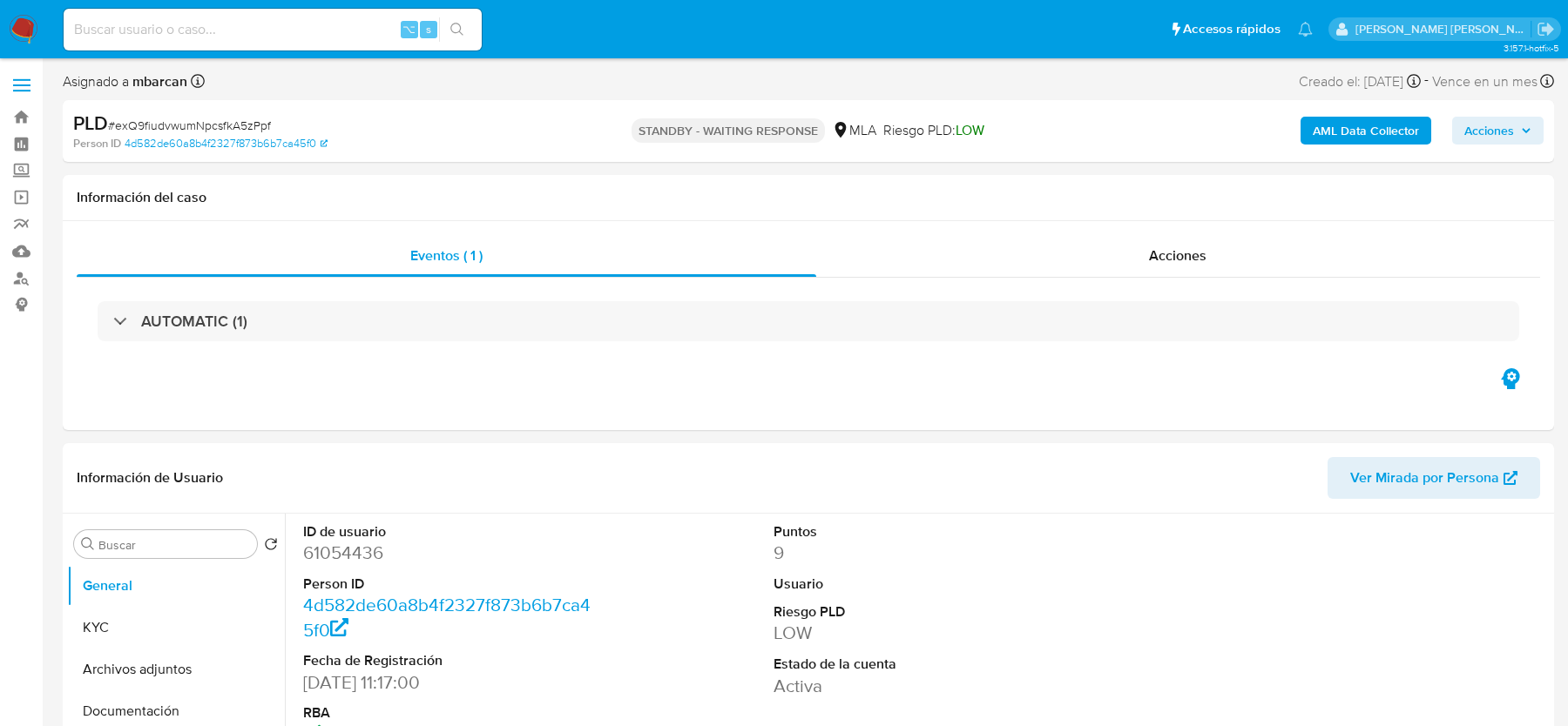
select select "10"
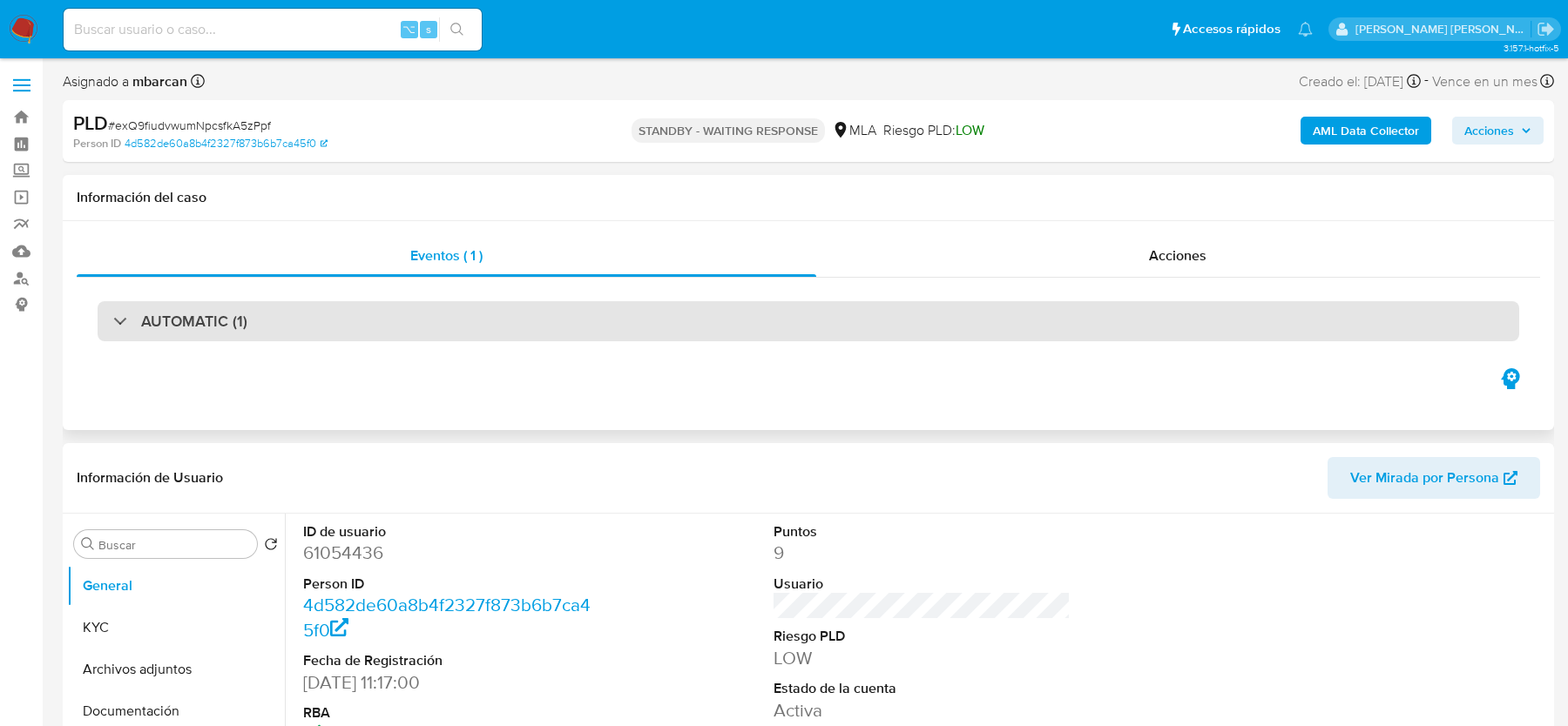
select select "10"
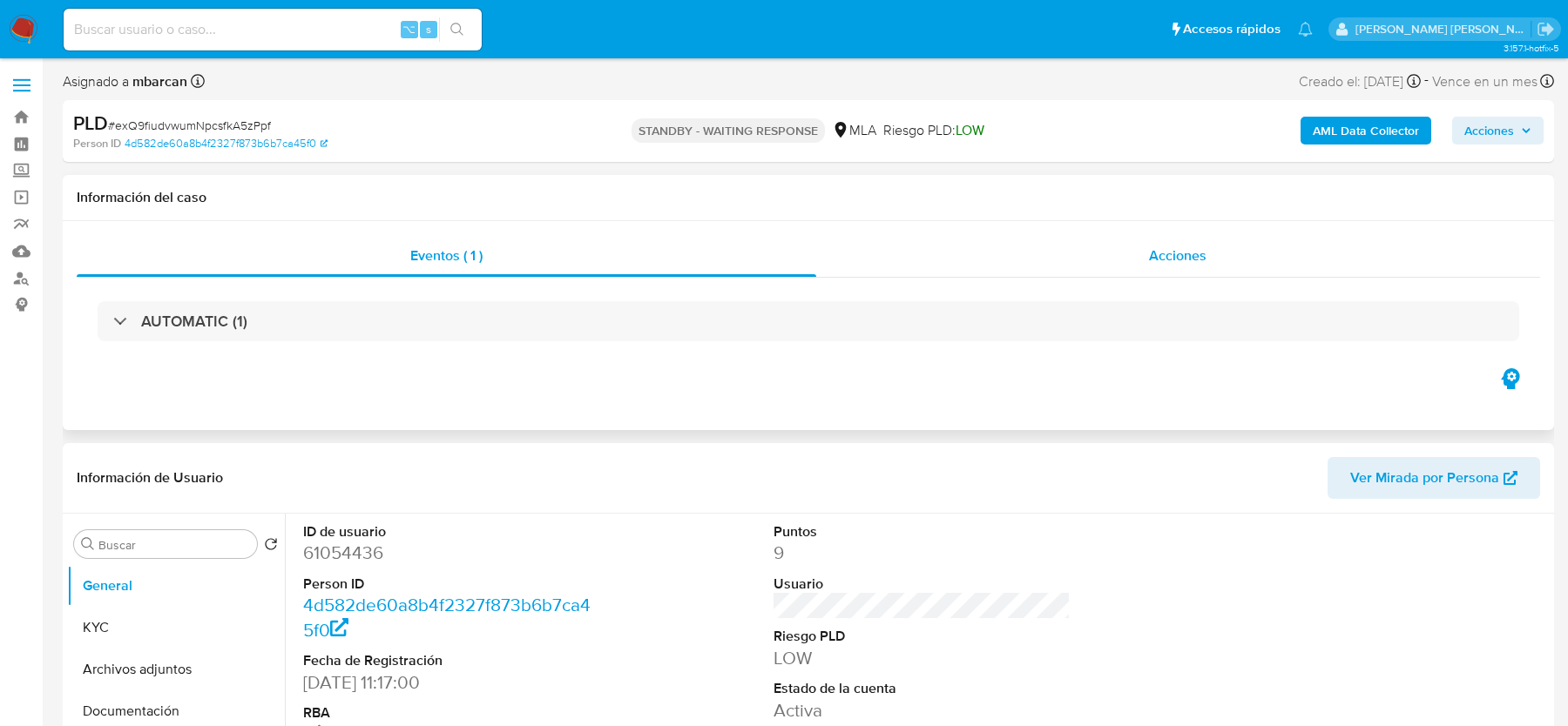
click at [1127, 264] on div "Acciones" at bounding box center [1178, 255] width 724 height 42
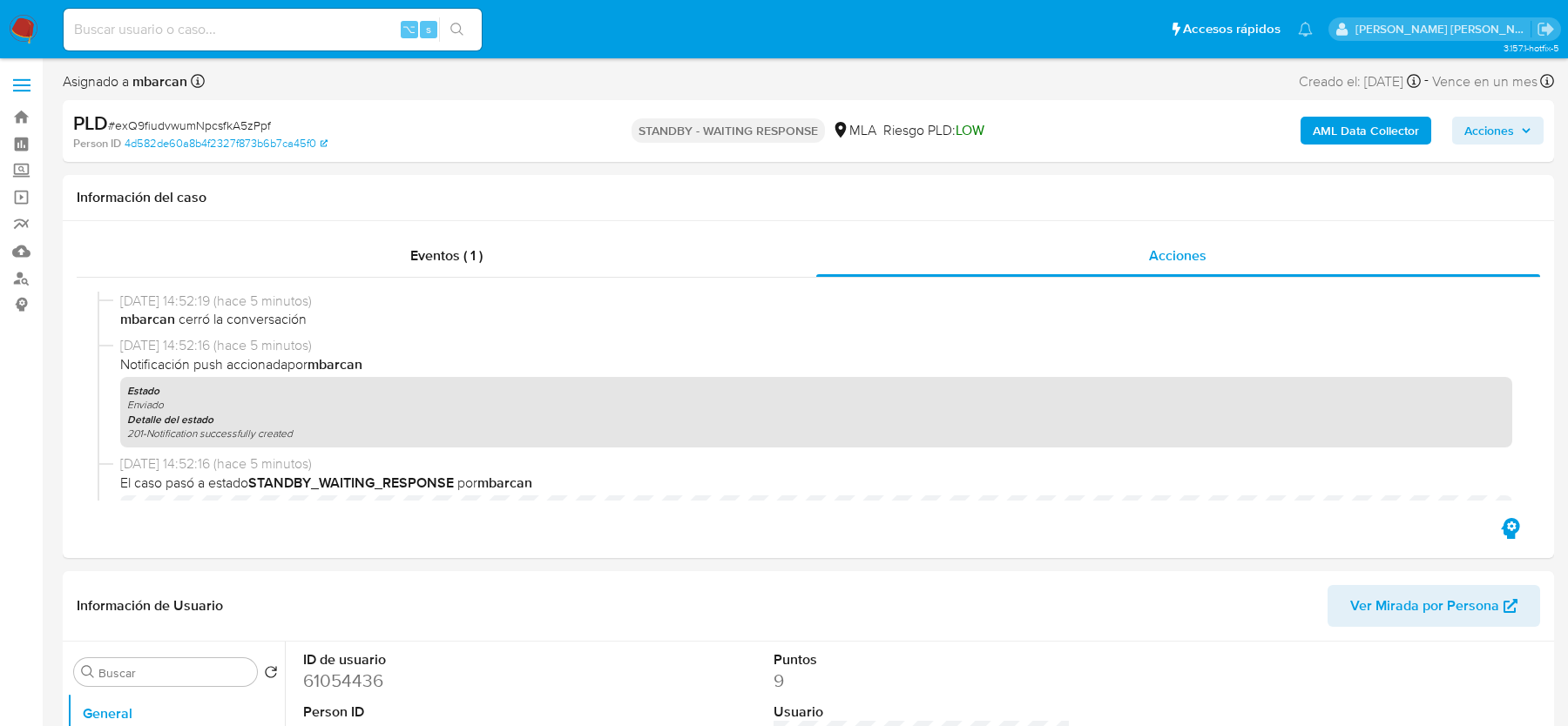
click at [223, 131] on span "# exQ9fiudvwumNpcsfkA5zPpf" at bounding box center [189, 125] width 163 height 18
copy span "exQ9fiudvwumNpcsfkA5zPpf"
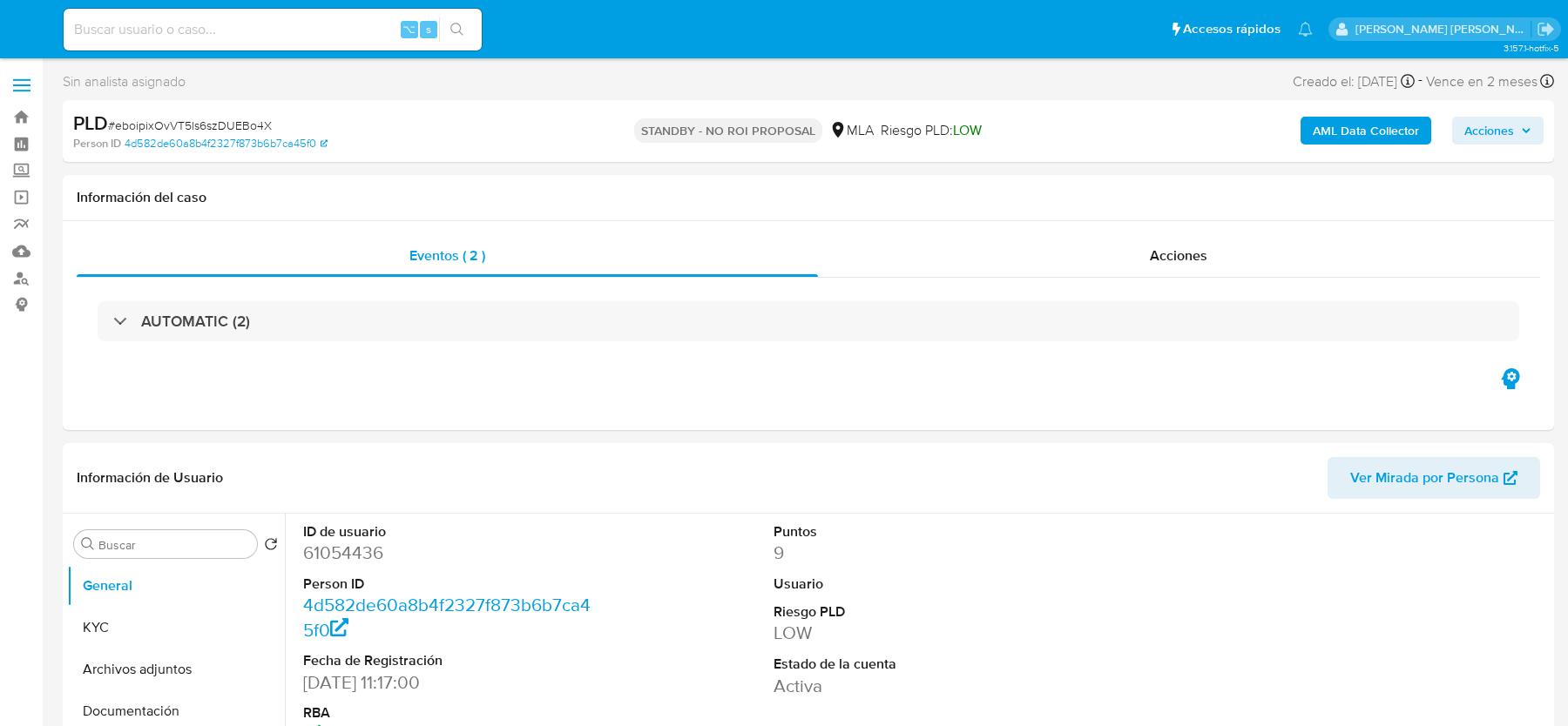
select select "10"
click at [1211, 245] on div "Acciones" at bounding box center [1180, 255] width 723 height 42
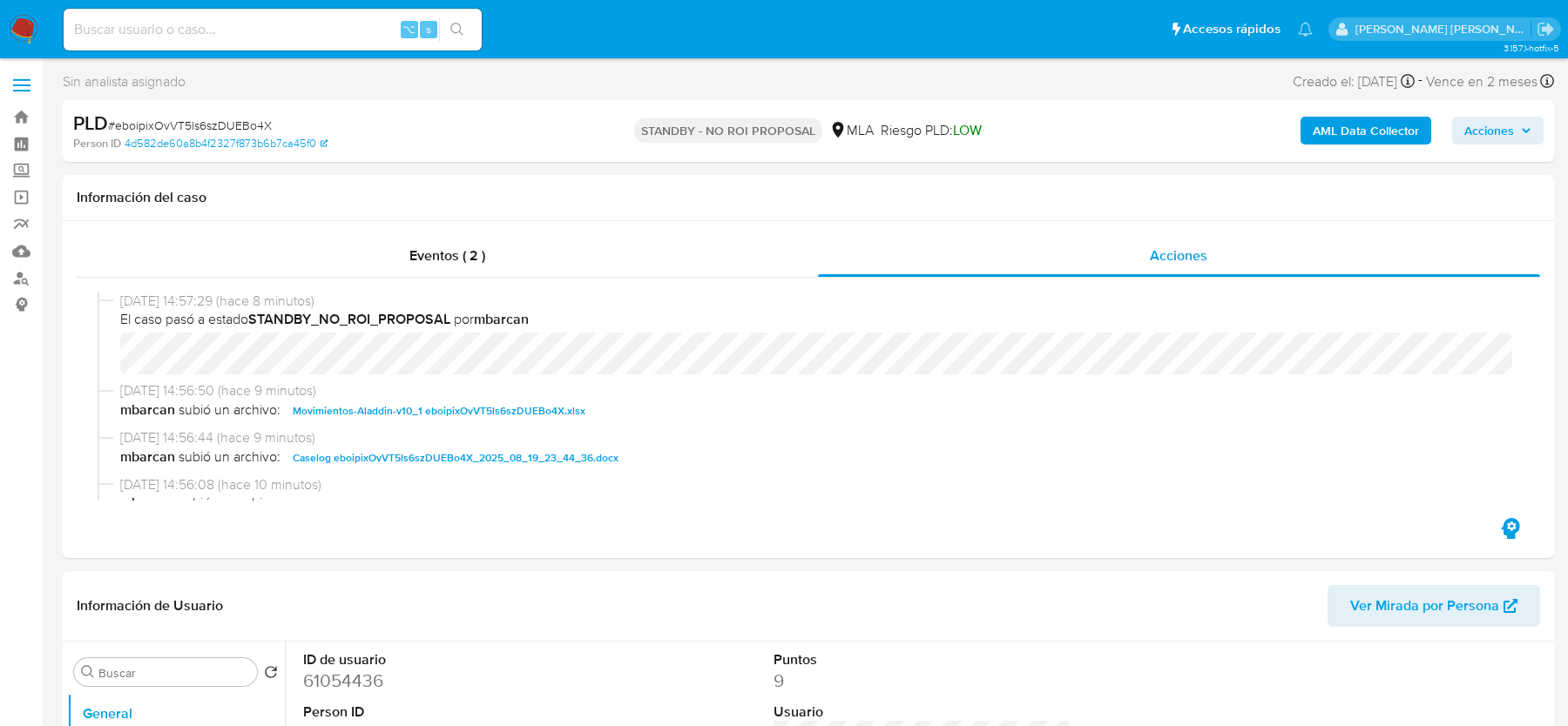
click at [197, 126] on span "# eboipixOvVT5ls6szDUEBo4X" at bounding box center [190, 125] width 163 height 18
copy span "eboipixOvVT5ls6szDUEBo4X"
click at [198, 32] on input at bounding box center [272, 29] width 418 height 23
paste input "enMDr6tb5dX6UfXKxthf1gkM"
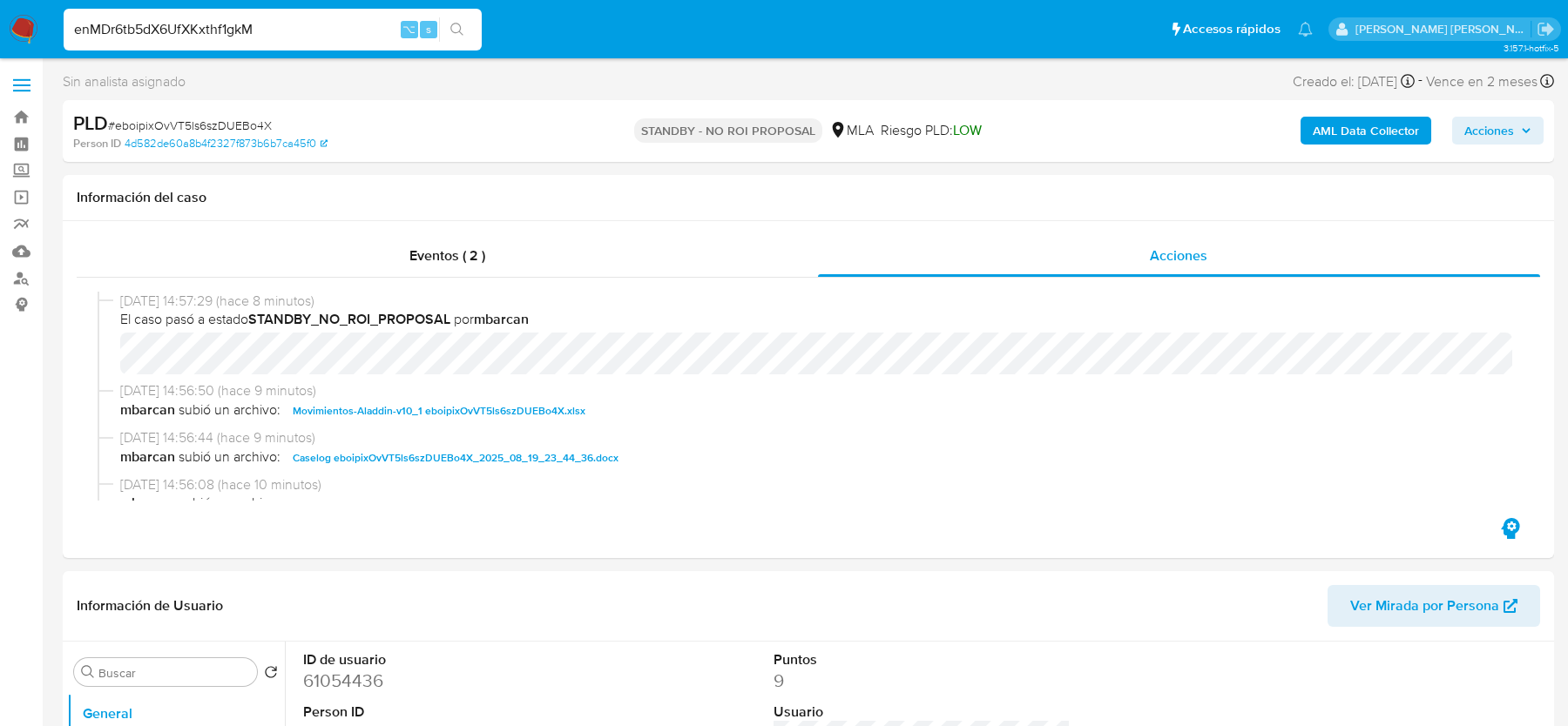
type input "enMDr6tb5dX6UfXKxthf1gkM"
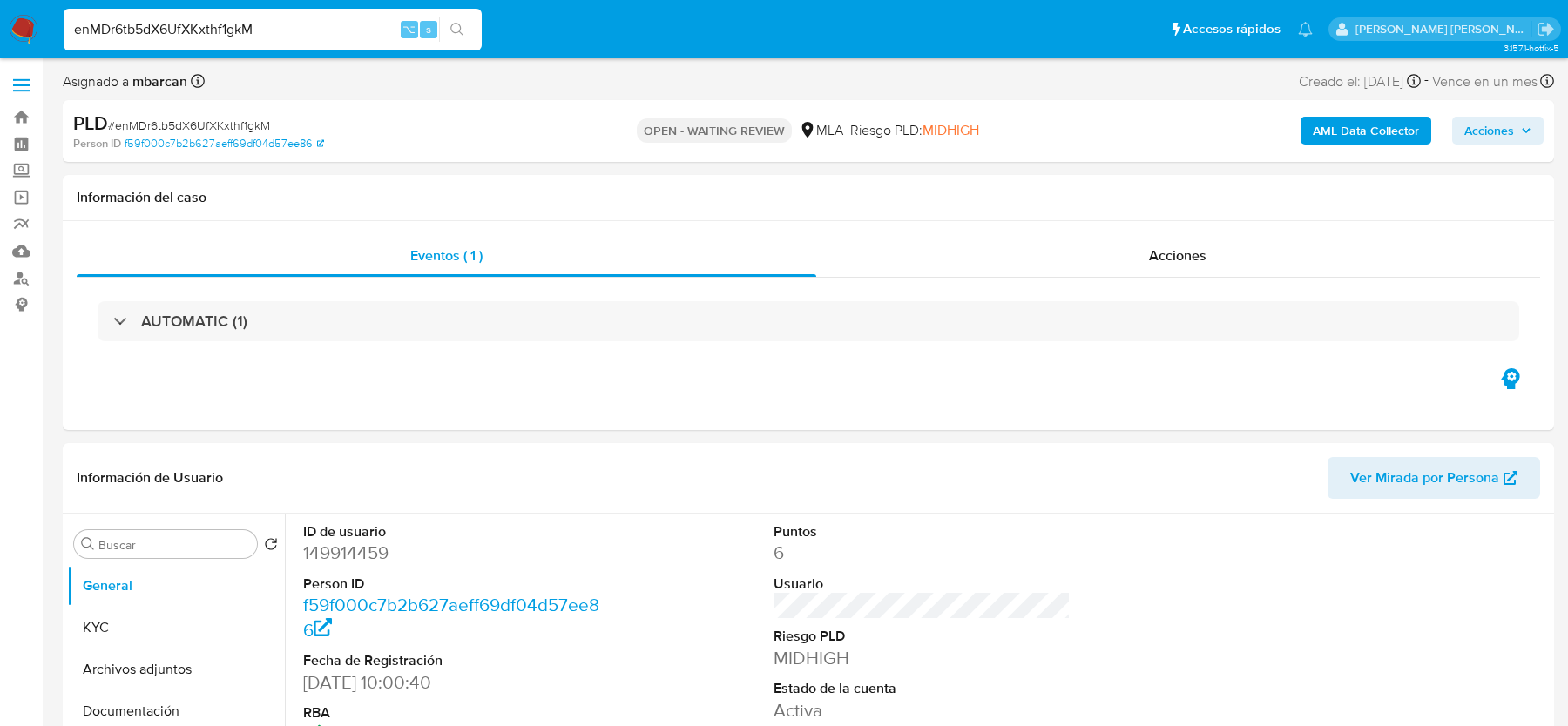
select select "10"
click at [124, 122] on span "# enMDr6tb5dX6UfXKxthf1gkM" at bounding box center [189, 125] width 162 height 18
click at [27, 19] on img at bounding box center [23, 30] width 30 height 30
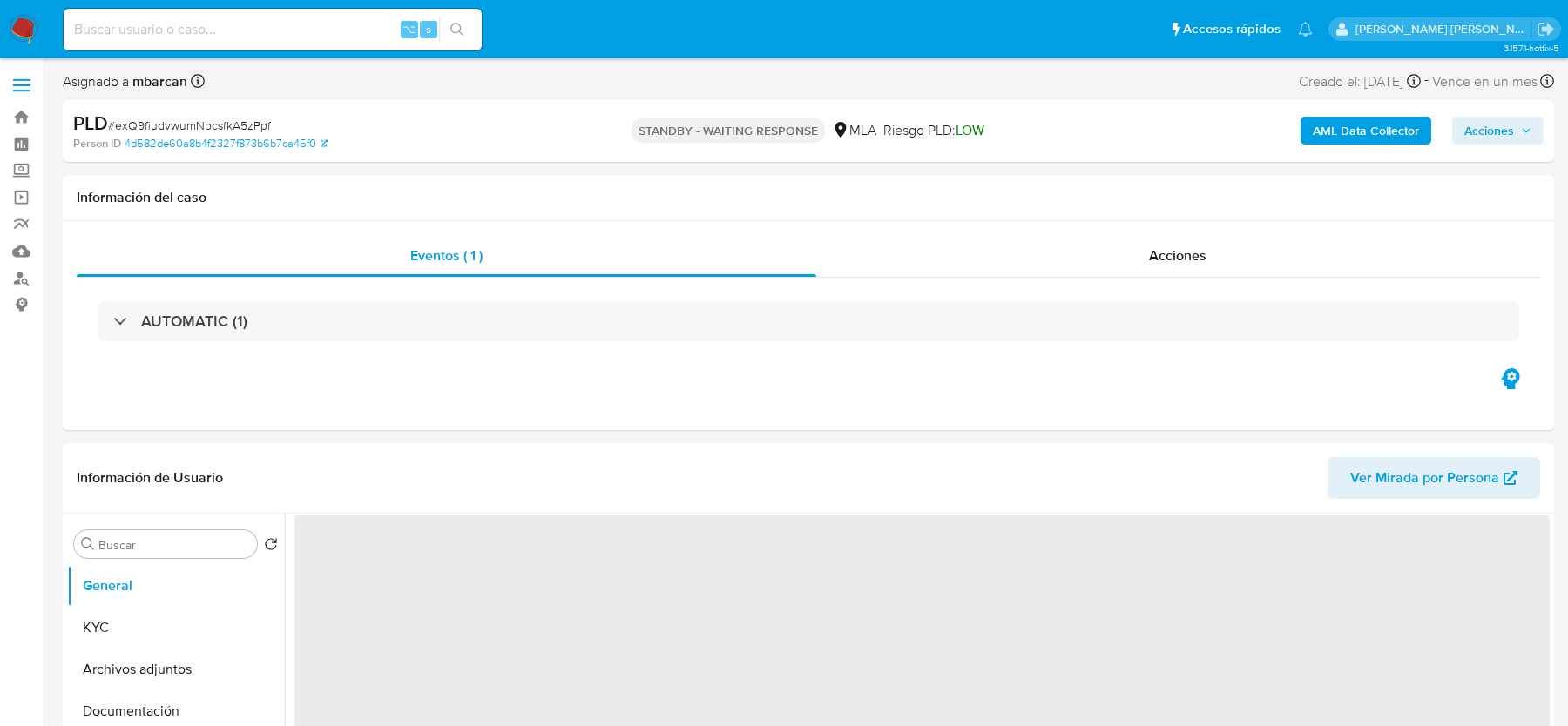
click at [220, 129] on span "# exQ9fiudvwumNpcsfkA5zPpf" at bounding box center [189, 125] width 163 height 18
copy span "exQ9fiudvwumNpcsfkA5zPpf"
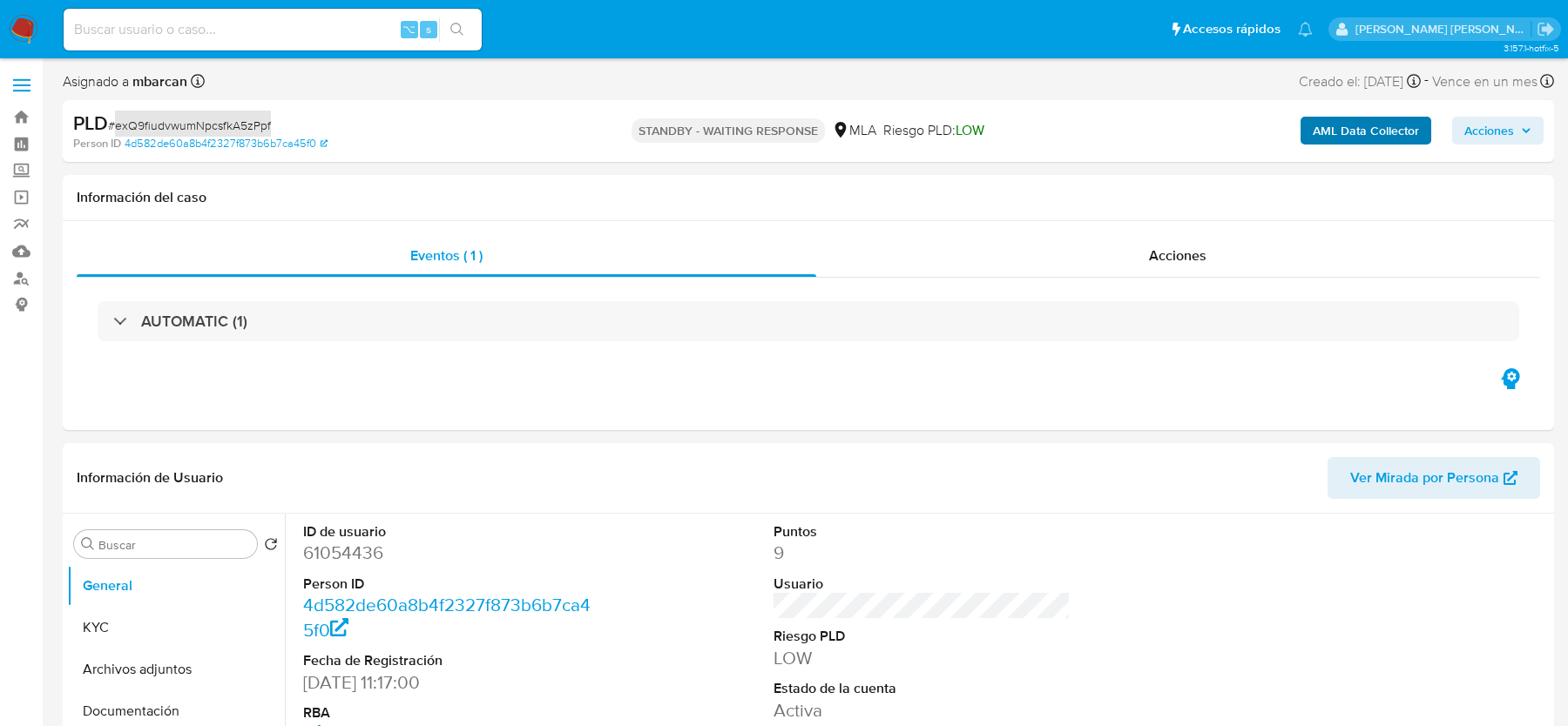
select select "10"
click at [216, 130] on span "# exQ9fiudvwumNpcsfkA5zPpf" at bounding box center [189, 125] width 163 height 18
click at [17, 31] on img at bounding box center [23, 30] width 30 height 30
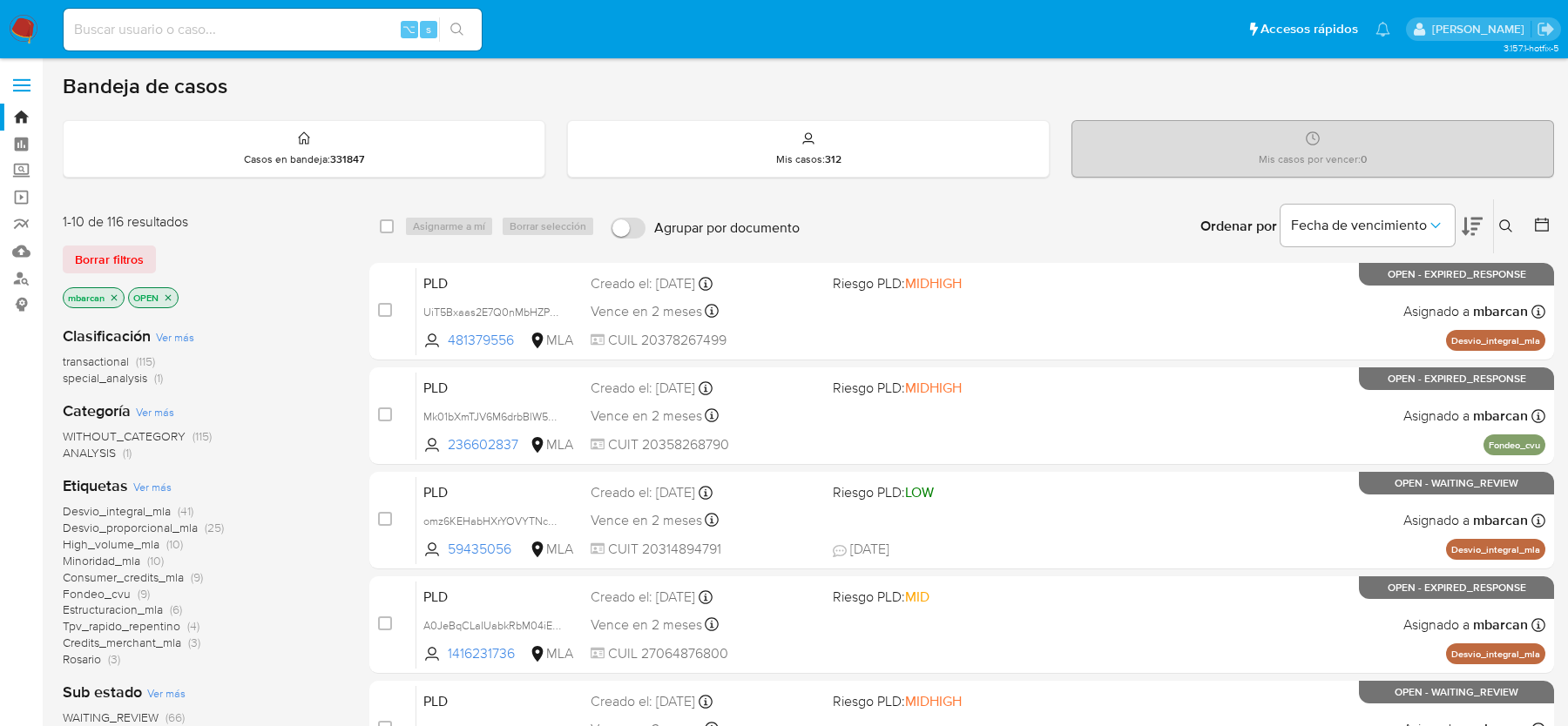
click at [1499, 221] on icon at bounding box center [1506, 226] width 14 height 14
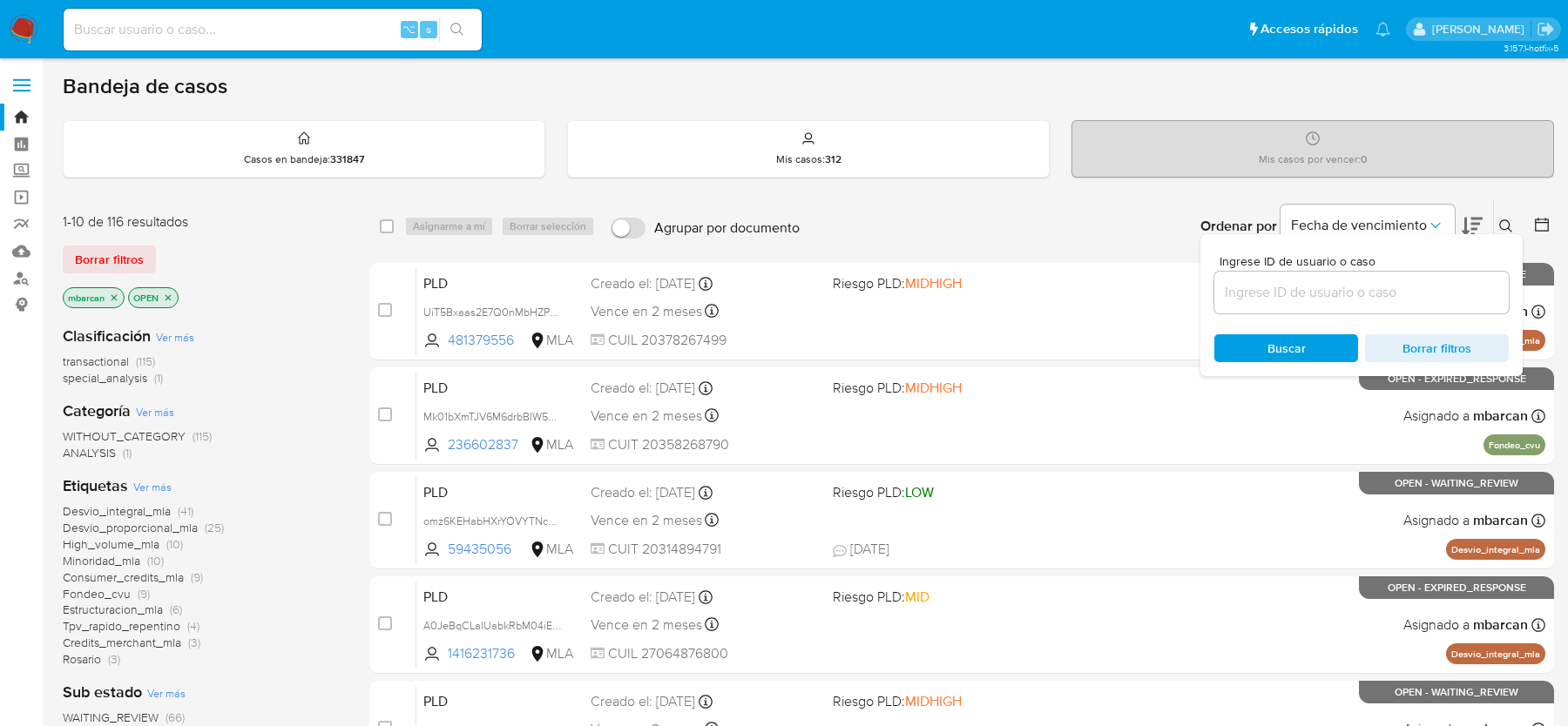
click at [1310, 306] on div at bounding box center [1361, 292] width 294 height 42
click at [1310, 296] on input at bounding box center [1361, 293] width 294 height 23
paste input "exQ9fiudvwumNpcsfkA5zPpf"
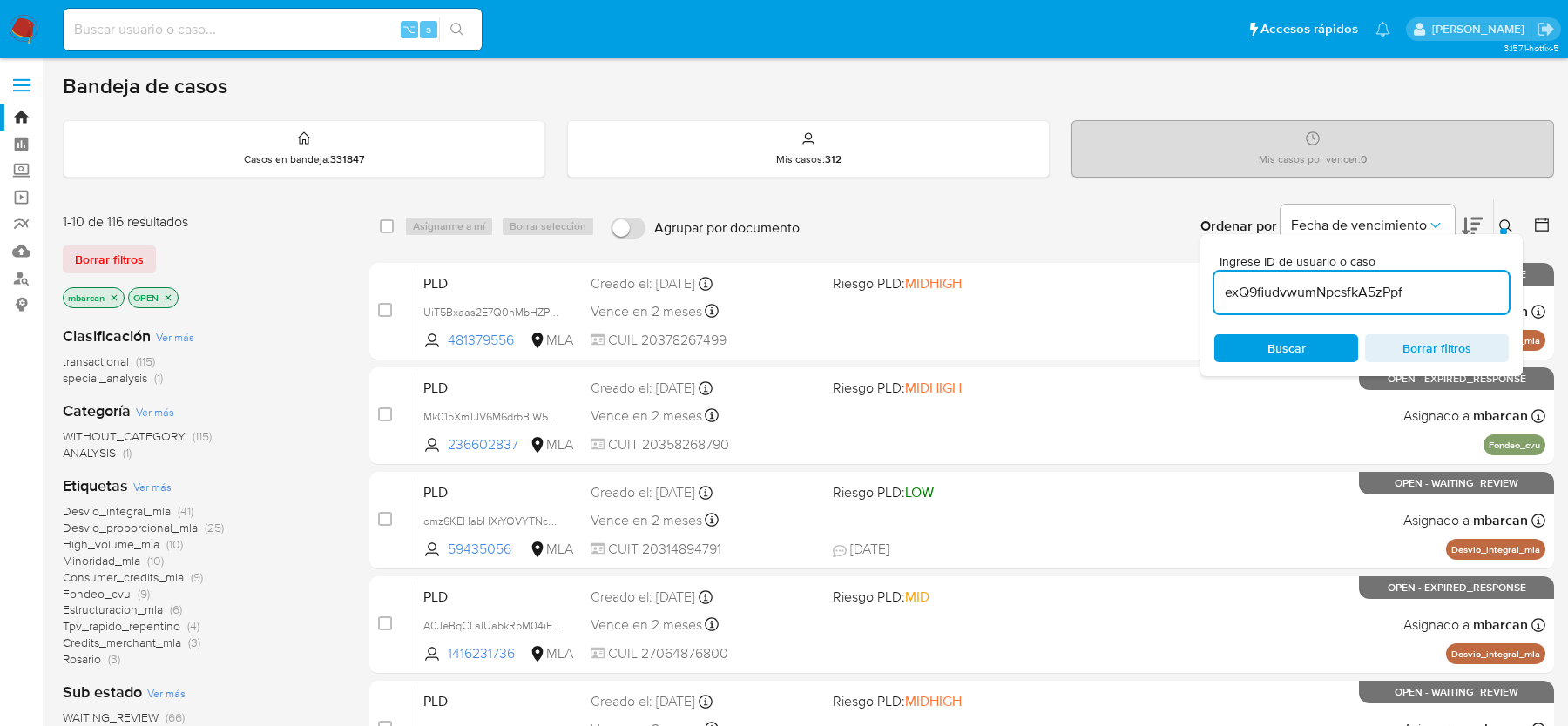
type input "exQ9fiudvwumNpcsfkA5zPpf"
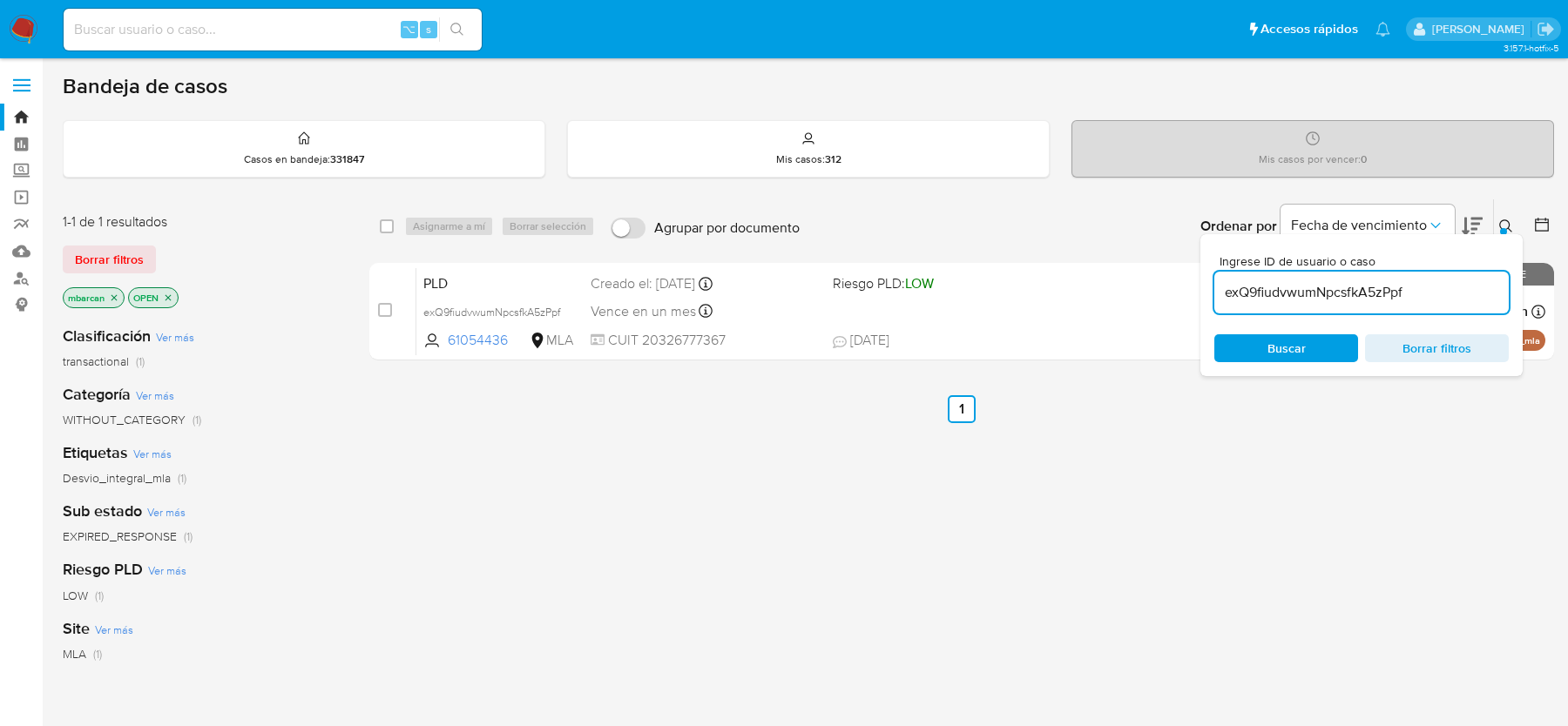
click at [1506, 220] on icon at bounding box center [1506, 226] width 14 height 14
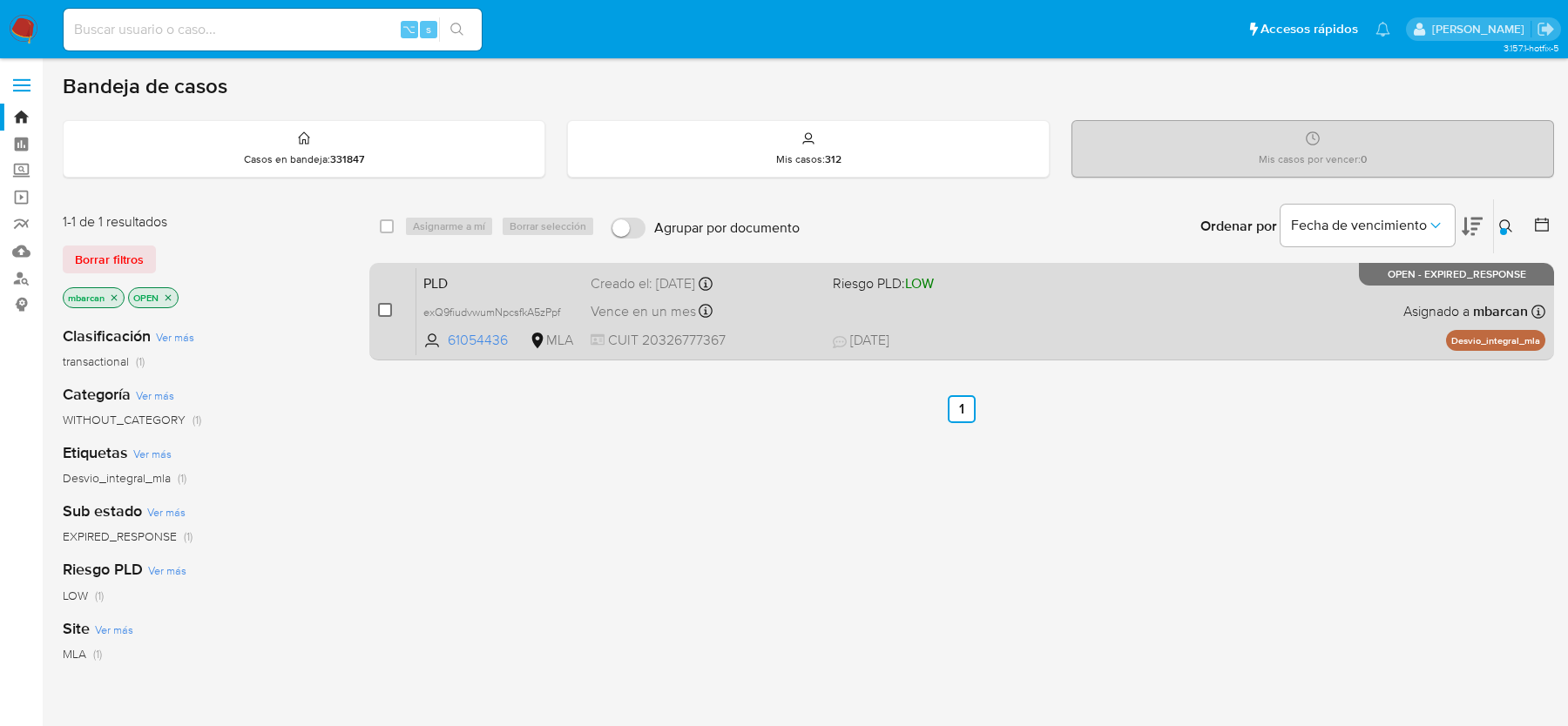
click at [387, 306] on input "checkbox" at bounding box center [384, 310] width 14 height 14
checkbox input "true"
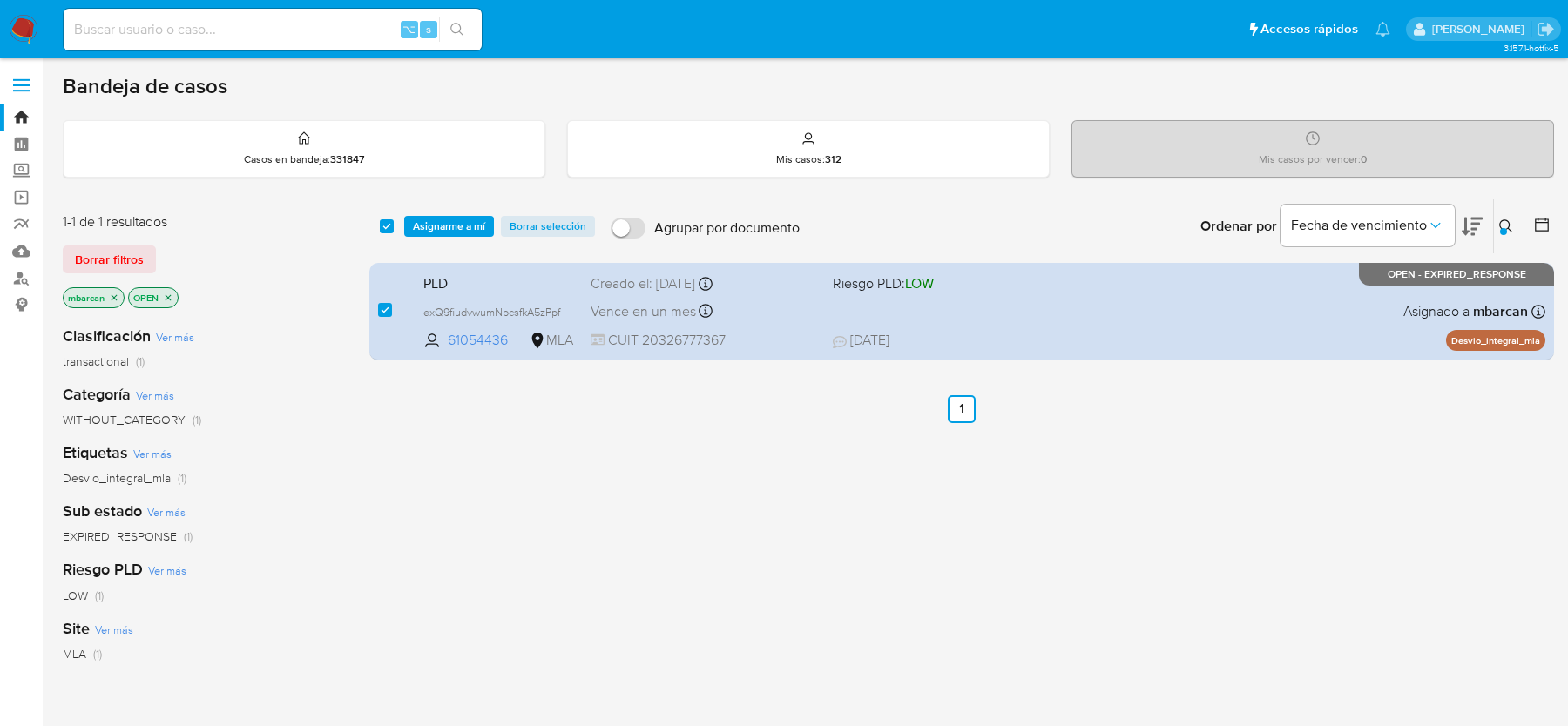
click at [430, 238] on div "select-all-cases-checkbox Asignarme a mí Borrar selección Agrupar por documento…" at bounding box center [961, 225] width 1185 height 54
click at [433, 234] on span "Asignarme a mí" at bounding box center [449, 226] width 72 height 18
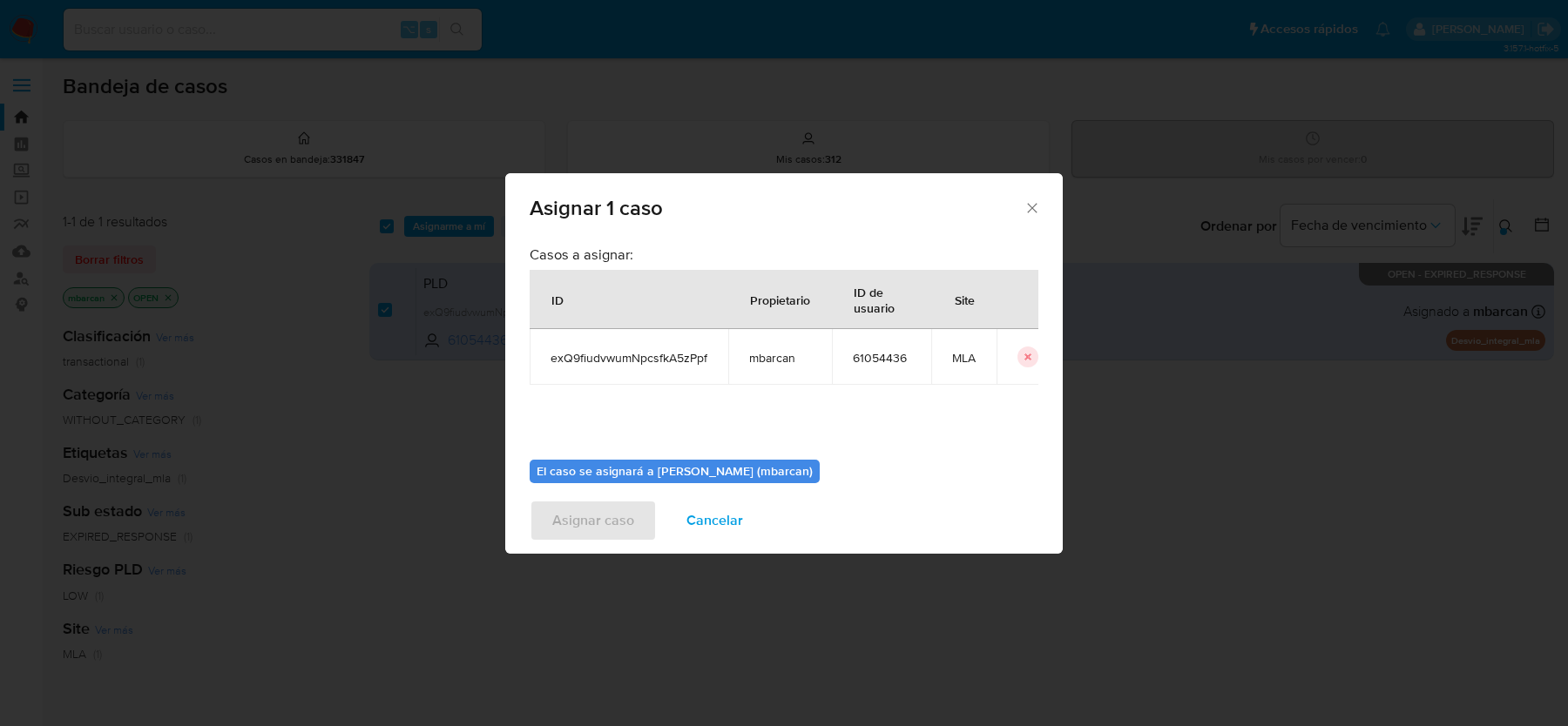
scroll to position [89, 0]
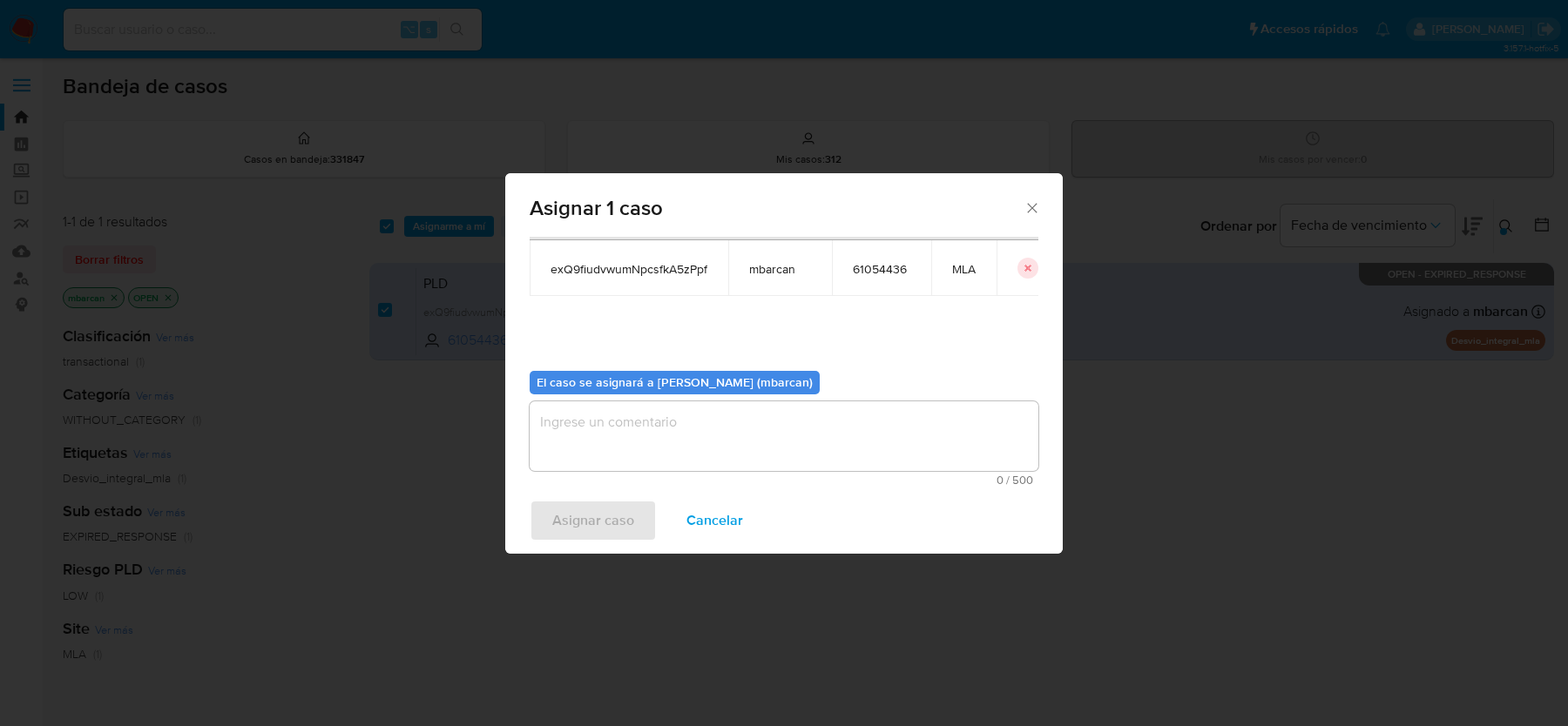
click at [671, 412] on textarea "assign-modal" at bounding box center [784, 436] width 509 height 70
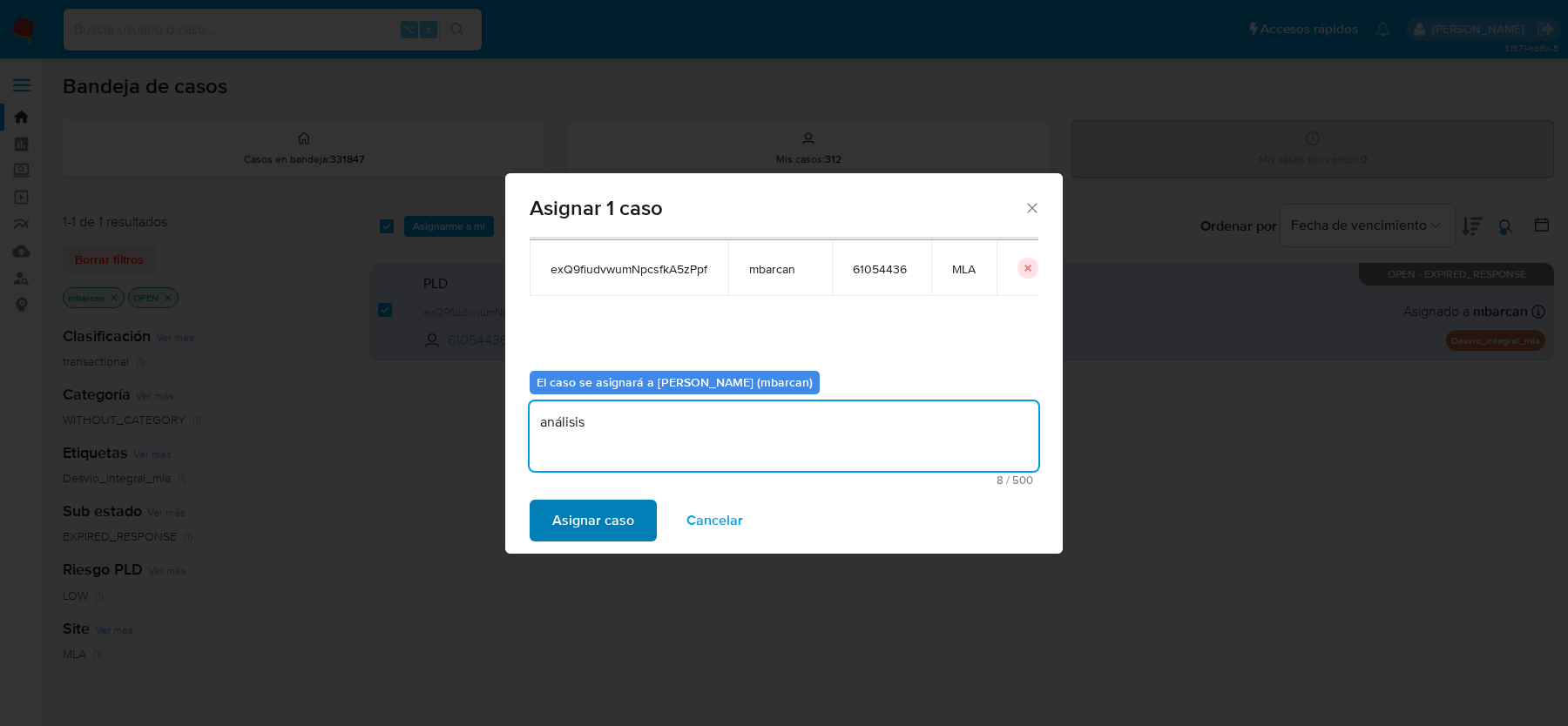
type textarea "análisis"
click at [588, 527] on span "Asignar caso" at bounding box center [593, 520] width 82 height 39
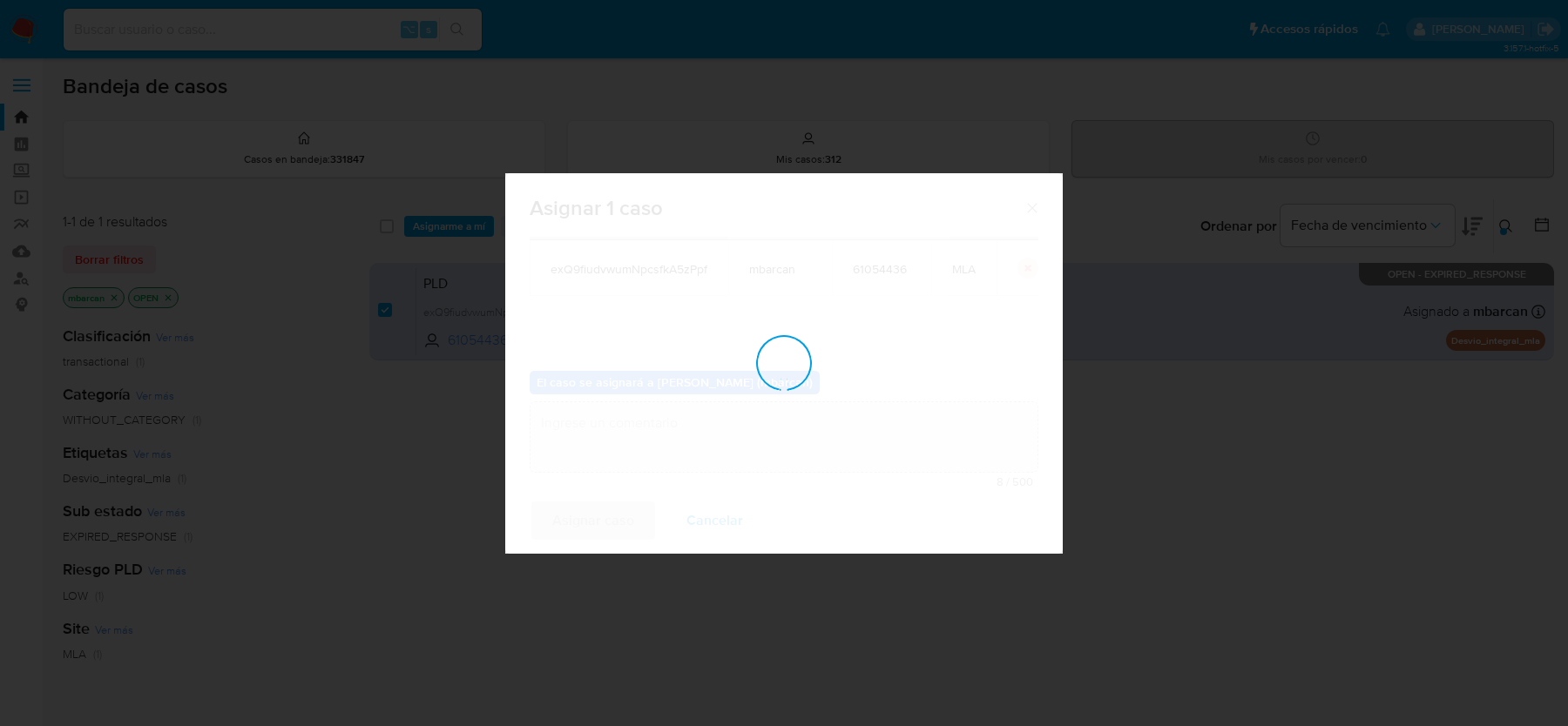
checkbox input "false"
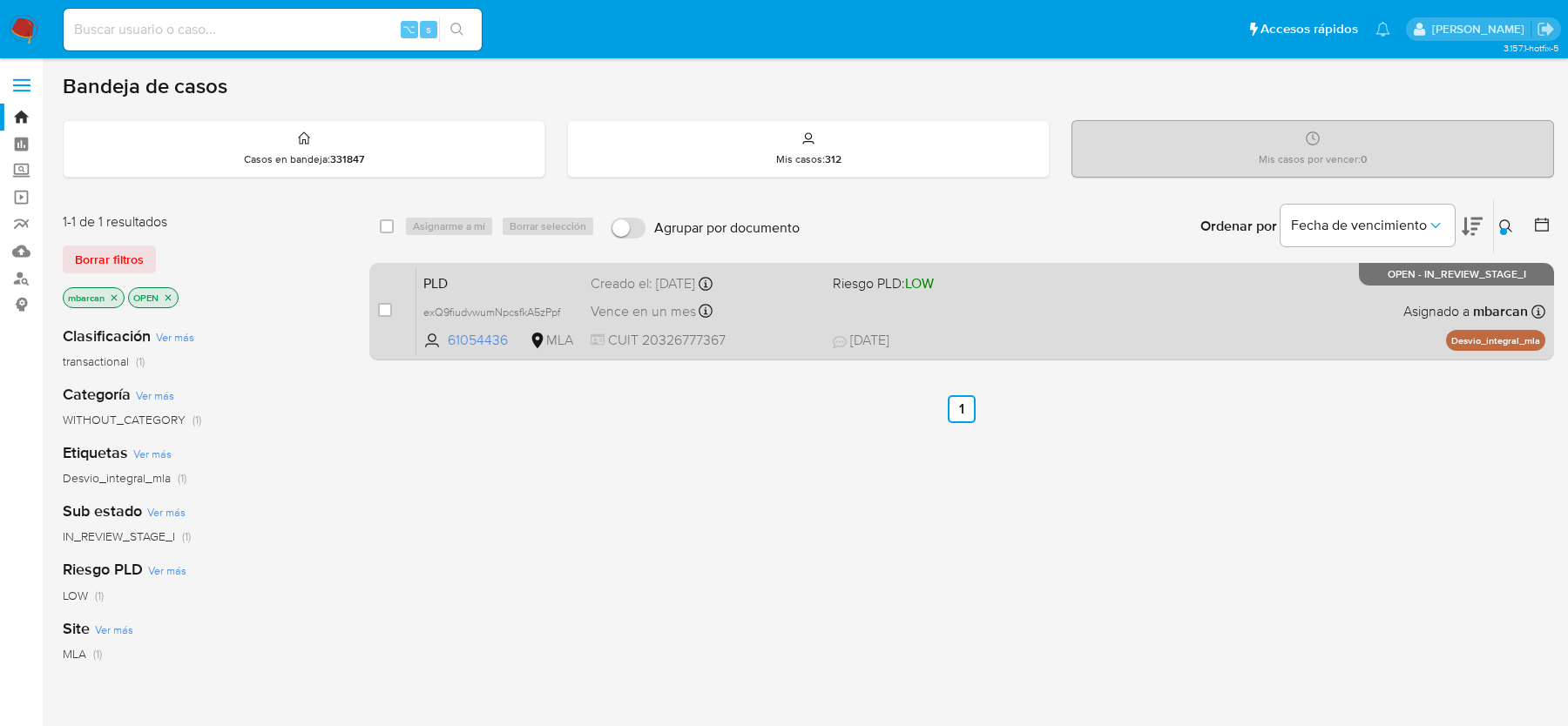
click at [698, 301] on div "Vence en un mes Vence el 10/10/2025 03:38:24" at bounding box center [705, 311] width 228 height 23
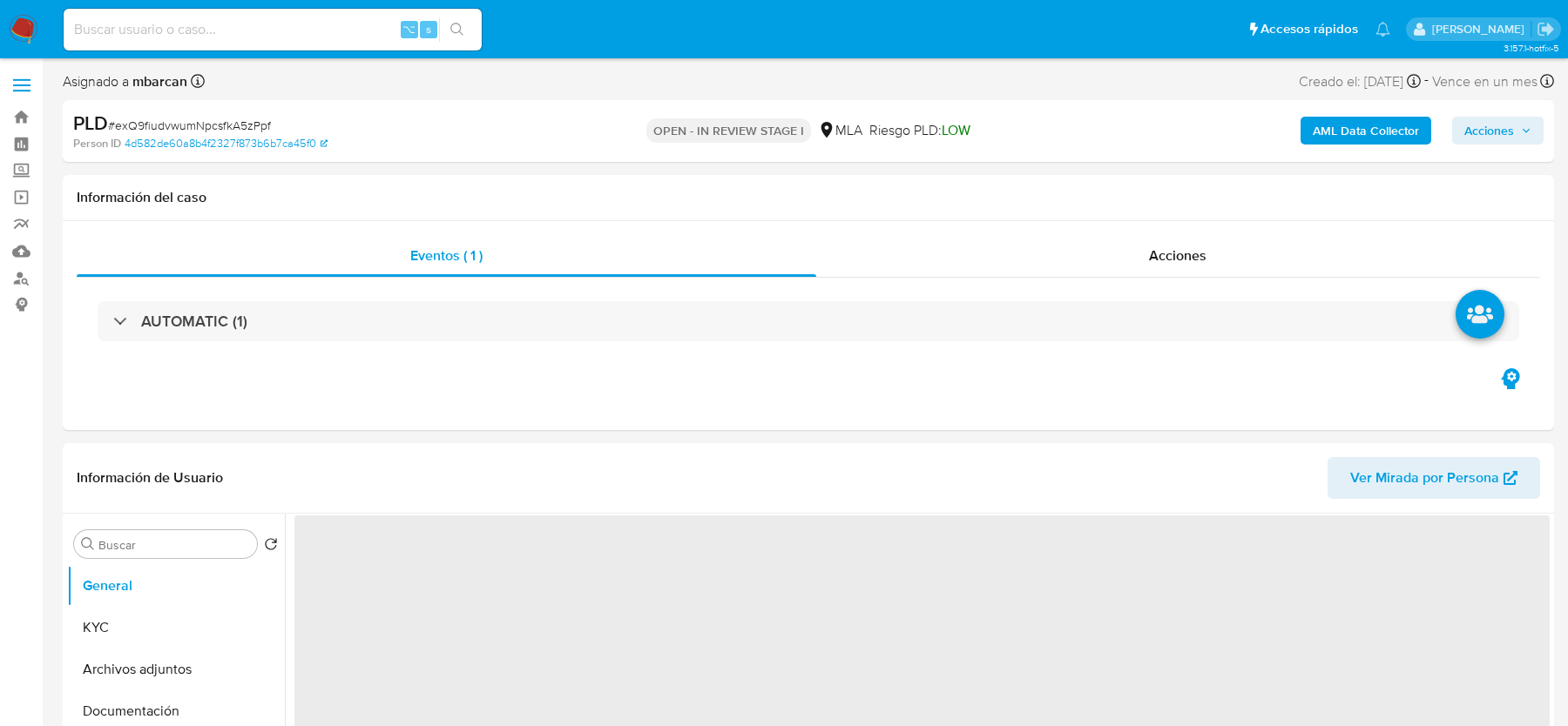
click at [1490, 130] on span "Acciones" at bounding box center [1489, 131] width 50 height 28
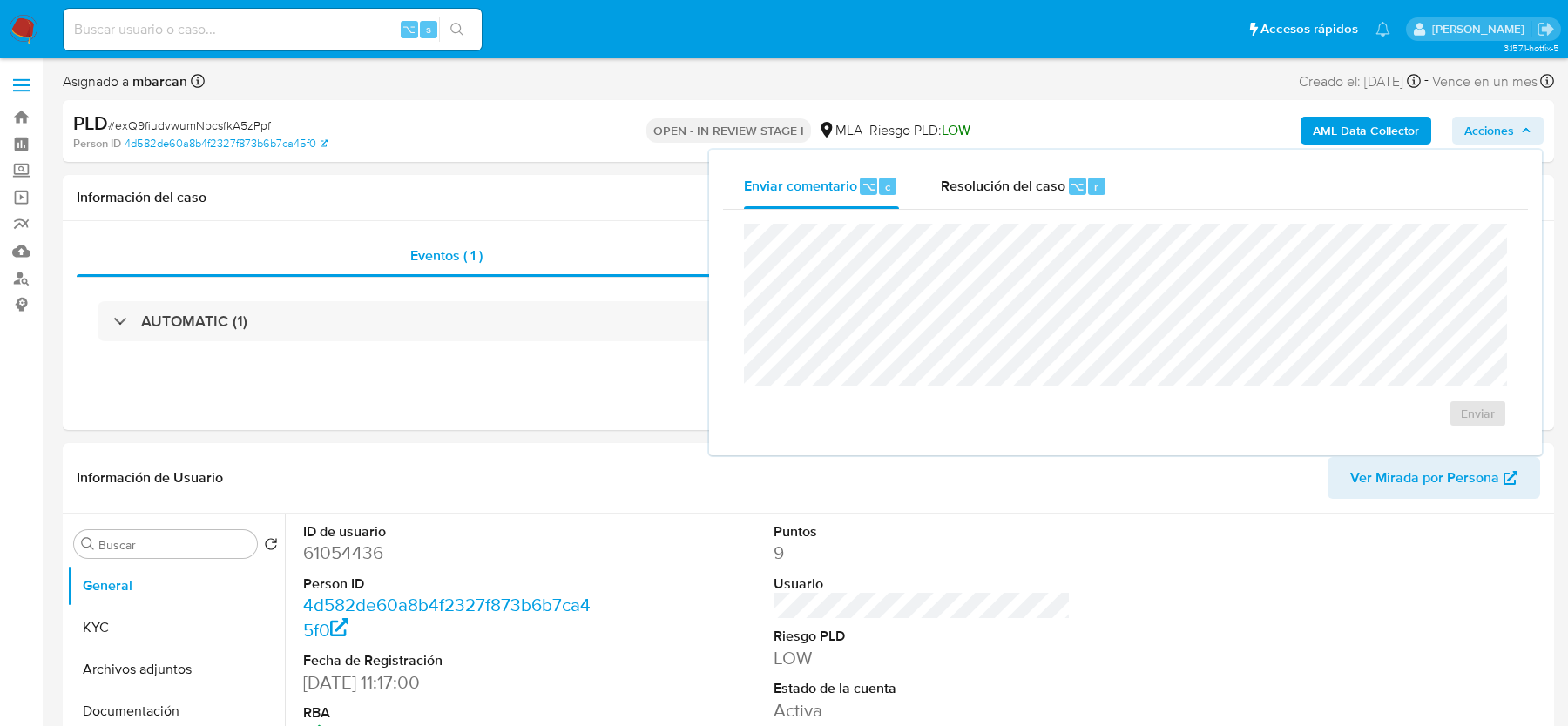
select select "10"
click at [1019, 178] on span "Resolución del caso" at bounding box center [1002, 185] width 125 height 20
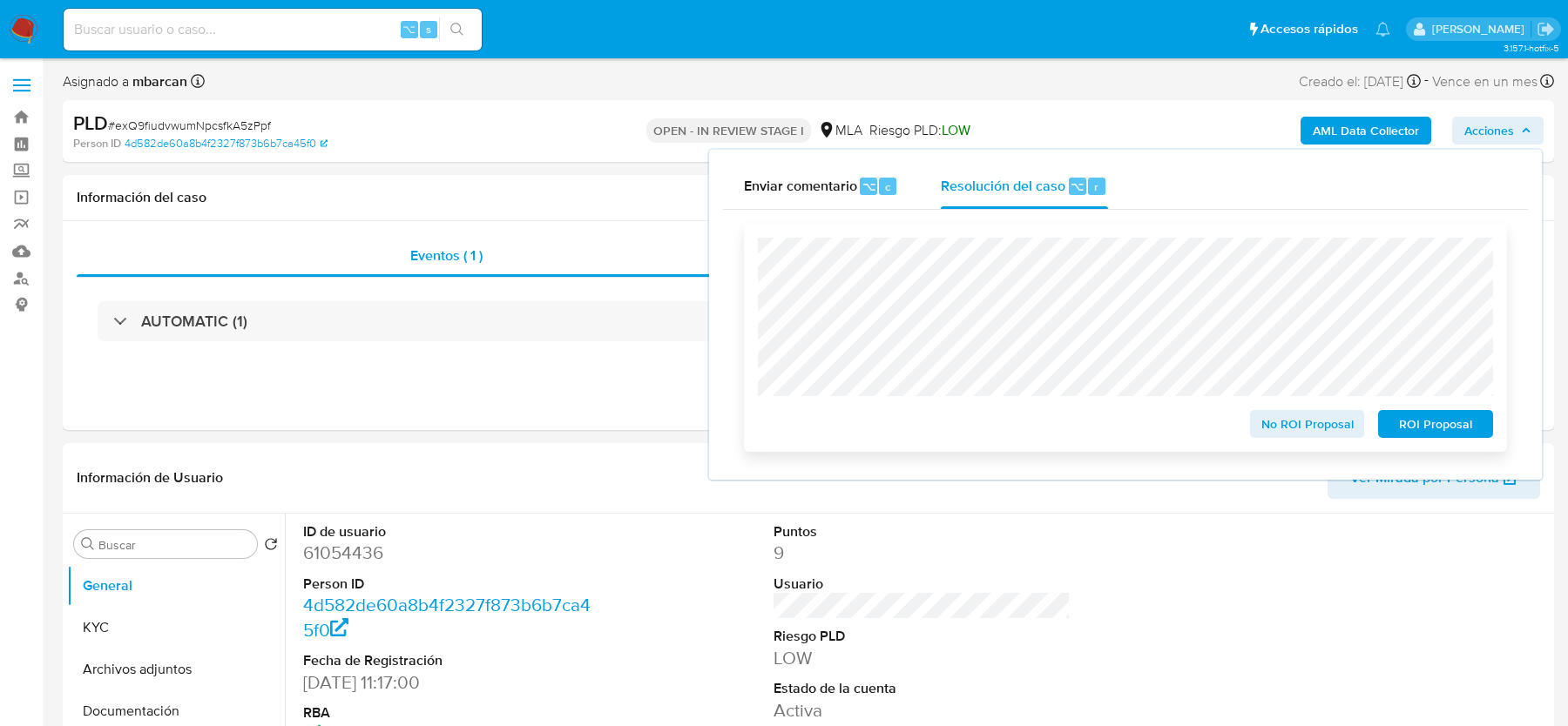
click at [1277, 425] on span "No ROI Proposal" at bounding box center [1308, 425] width 90 height 24
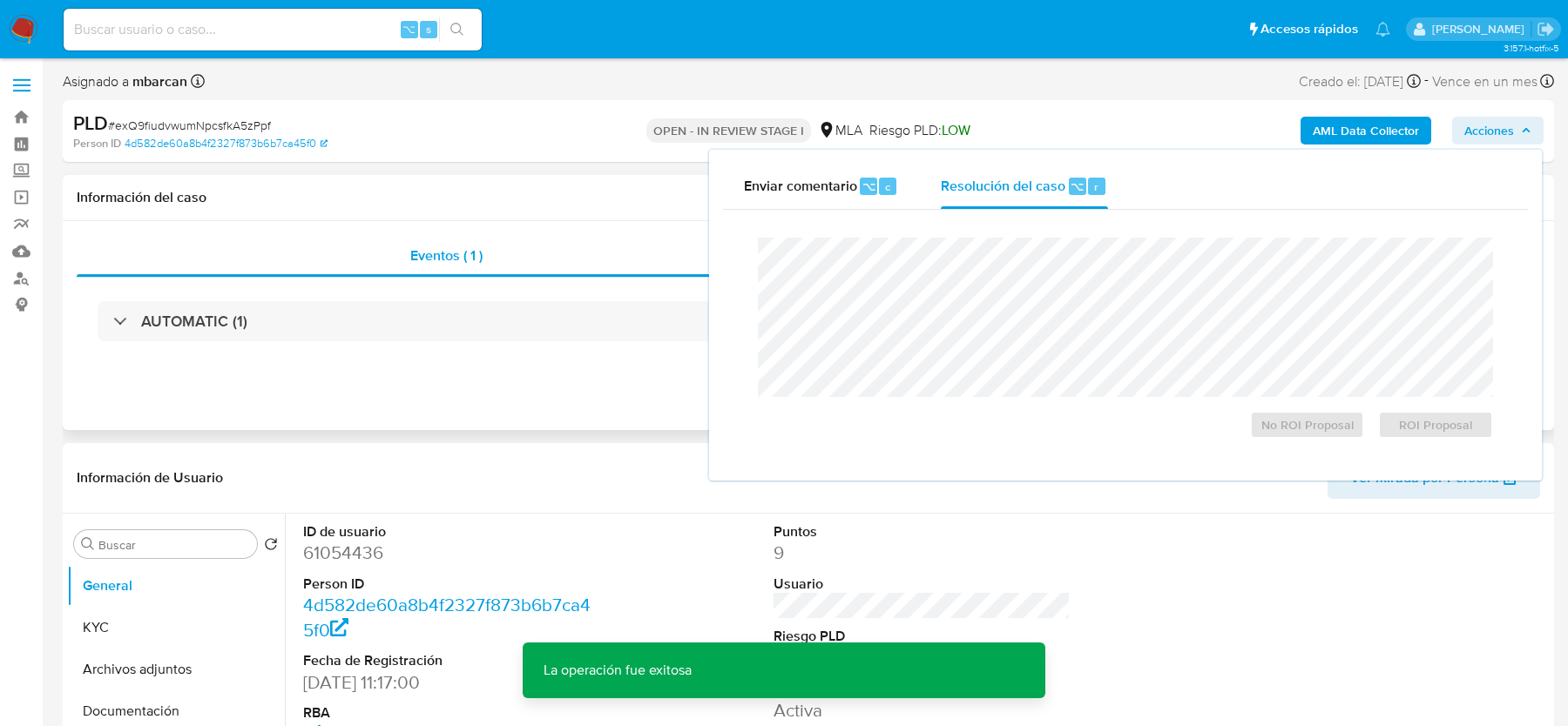
click at [380, 347] on div "AUTOMATIC (1)" at bounding box center [809, 321] width 1464 height 87
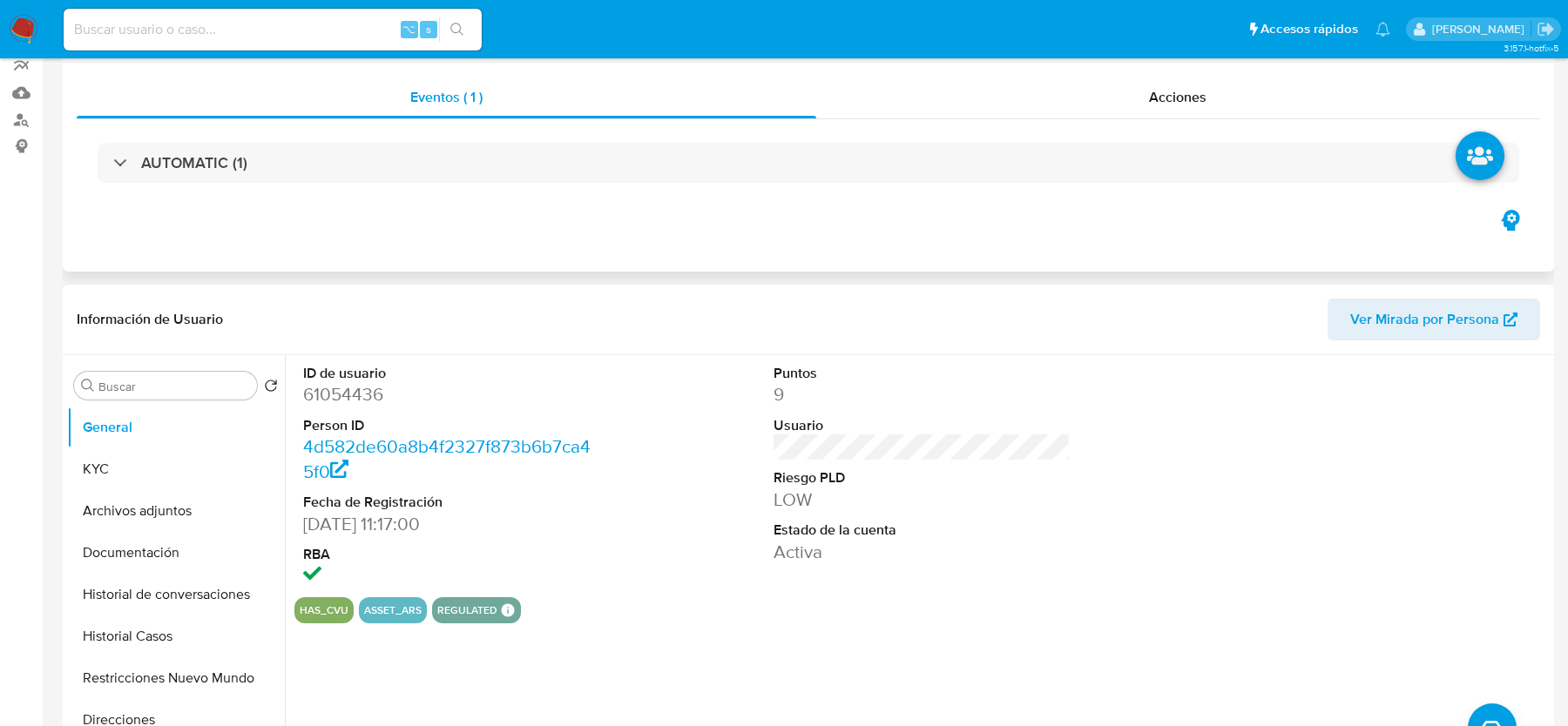
scroll to position [604, 0]
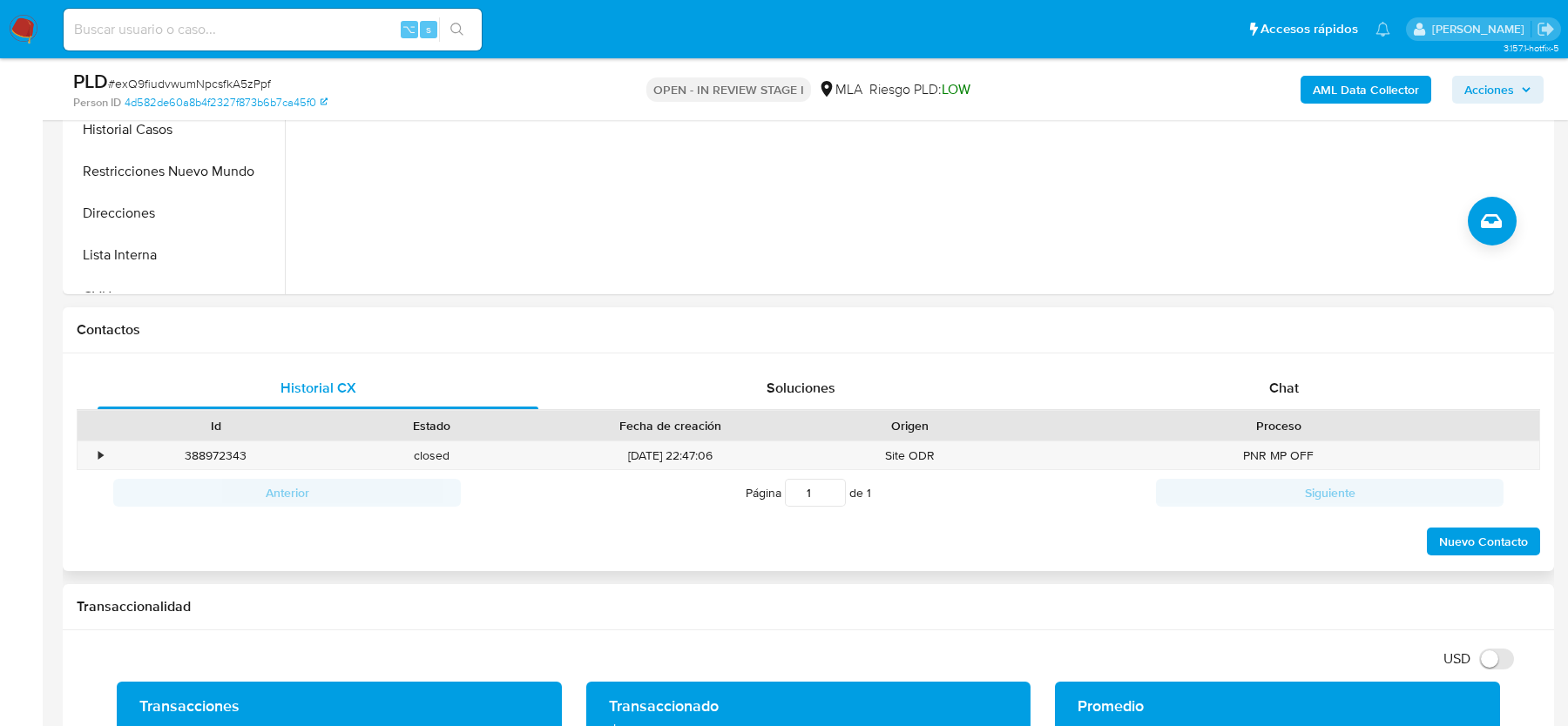
click at [1184, 427] on div "Proceso" at bounding box center [1278, 425] width 497 height 18
click at [1211, 372] on div "Chat" at bounding box center [1283, 388] width 441 height 42
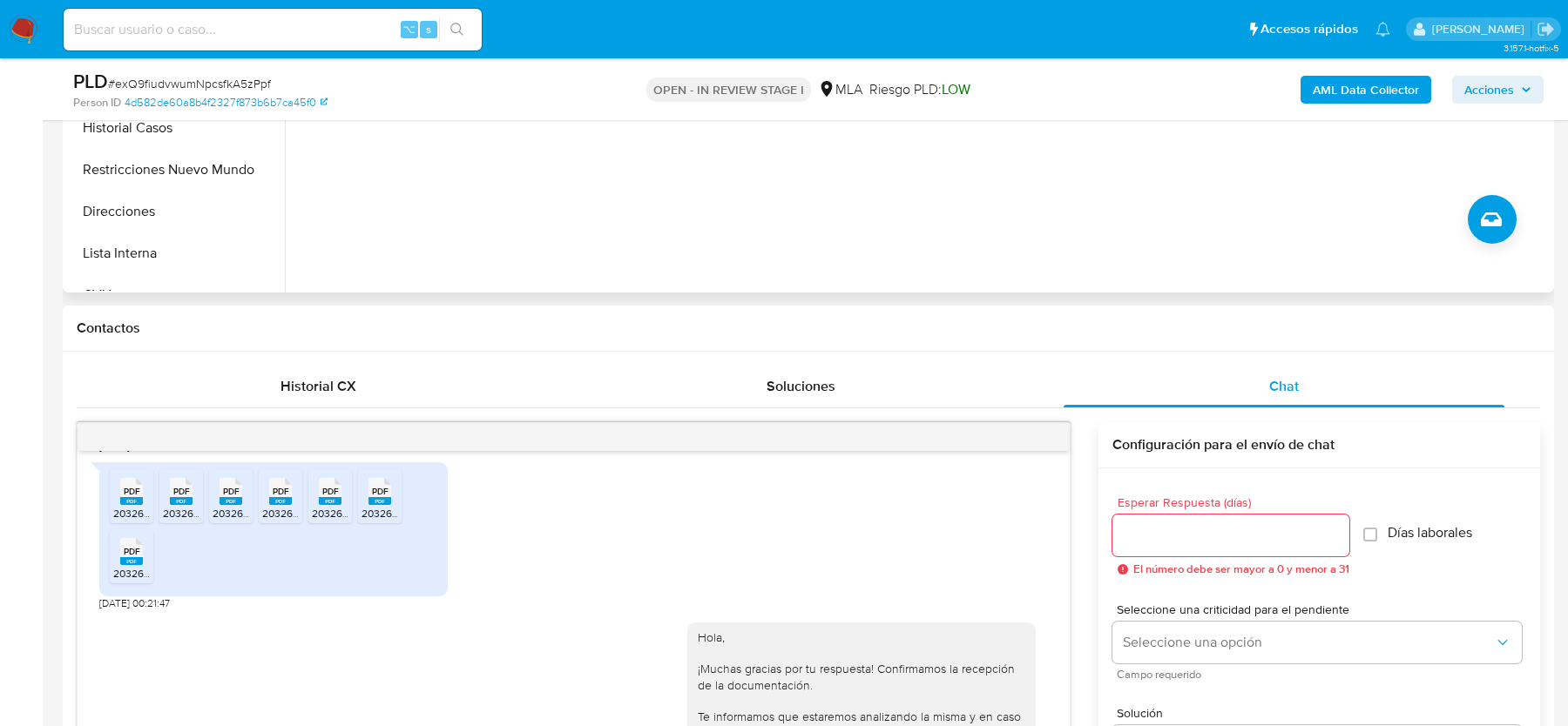
scroll to position [425, 0]
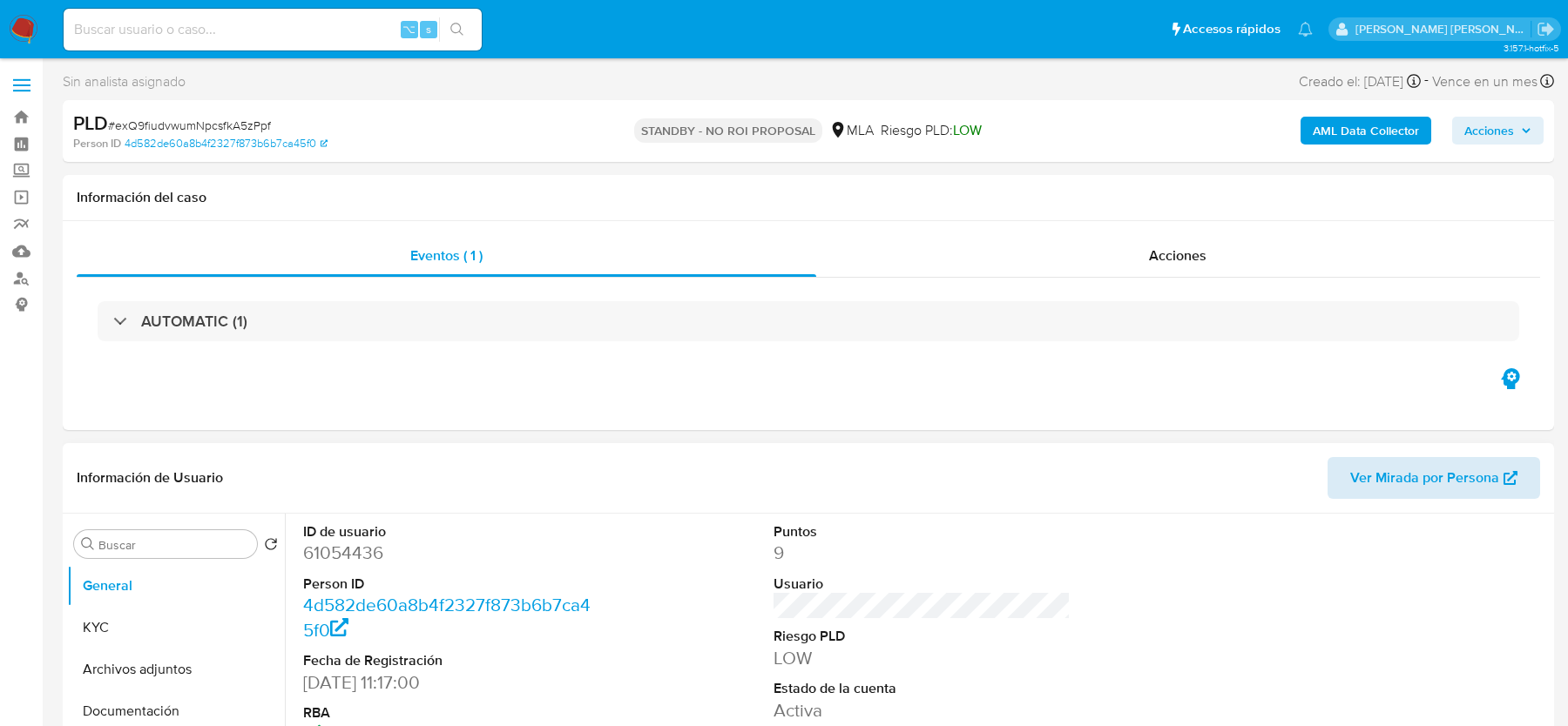
select select "10"
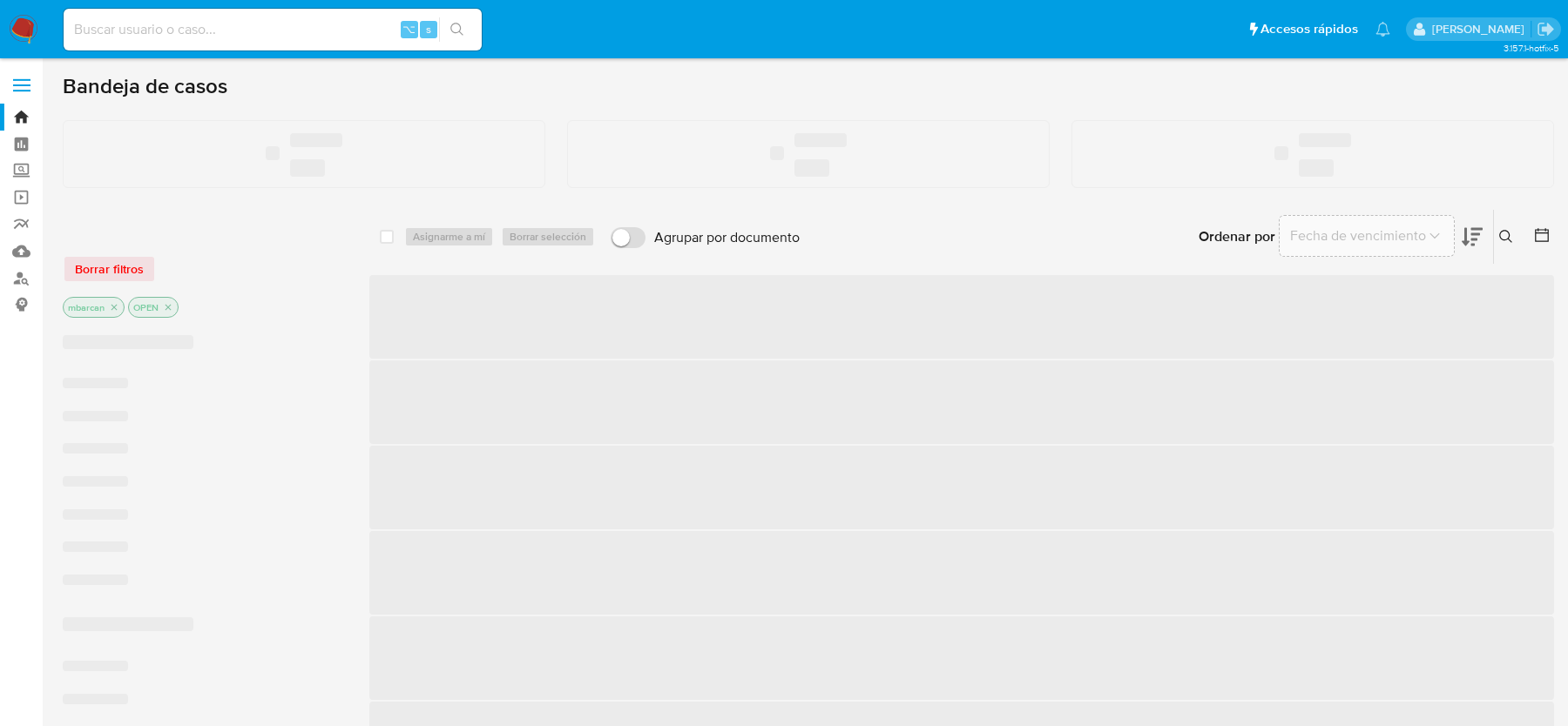
click at [1507, 224] on div "Ingrese ID de usuario o caso Buscar Borrar filtros" at bounding box center [1508, 236] width 30 height 54
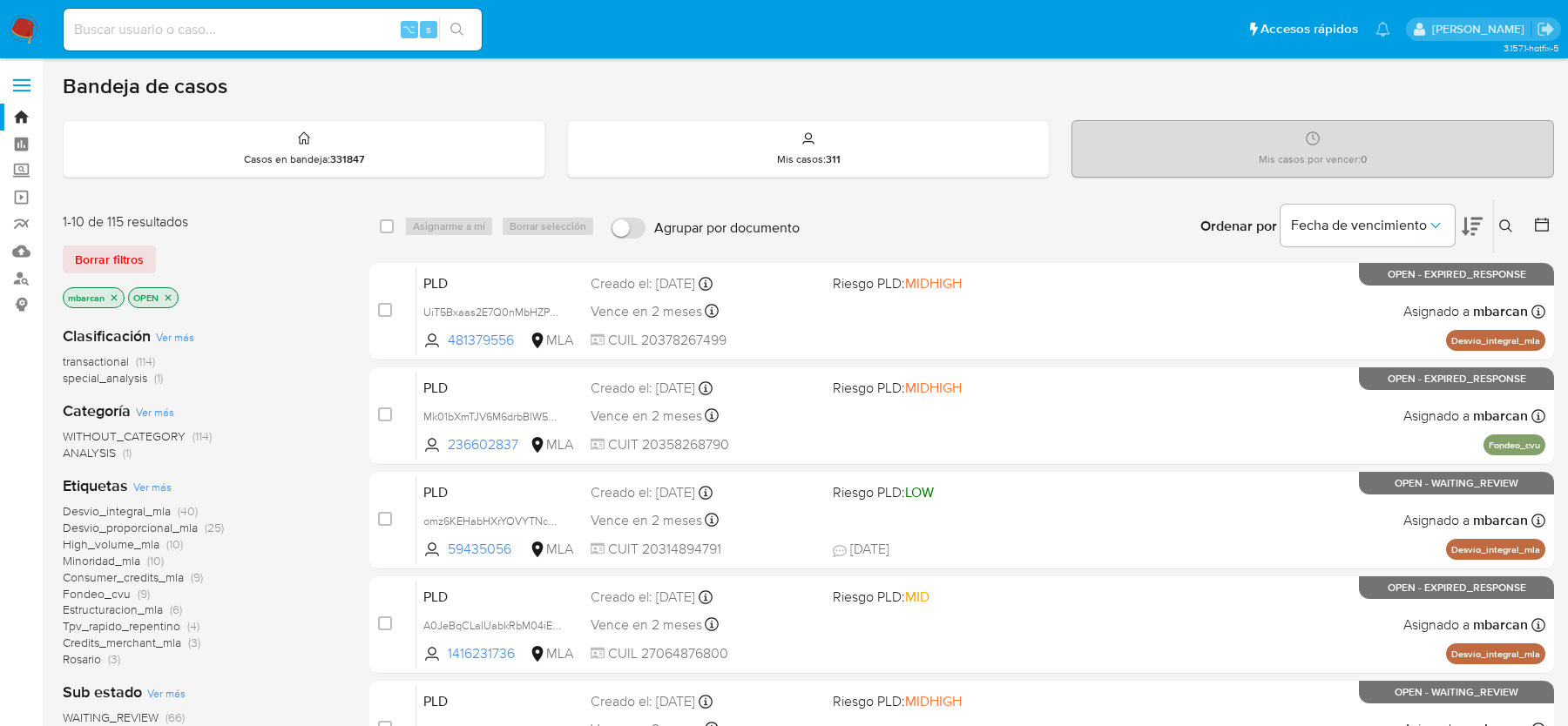
click at [1507, 229] on icon at bounding box center [1506, 226] width 14 height 14
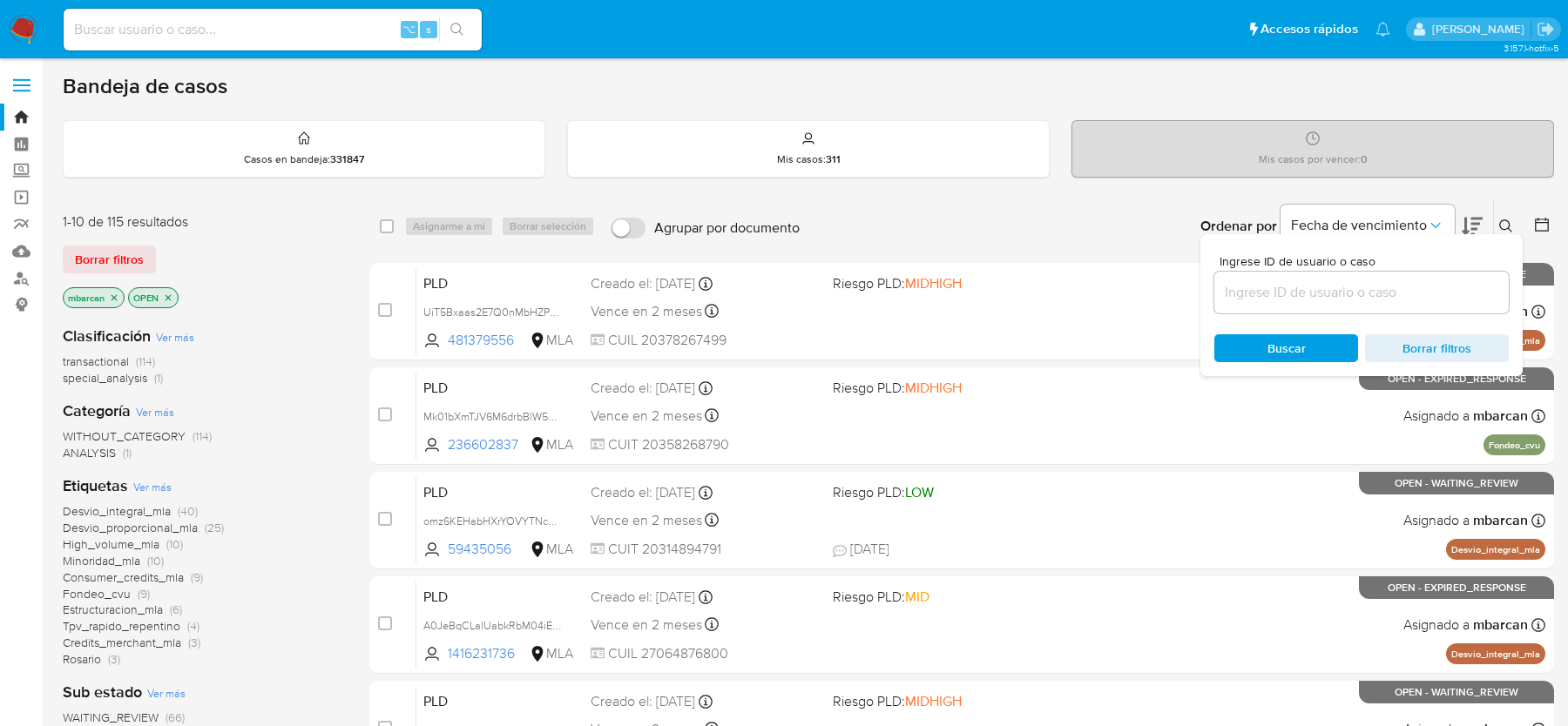
click at [1341, 293] on input at bounding box center [1361, 293] width 294 height 23
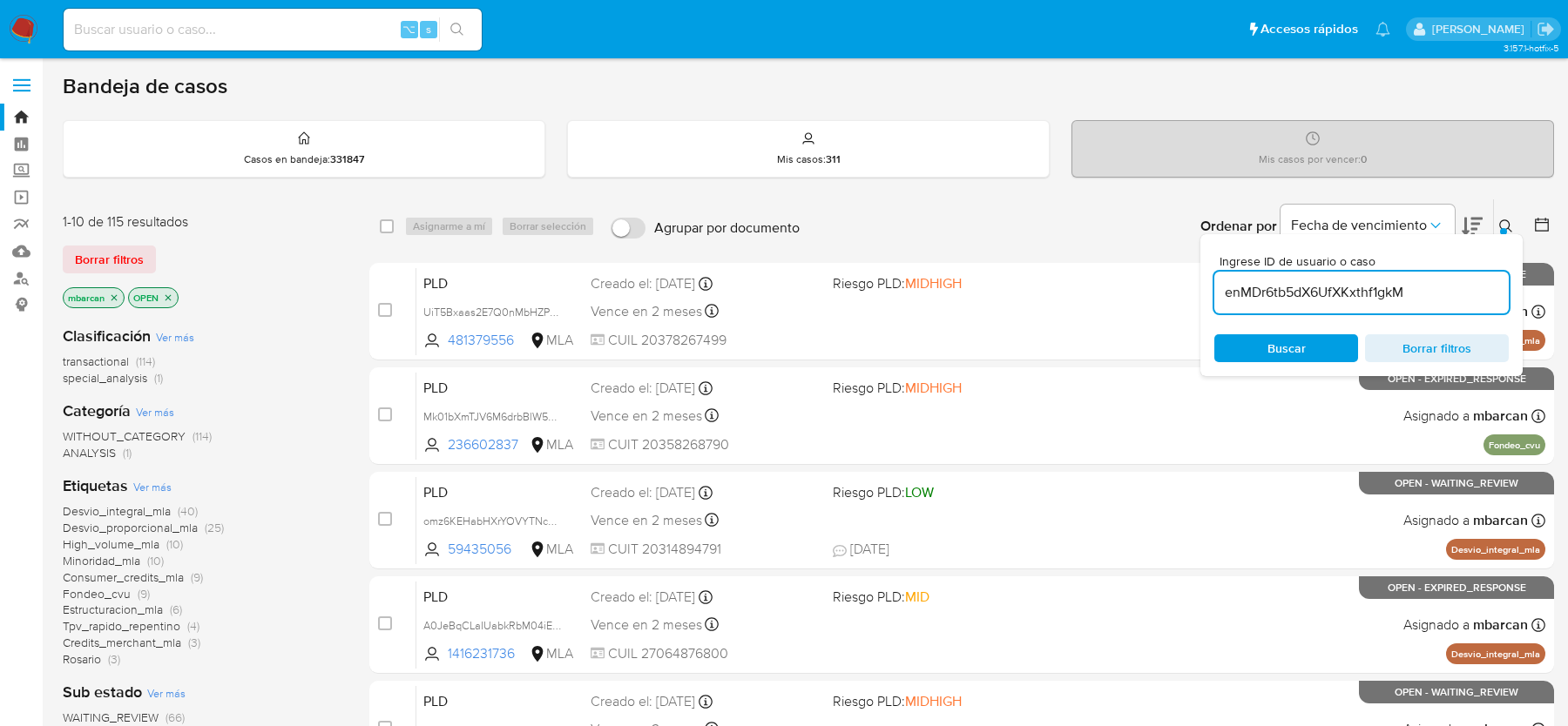
type input "enMDr6tb5dX6UfXKxthf1gkM"
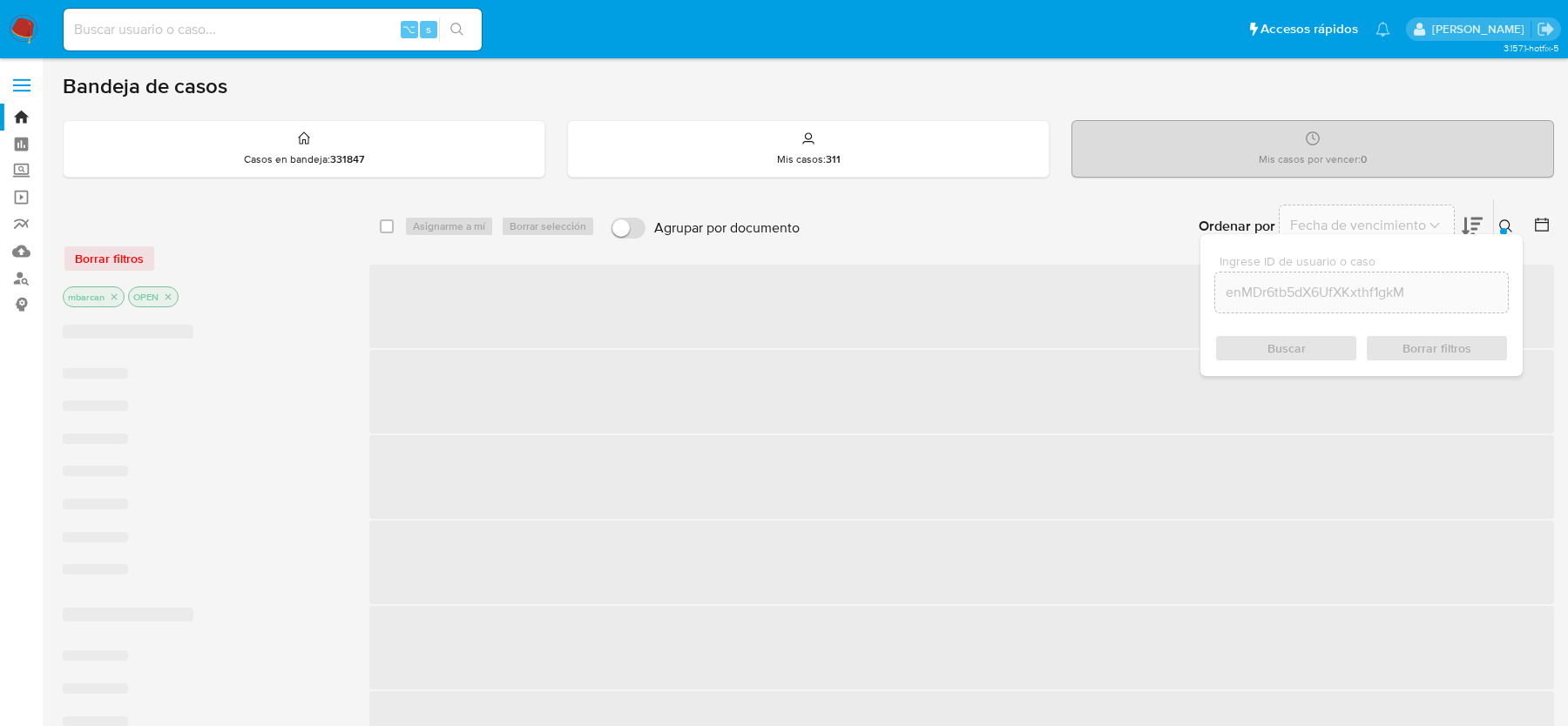
click at [1503, 224] on icon at bounding box center [1506, 226] width 14 height 14
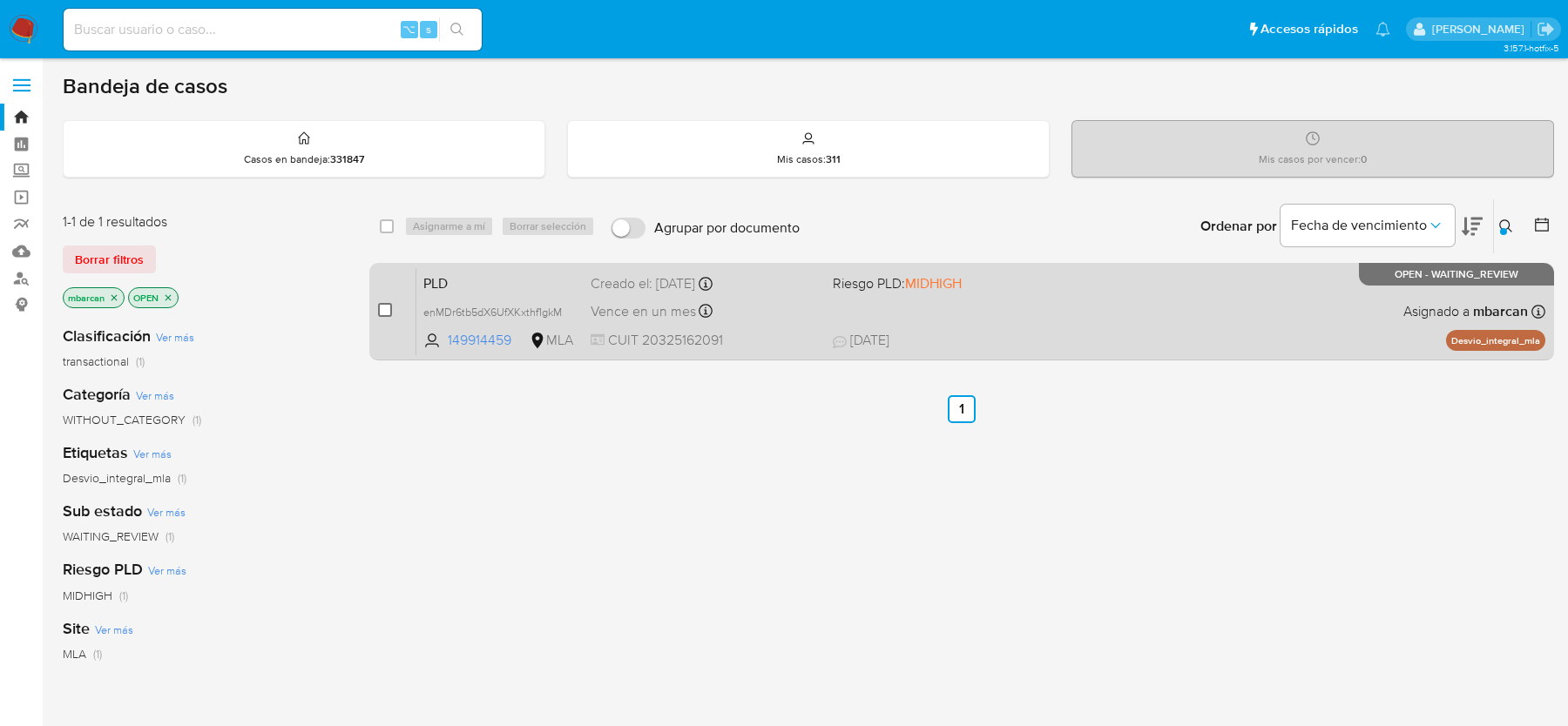
click at [378, 306] on input "checkbox" at bounding box center [384, 310] width 14 height 14
checkbox input "true"
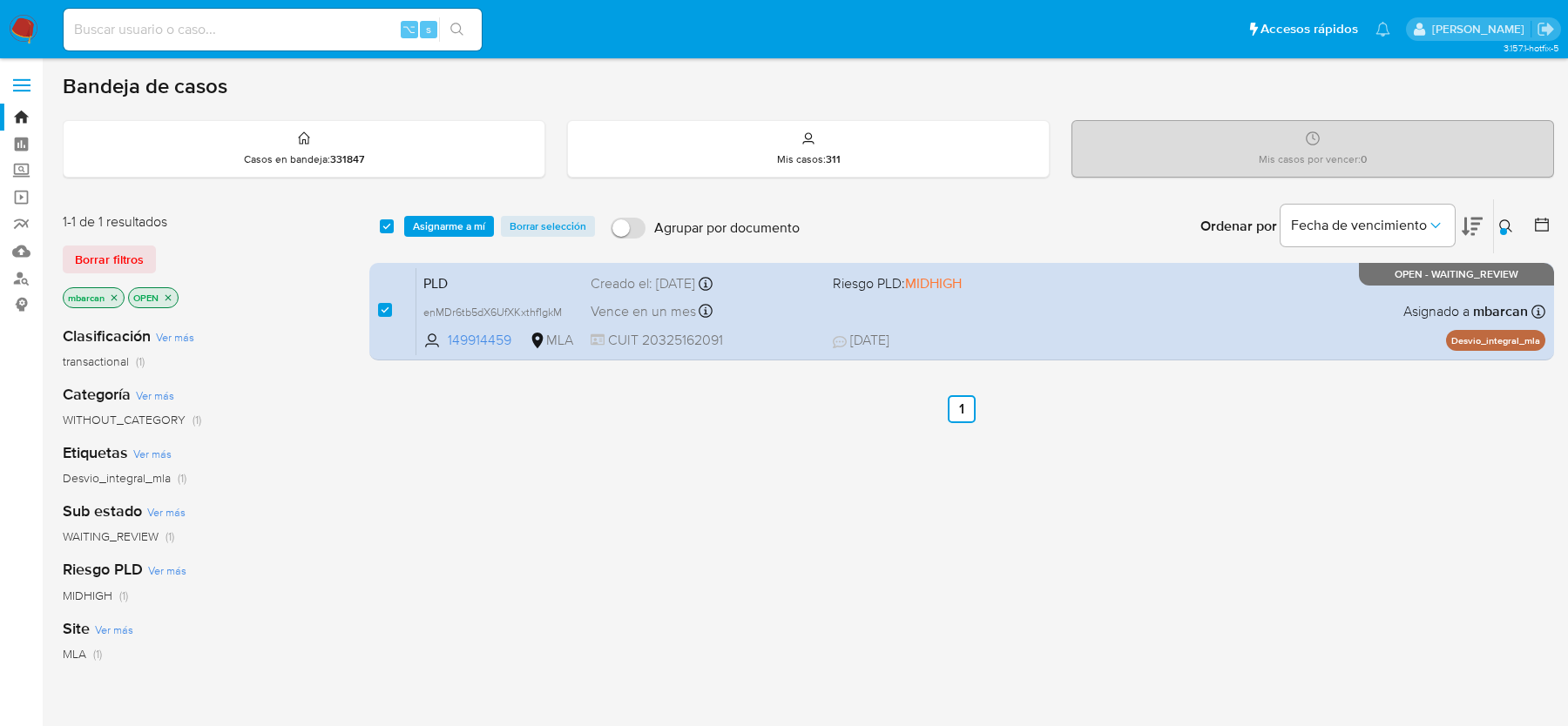
click at [444, 236] on div "select-all-cases-checkbox Asignarme a mí Borrar selección Agrupar por documento…" at bounding box center [961, 225] width 1185 height 54
click at [456, 225] on span "Asignarme a mí" at bounding box center [449, 226] width 72 height 18
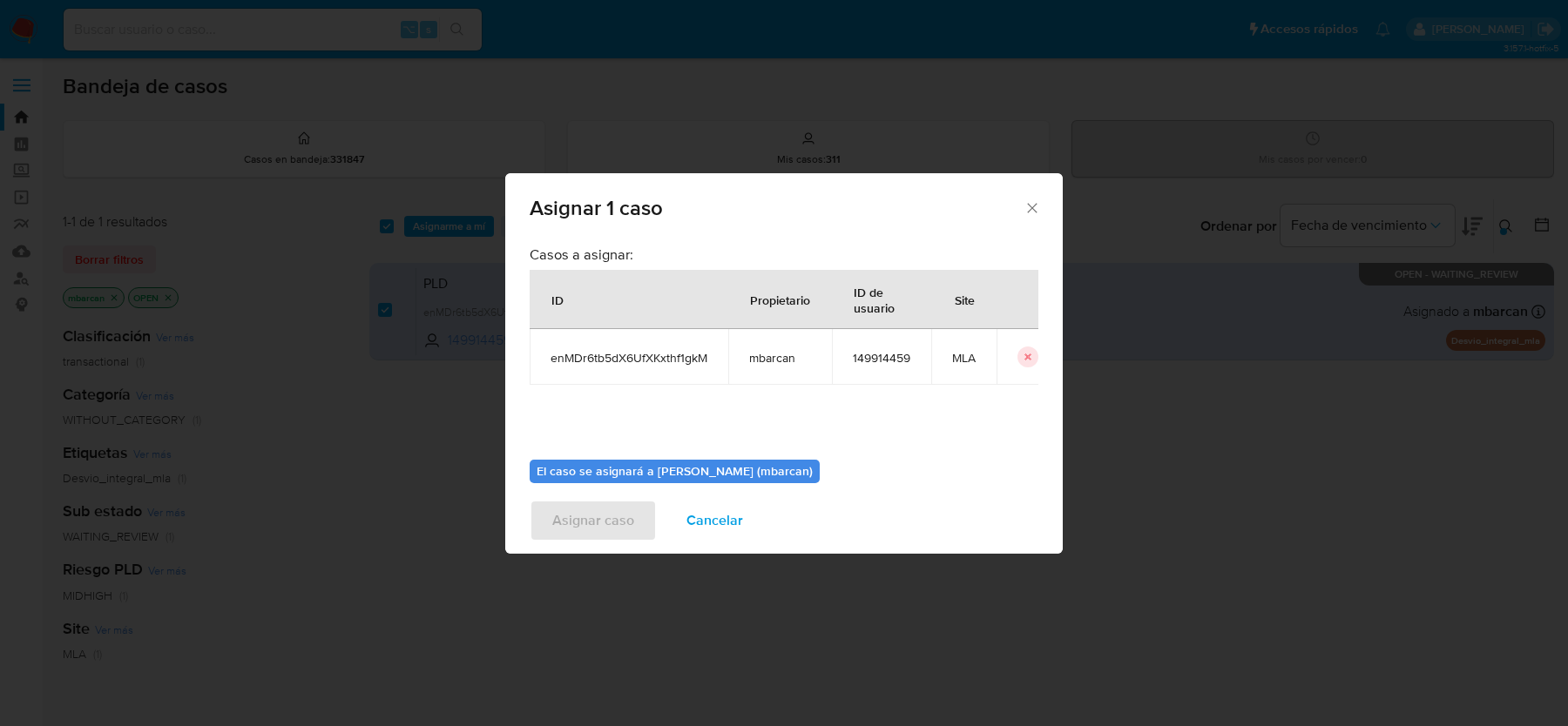
scroll to position [89, 0]
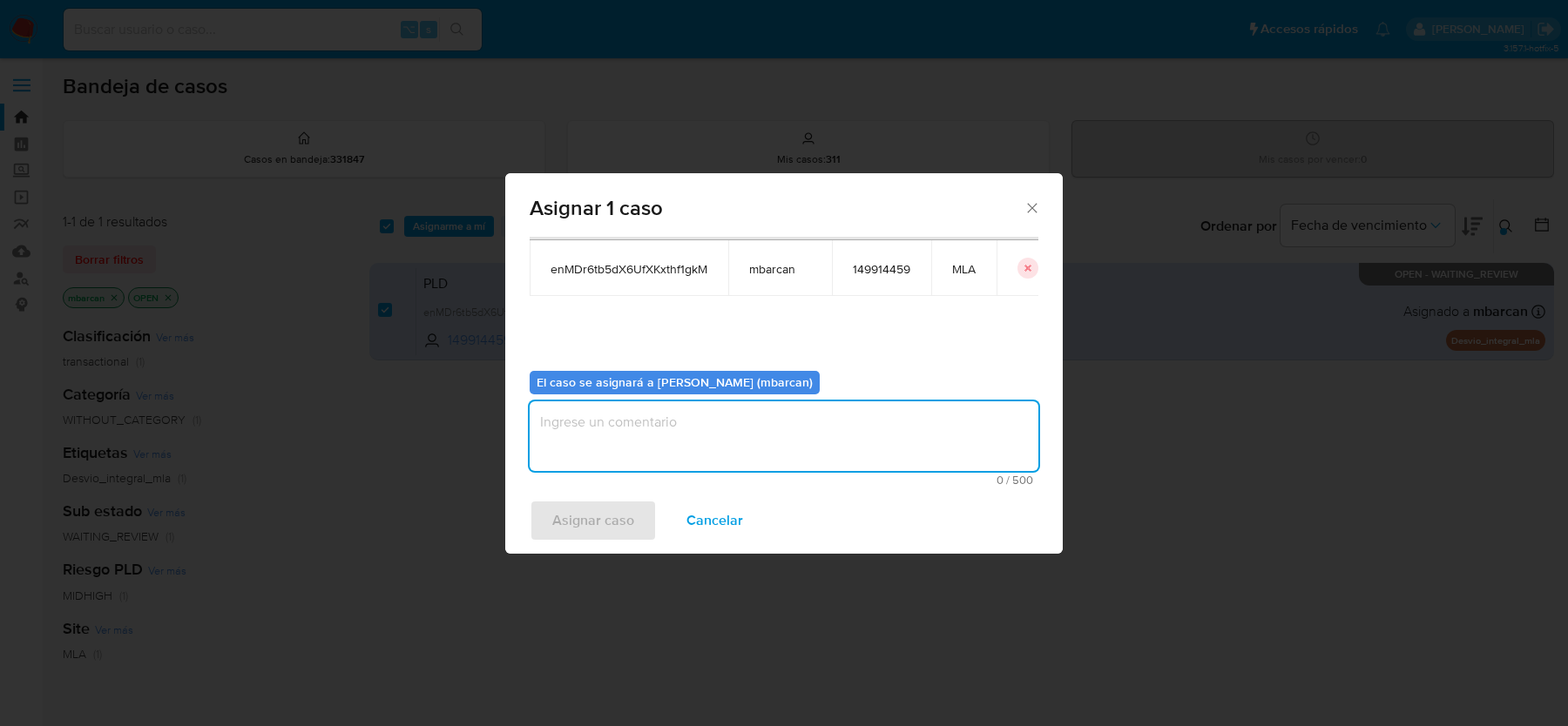
click at [669, 415] on textarea "assign-modal" at bounding box center [784, 436] width 509 height 70
type textarea "análisis"
click at [578, 533] on span "Asignar caso" at bounding box center [593, 520] width 82 height 39
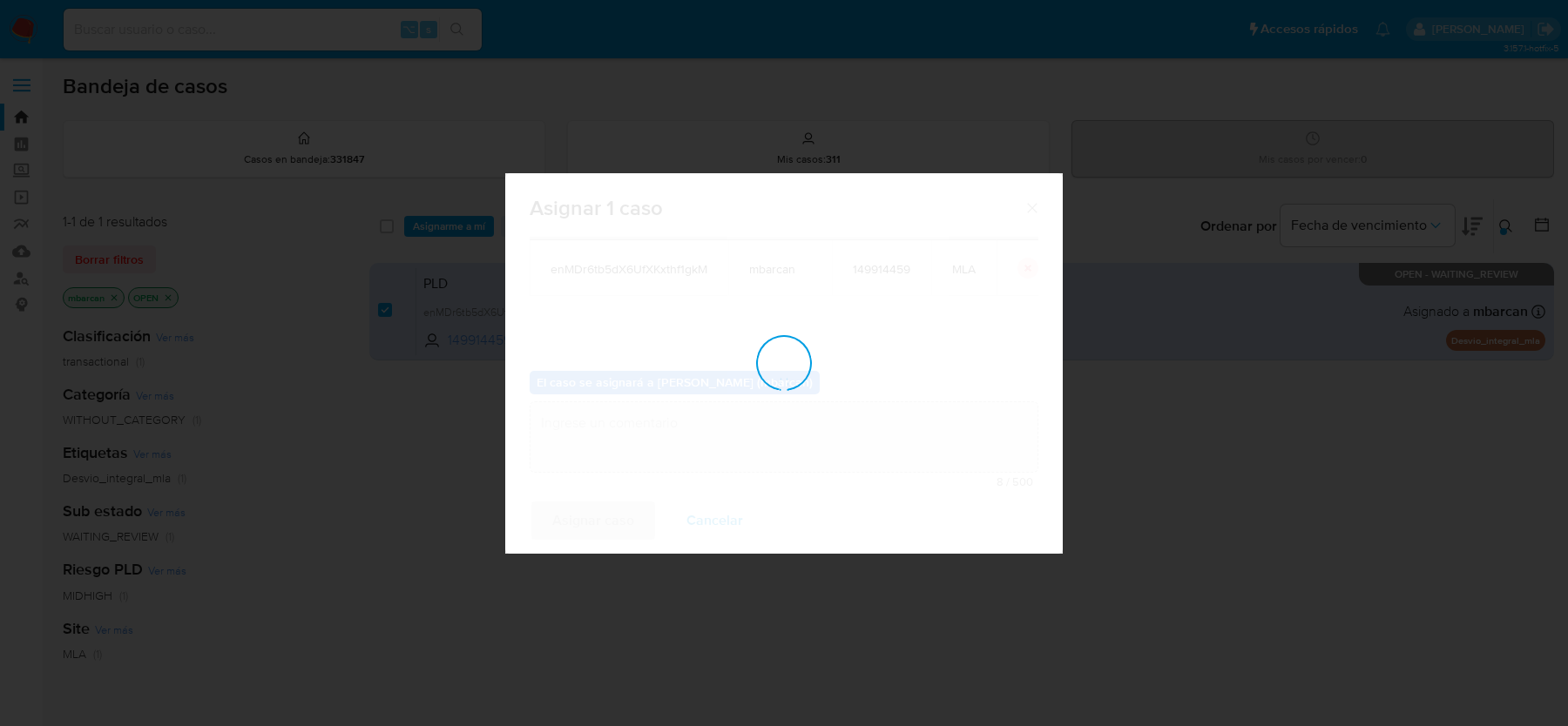
checkbox input "false"
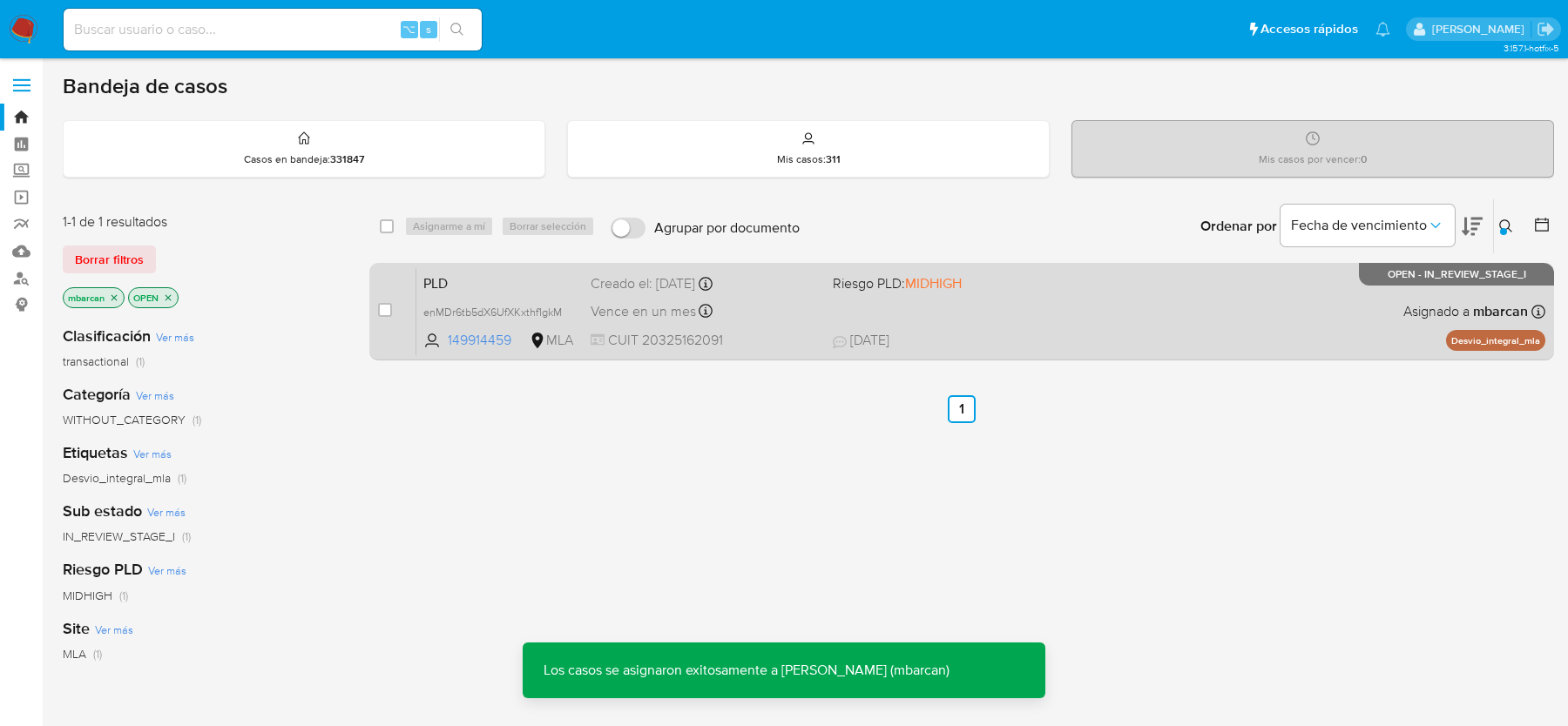
click at [526, 271] on span "PLD" at bounding box center [500, 282] width 153 height 23
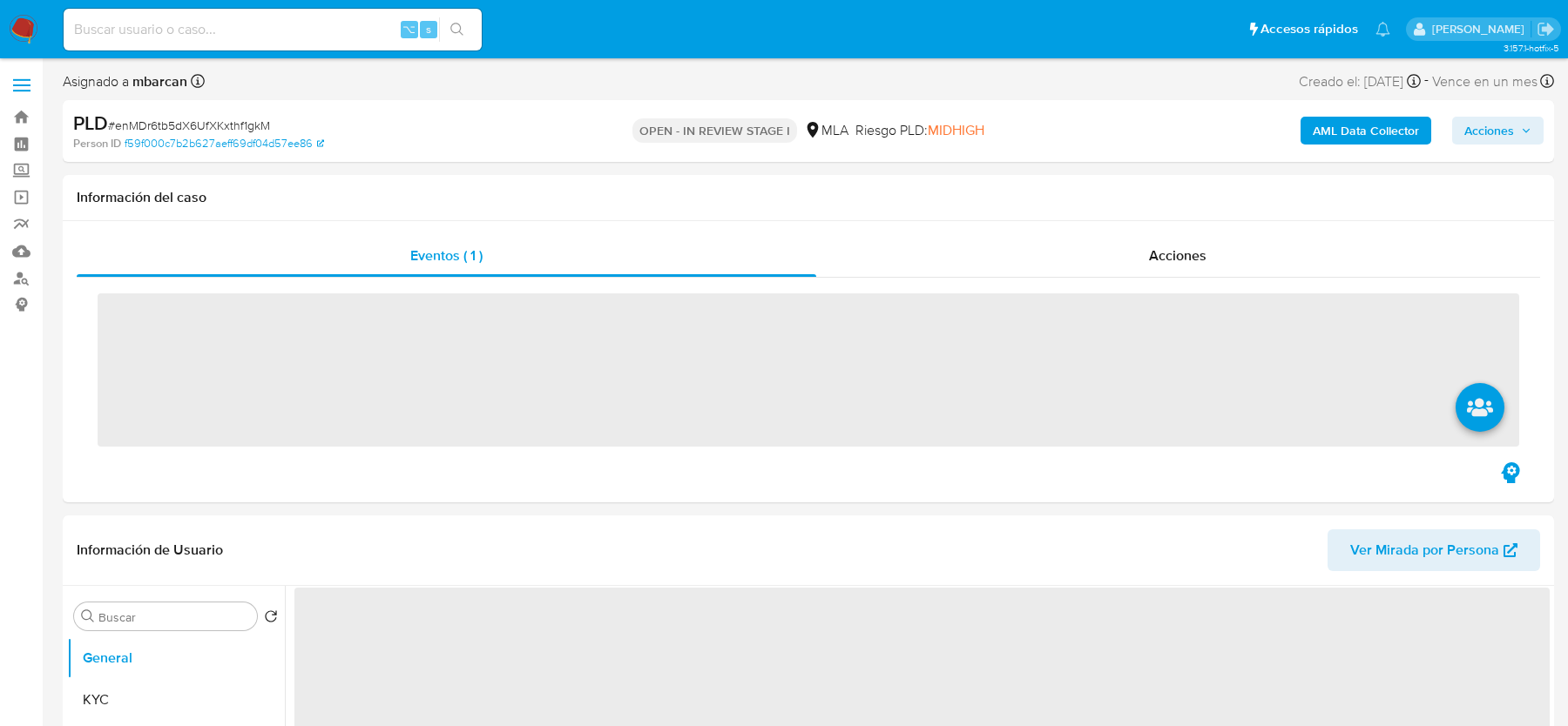
click at [193, 122] on span "# enMDr6tb5dX6UfXKxthf1gkM" at bounding box center [189, 125] width 162 height 18
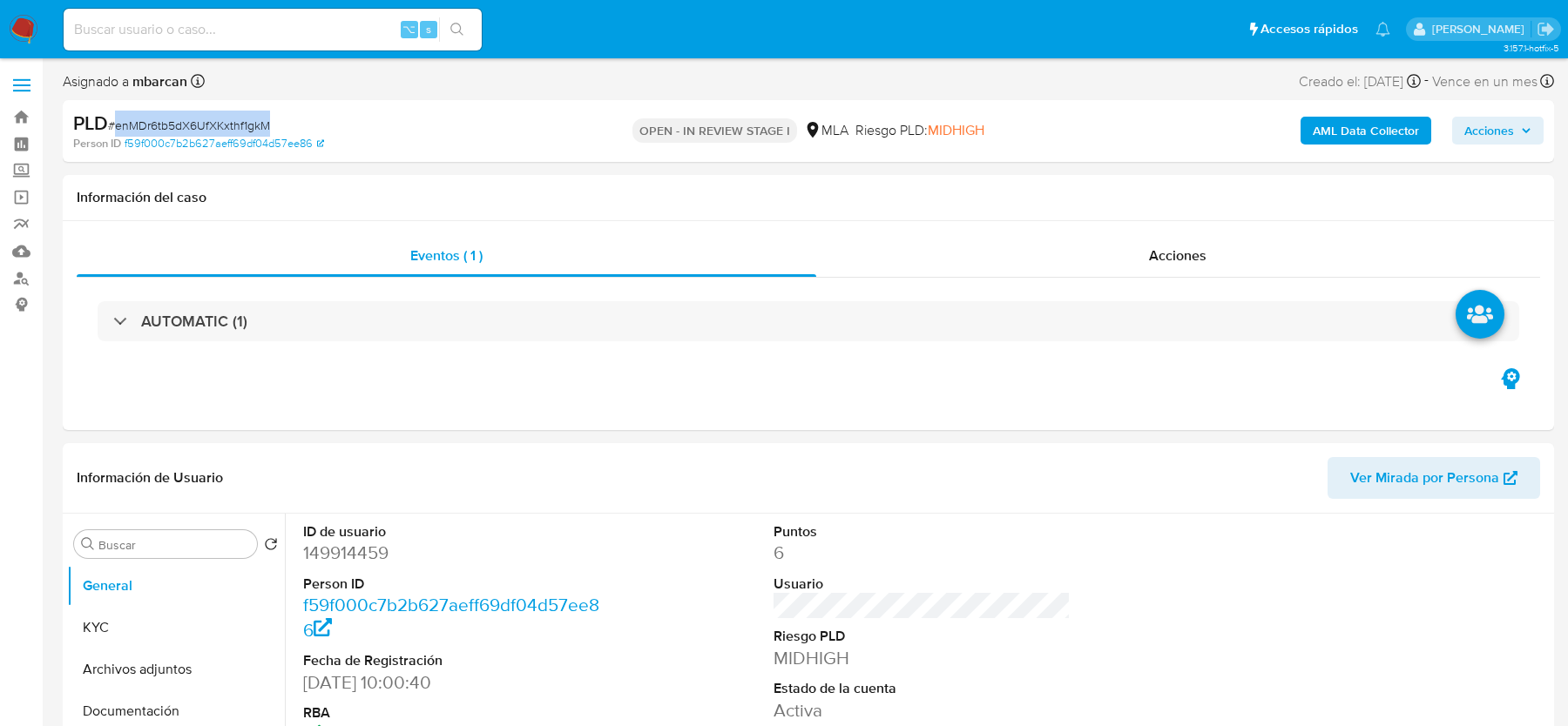
copy span "enMDr6tb5dX6UfXKxthf1gkM"
select select "10"
copy span "enMDr6tb5dX6UfXKxthf1gkM"
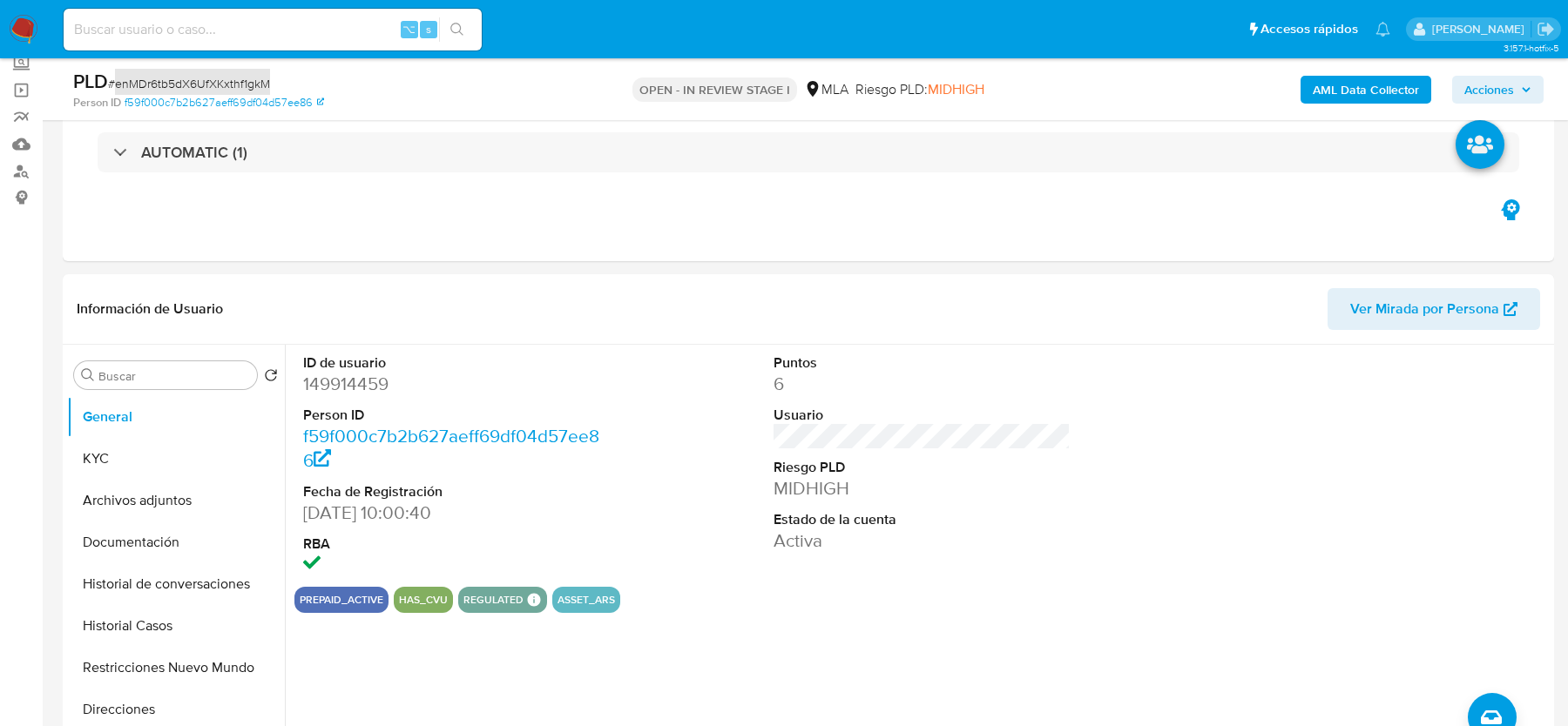
scroll to position [154, 0]
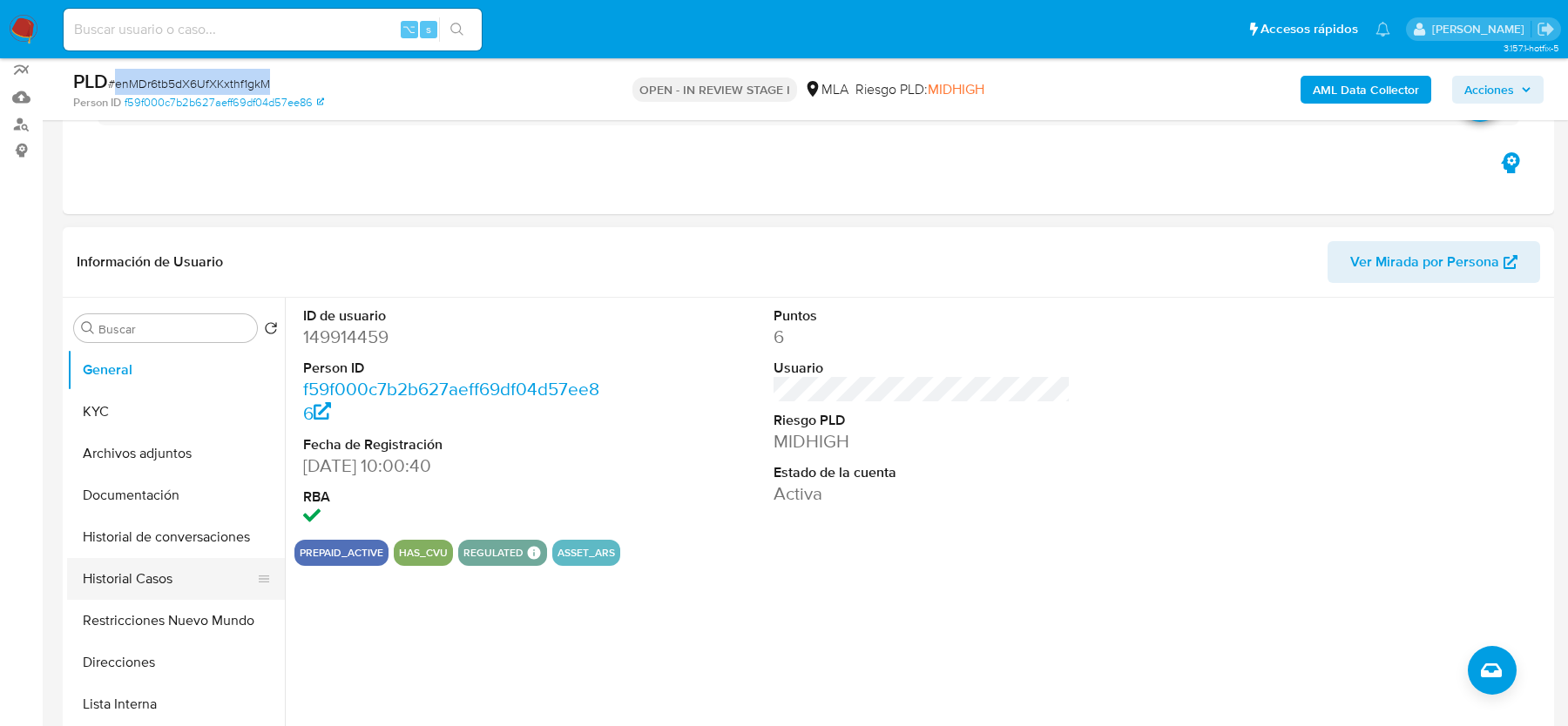
click at [130, 583] on button "Historial Casos" at bounding box center [168, 579] width 204 height 42
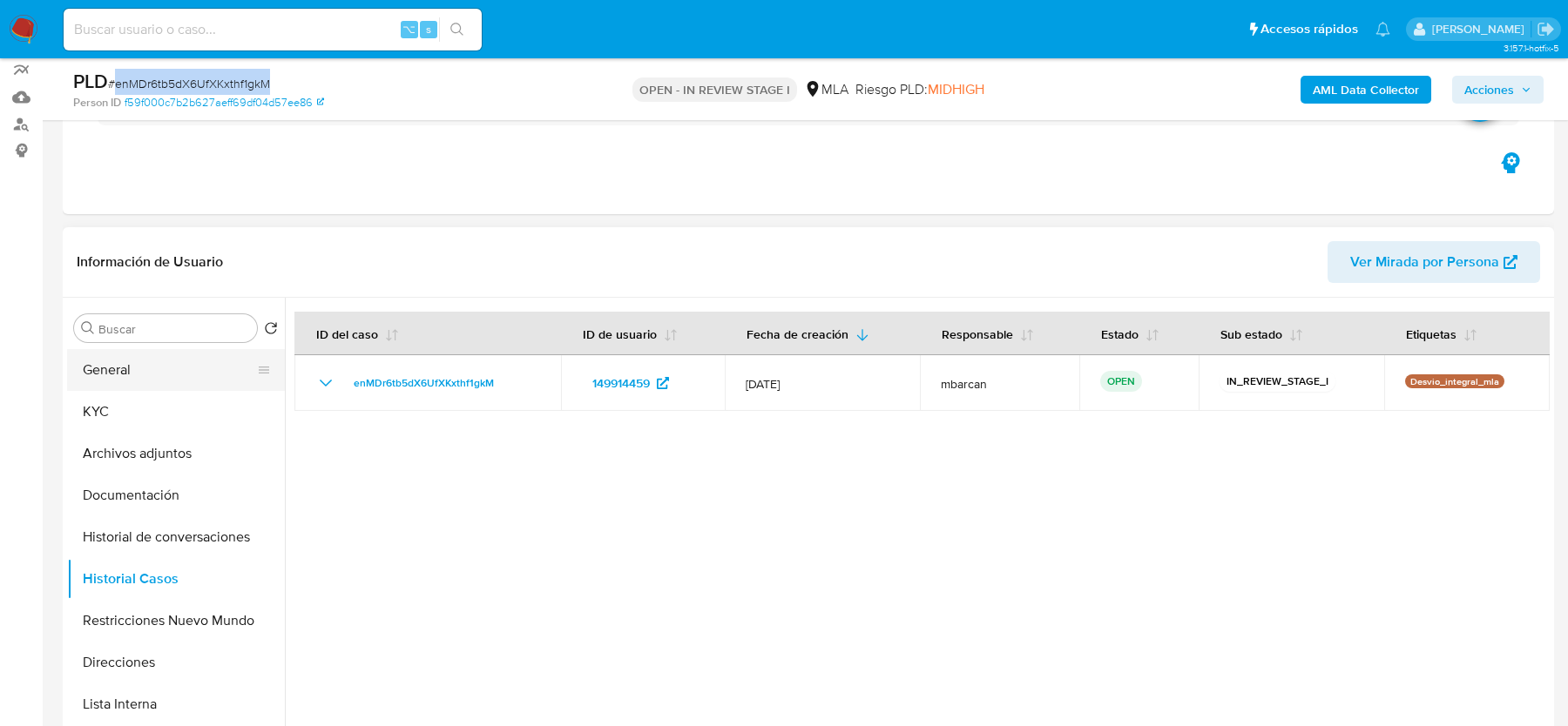
click at [163, 370] on button "General" at bounding box center [168, 370] width 204 height 42
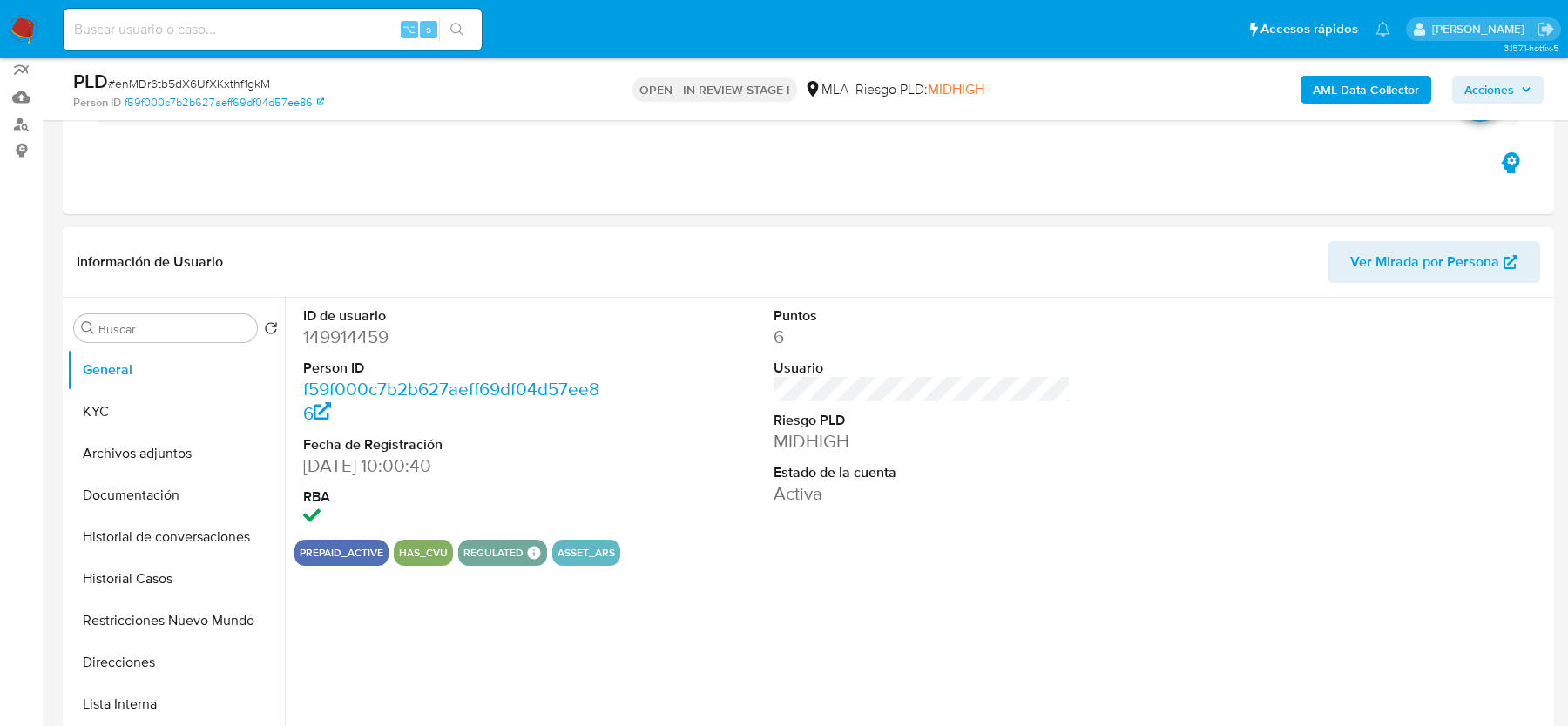
click at [418, 340] on dd "149914459" at bounding box center [451, 337] width 296 height 24
click at [339, 325] on dd "149914459" at bounding box center [451, 337] width 296 height 24
copy dd "149914459"
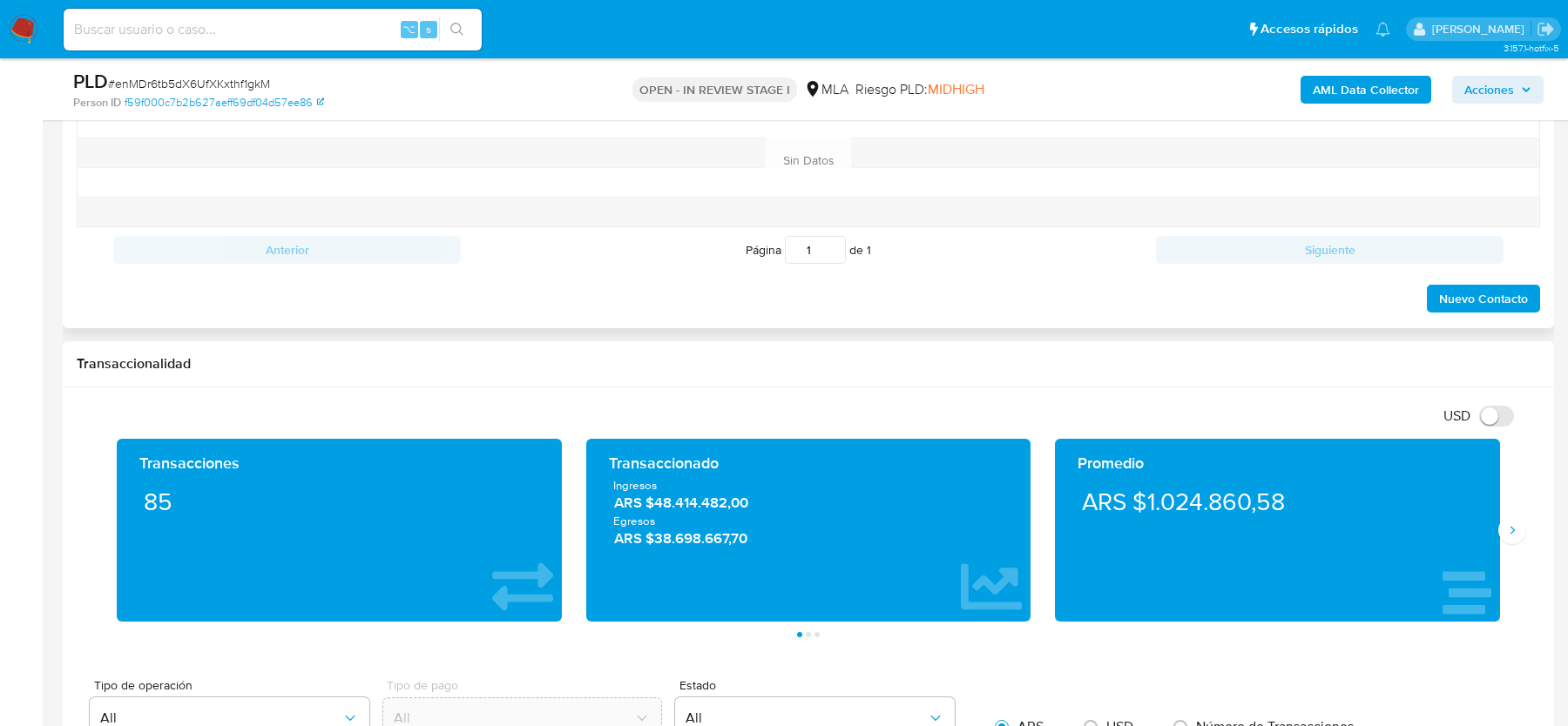
scroll to position [780, 0]
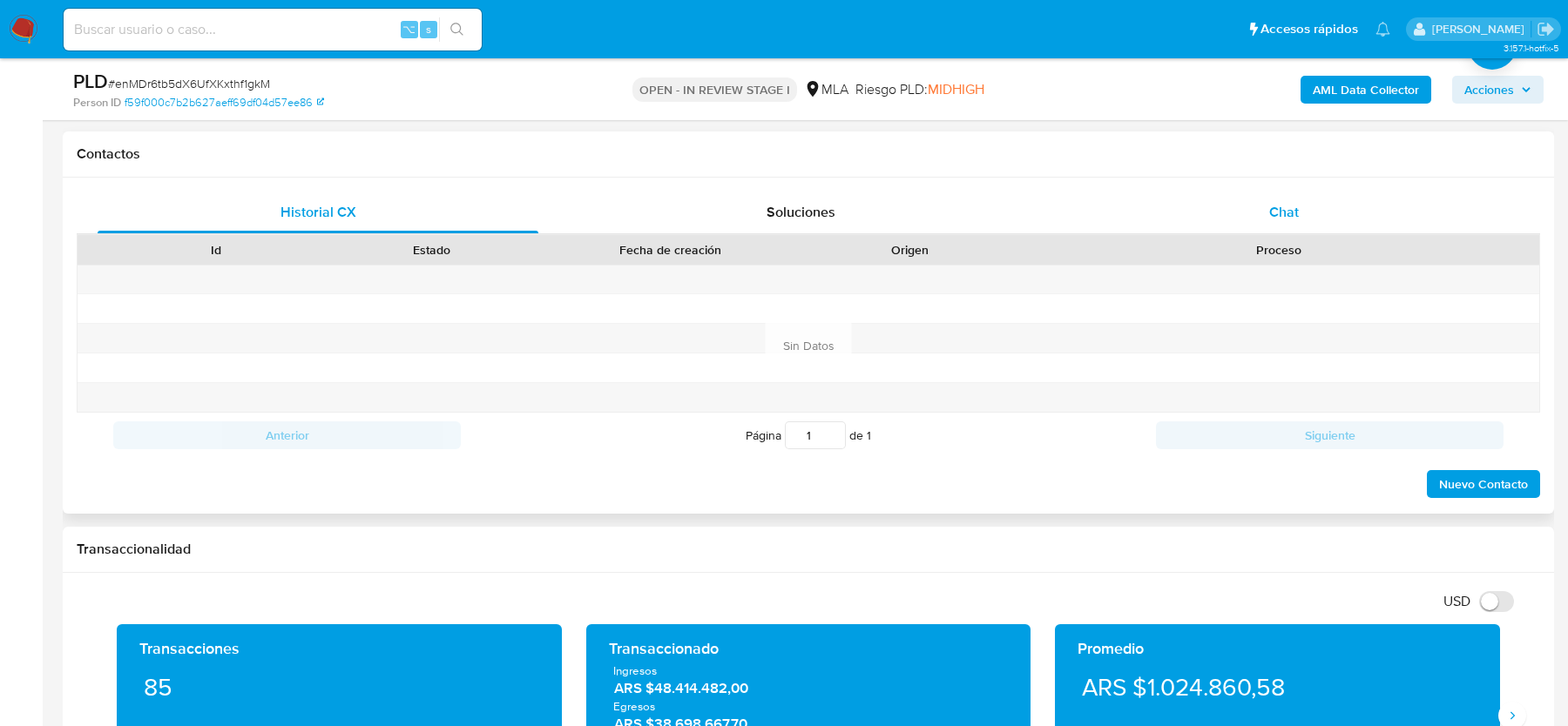
click at [1304, 216] on div "Chat" at bounding box center [1283, 212] width 441 height 42
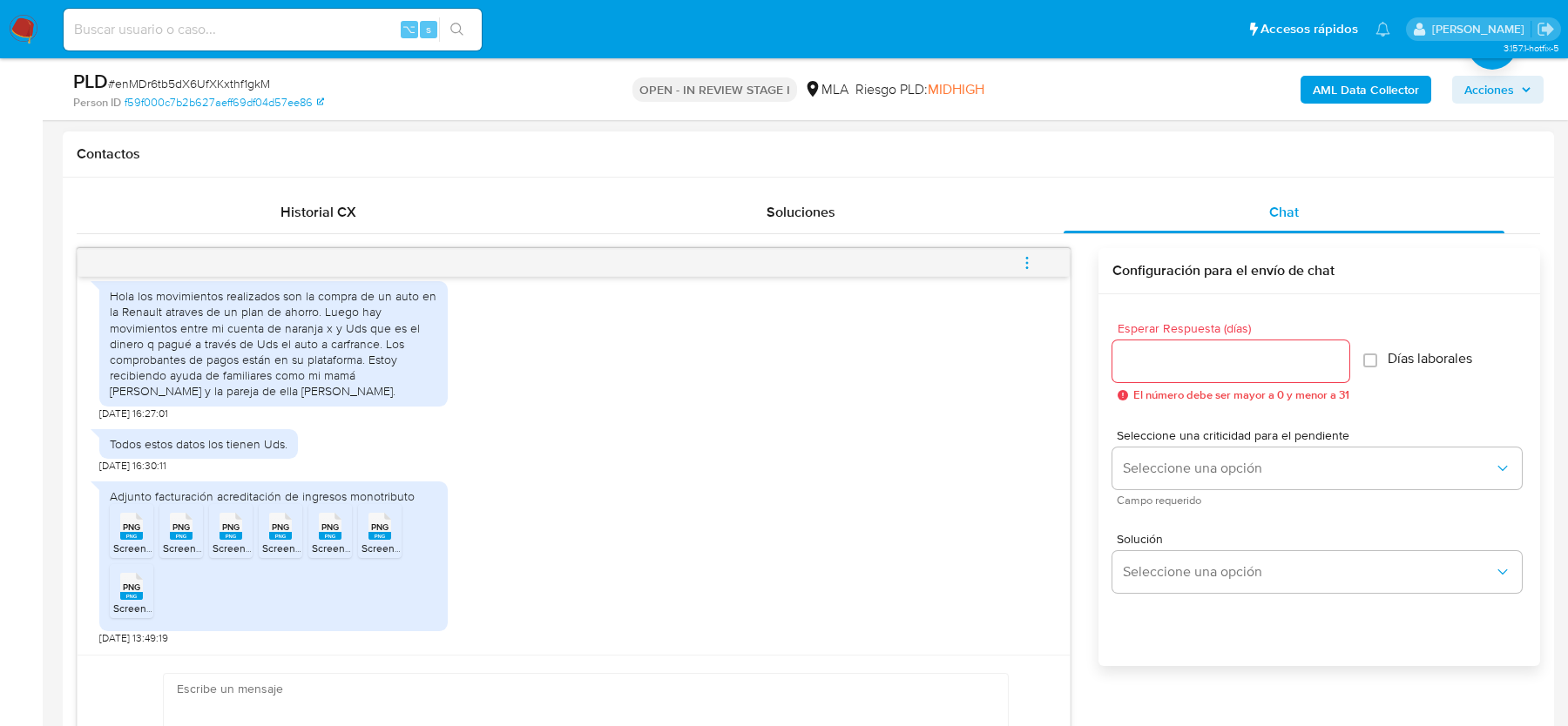
scroll to position [1361, 0]
drag, startPoint x: 194, startPoint y: 399, endPoint x: 317, endPoint y: 399, distance: 123.0
click at [317, 399] on div "Hola los movimientos realizados son la compra de un auto en la Renault atraves …" at bounding box center [273, 344] width 328 height 111
drag, startPoint x: 307, startPoint y: 395, endPoint x: 137, endPoint y: 301, distance: 194.3
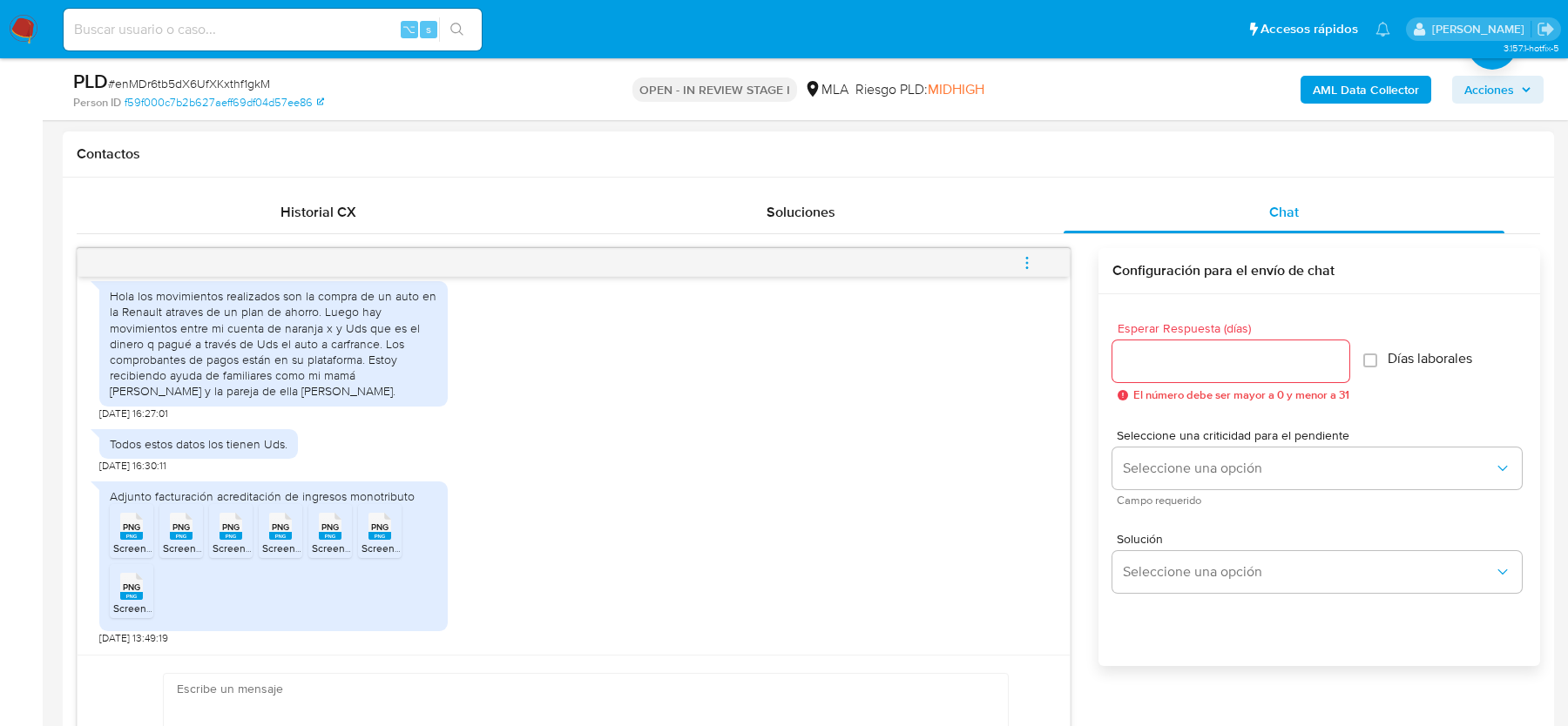
click at [137, 301] on div "Hola los movimientos realizados son la compra de un auto en la Renault atraves …" at bounding box center [273, 344] width 328 height 111
copy div "los movimientos realizados son la compra de un auto en la Renault atraves de un…"
click at [403, 361] on div "Hola los movimientos realizados son la compra de un auto en la Renault atraves …" at bounding box center [273, 344] width 328 height 111
drag, startPoint x: 136, startPoint y: 298, endPoint x: 323, endPoint y: 305, distance: 187.1
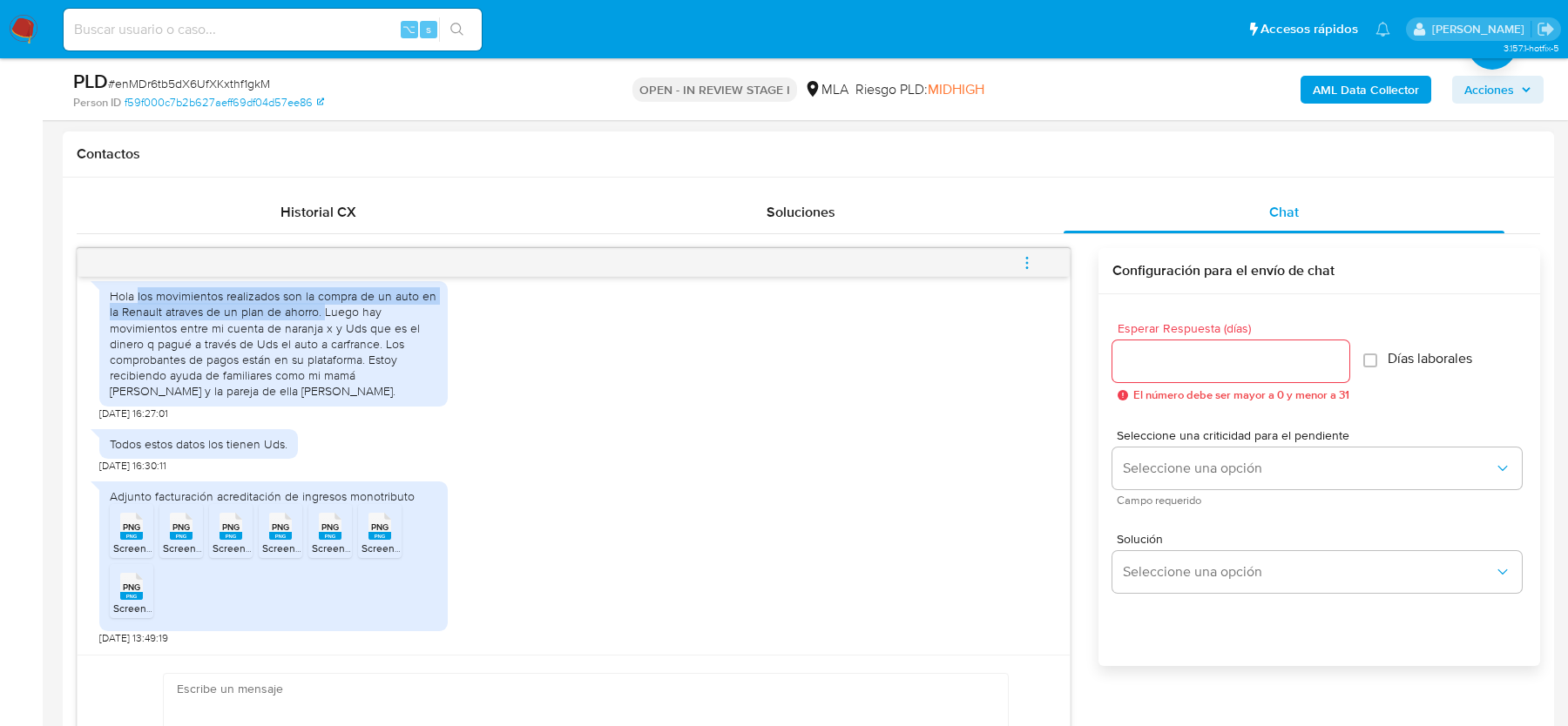
click at [323, 305] on div "Hola los movimientos realizados son la compra de un auto en la Renault atraves …" at bounding box center [273, 344] width 328 height 111
copy div "los movimientos realizados son la compra de un auto en la Renault atraves de un…"
click at [135, 525] on span "PNG" at bounding box center [132, 527] width 18 height 11
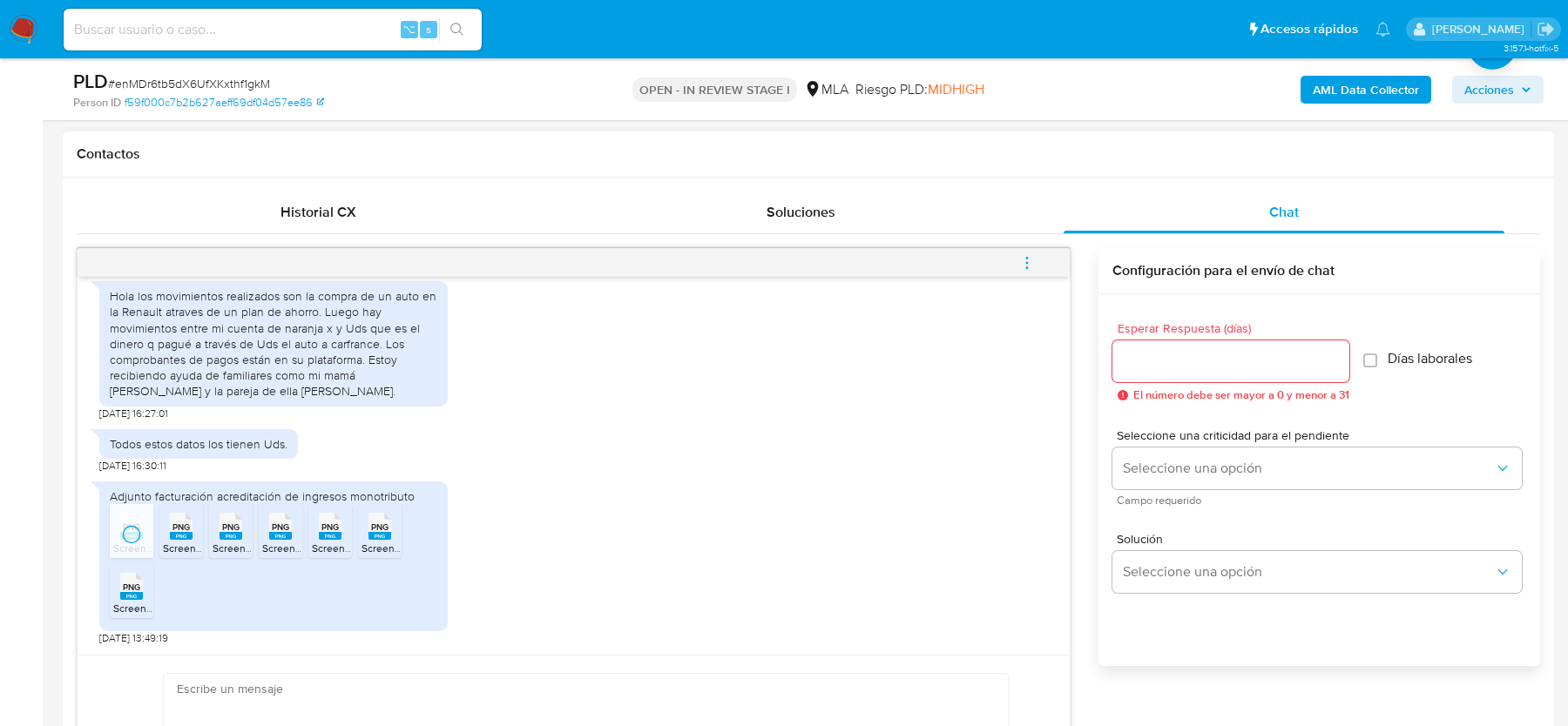
click at [173, 536] on rect at bounding box center [181, 536] width 23 height 8
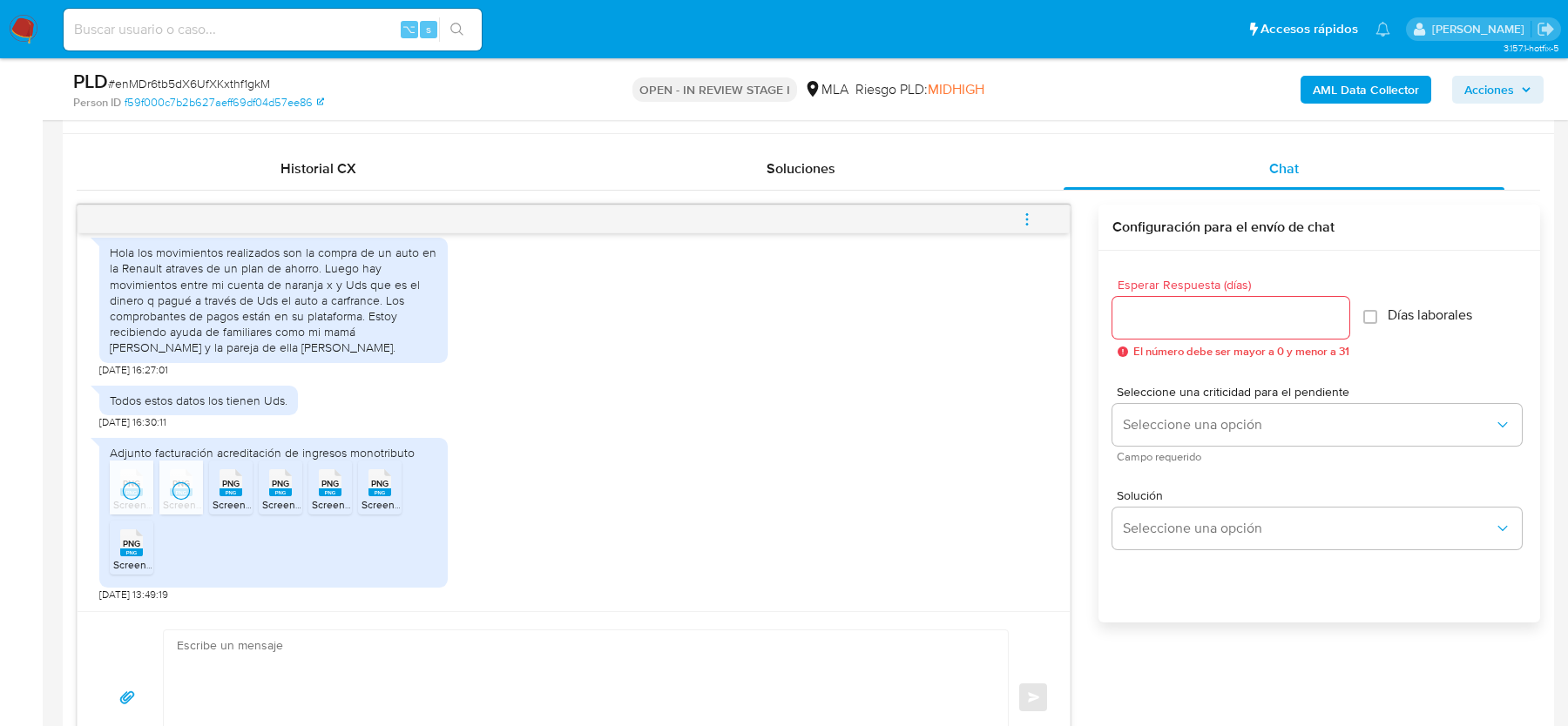
scroll to position [839, 0]
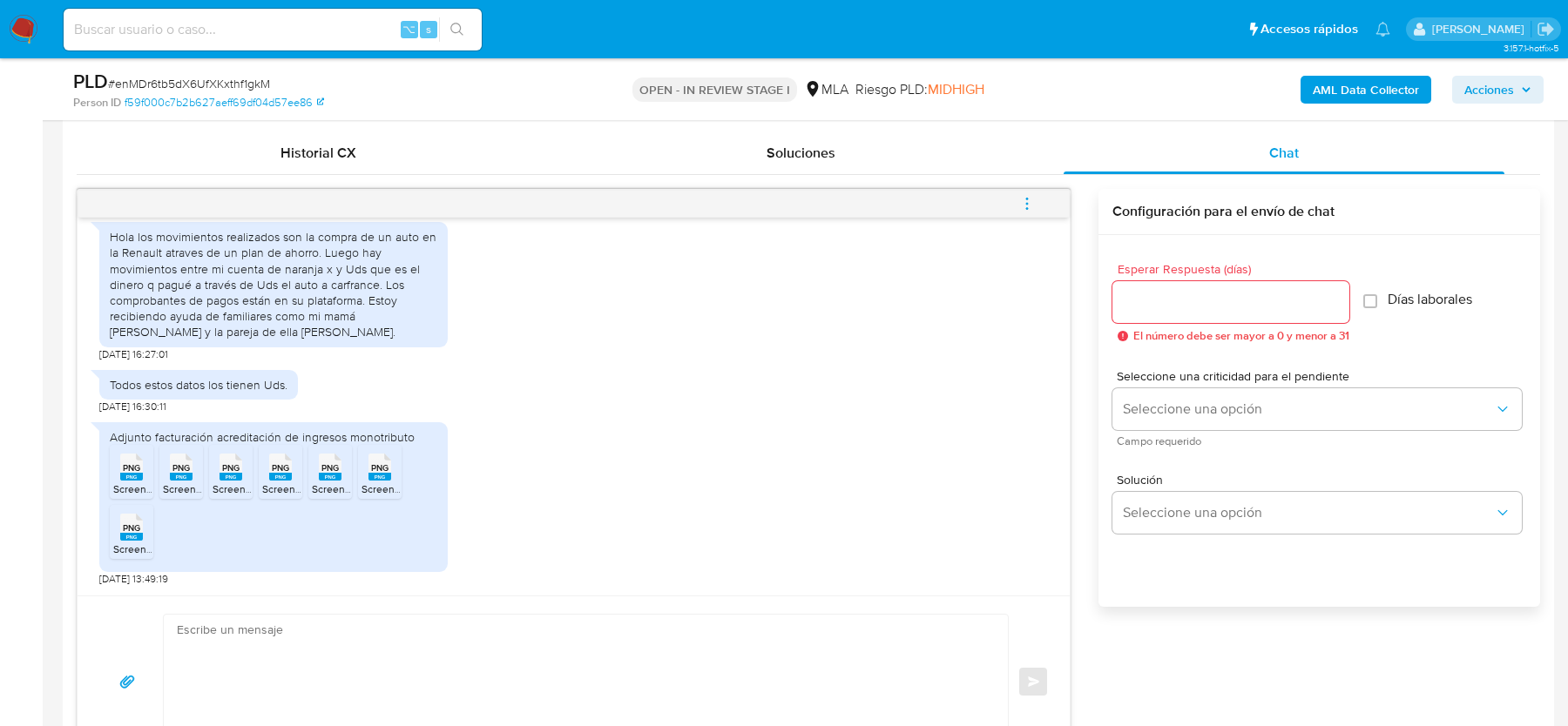
click at [232, 471] on span "PNG" at bounding box center [230, 468] width 18 height 11
click at [279, 475] on rect at bounding box center [281, 477] width 23 height 8
click at [328, 468] on span "PNG" at bounding box center [330, 468] width 18 height 11
click at [380, 475] on rect at bounding box center [380, 477] width 23 height 8
click at [138, 533] on rect at bounding box center [132, 536] width 23 height 8
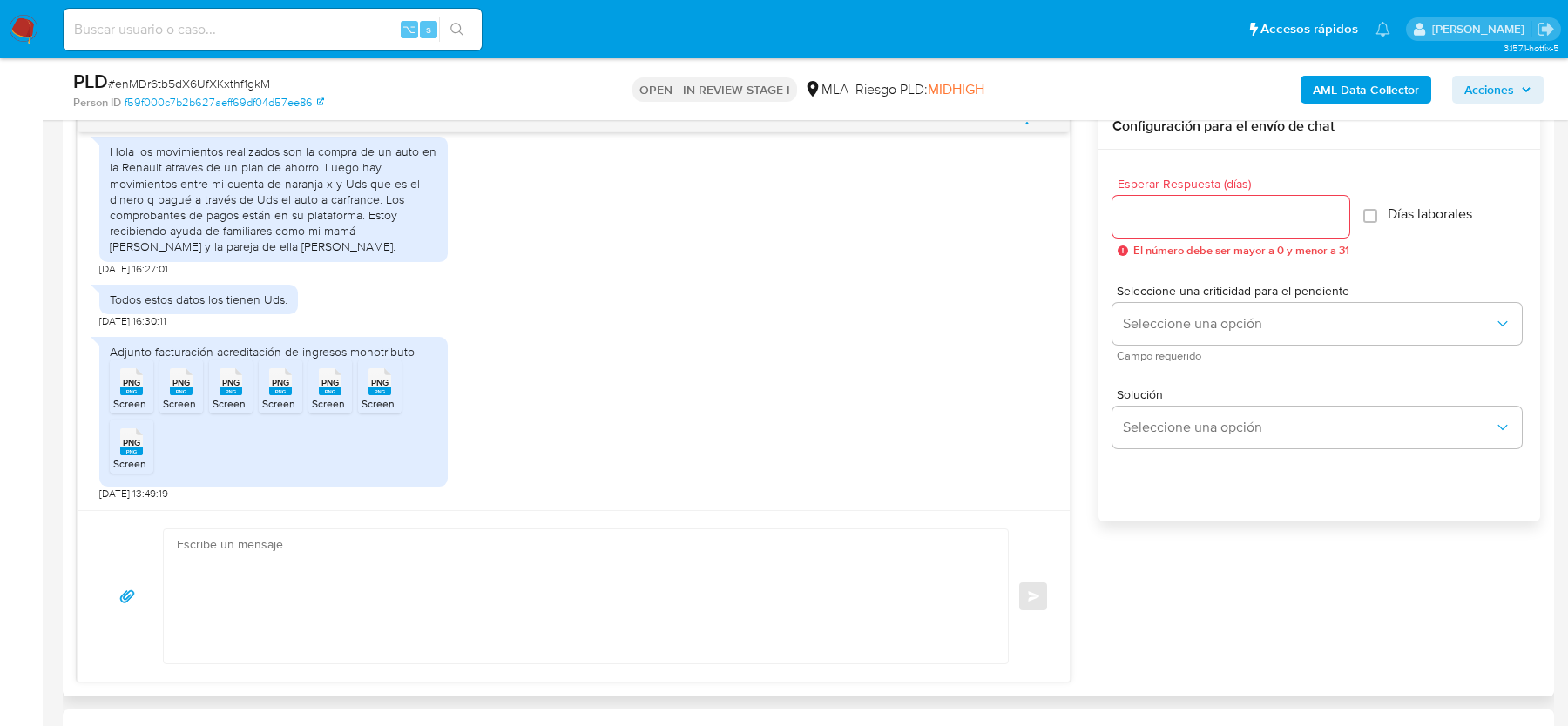
scroll to position [946, 0]
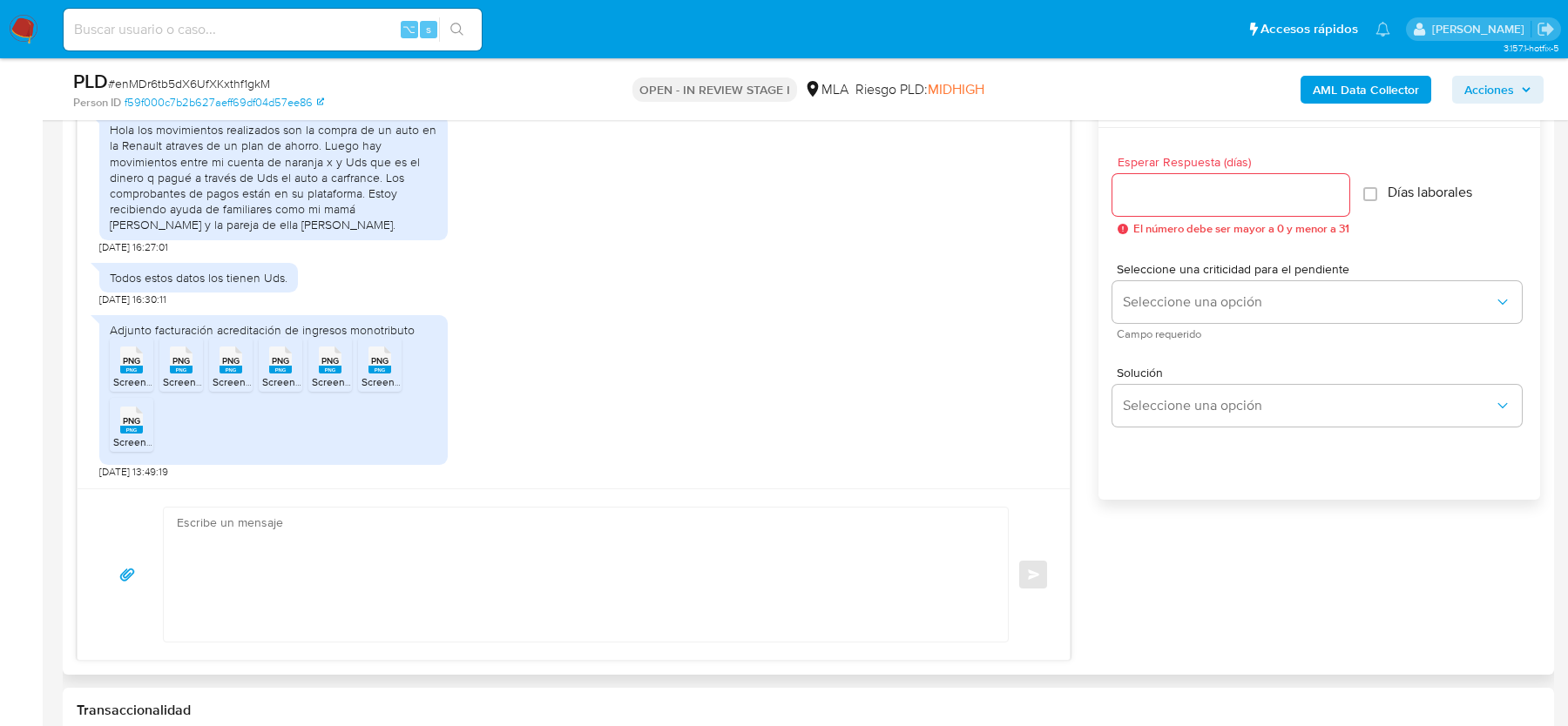
click at [373, 531] on textarea at bounding box center [581, 575] width 809 height 134
paste textarea "Estimado, Gracias por tu respuesta. Te confirmamos la recepción de la documenta…"
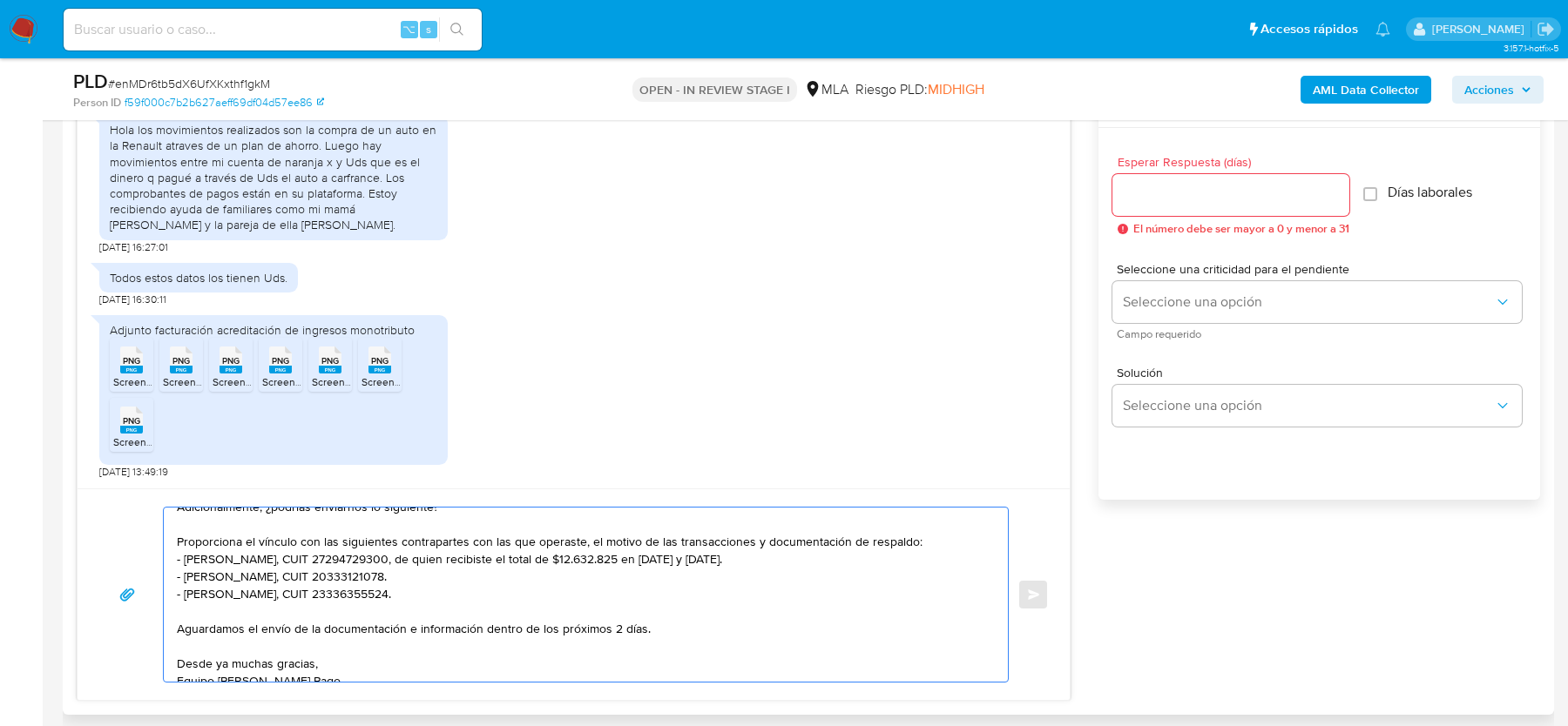
scroll to position [99, 0]
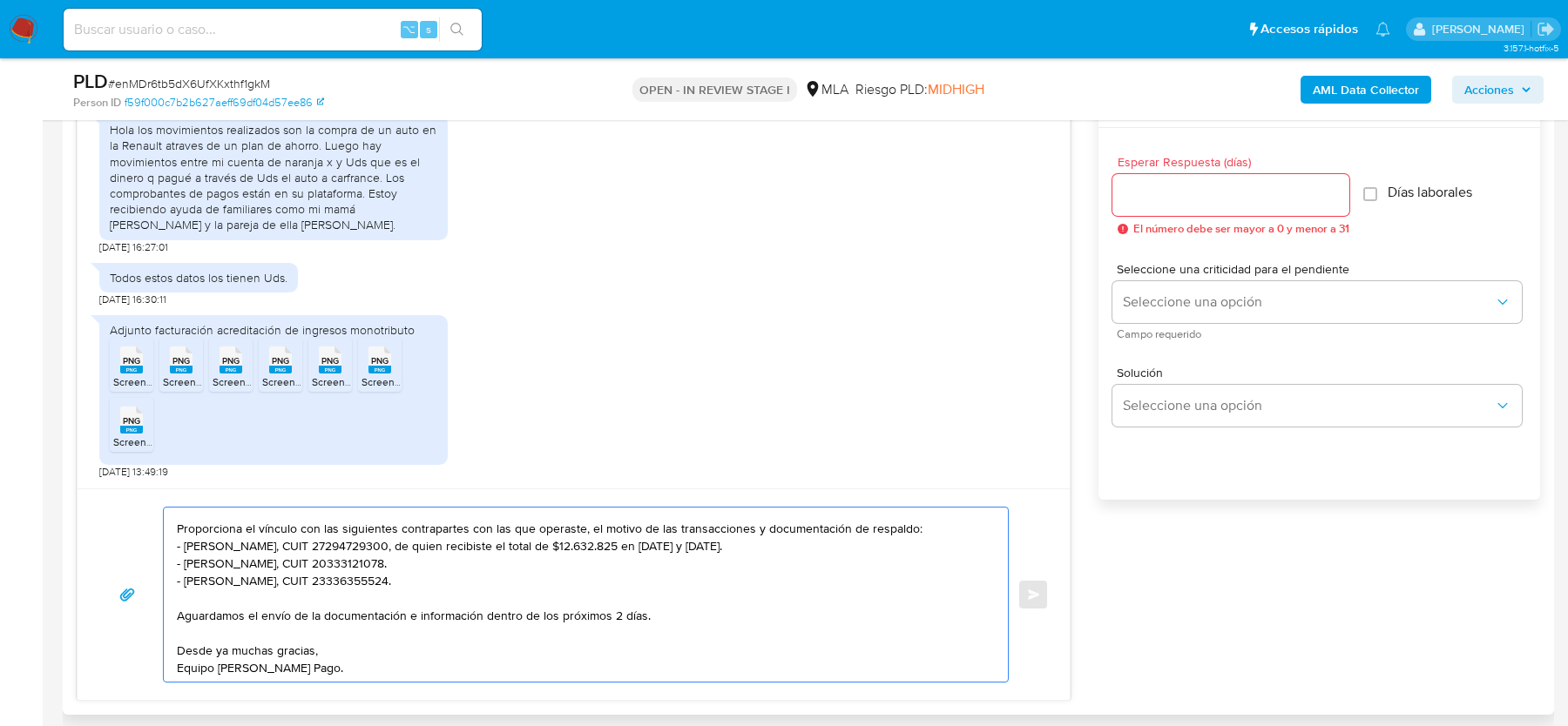
type textarea "Estimado, Gracias por tu respuesta. Te confirmamos la recepción de la documenta…"
click at [1276, 185] on input "Esperar Respuesta (días)" at bounding box center [1231, 195] width 237 height 23
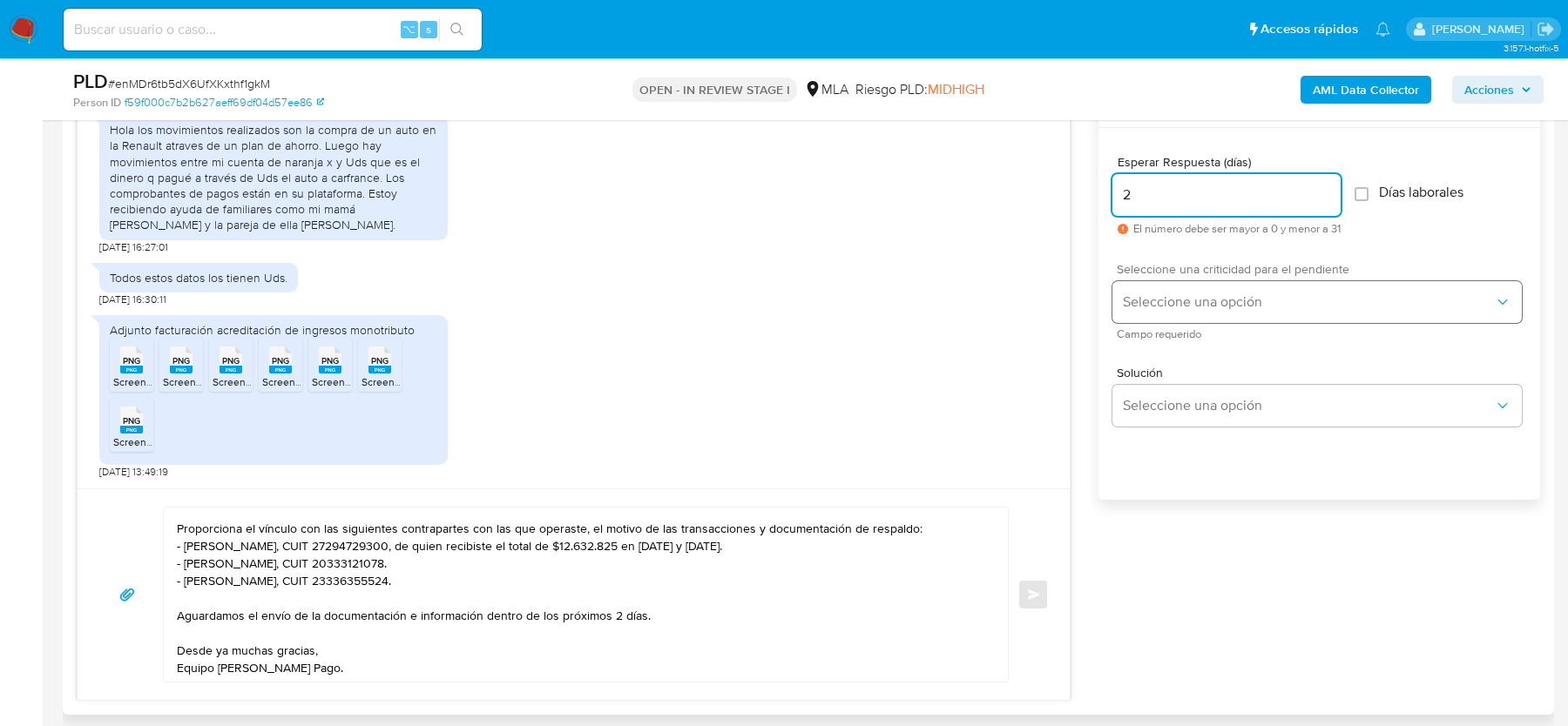
type input "2"
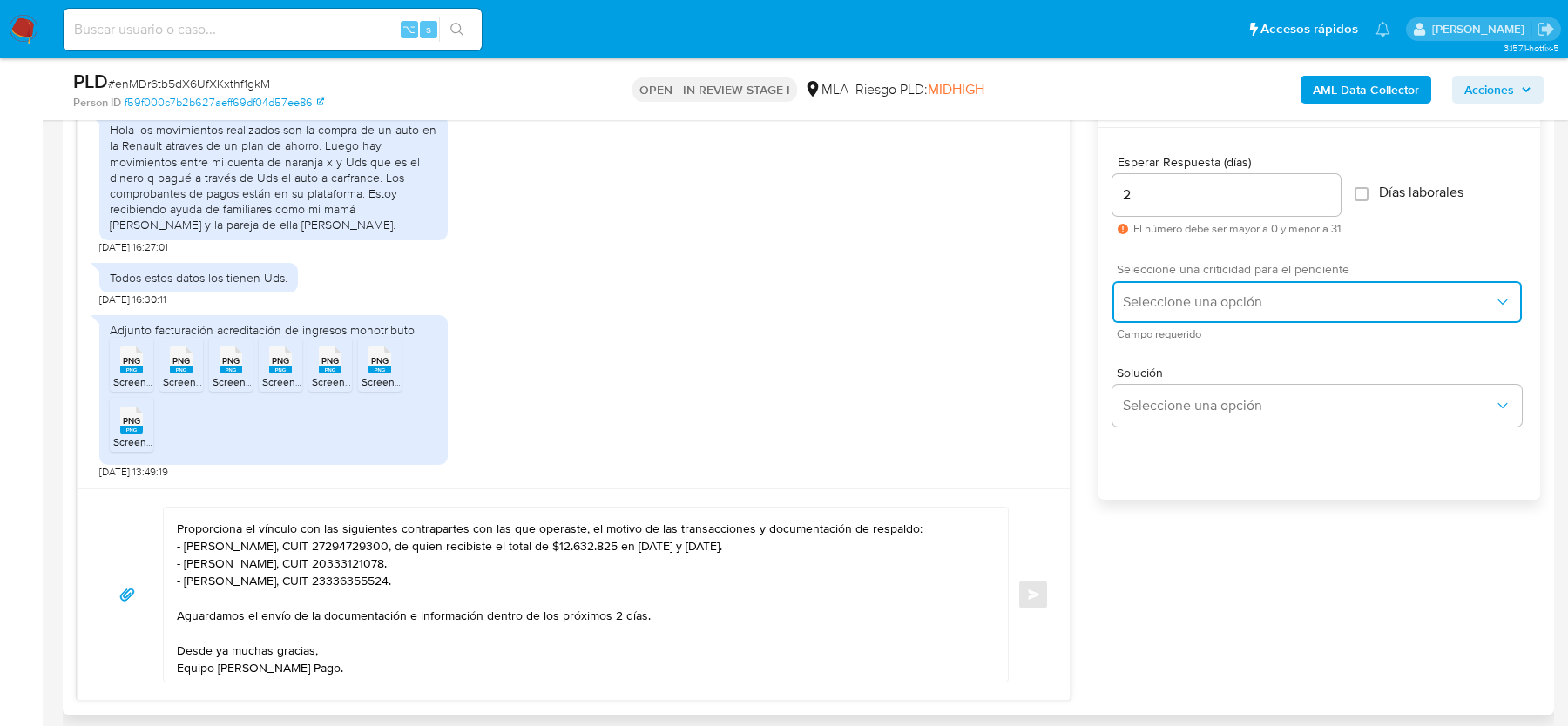
click at [1250, 284] on button "Seleccione una opción" at bounding box center [1317, 302] width 410 height 42
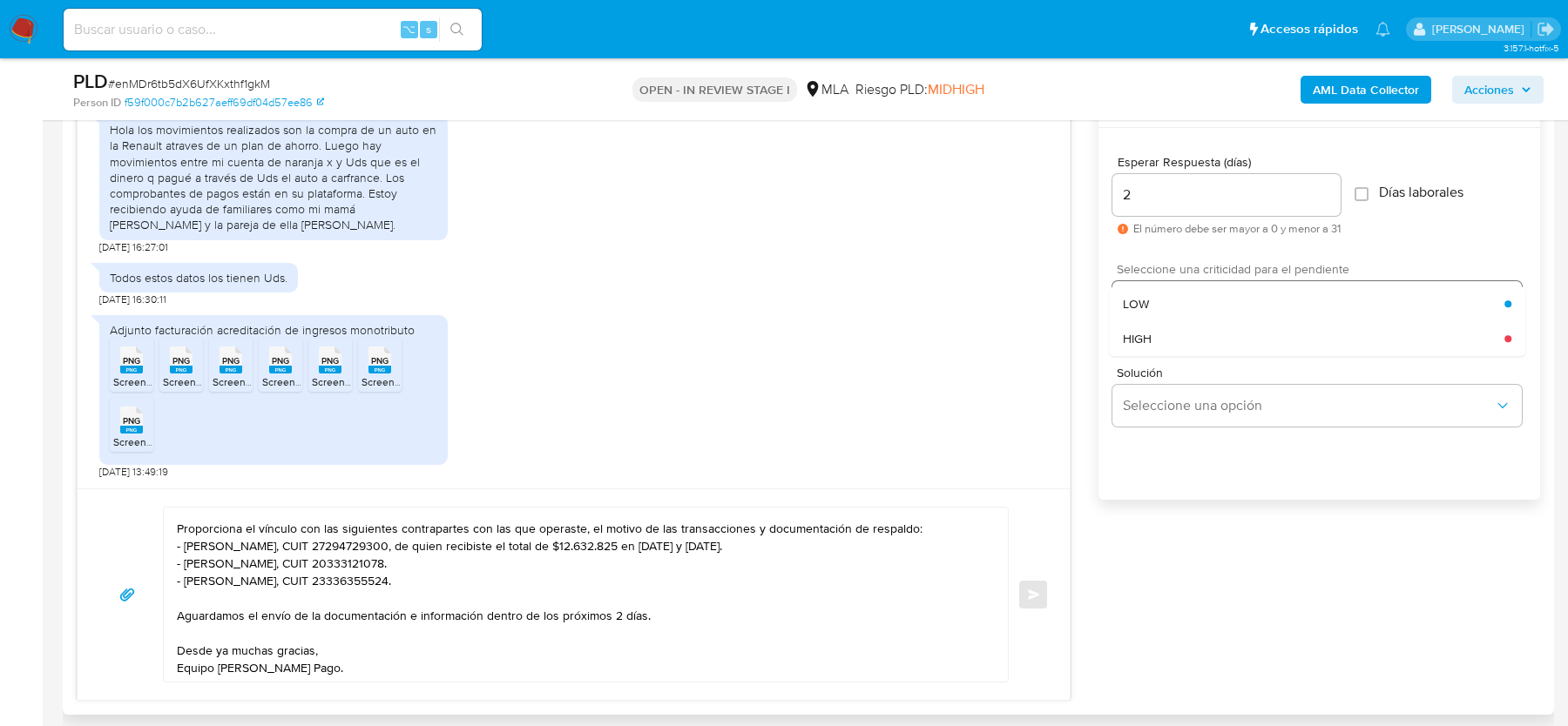
click at [1214, 328] on div "HIGH" at bounding box center [1313, 338] width 381 height 35
click at [1036, 590] on span "Enviar" at bounding box center [1033, 595] width 12 height 10
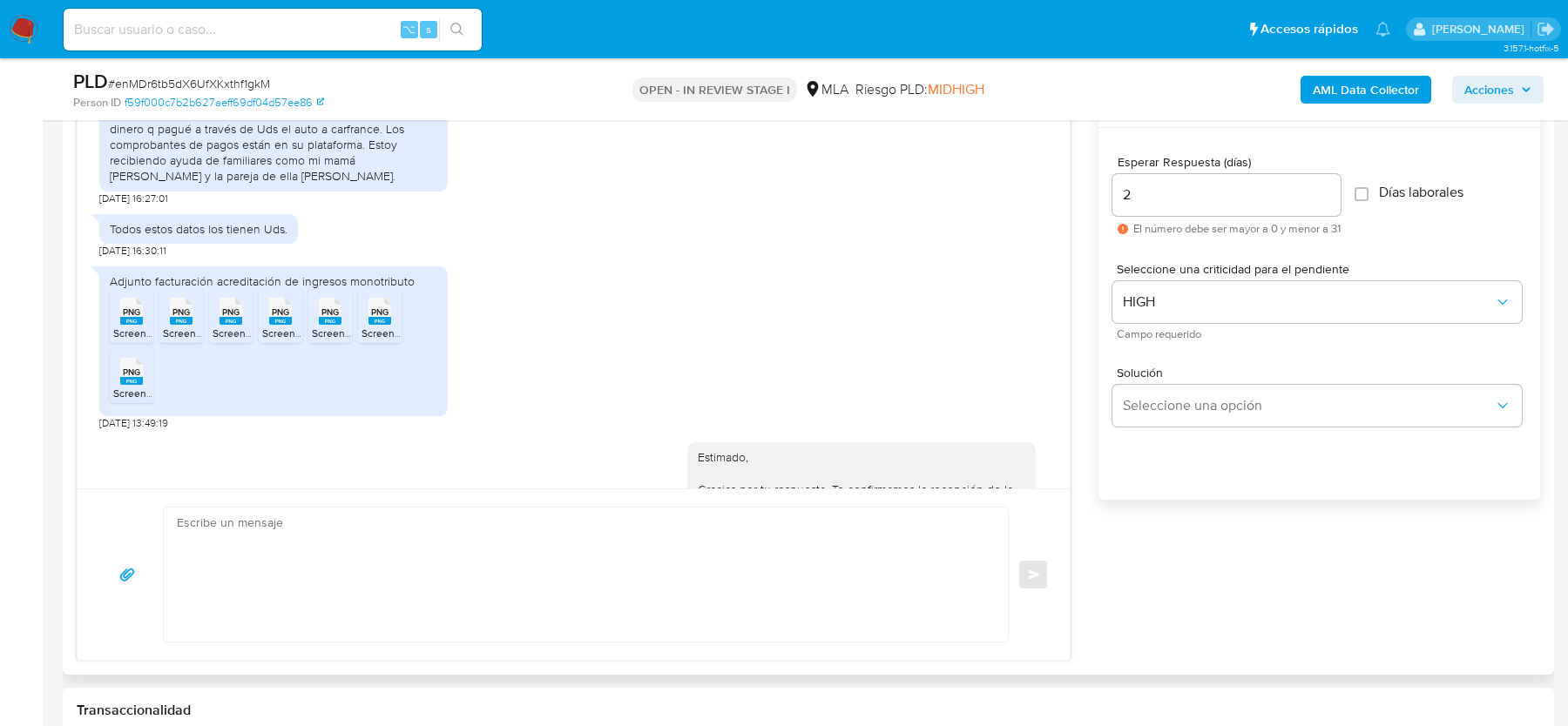
scroll to position [1751, 0]
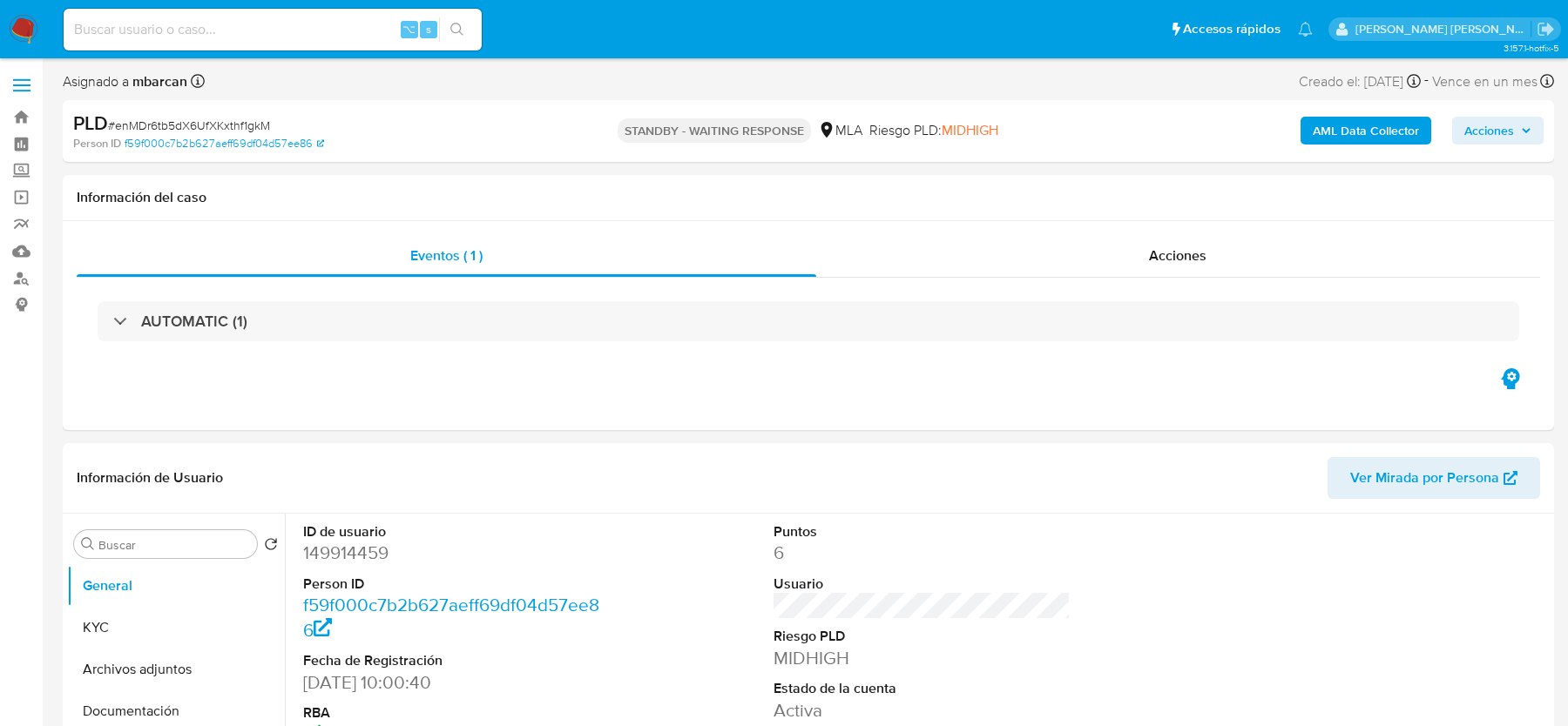
select select "10"
click at [9, 32] on img at bounding box center [23, 30] width 30 height 30
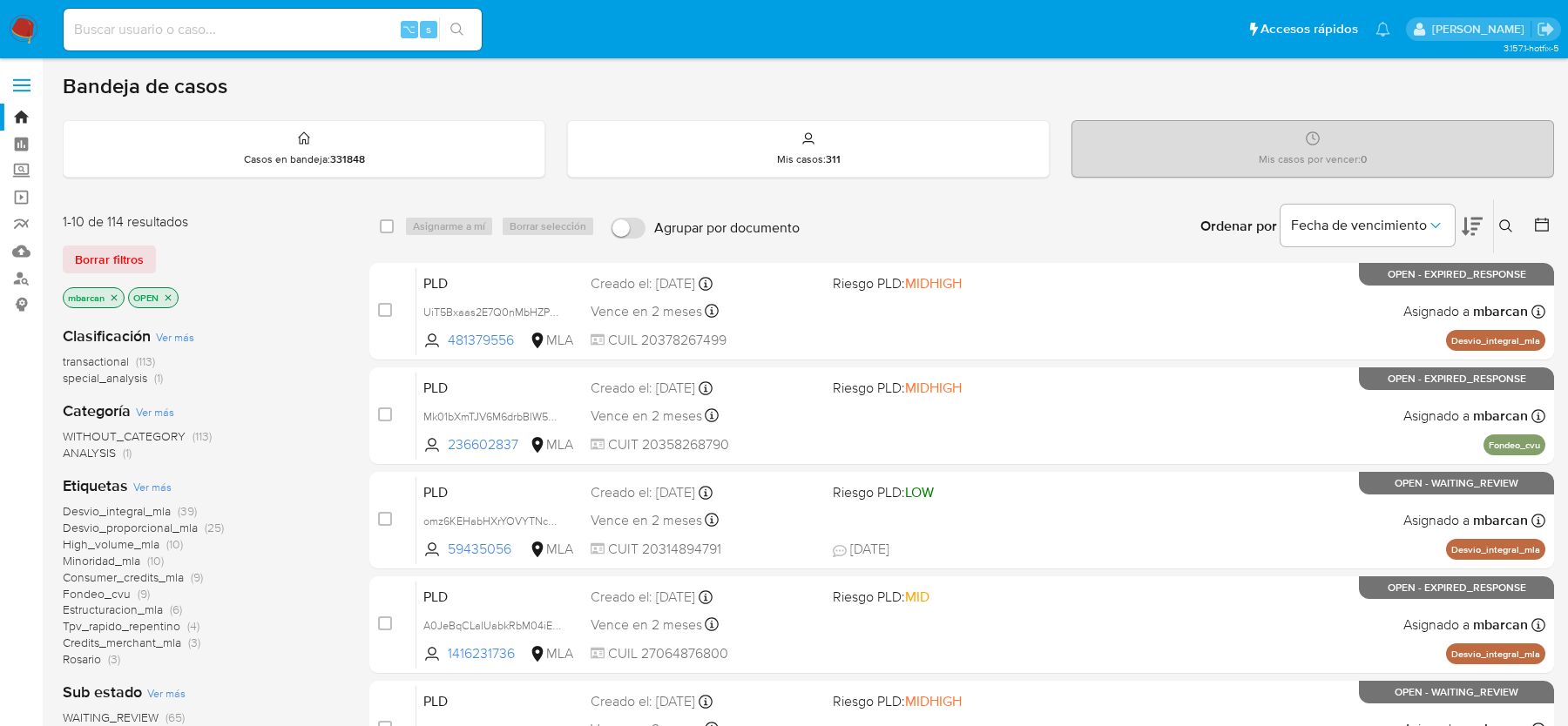
click at [1501, 220] on icon at bounding box center [1506, 226] width 13 height 13
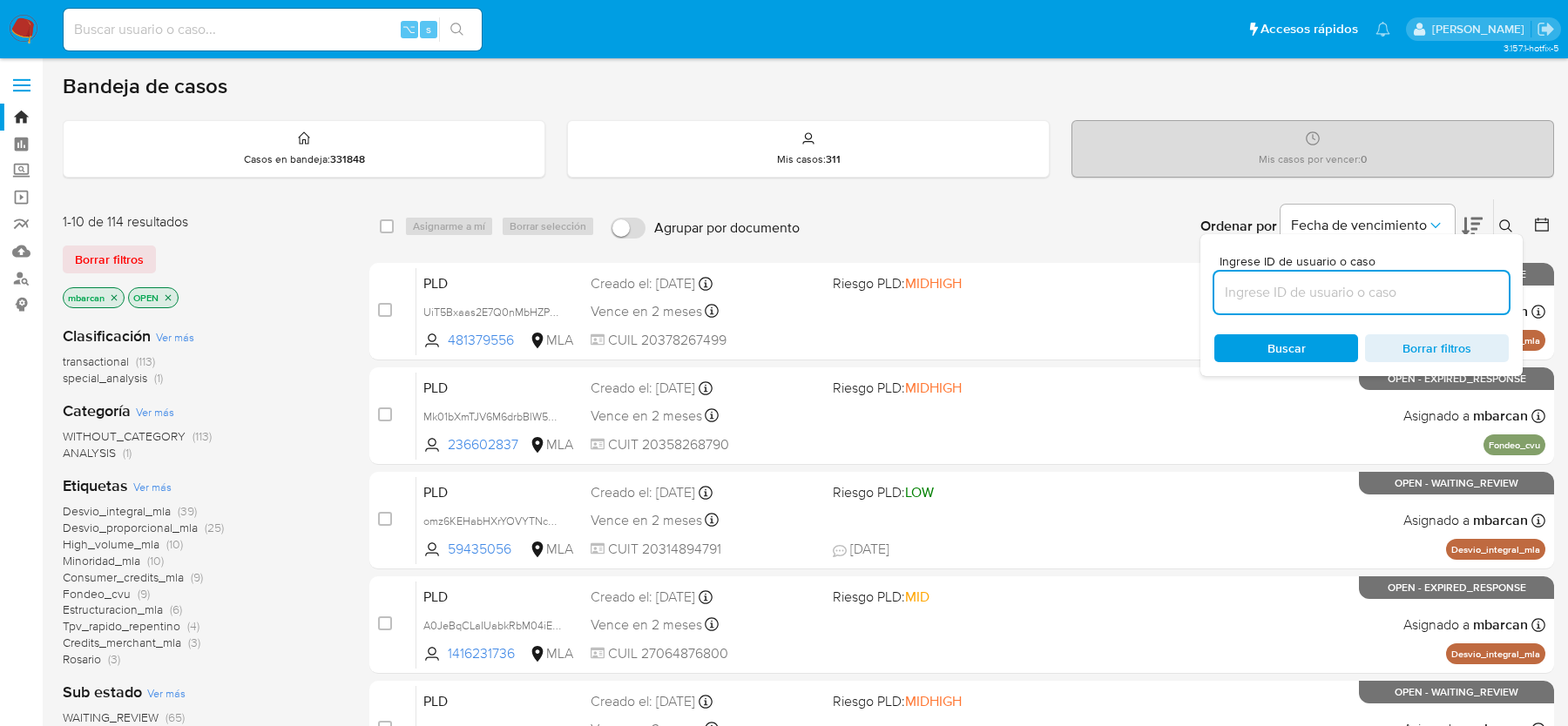
click at [1244, 299] on input at bounding box center [1361, 293] width 294 height 23
type input "6RfsOiTAx9lnKD9FmAI8DYDE"
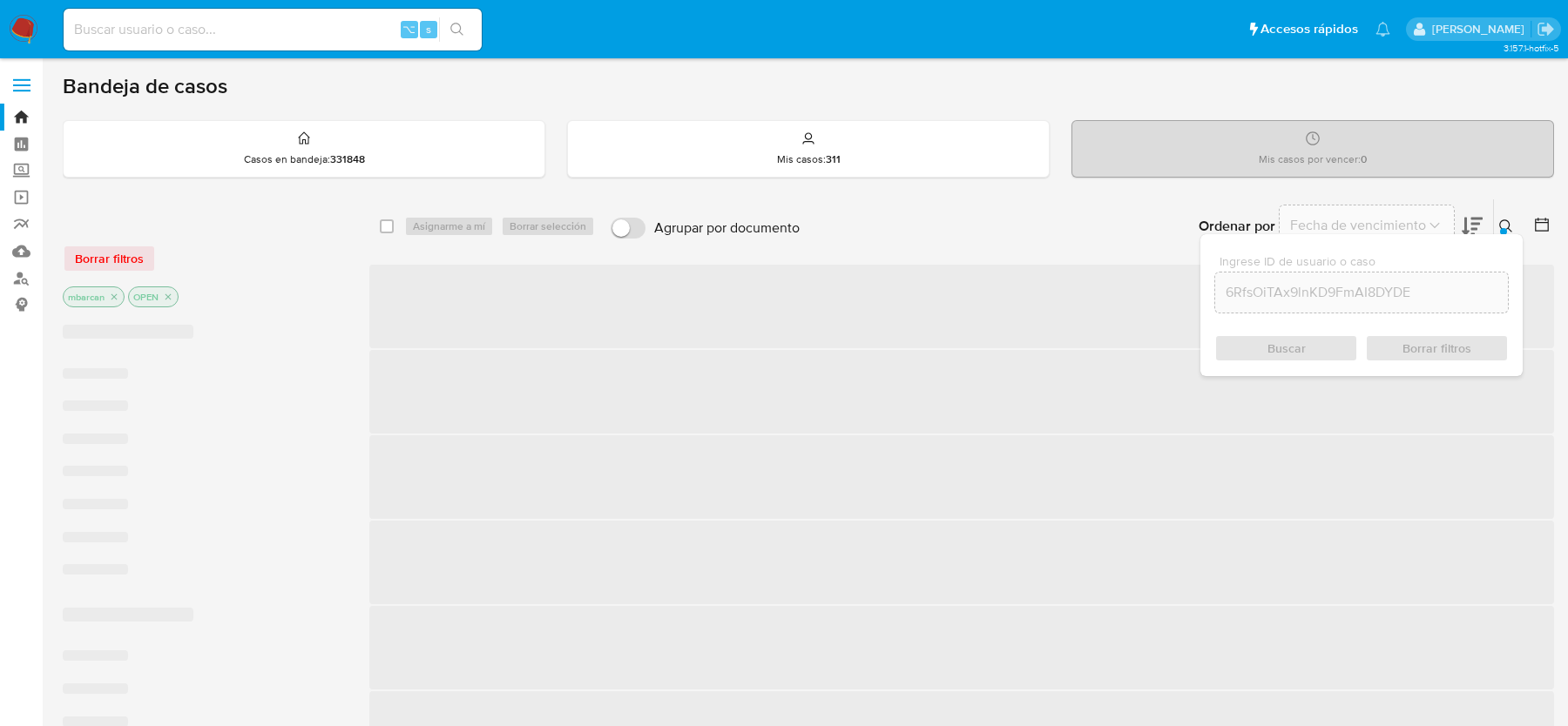
click at [1517, 227] on button at bounding box center [1508, 226] width 29 height 21
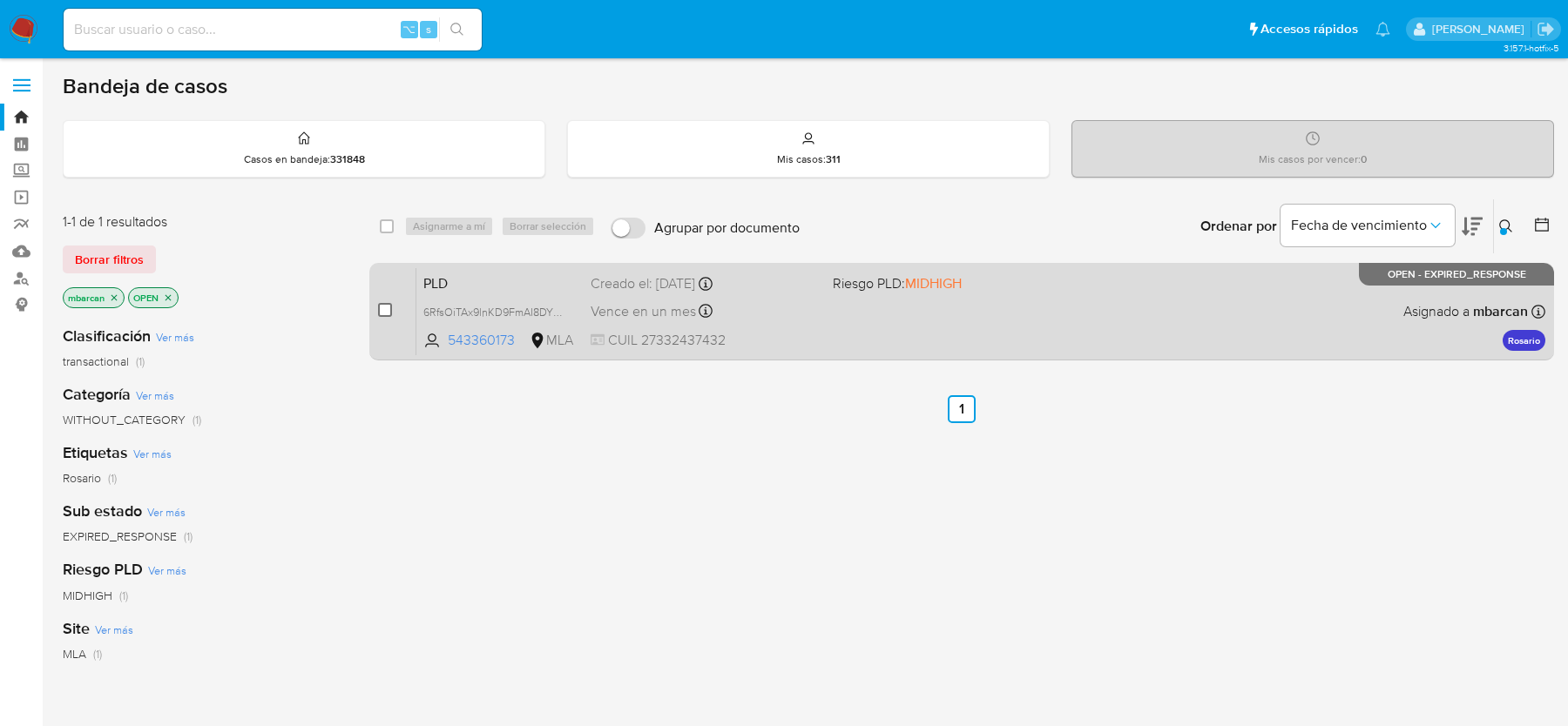
click at [385, 307] on input "checkbox" at bounding box center [384, 310] width 14 height 14
checkbox input "true"
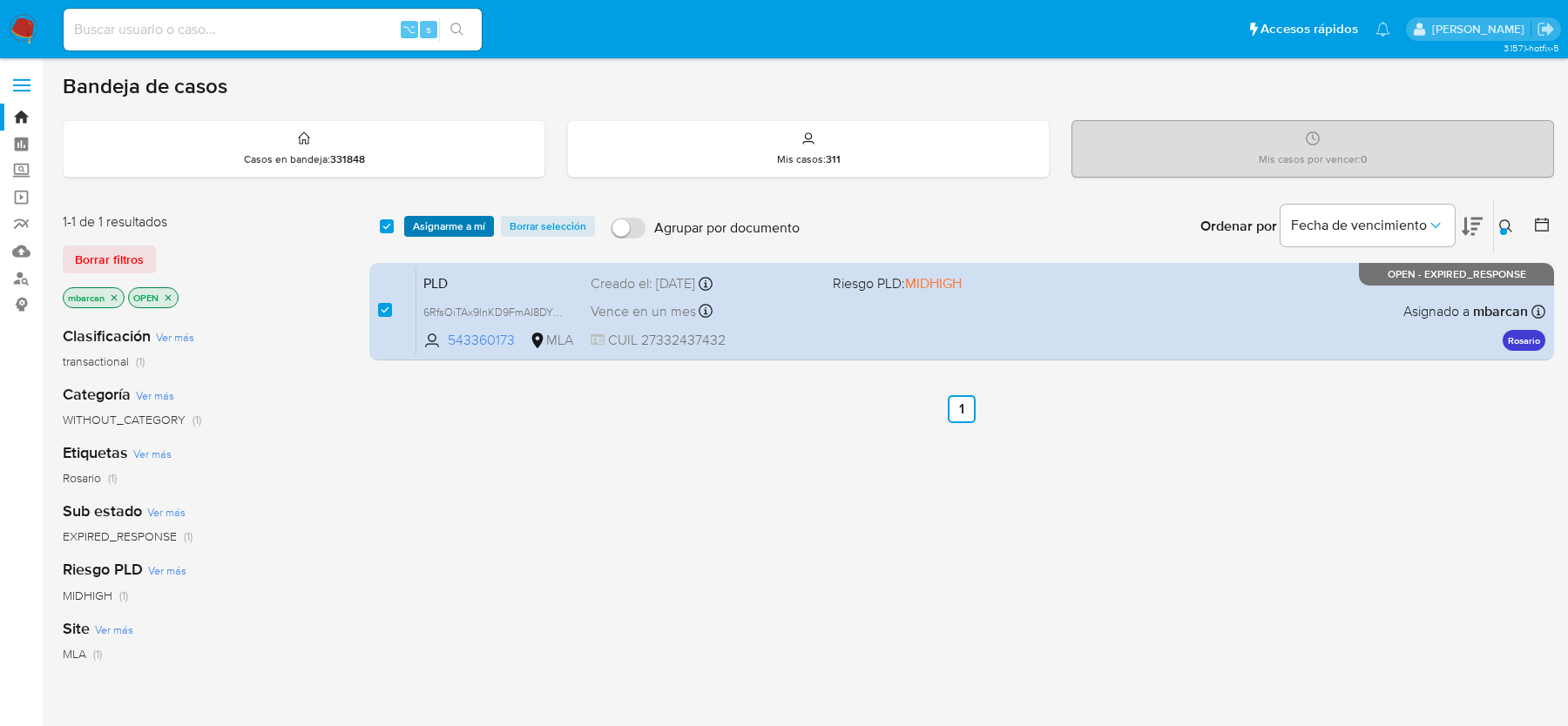
click at [469, 231] on span "Asignarme a mí" at bounding box center [449, 226] width 72 height 18
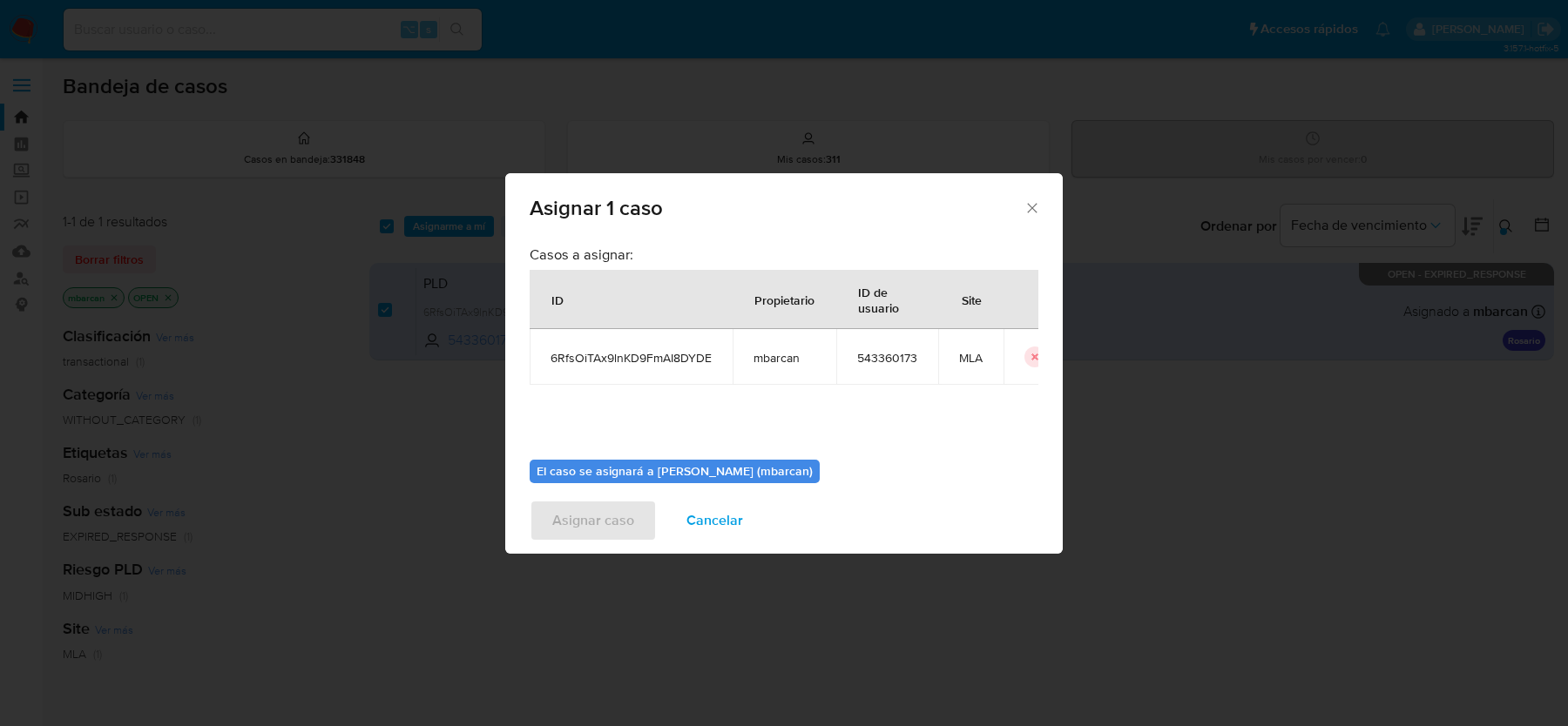
scroll to position [89, 0]
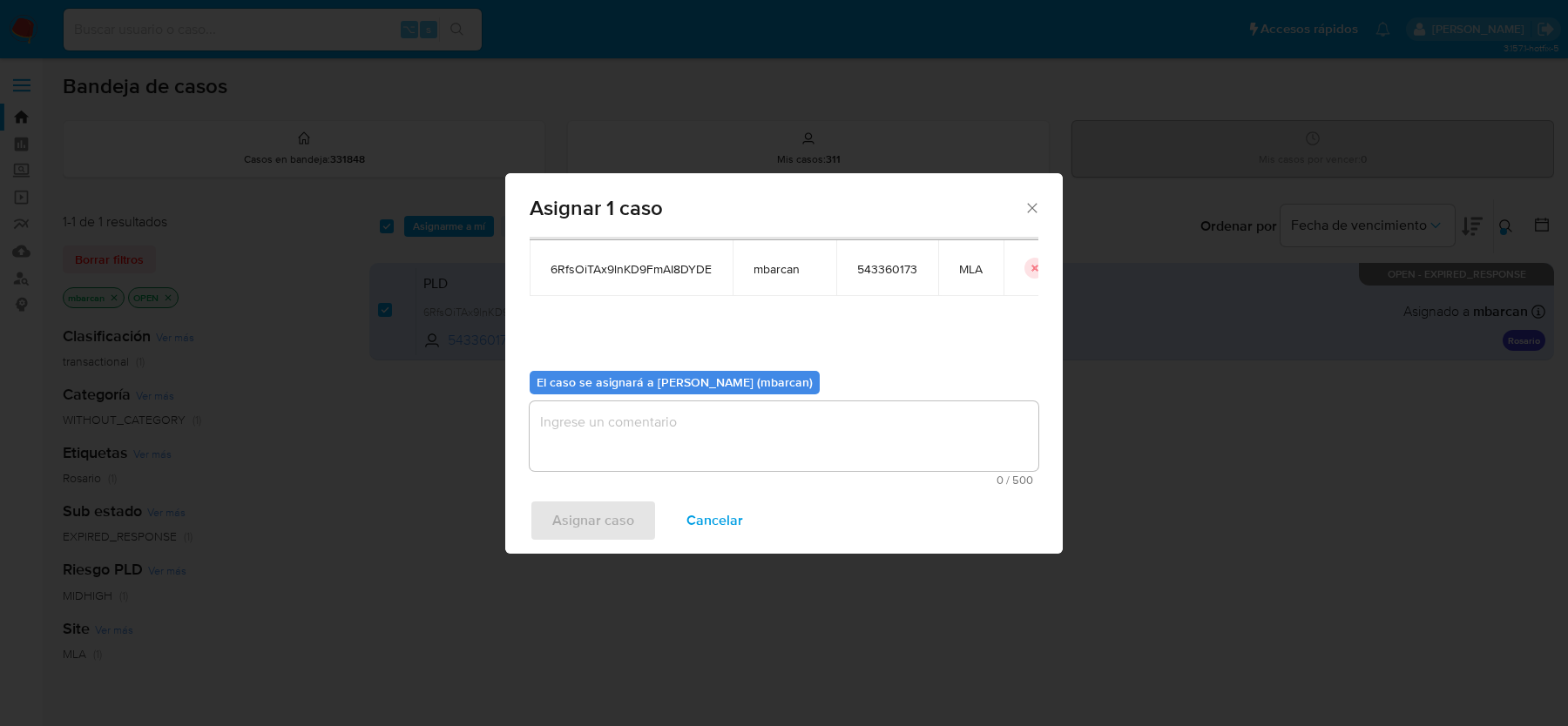
click at [584, 466] on textarea "assign-modal" at bounding box center [784, 436] width 509 height 70
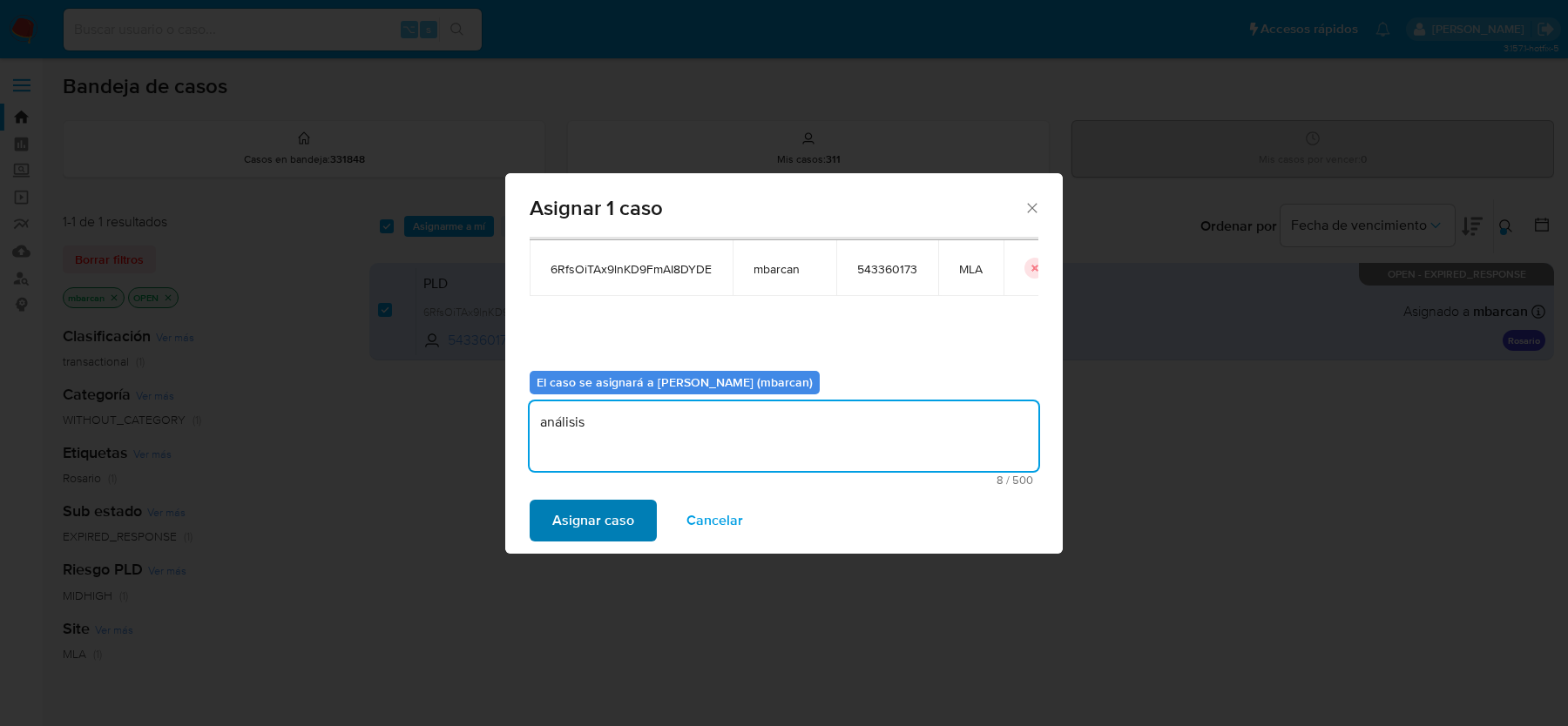
type textarea "análisis"
click at [589, 503] on span "Asignar caso" at bounding box center [593, 520] width 82 height 39
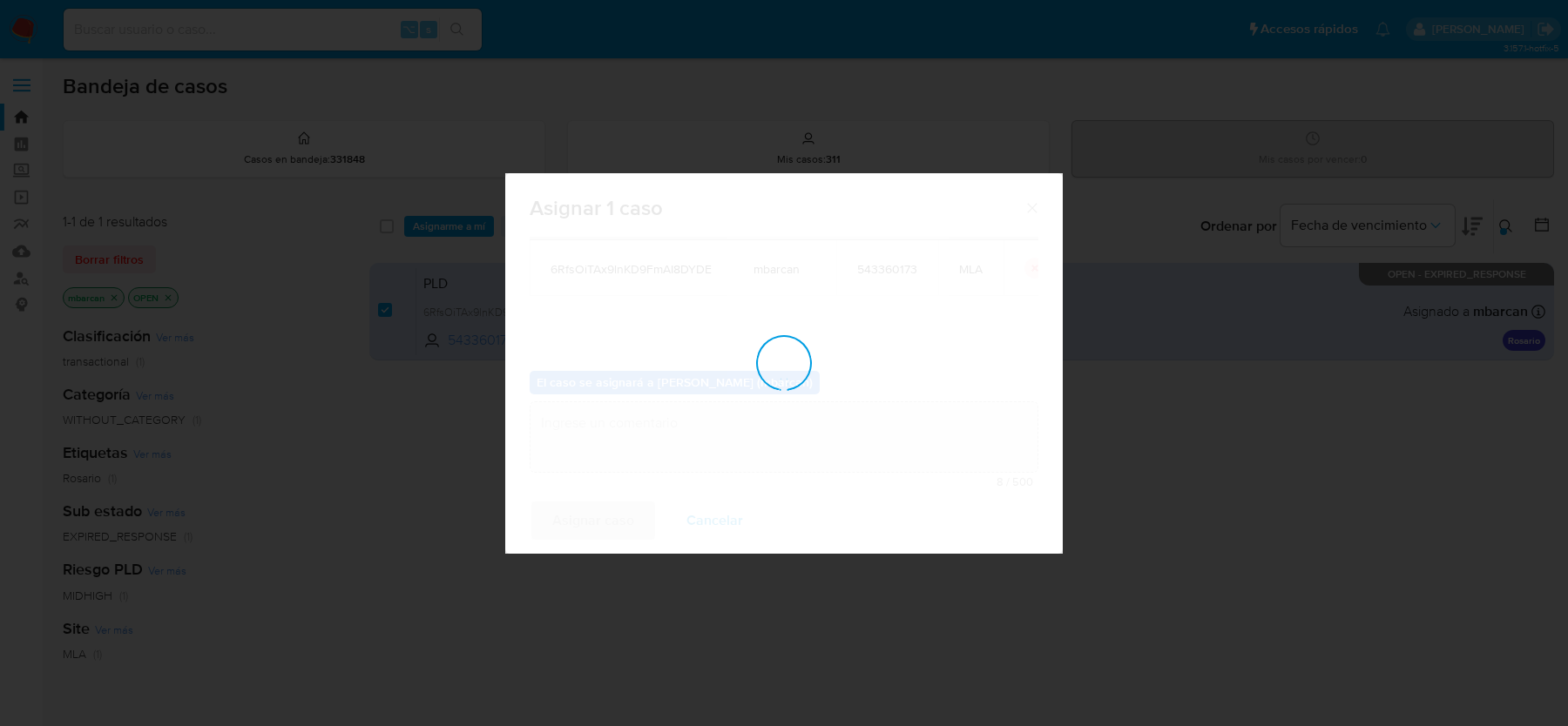
checkbox input "false"
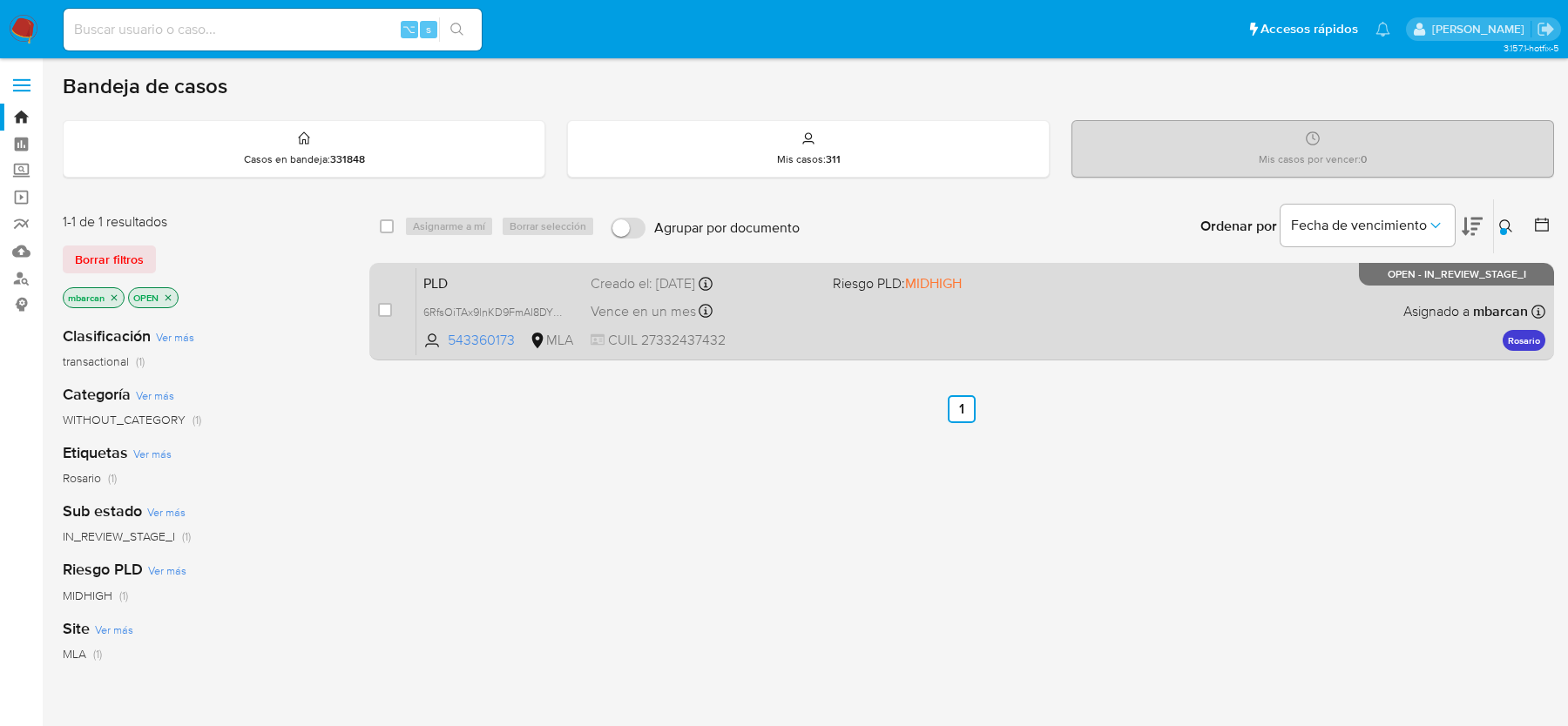
click at [515, 270] on span "PLD" at bounding box center [500, 282] width 153 height 23
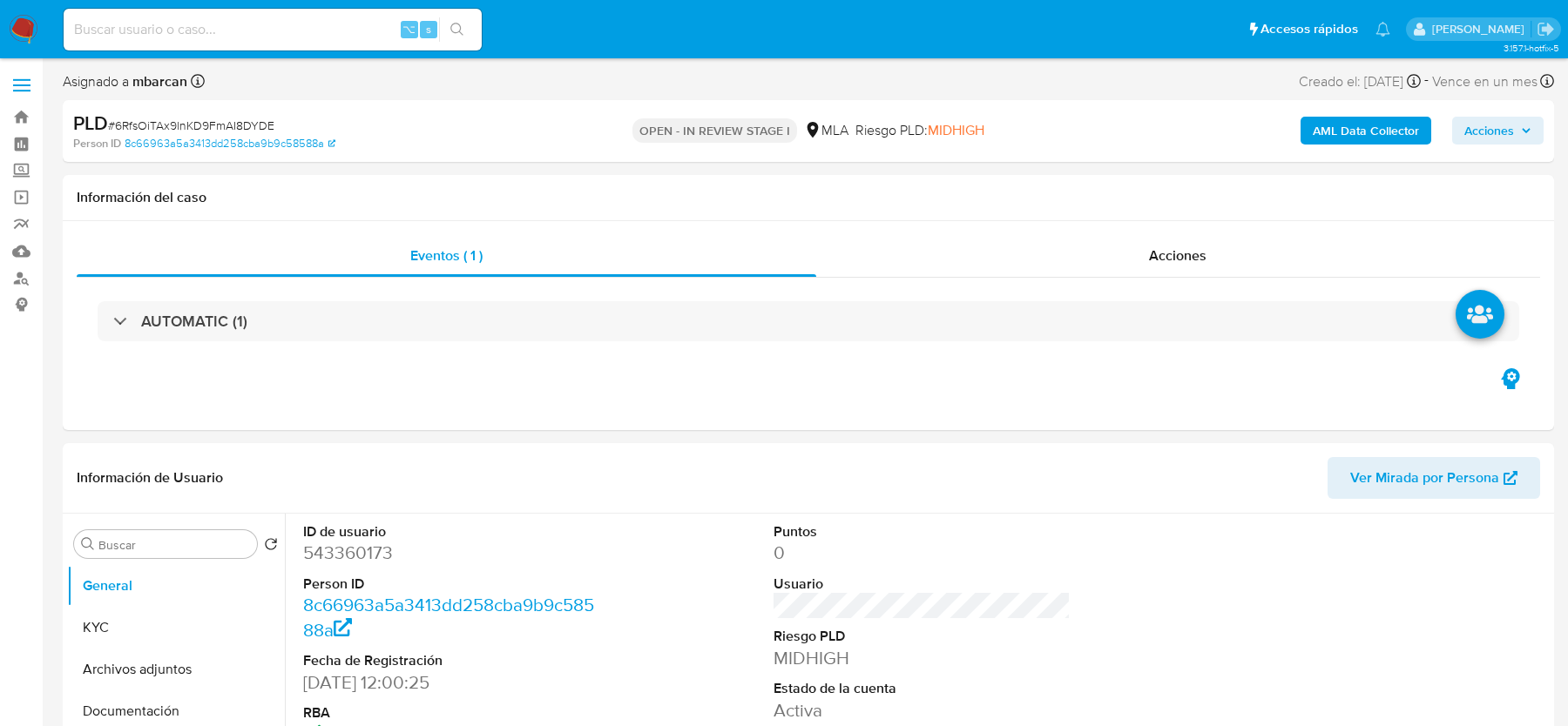
select select "10"
click at [138, 126] on span "# 6RfsOiTAx9lnKD9FmAI8DYDE" at bounding box center [191, 125] width 166 height 18
click at [342, 548] on dd "543360173" at bounding box center [451, 553] width 296 height 24
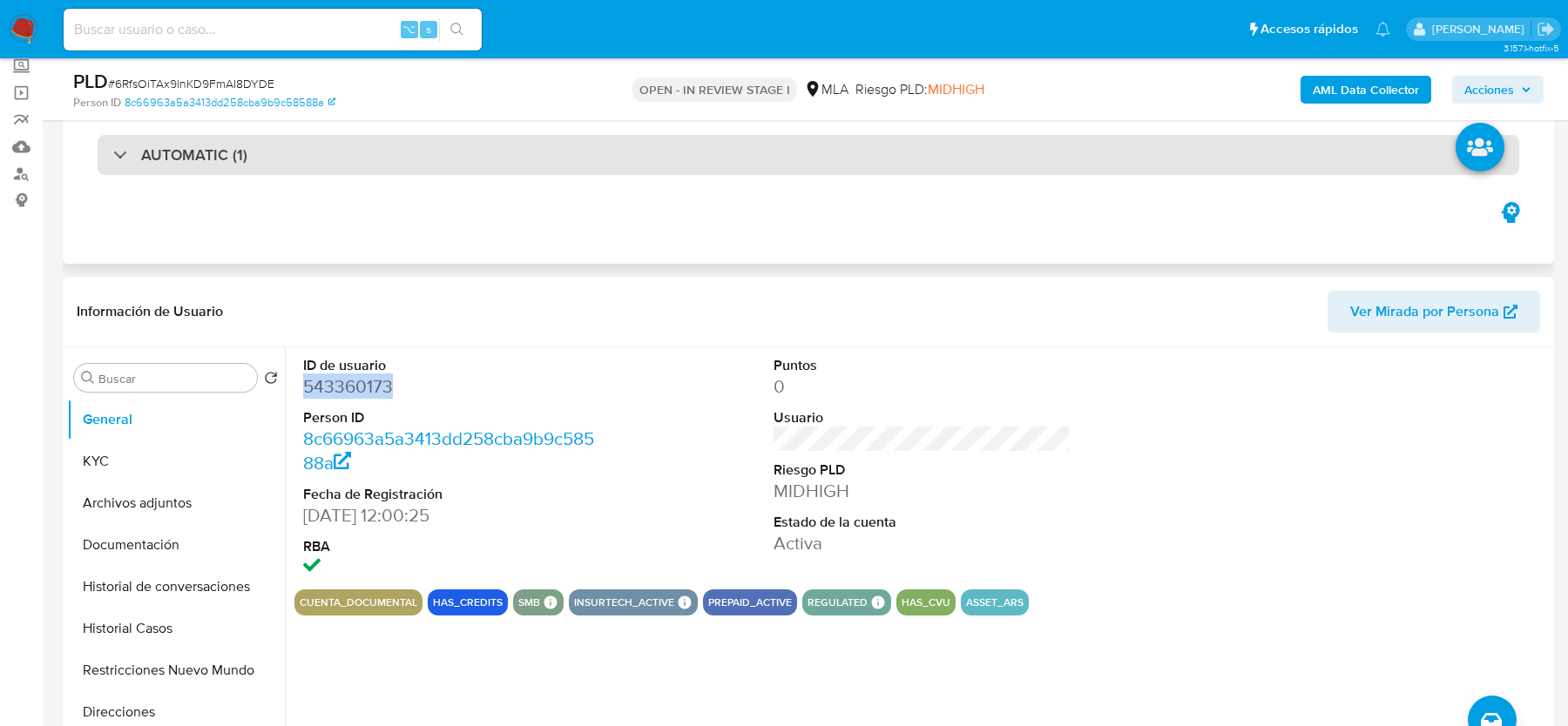
scroll to position [149, 0]
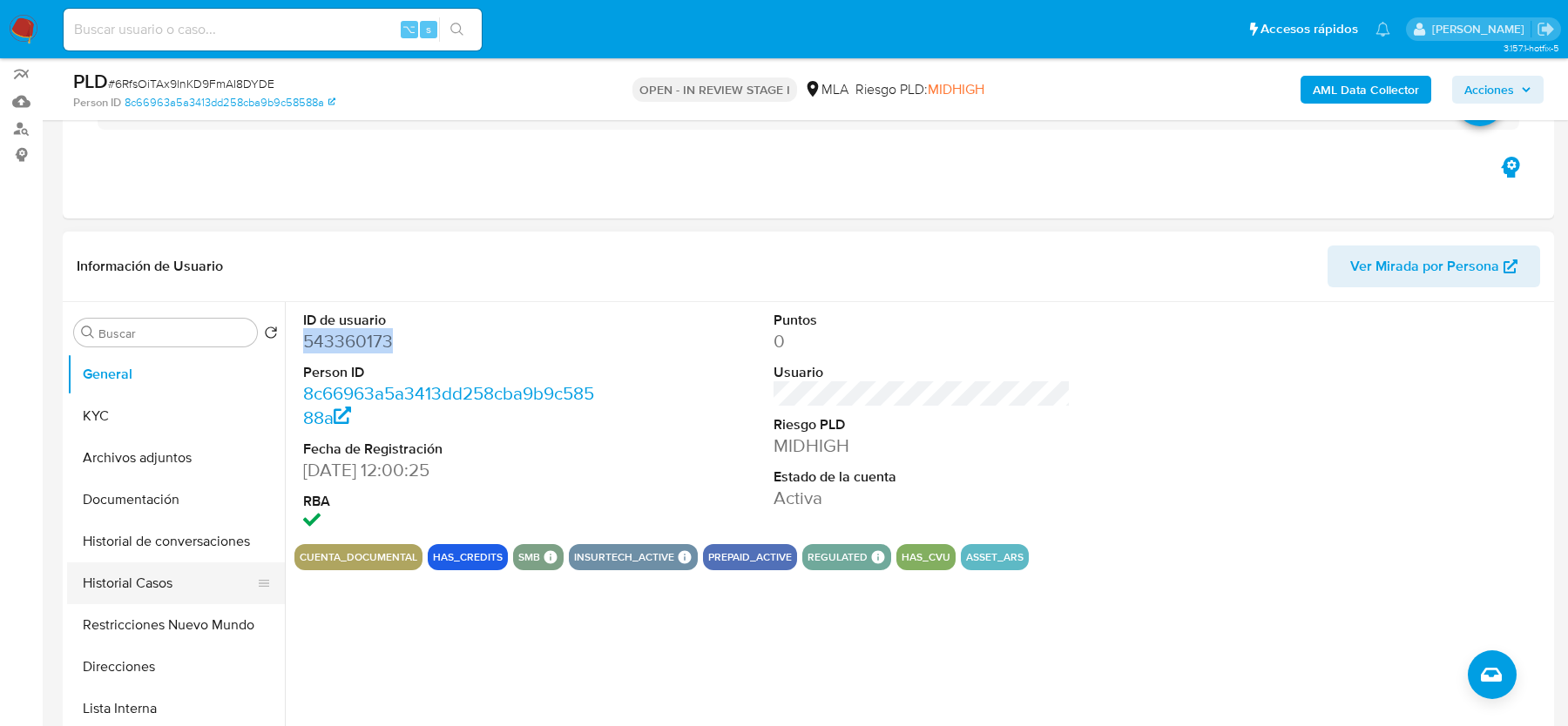
click at [145, 585] on button "Historial Casos" at bounding box center [168, 583] width 204 height 42
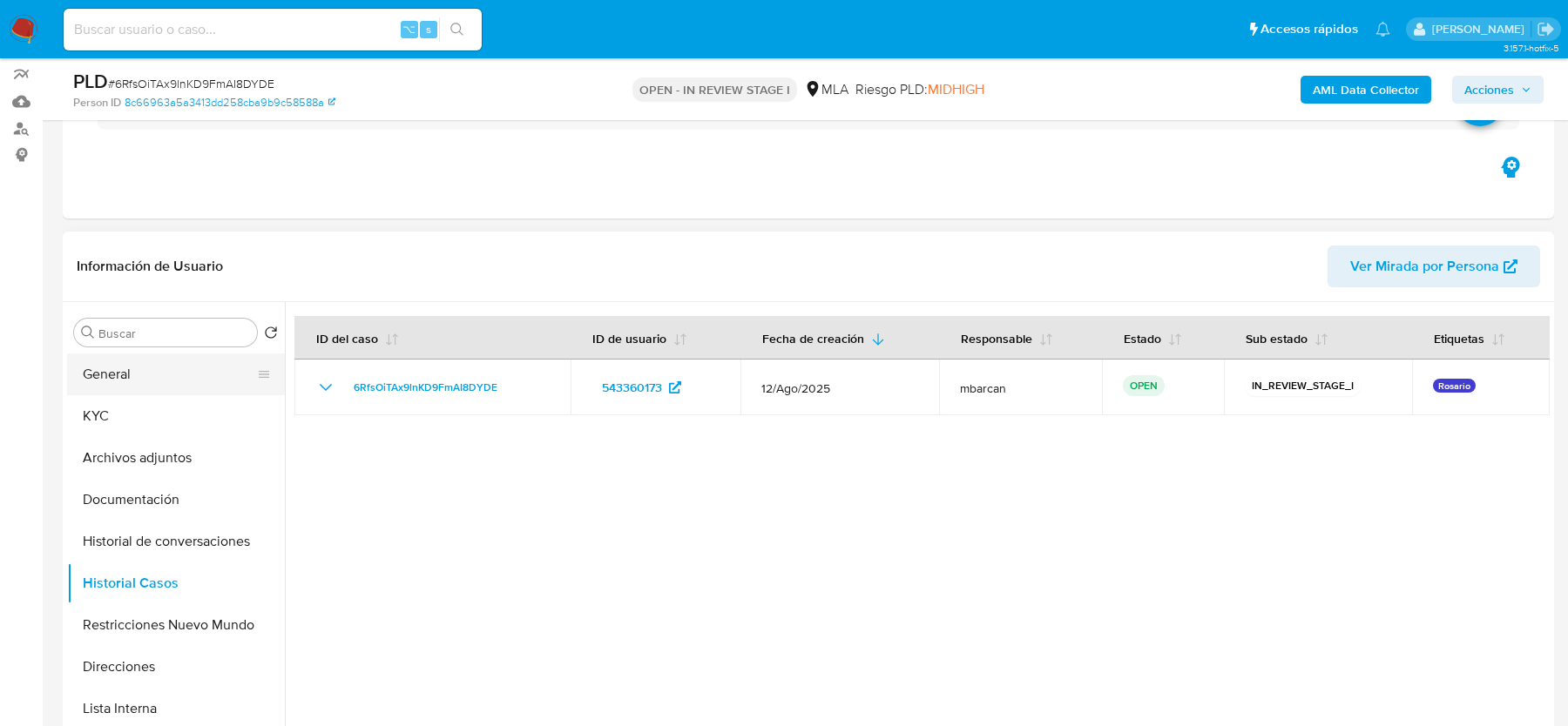
click at [122, 372] on button "General" at bounding box center [168, 374] width 204 height 42
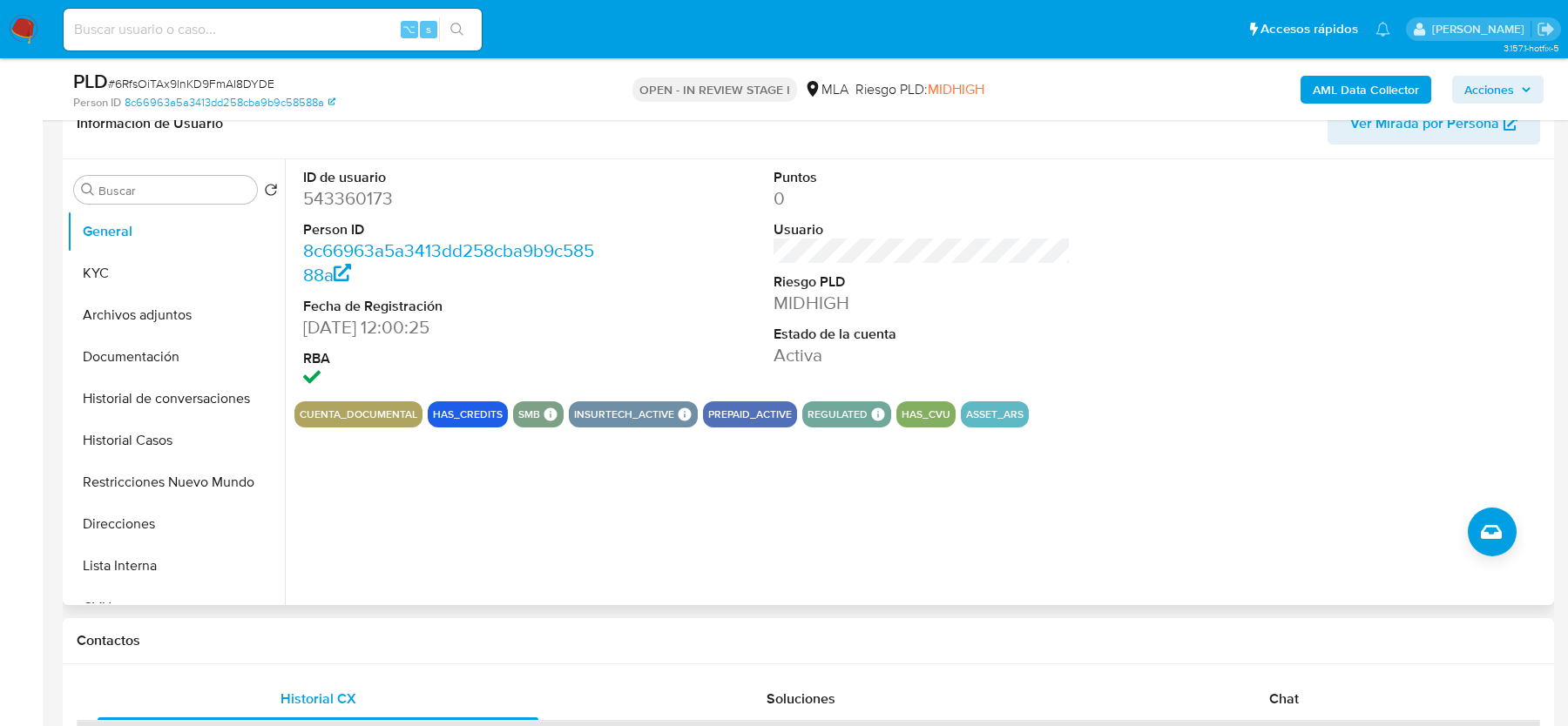
scroll to position [292, 0]
click at [371, 197] on dd "543360173" at bounding box center [451, 199] width 296 height 24
copy dd "543360173"
click at [338, 196] on dd "543360173" at bounding box center [451, 199] width 296 height 24
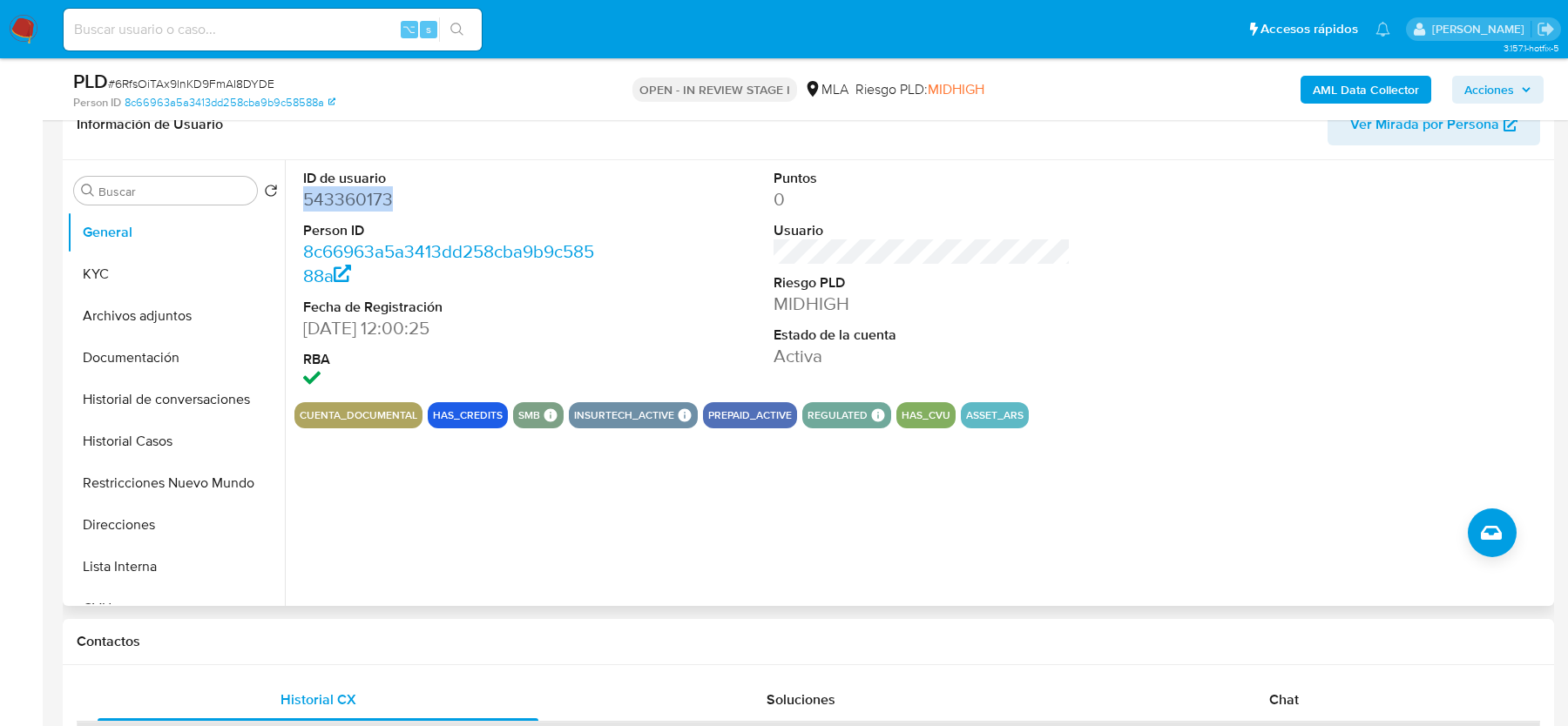
click at [338, 196] on dd "543360173" at bounding box center [451, 199] width 296 height 24
click at [157, 234] on button "General" at bounding box center [168, 232] width 204 height 42
click at [151, 261] on button "KYC" at bounding box center [168, 274] width 204 height 42
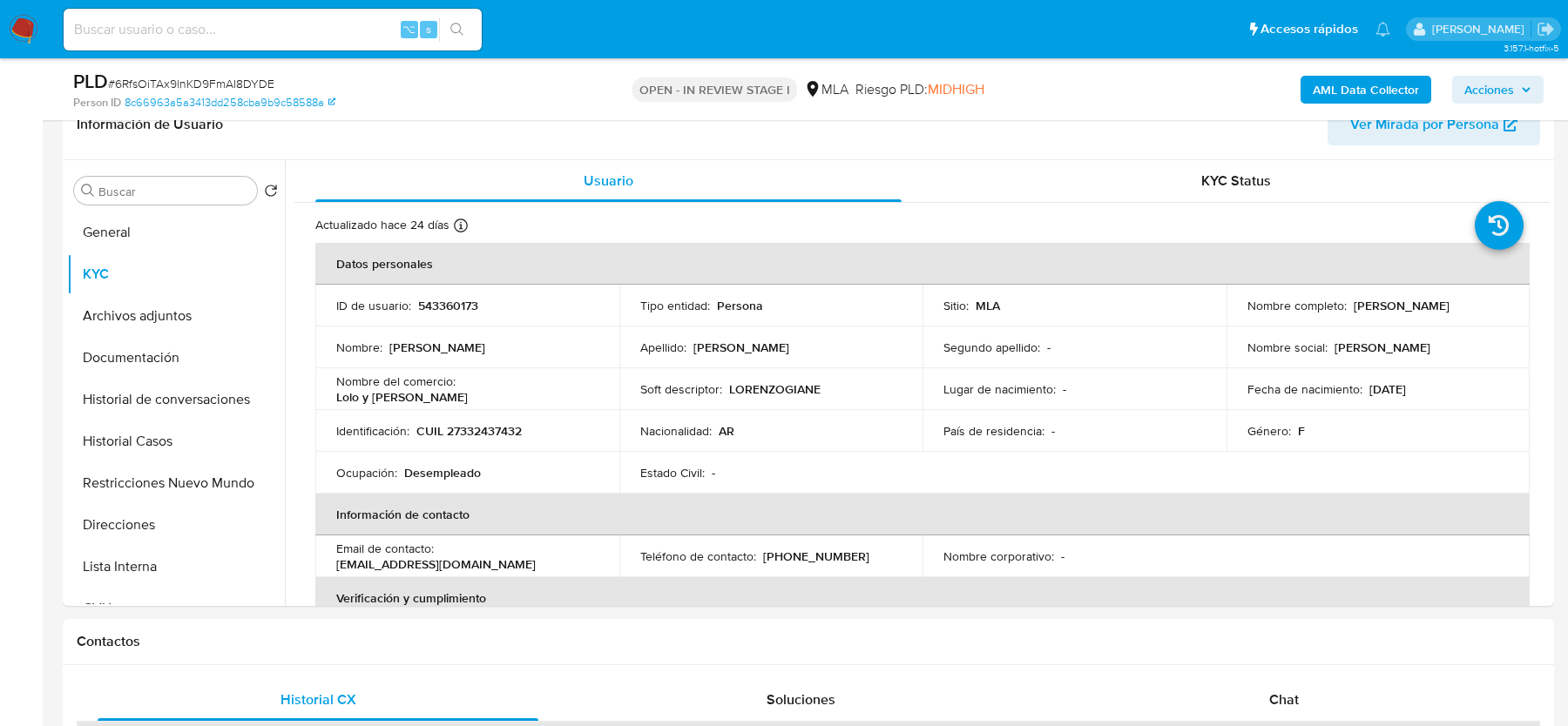
click at [1310, 83] on button "AML Data Collector" at bounding box center [1365, 90] width 131 height 28
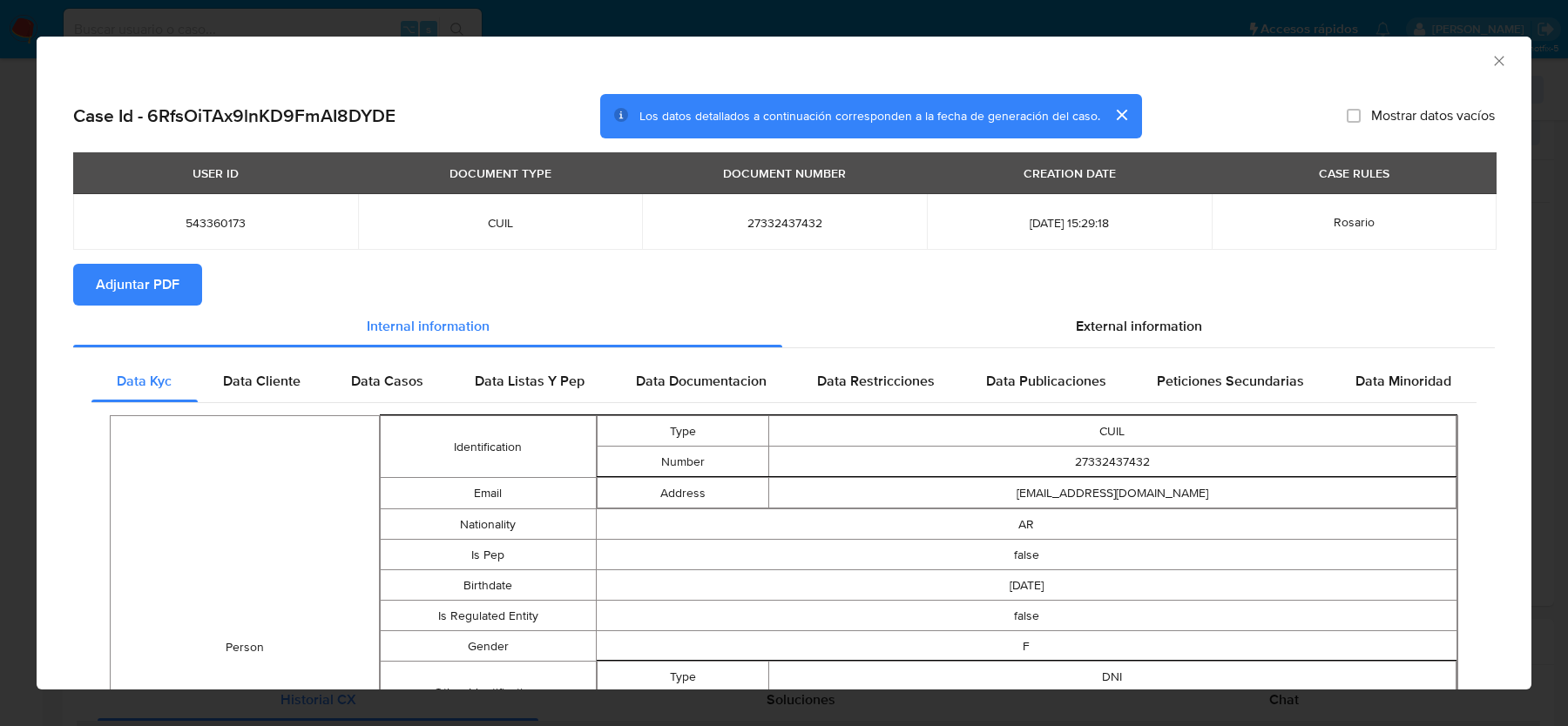
click at [186, 293] on button "Adjuntar PDF" at bounding box center [137, 285] width 129 height 42
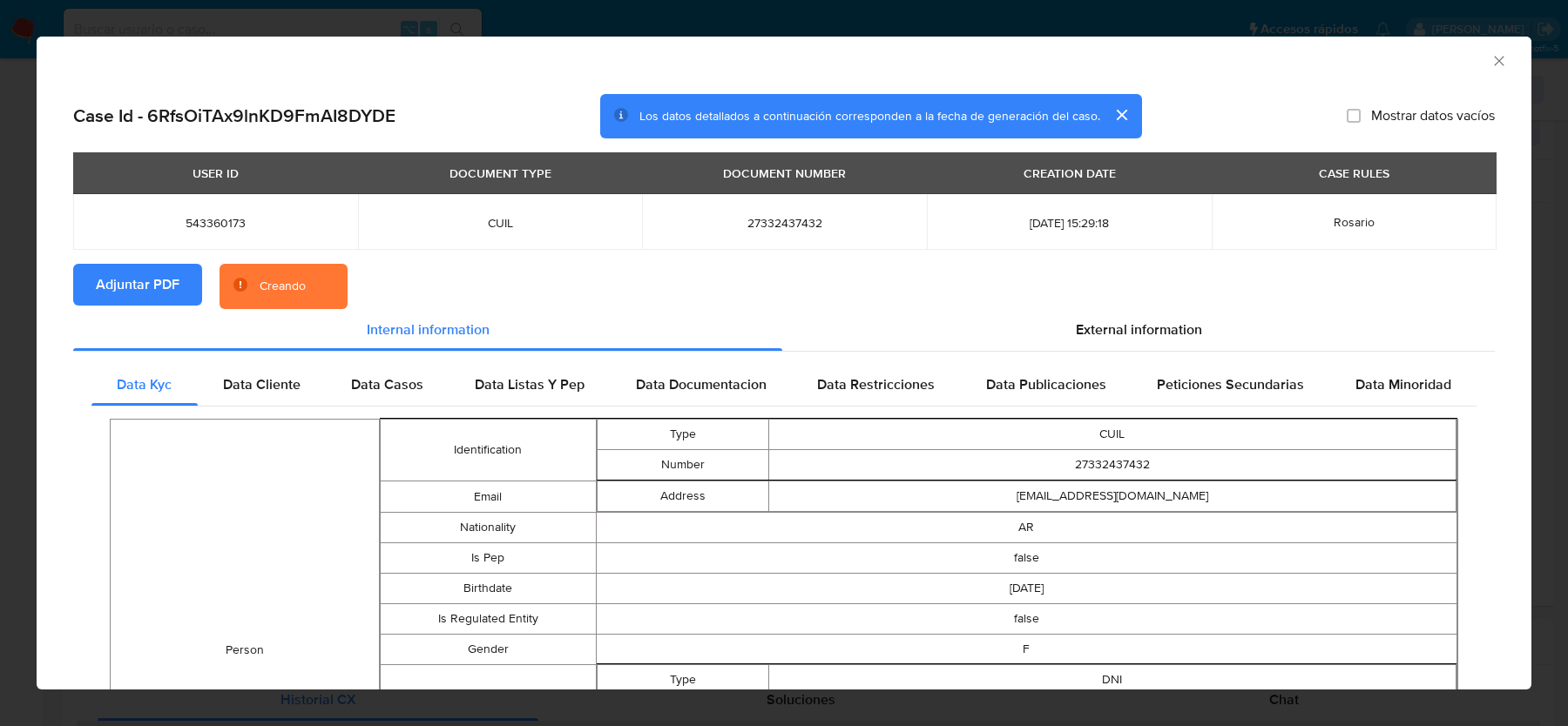
drag, startPoint x: 1169, startPoint y: 353, endPoint x: 1139, endPoint y: 353, distance: 30.0
click at [1061, 342] on div "External information" at bounding box center [1139, 330] width 713 height 42
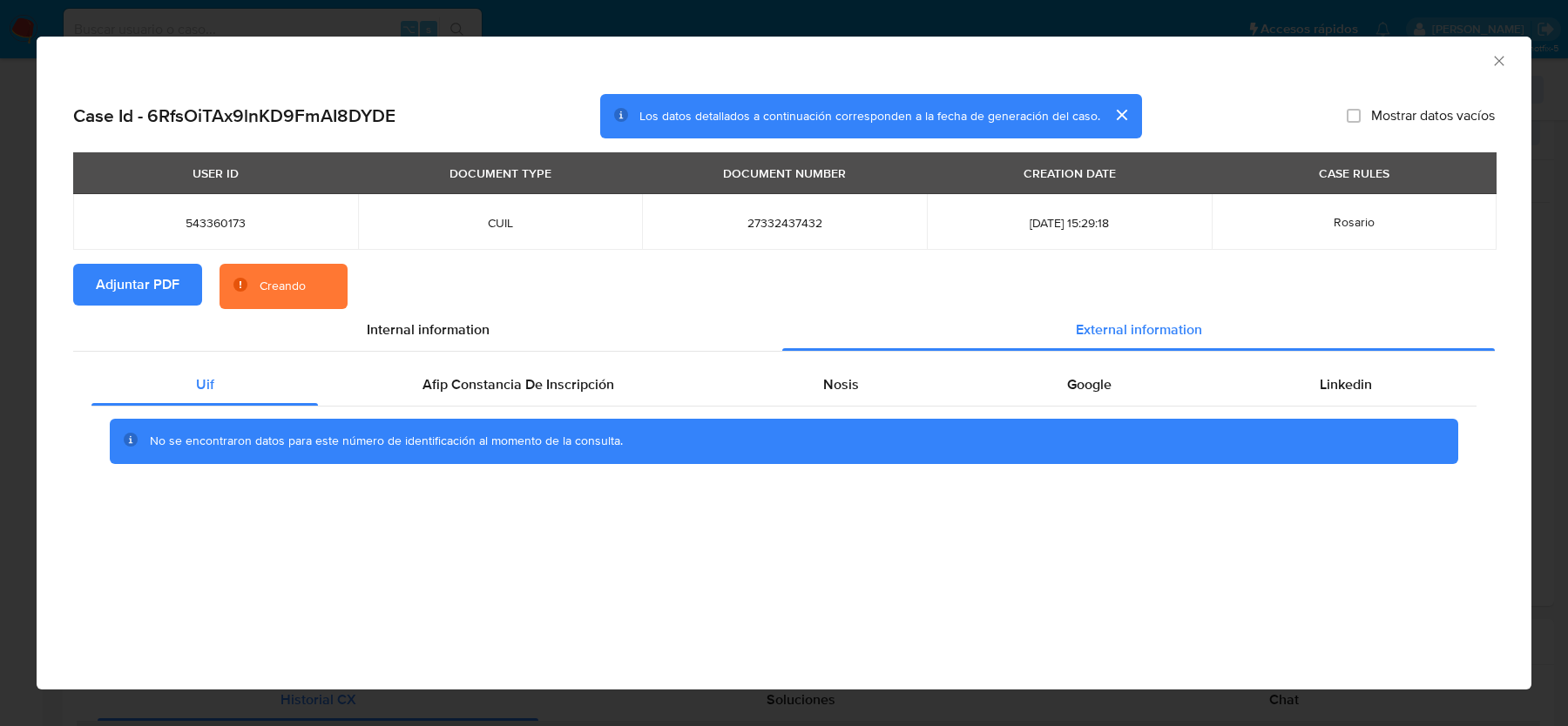
drag, startPoint x: 573, startPoint y: 348, endPoint x: 578, endPoint y: 362, distance: 14.9
click at [573, 348] on div "Internal information" at bounding box center [427, 330] width 709 height 42
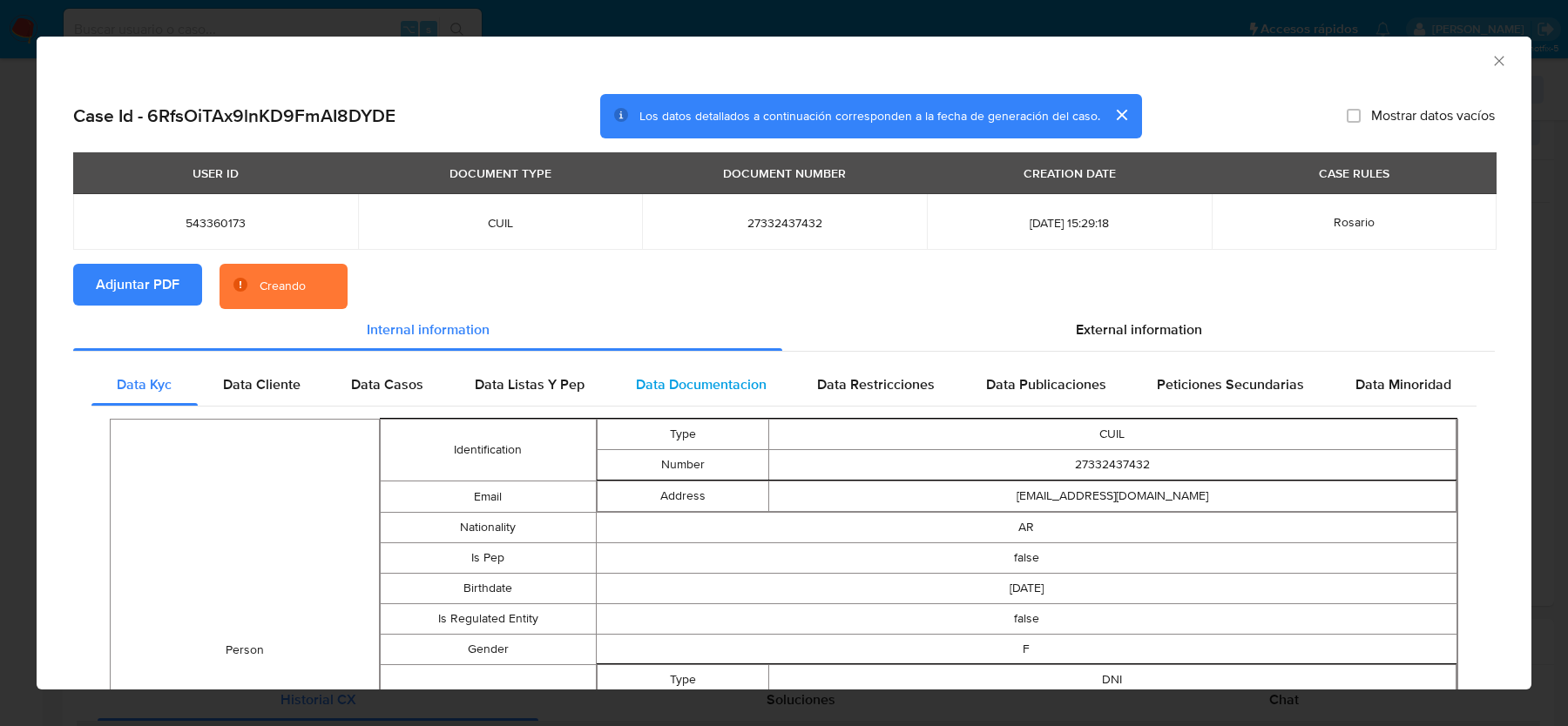
click at [635, 389] on div "Data Documentacion" at bounding box center [701, 385] width 182 height 42
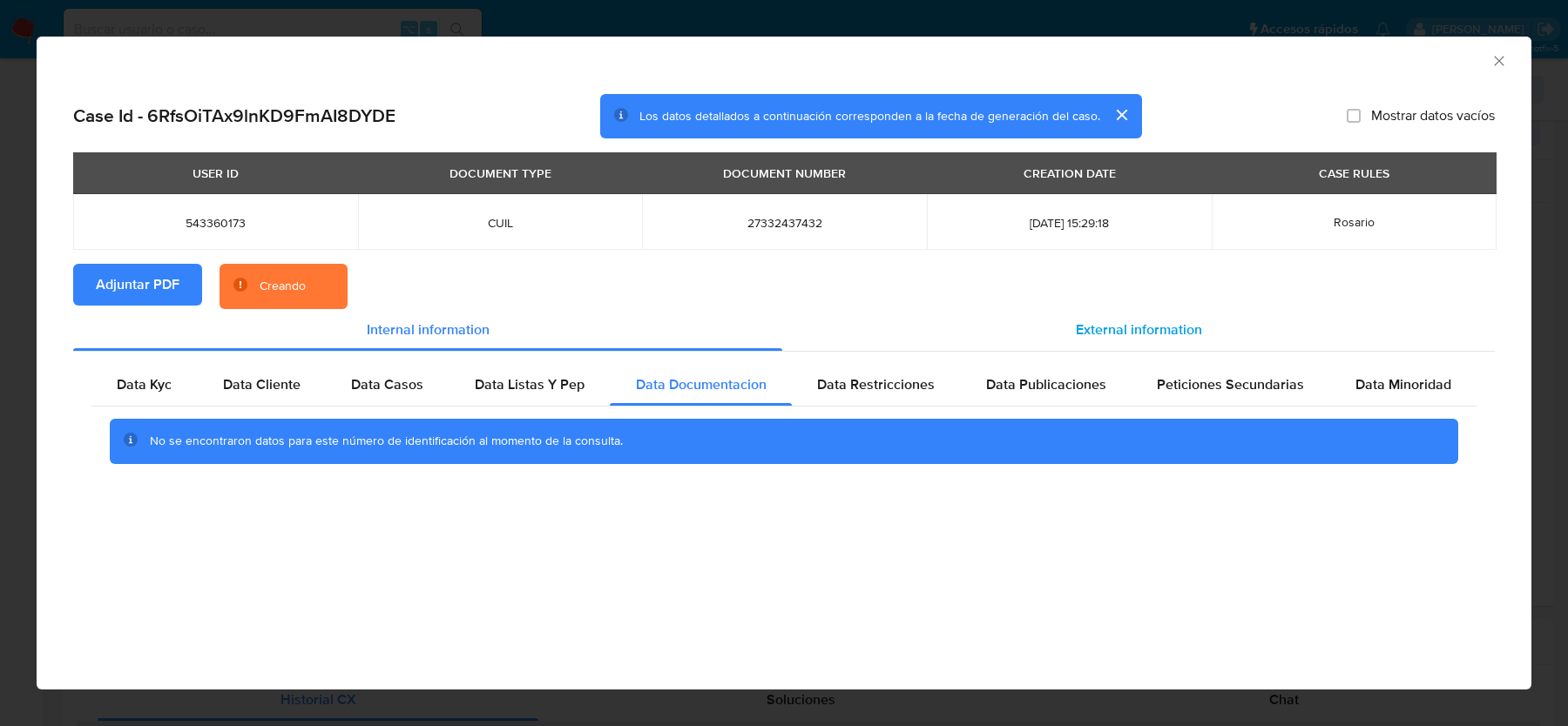
click at [1236, 348] on div "External information" at bounding box center [1139, 330] width 713 height 42
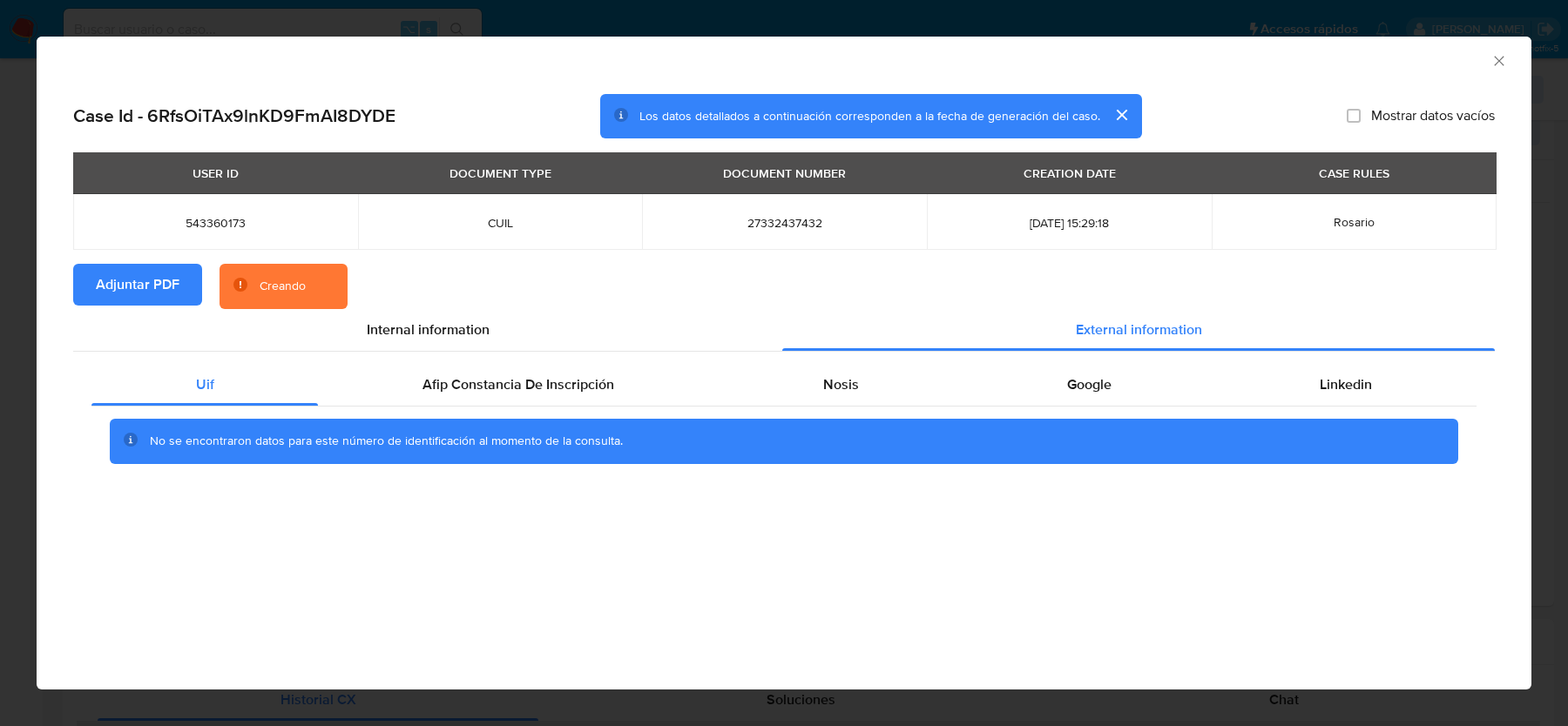
click at [593, 425] on div "No se encontraron datos para este número de identificación al momento de la con…" at bounding box center [784, 441] width 1348 height 45
click at [593, 384] on span "Afip Constancia De Inscripción" at bounding box center [519, 384] width 192 height 20
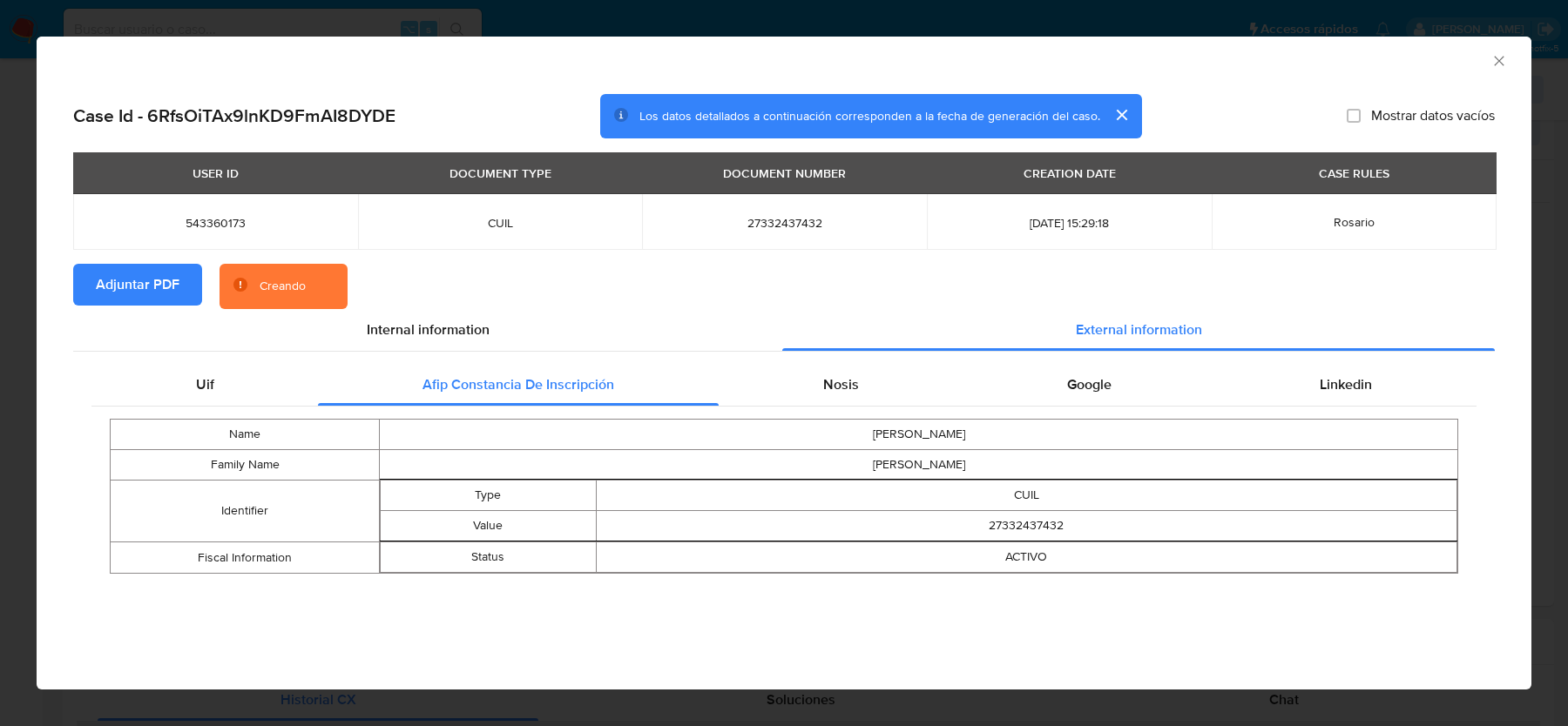
click at [831, 423] on td "MARIA MARTA" at bounding box center [919, 435] width 1079 height 30
click at [831, 391] on span "Nosis" at bounding box center [841, 384] width 36 height 20
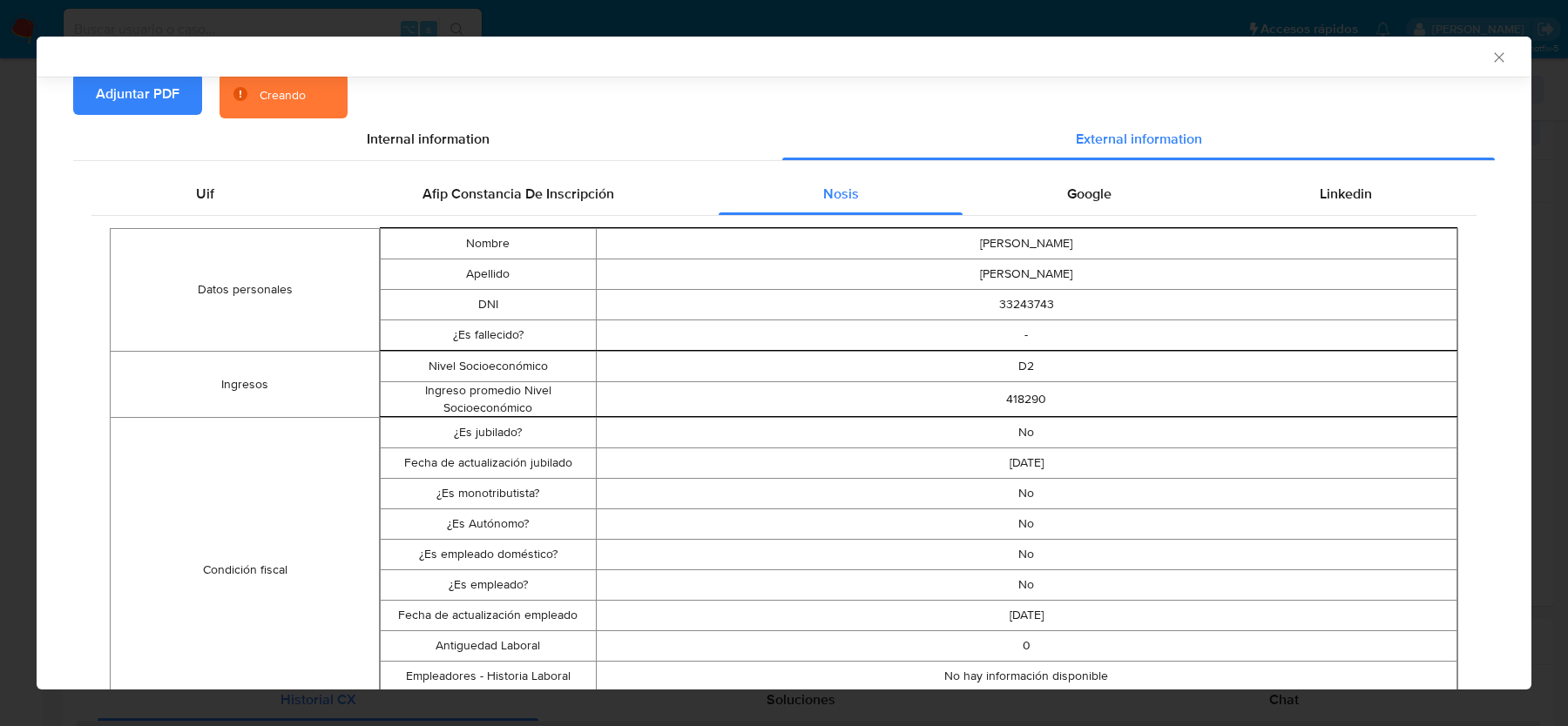
scroll to position [194, 0]
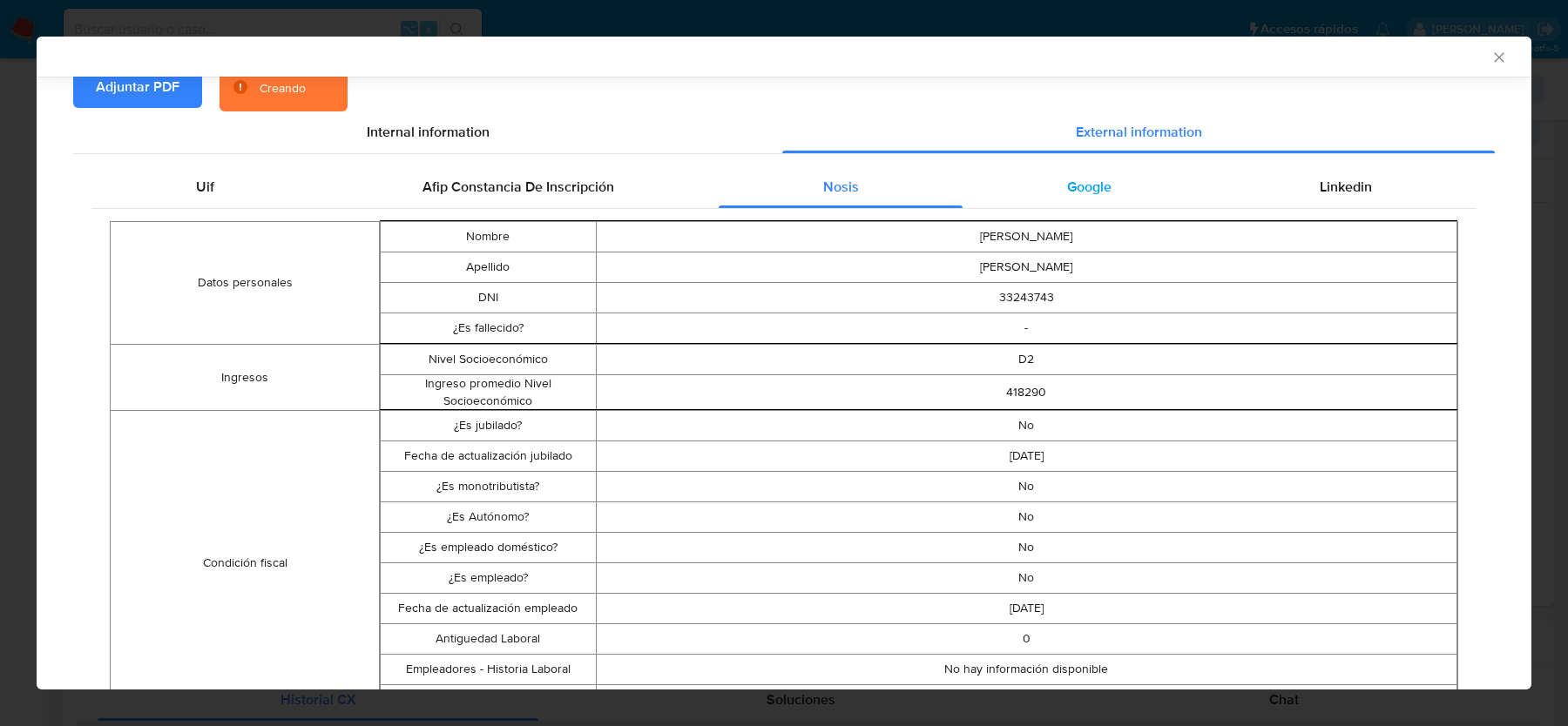
click at [1095, 166] on div "Google" at bounding box center [1089, 187] width 253 height 42
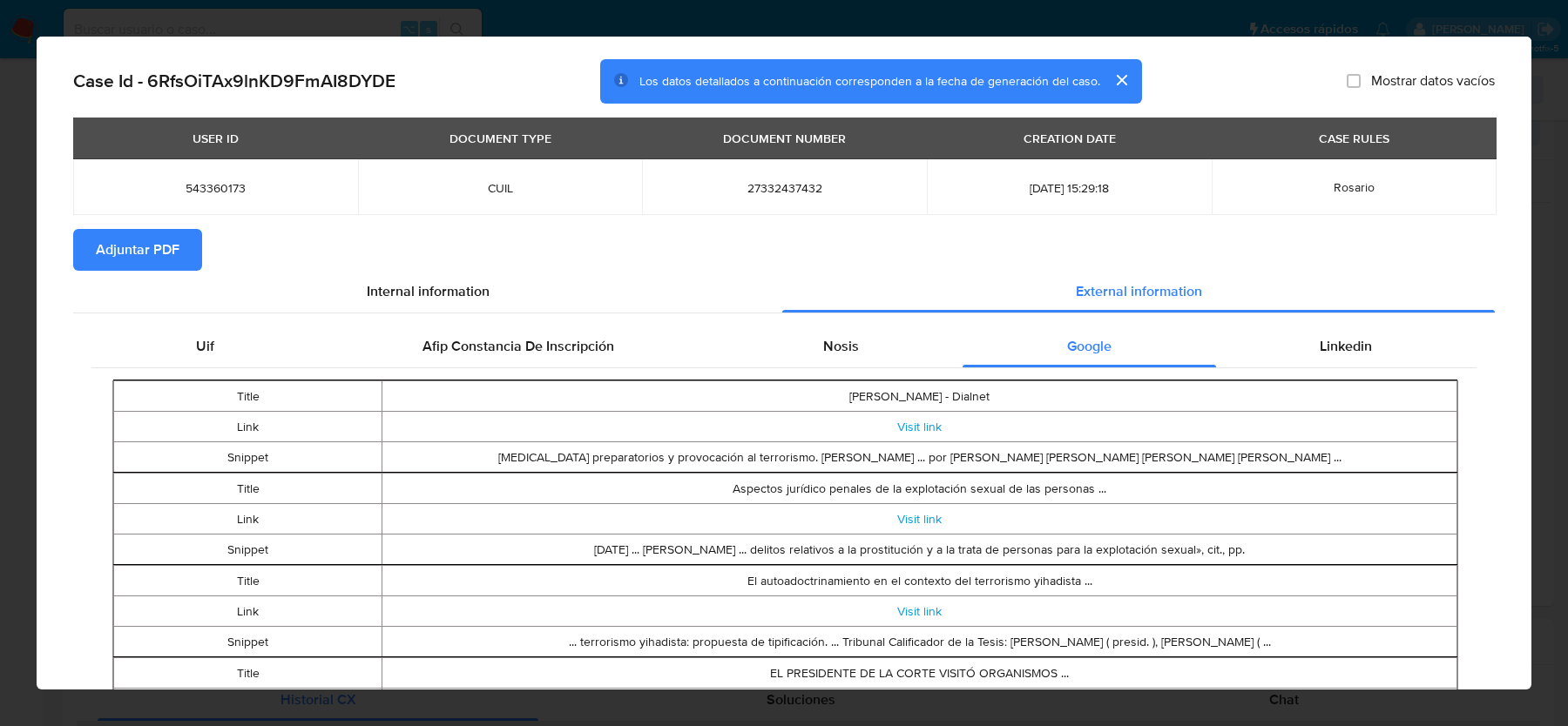
scroll to position [0, 0]
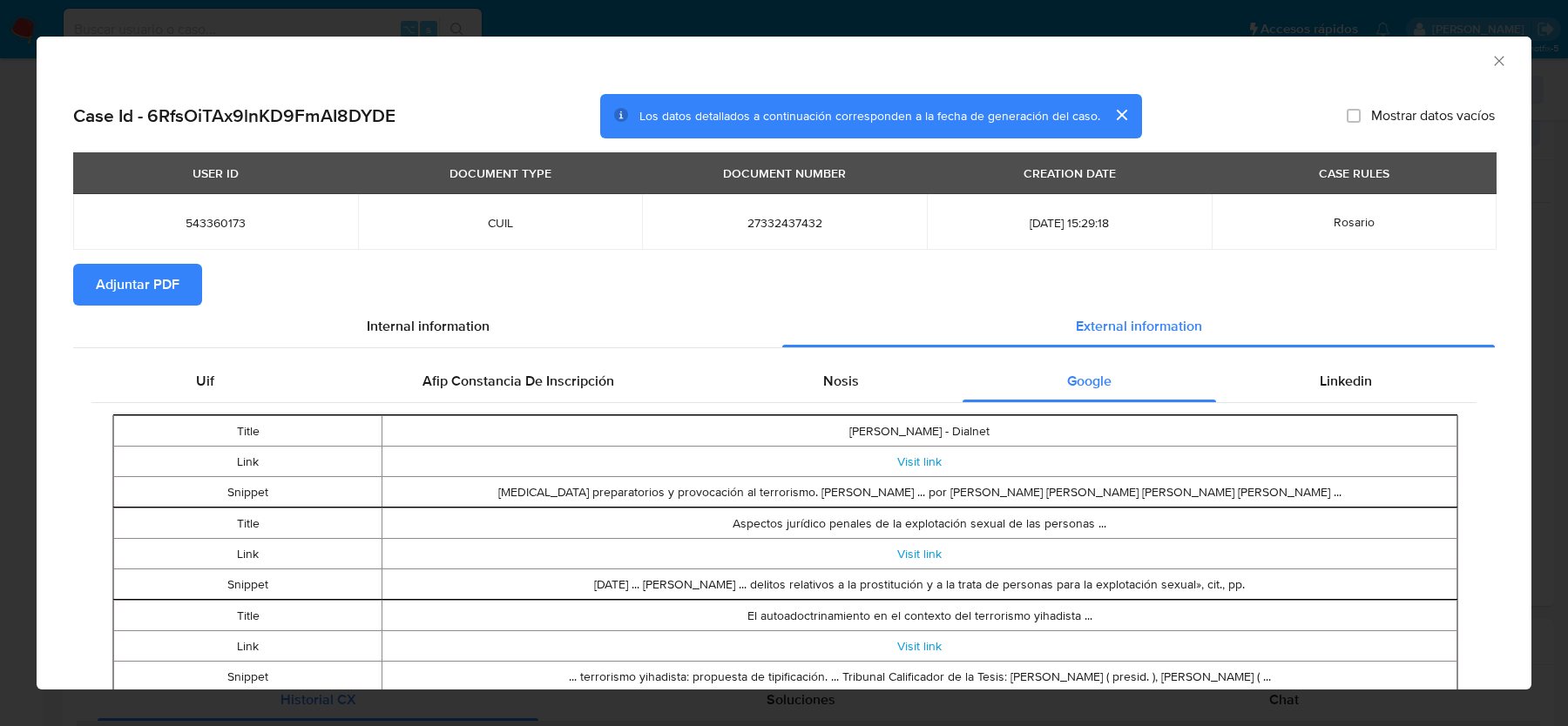
click at [992, 439] on td "Jesús Bernal del Castillo - Dialnet" at bounding box center [920, 431] width 1075 height 30
click at [1306, 393] on div "Linkedin" at bounding box center [1345, 381] width 260 height 42
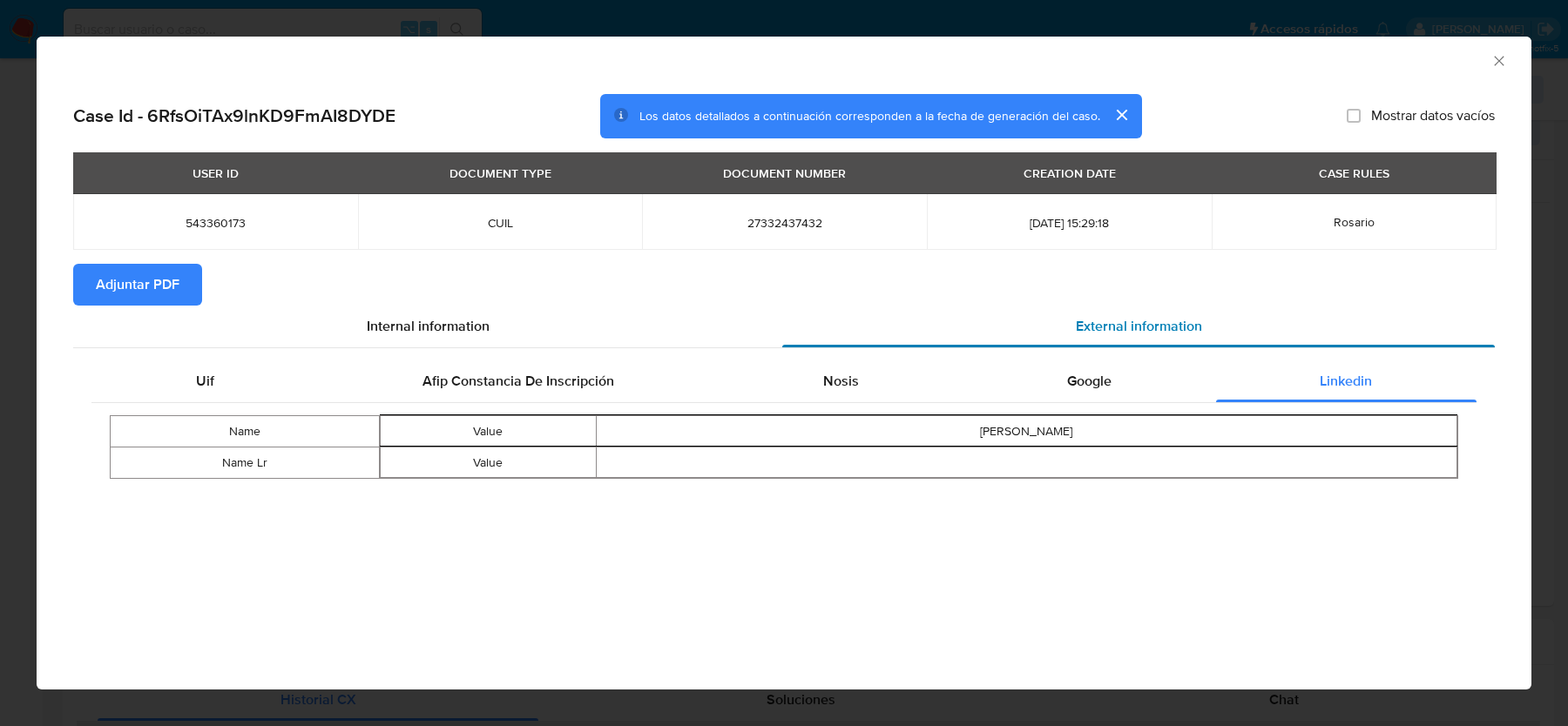
click at [889, 315] on div "External information" at bounding box center [1139, 326] width 713 height 42
click at [1483, 61] on div "AML Data Collector" at bounding box center [769, 58] width 1442 height 19
click at [1498, 62] on icon "Cerrar ventana" at bounding box center [1499, 61] width 18 height 18
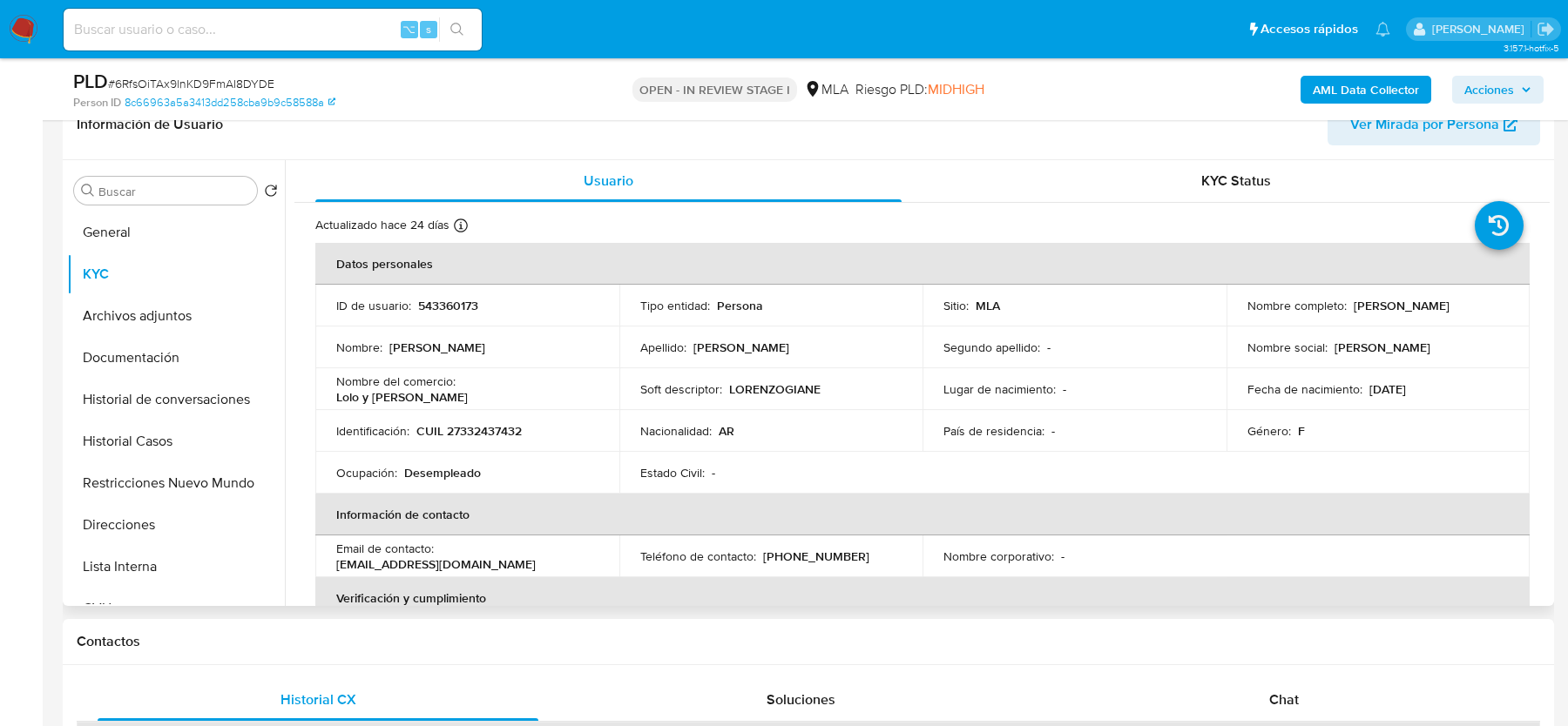
click at [1447, 316] on td "Nombre completo : Maria Marta Gonzalez" at bounding box center [1379, 305] width 304 height 42
click at [1447, 312] on p "Maria Marta Gonzalez" at bounding box center [1402, 305] width 96 height 16
copy p "Gonzalez"
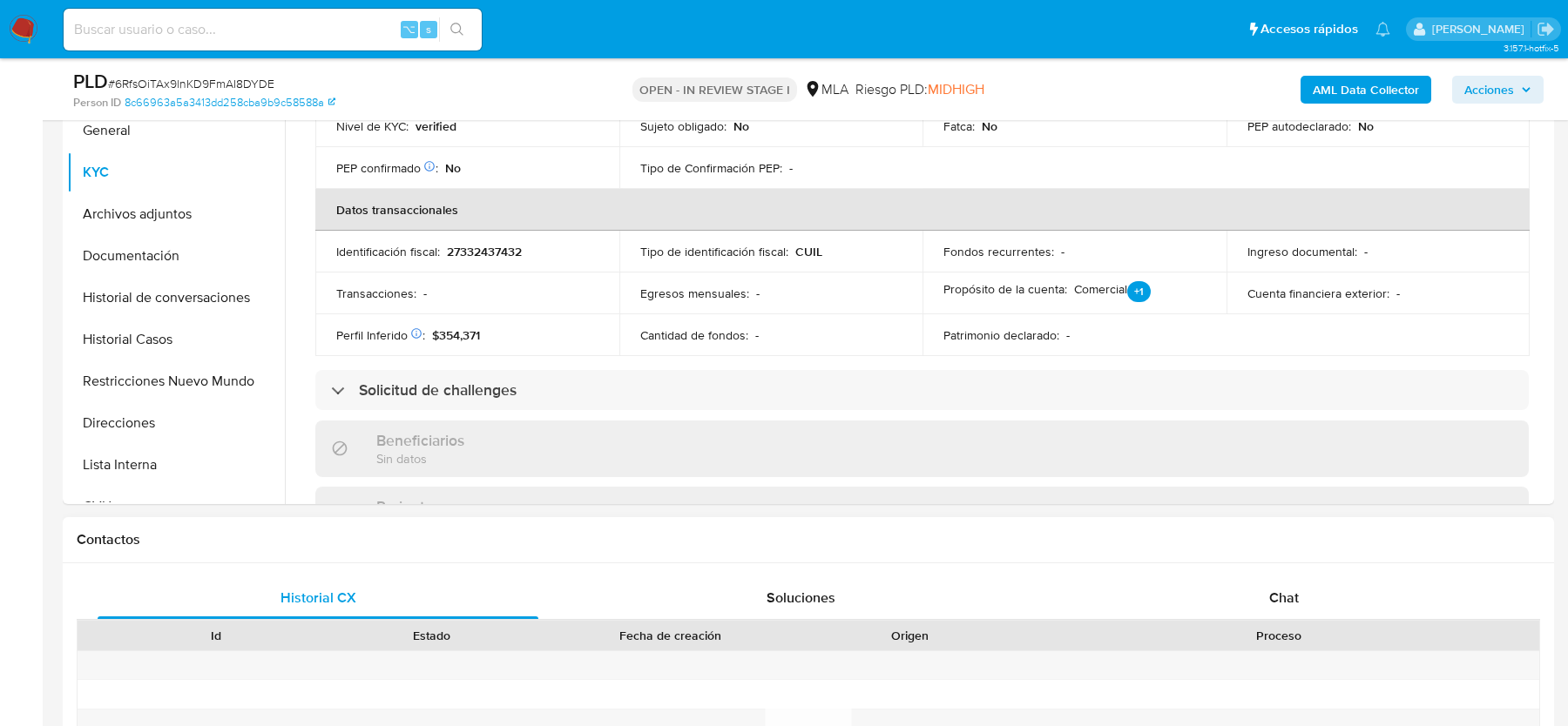
scroll to position [743, 0]
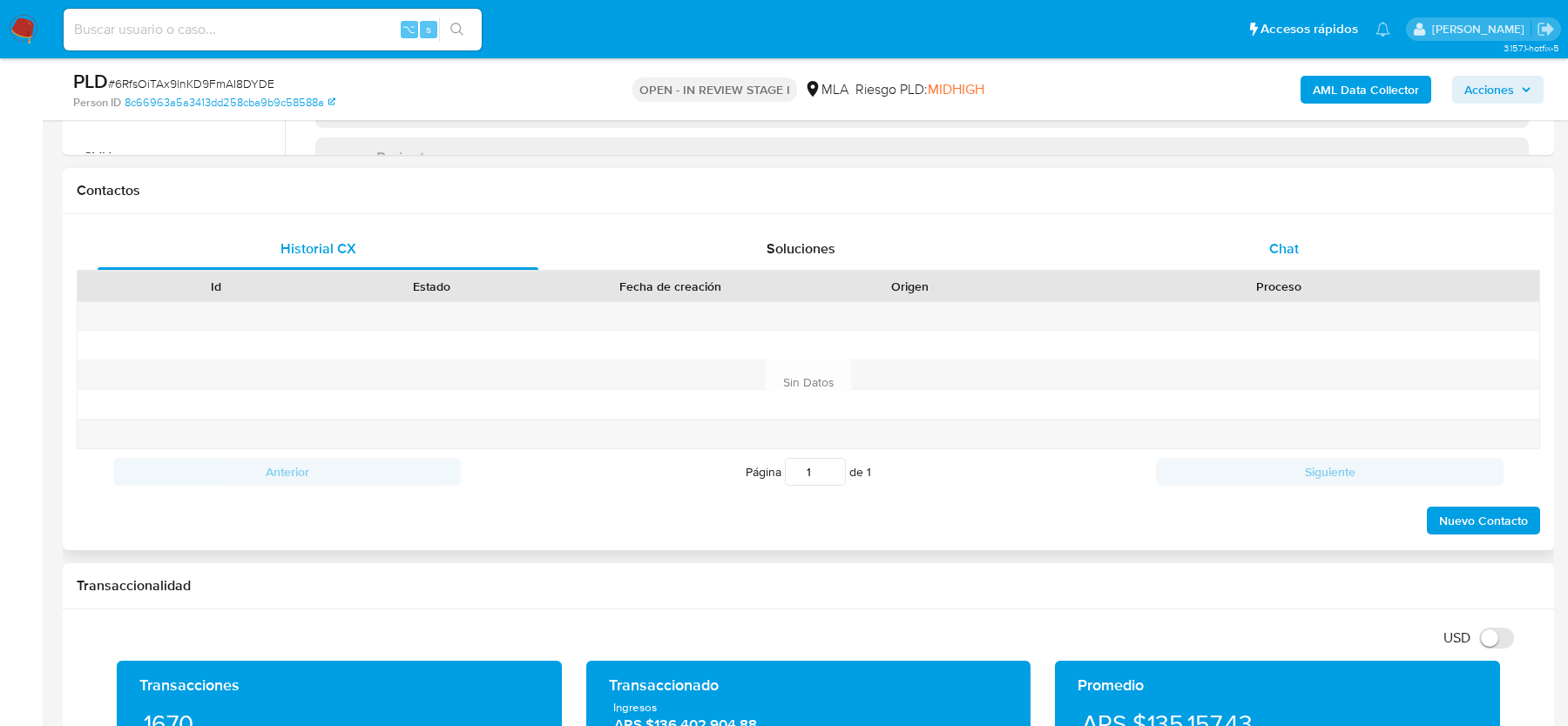
click at [1282, 228] on div "Chat" at bounding box center [1283, 249] width 441 height 42
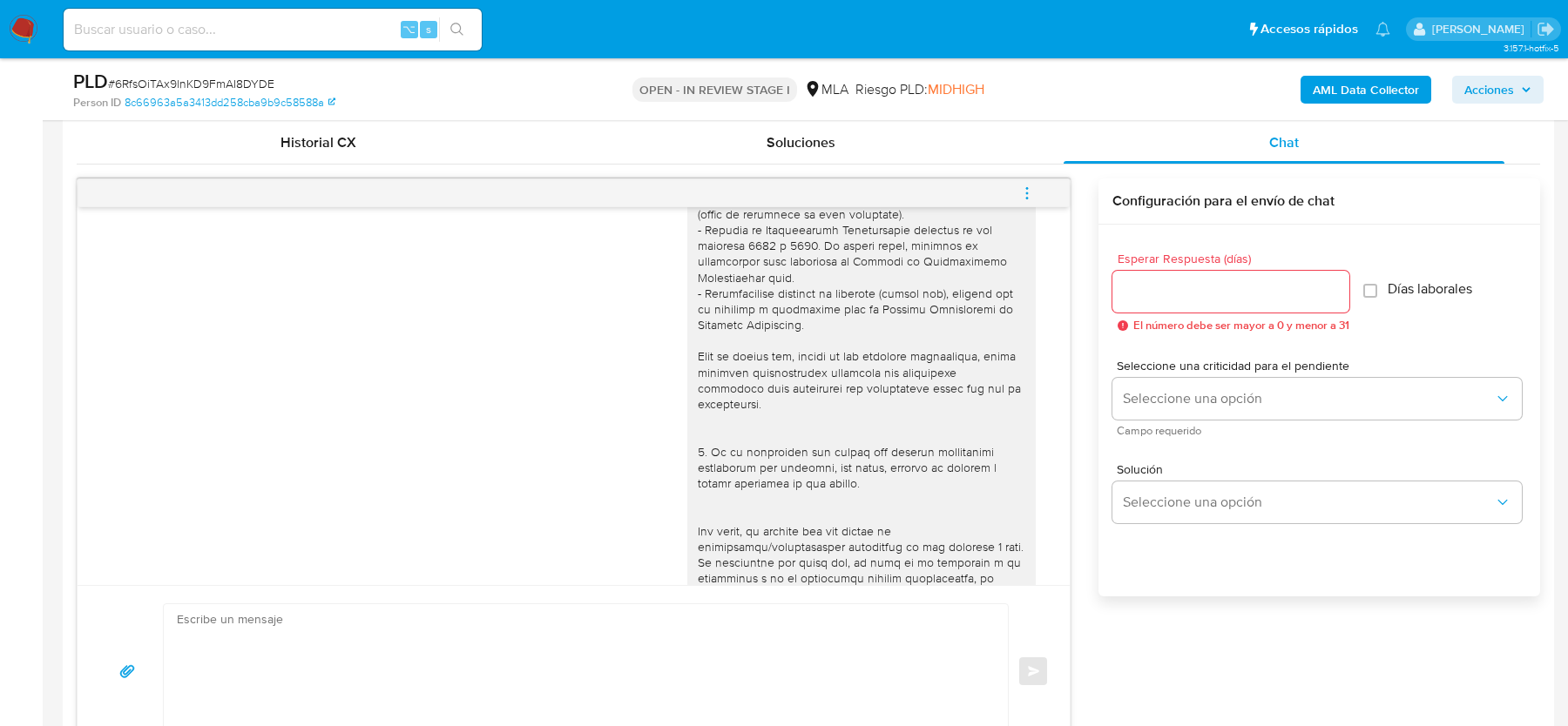
scroll to position [940, 0]
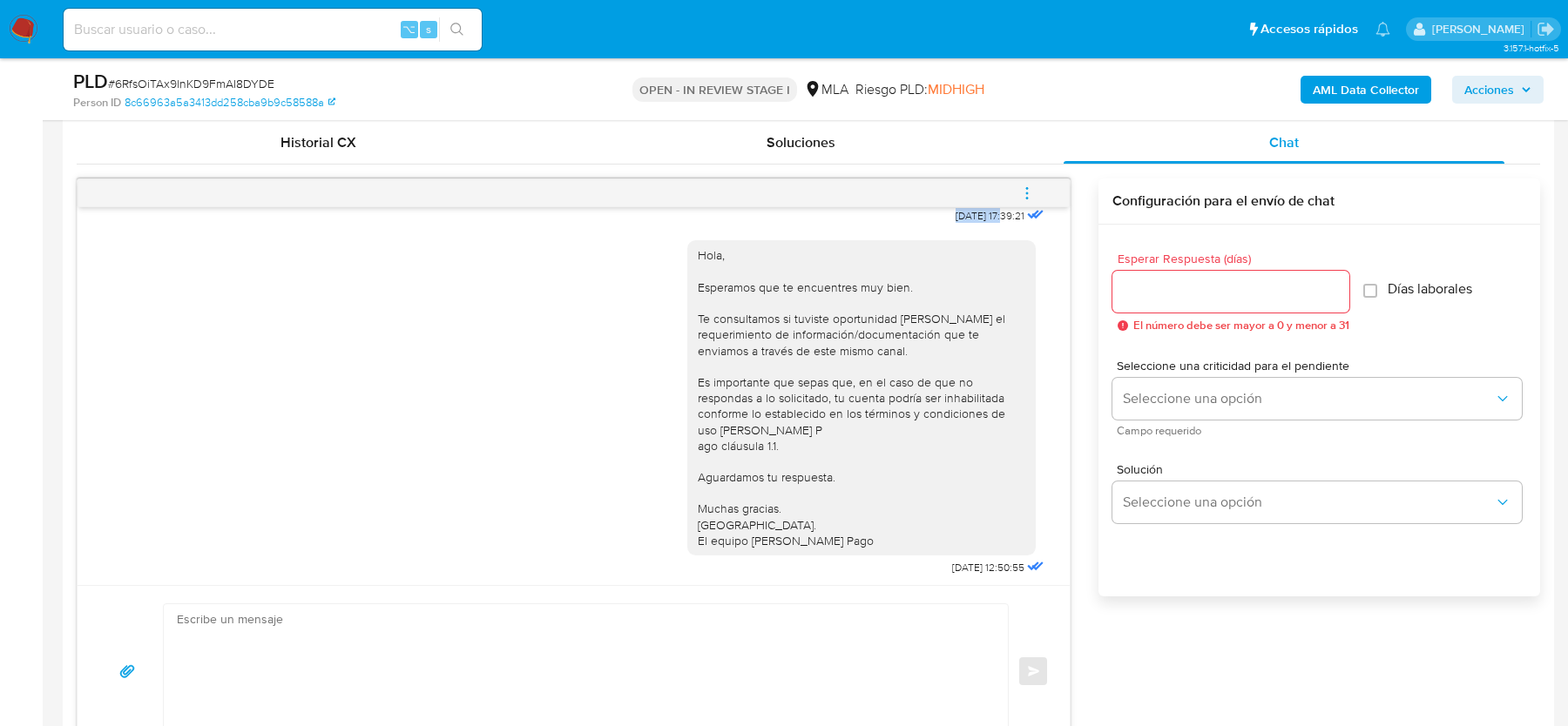
drag, startPoint x: 931, startPoint y: 245, endPoint x: 988, endPoint y: 247, distance: 57.0
copy span "18/08/2025"
drag, startPoint x: 924, startPoint y: 561, endPoint x: 984, endPoint y: 562, distance: 60.0
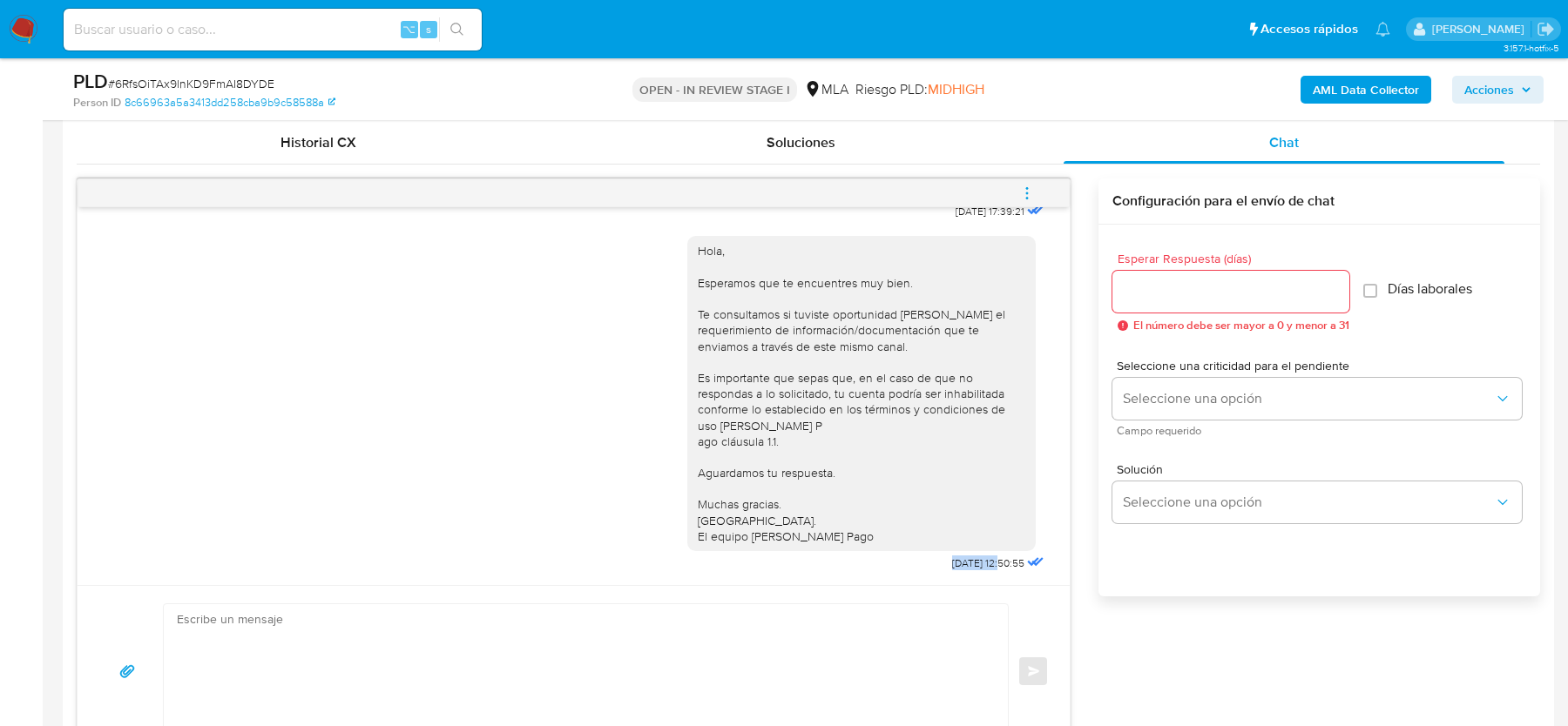
click at [984, 562] on div "Hola, Esperamos que te encuentres muy bien. Te consultamos si tuviste oportunid…" at bounding box center [868, 399] width 361 height 352
copy span "22/08/2025"
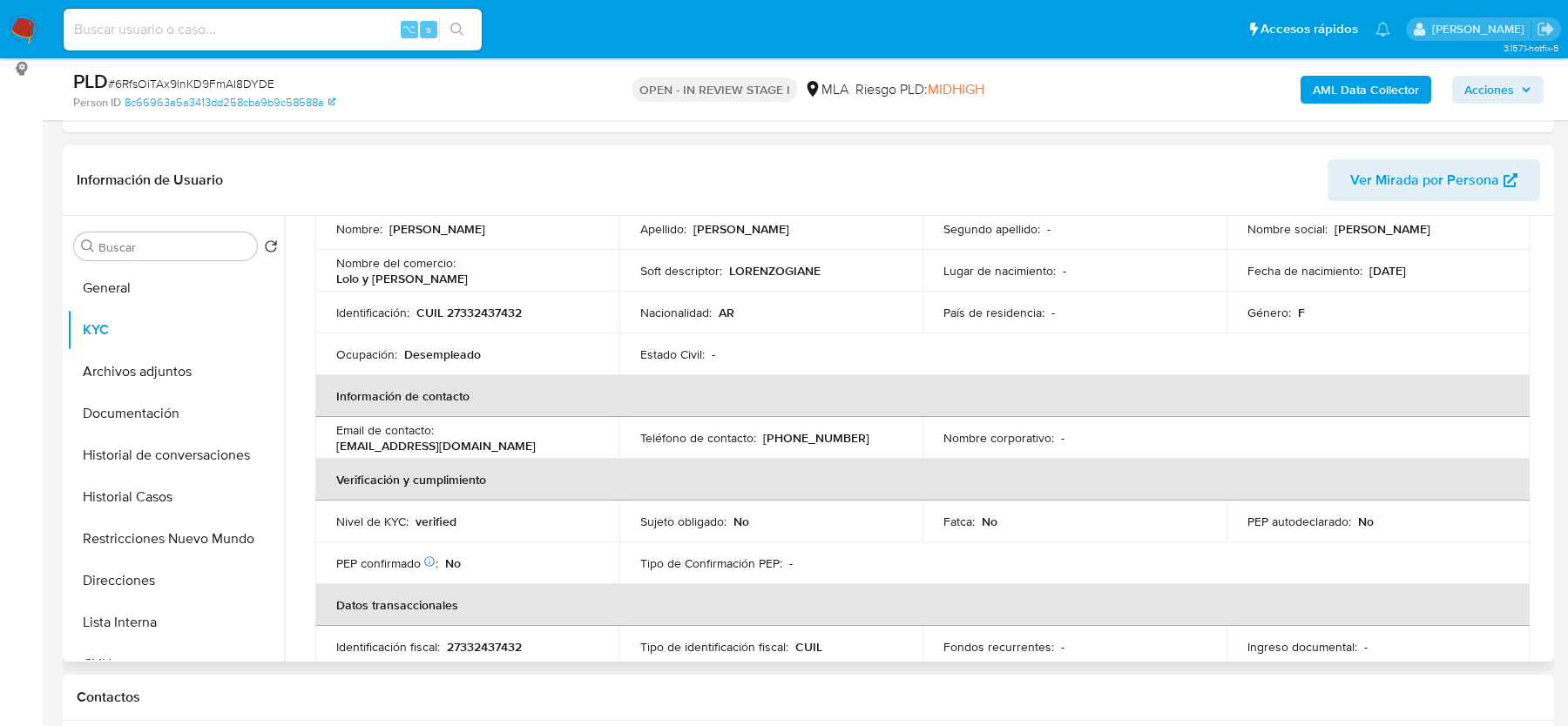
scroll to position [6, 0]
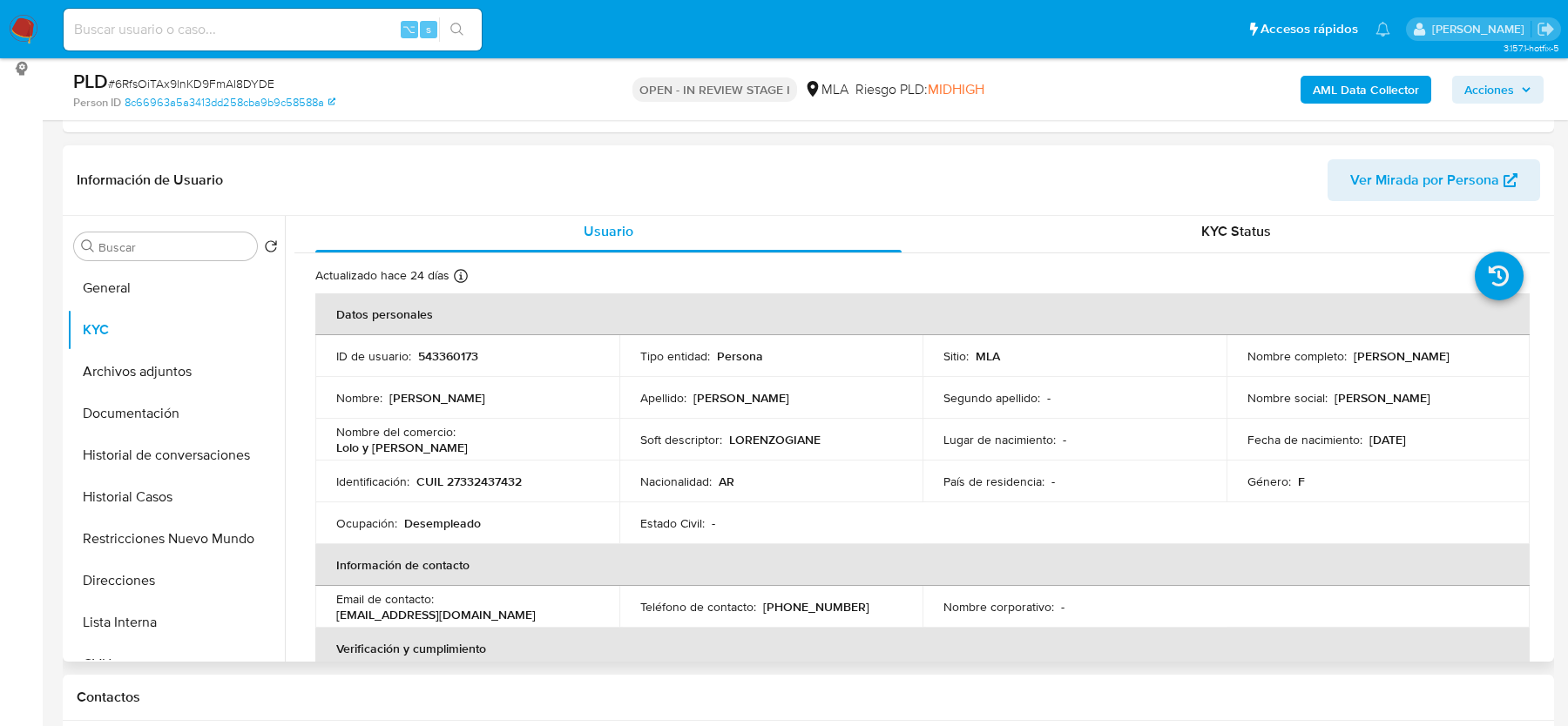
click at [479, 475] on p "CUIL 27332437432" at bounding box center [469, 481] width 105 height 16
copy p "27332437432"
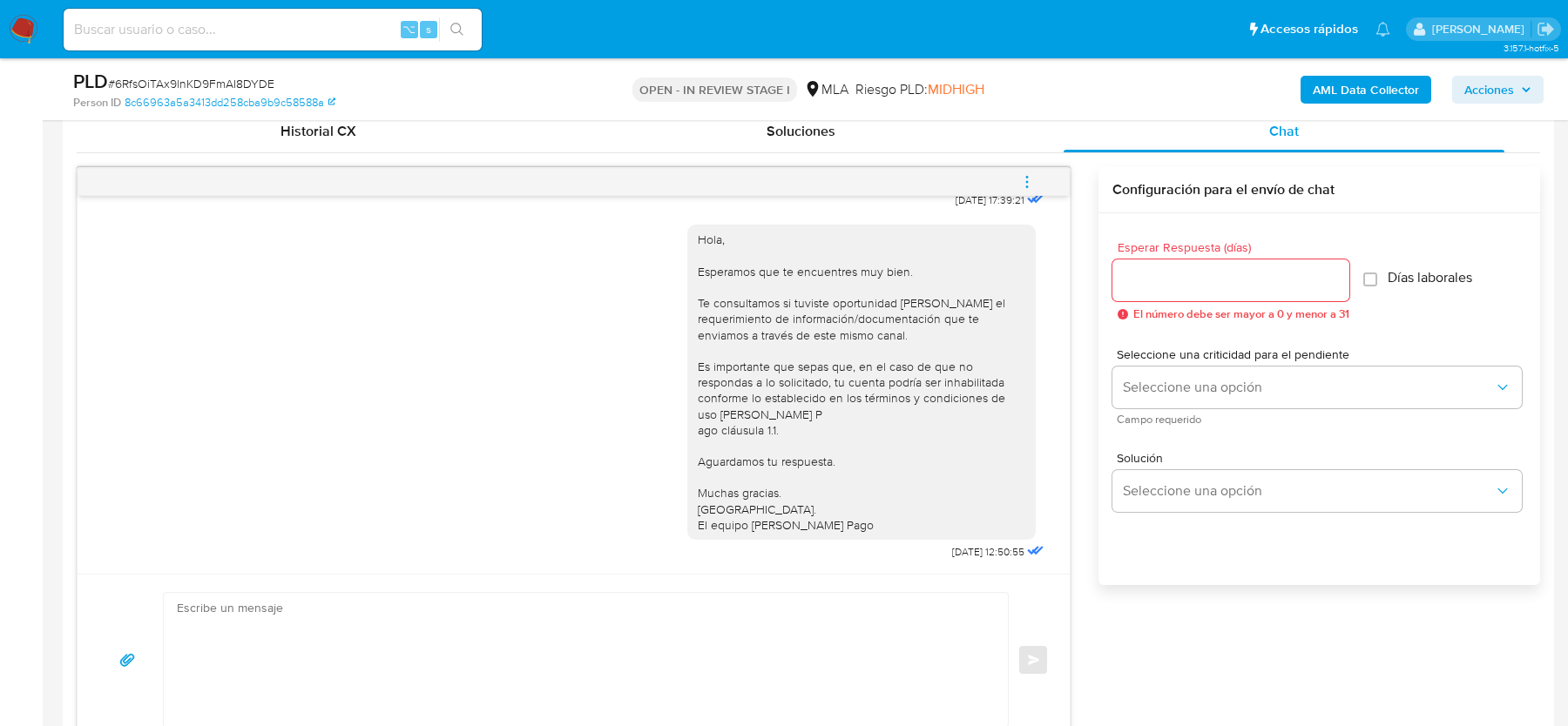
scroll to position [849, 0]
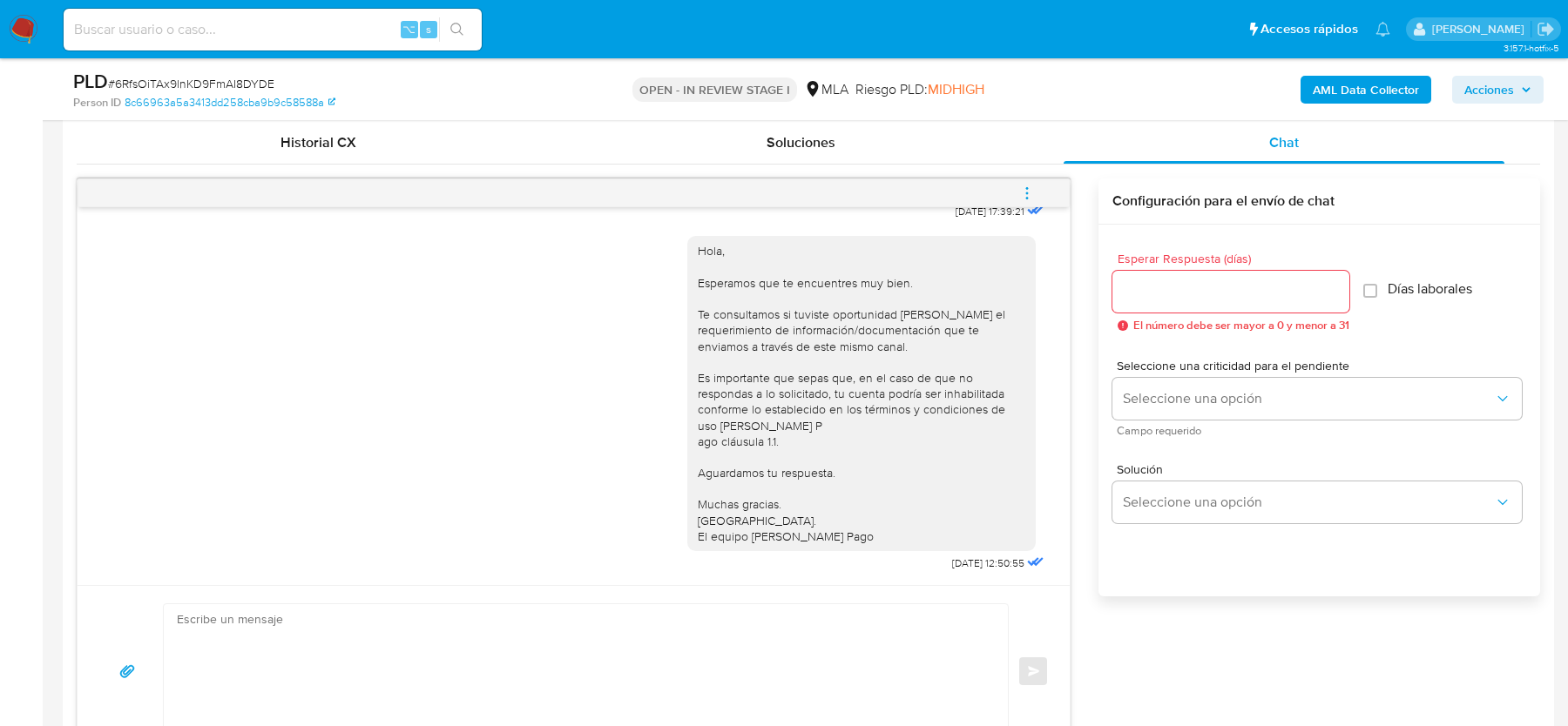
click at [1024, 188] on icon "menu-action" at bounding box center [1027, 193] width 16 height 16
click at [895, 165] on li "Cerrar conversación" at bounding box center [909, 158] width 179 height 31
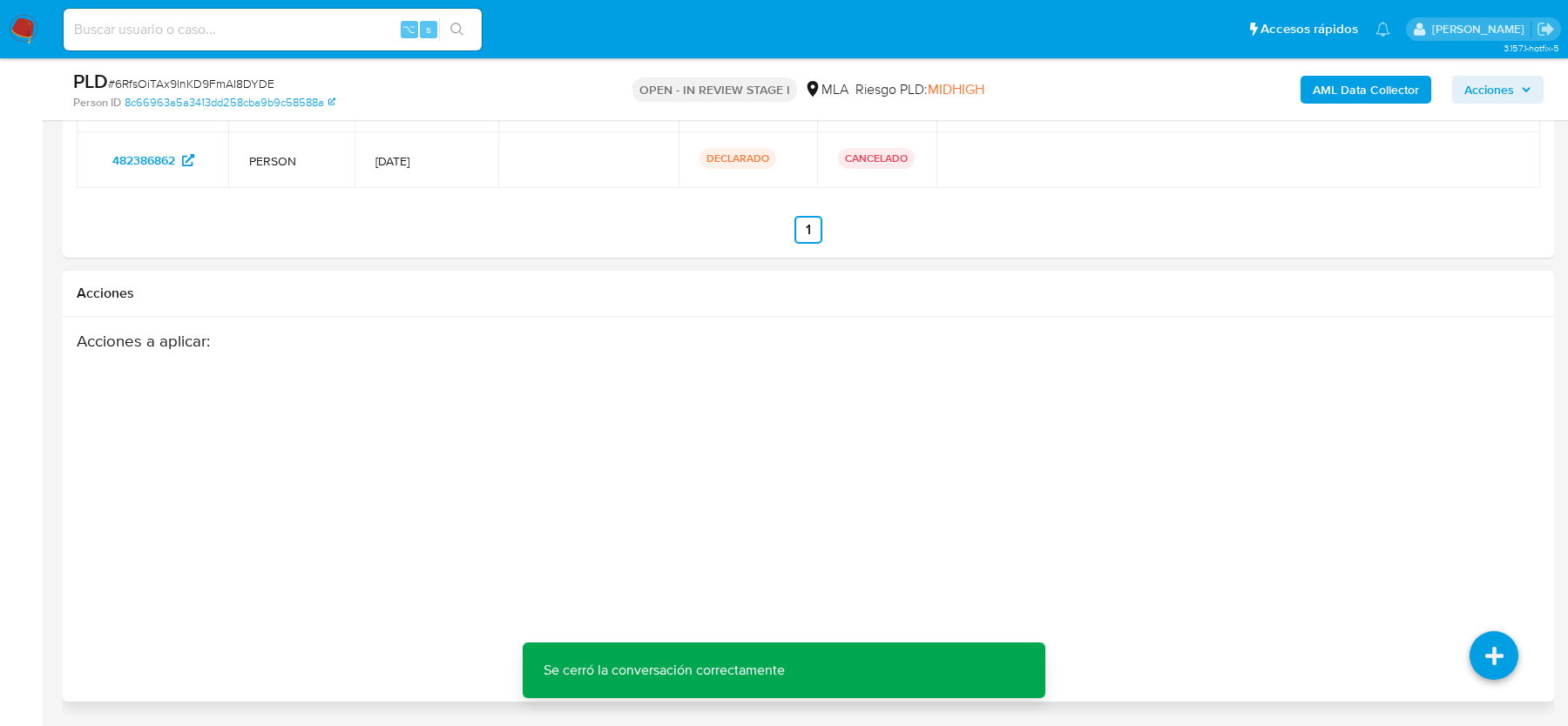
scroll to position [3323, 0]
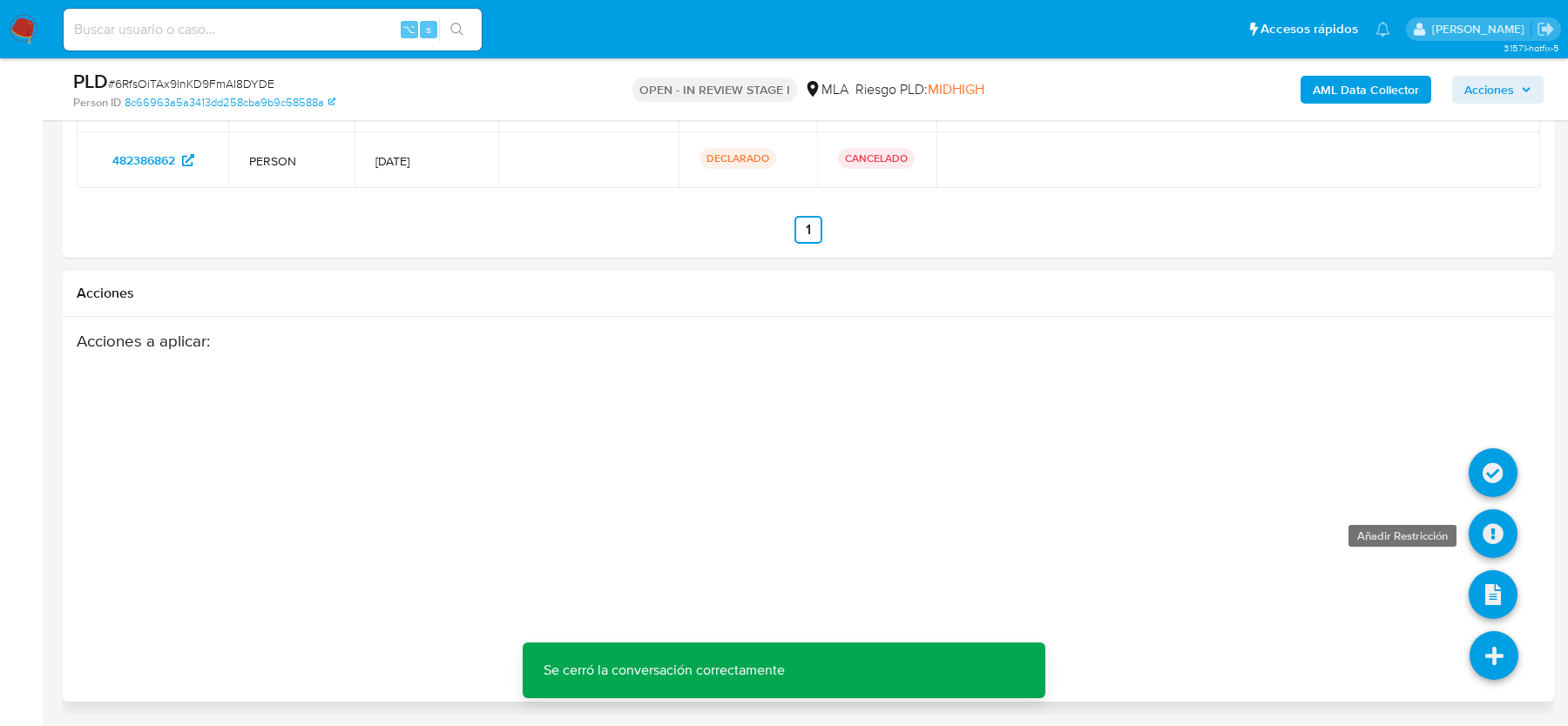
click at [1496, 529] on icon at bounding box center [1493, 533] width 49 height 49
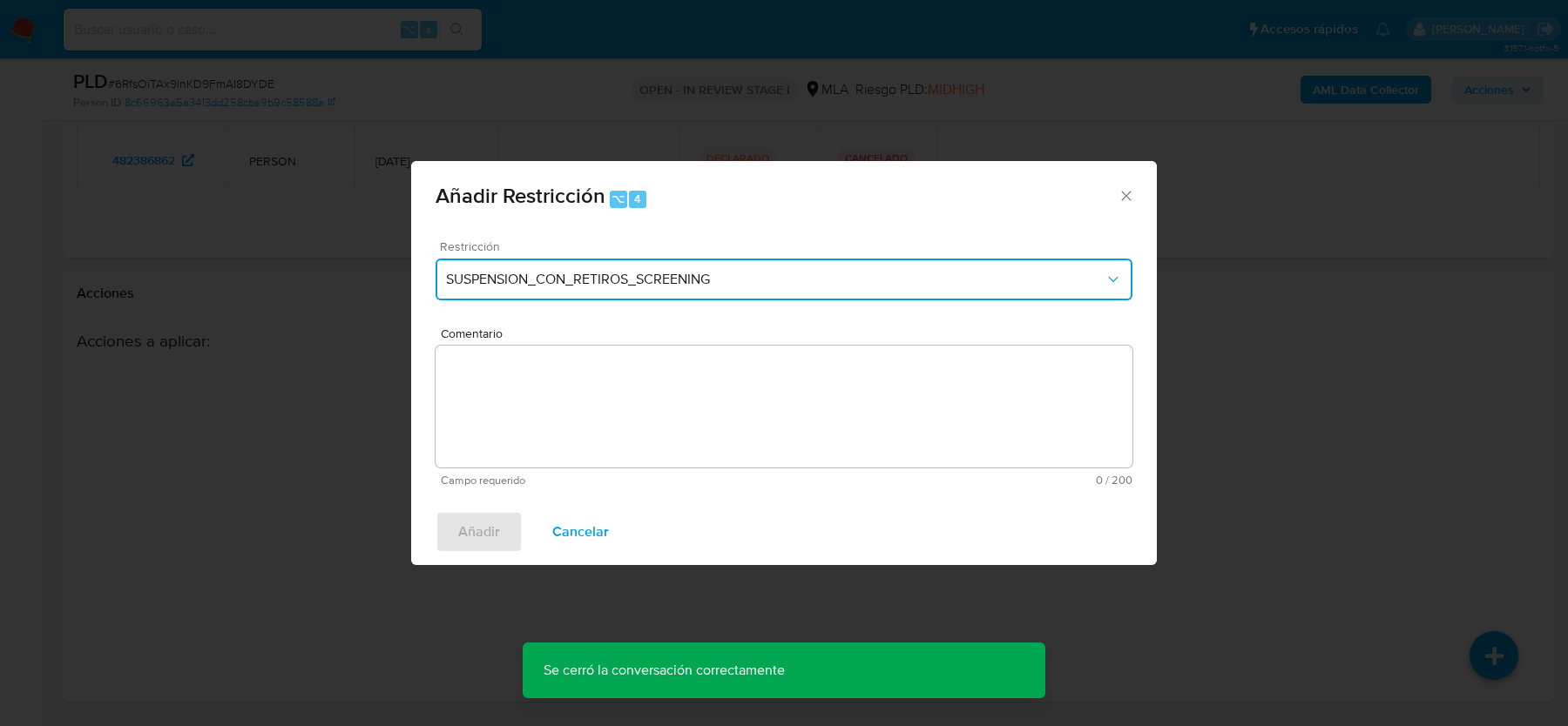
click at [636, 279] on span "SUSPENSION_CON_RETIROS_SCREENING" at bounding box center [775, 279] width 659 height 18
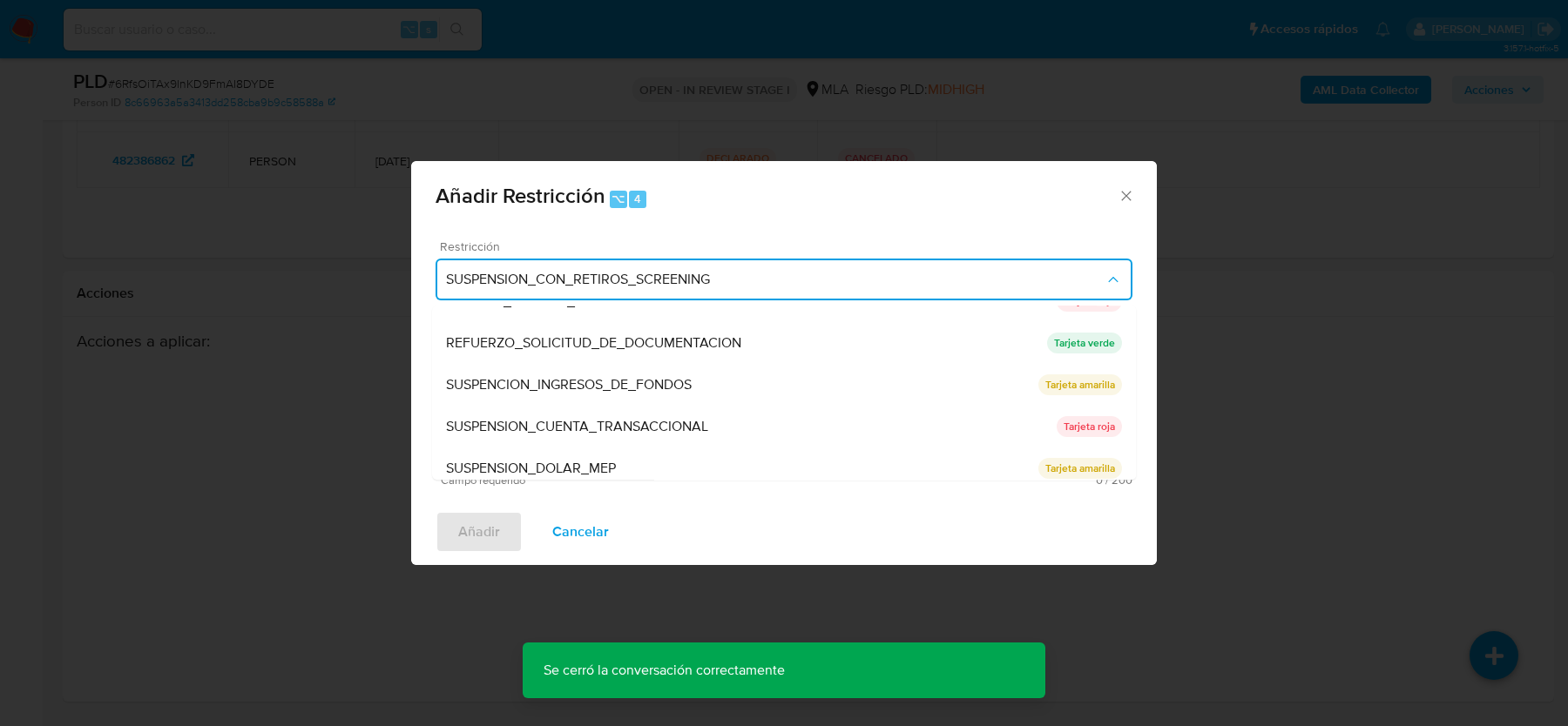
scroll to position [368, 0]
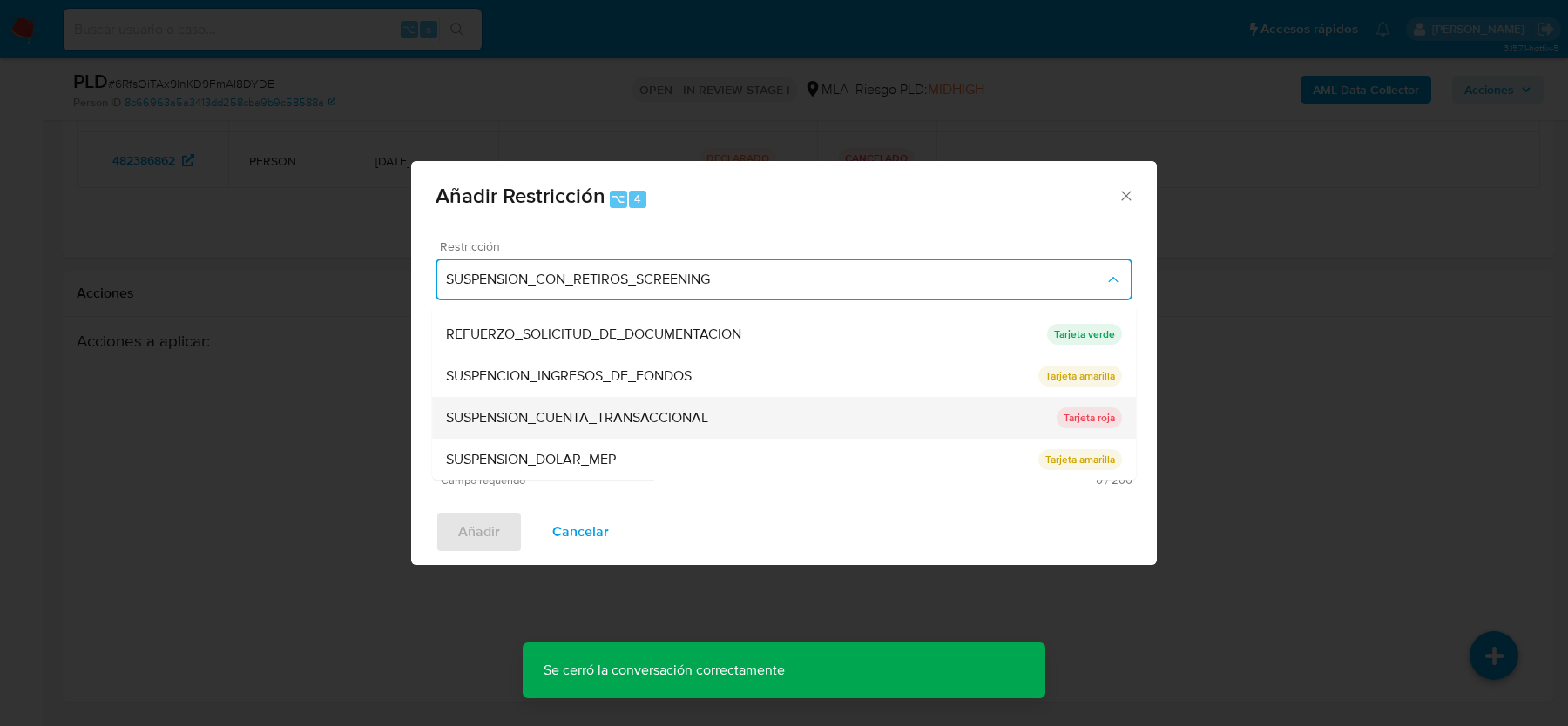
click at [598, 422] on span "SUSPENSION_CUENTA_TRANSACCIONAL" at bounding box center [577, 418] width 262 height 18
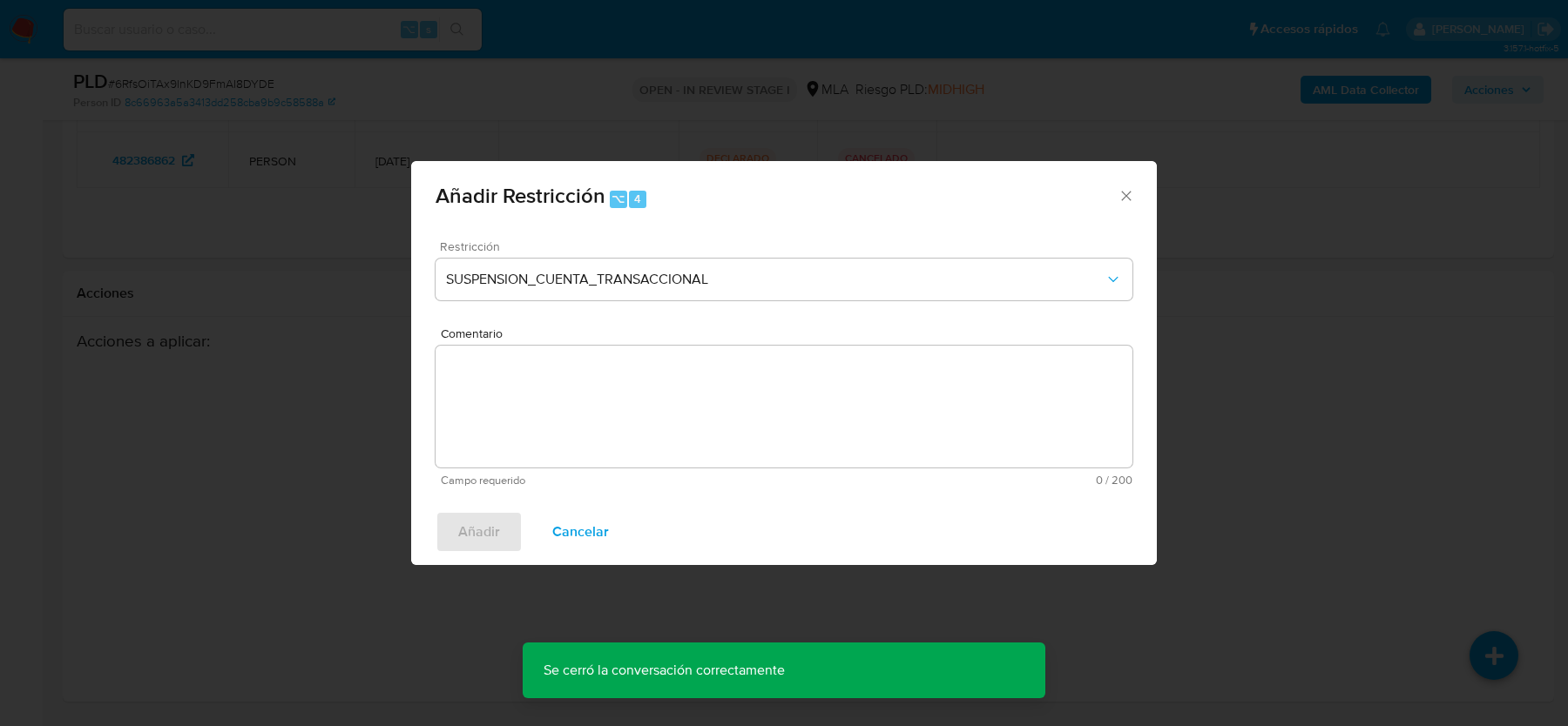
click at [598, 422] on textarea "Comentario" at bounding box center [784, 407] width 697 height 122
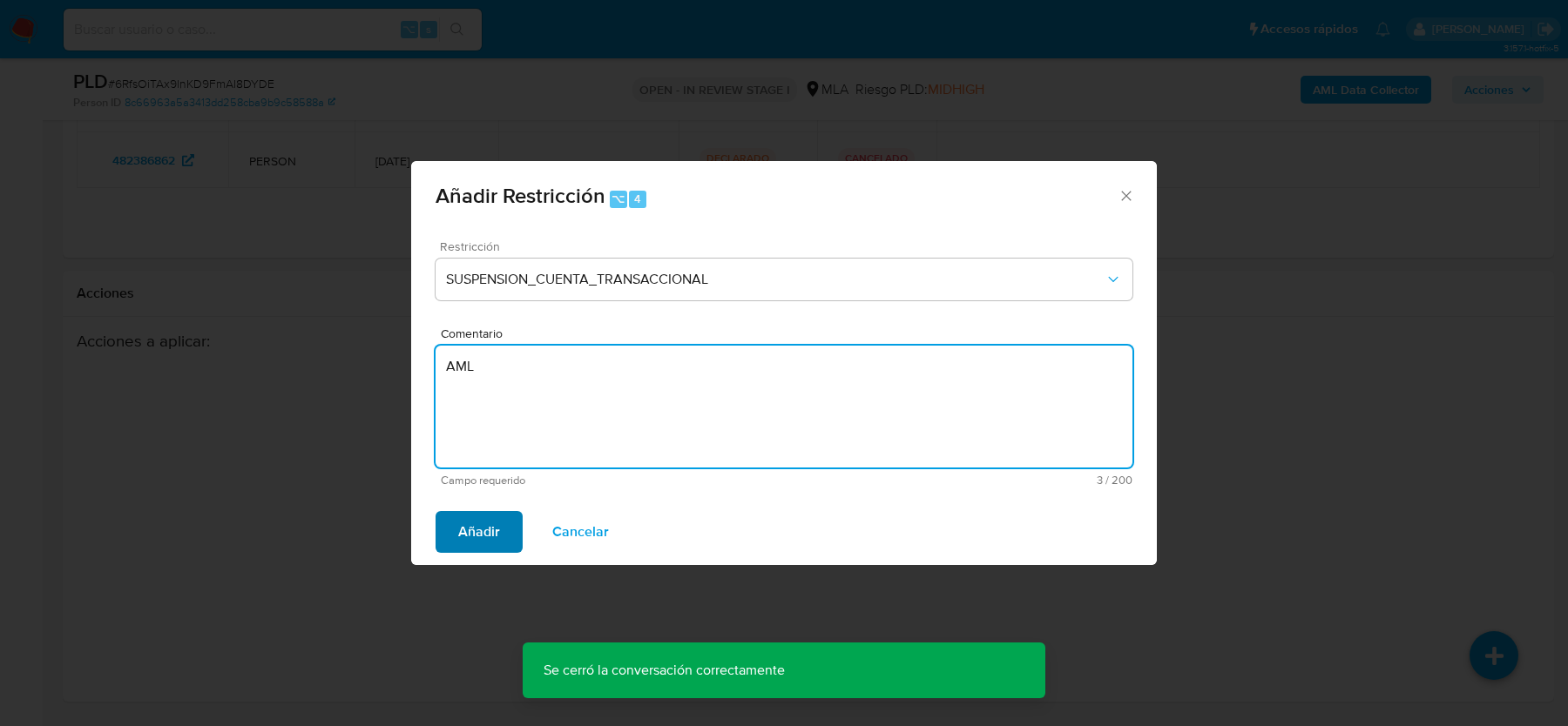
type textarea "AML"
click at [487, 521] on span "Añadir" at bounding box center [479, 532] width 42 height 39
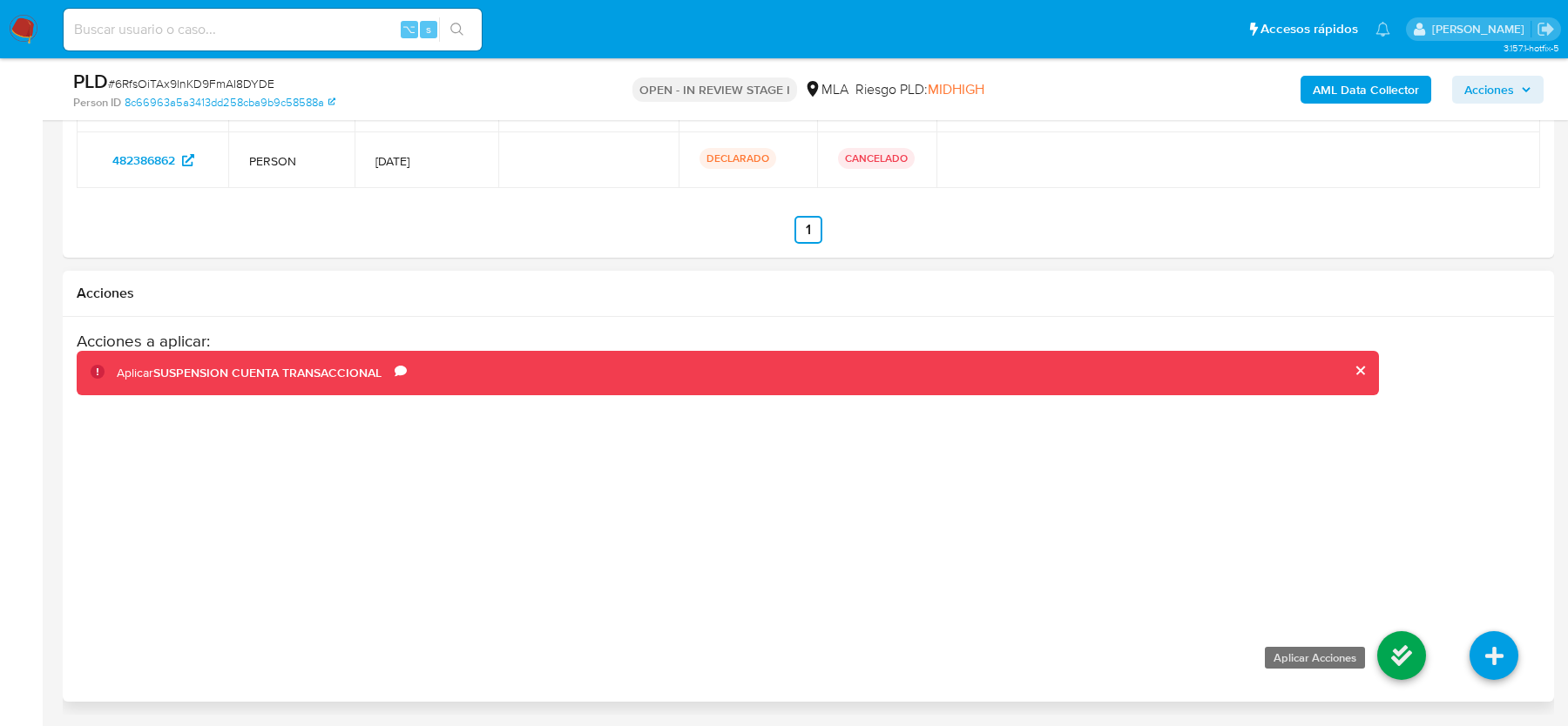
click at [1411, 648] on icon at bounding box center [1402, 656] width 49 height 49
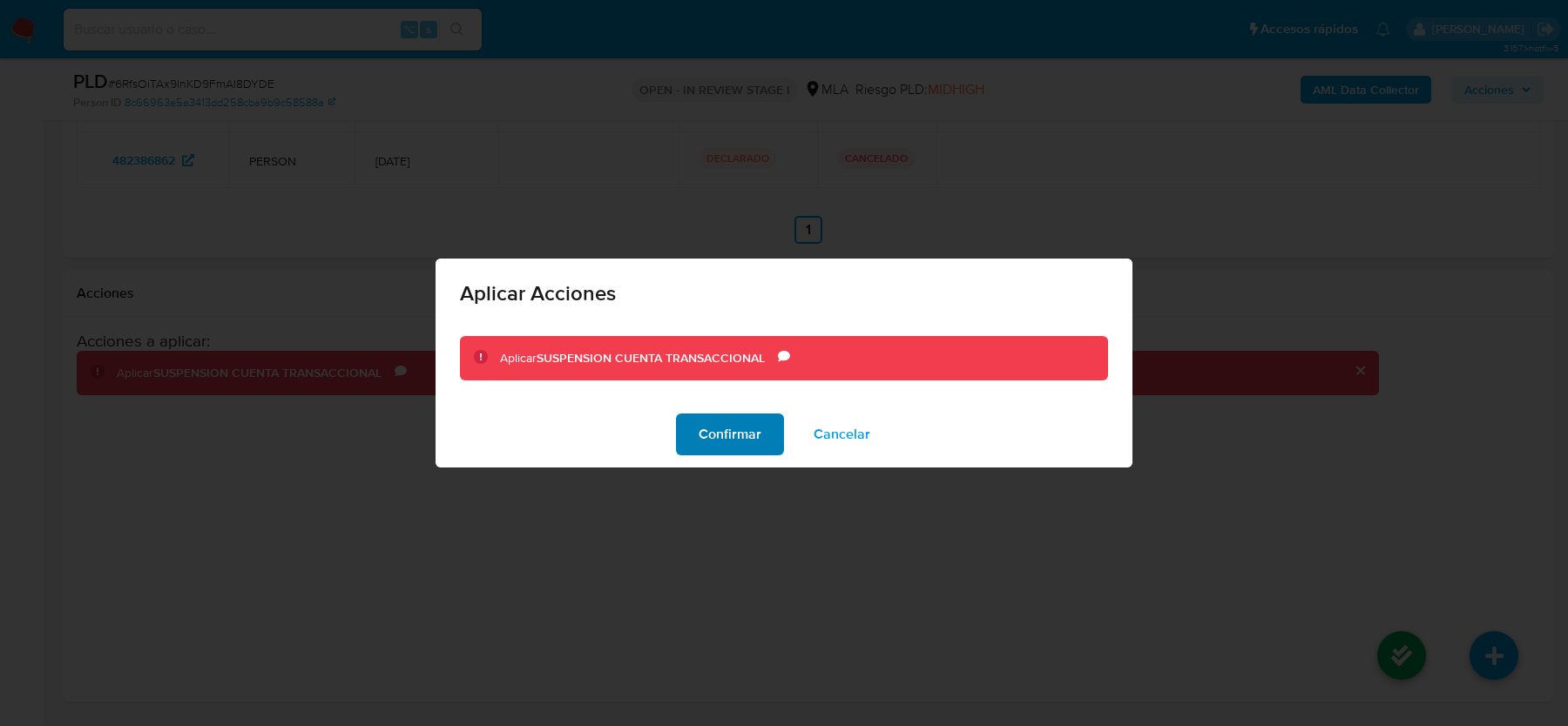
click at [706, 425] on span "Confirmar" at bounding box center [730, 434] width 63 height 39
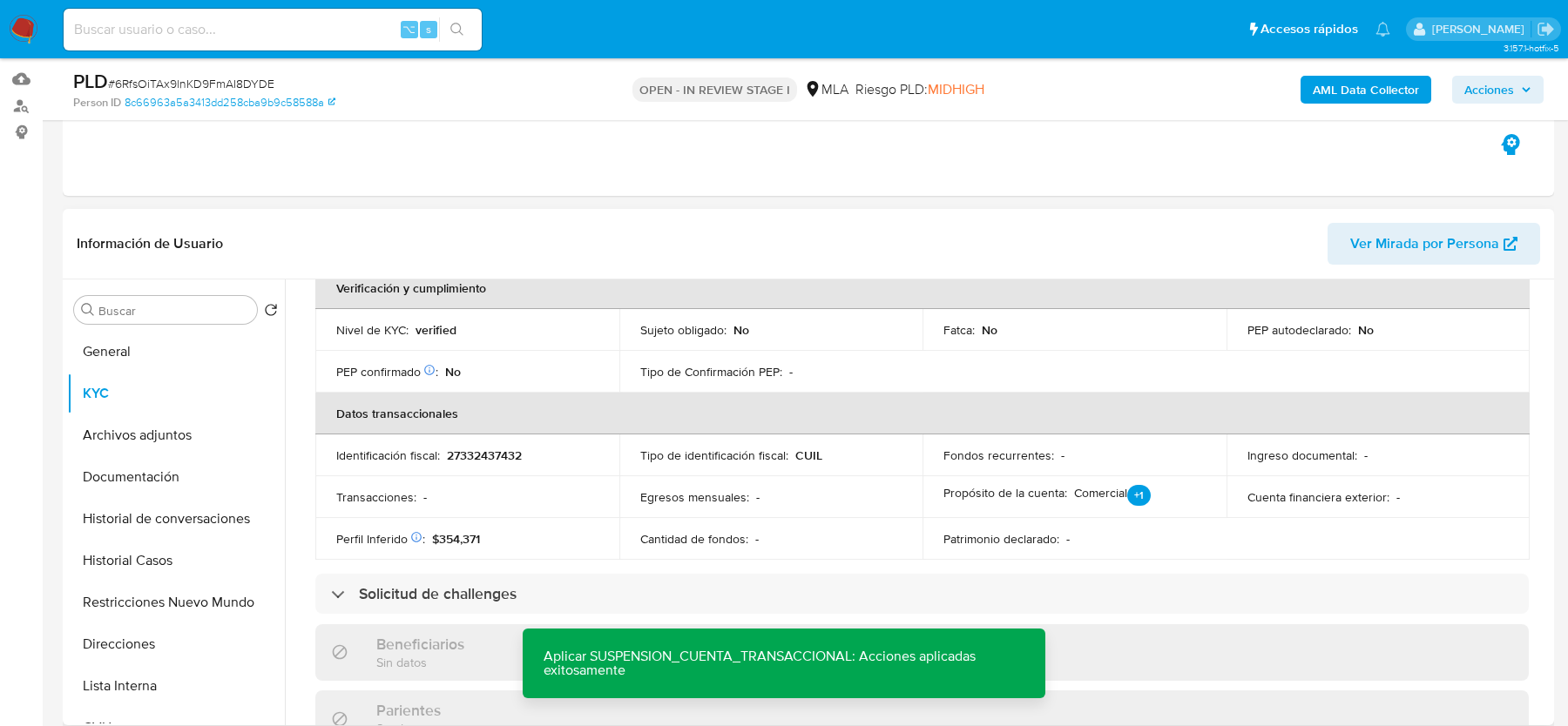
scroll to position [416, 0]
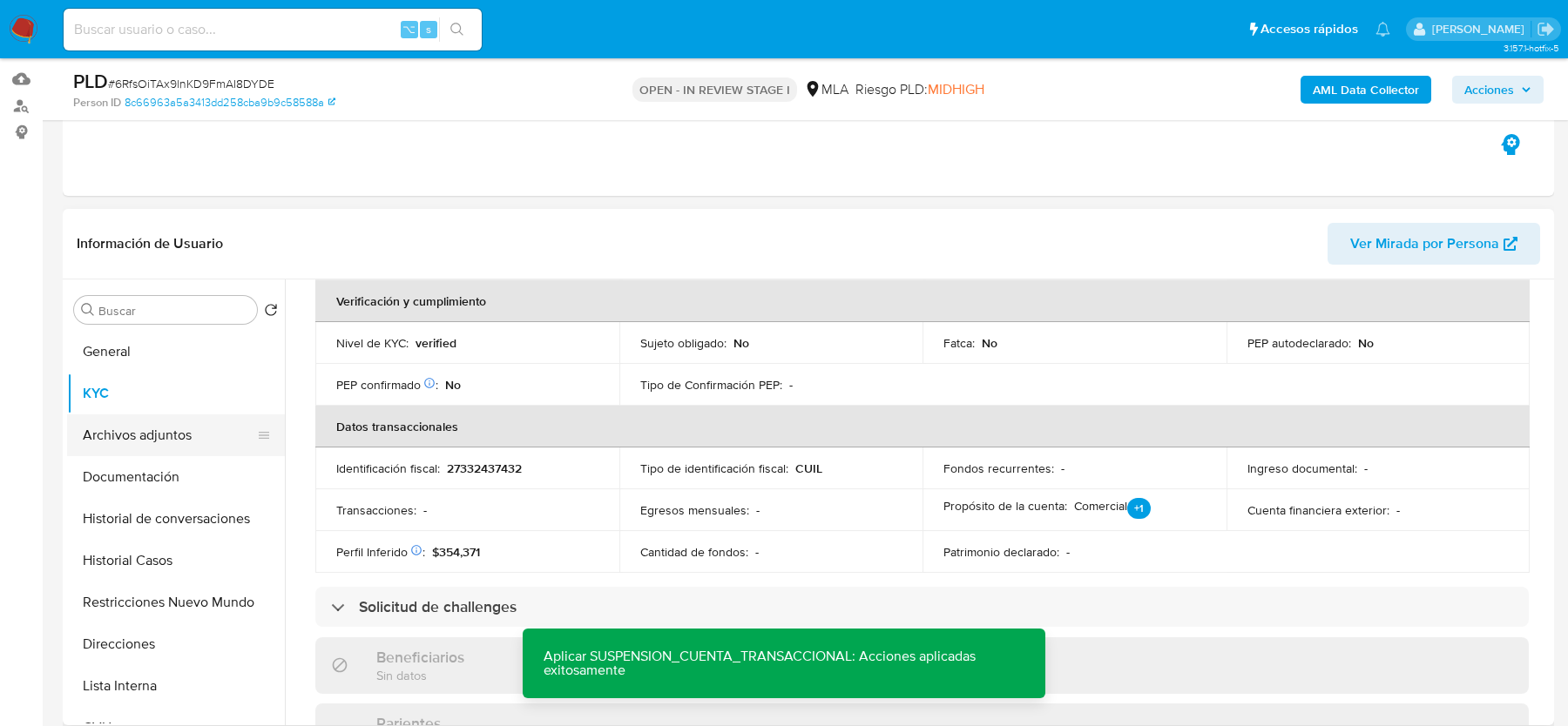
click at [179, 433] on button "Archivos adjuntos" at bounding box center [168, 435] width 204 height 42
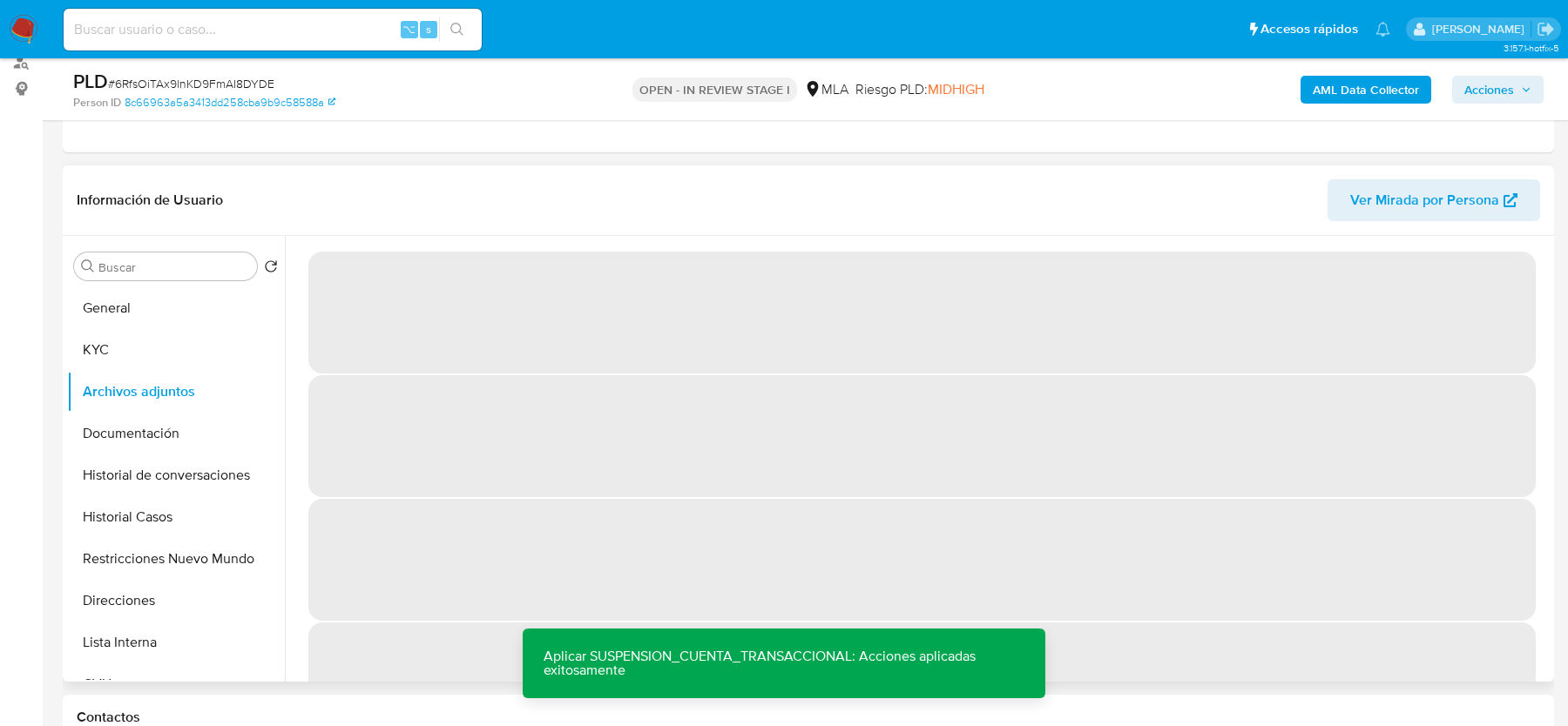
scroll to position [242, 0]
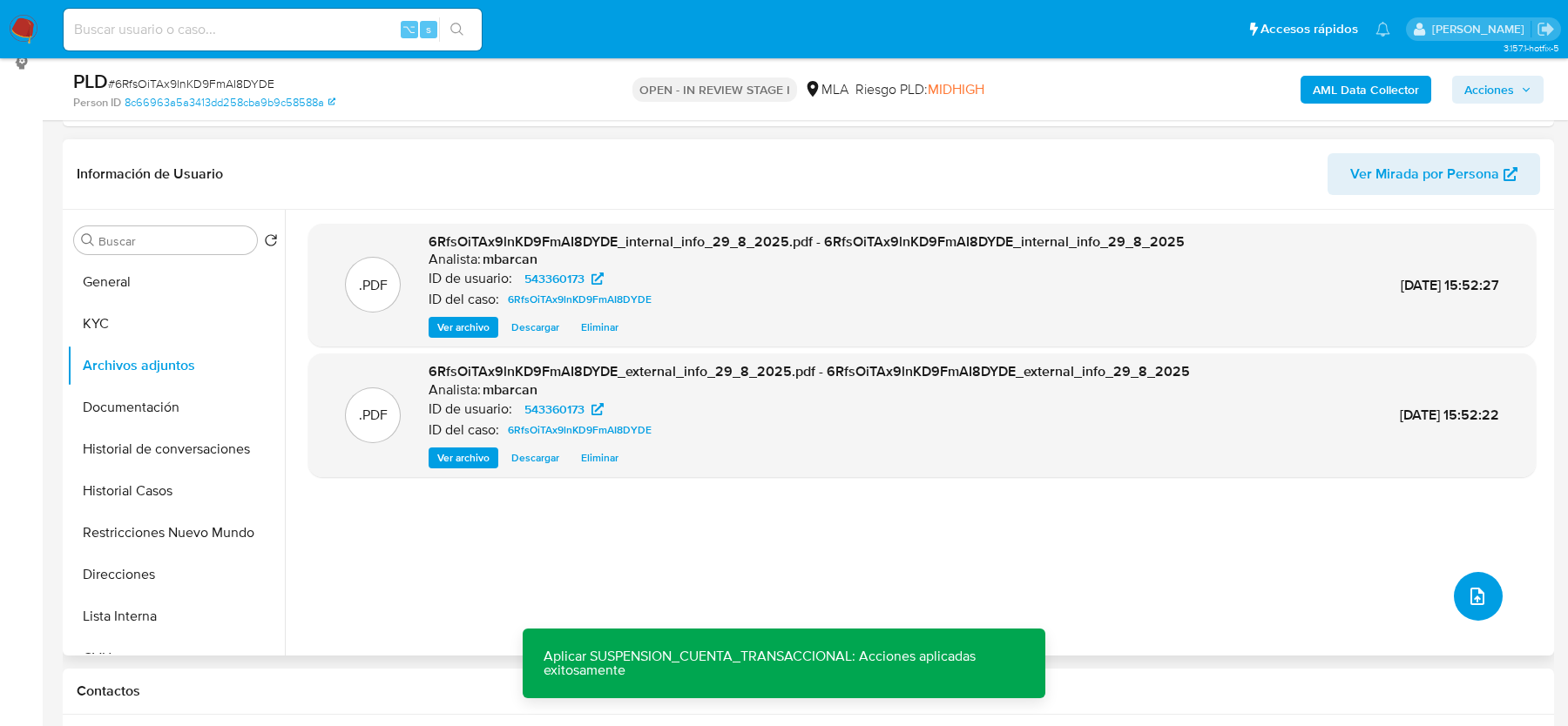
click at [1462, 605] on button "upload-file" at bounding box center [1479, 596] width 49 height 49
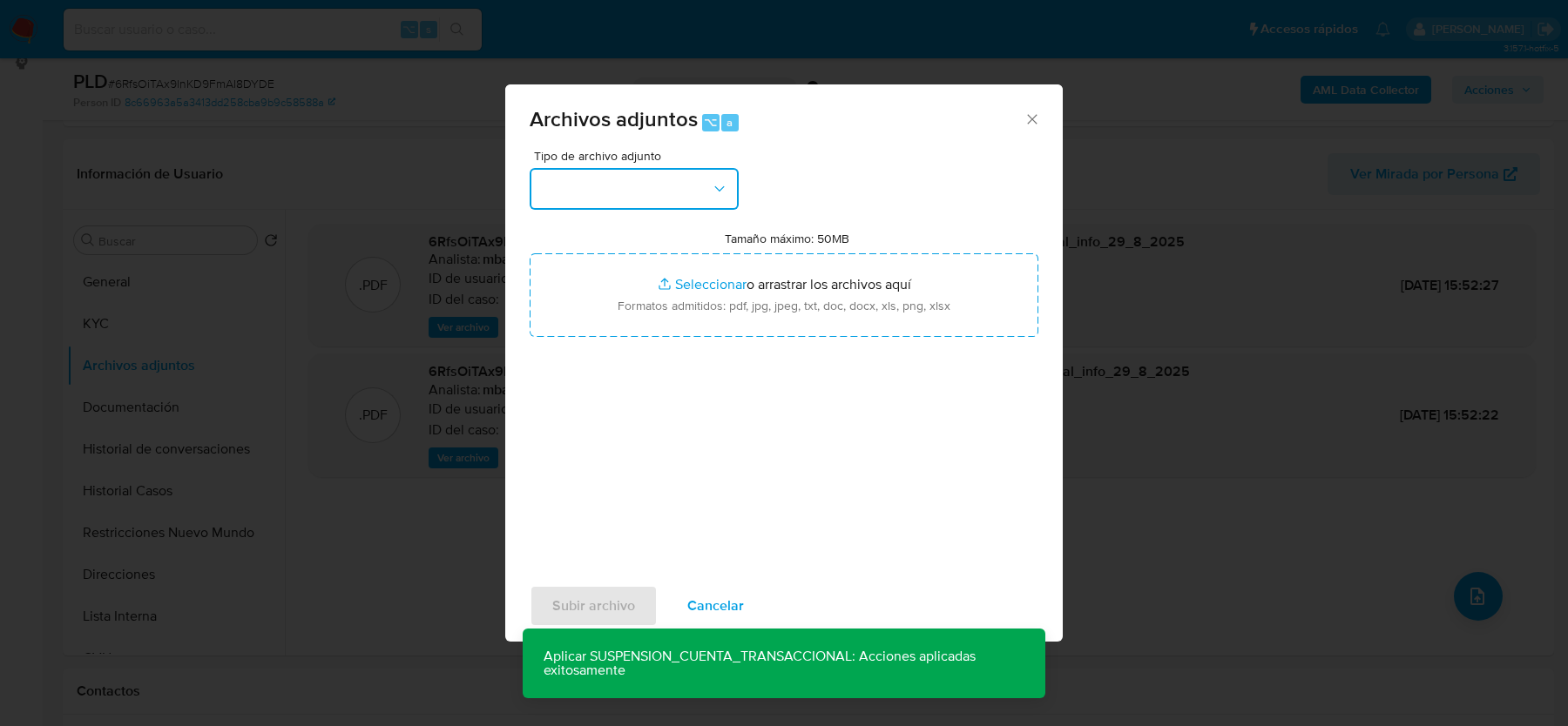
click at [682, 177] on button "button" at bounding box center [634, 189] width 210 height 42
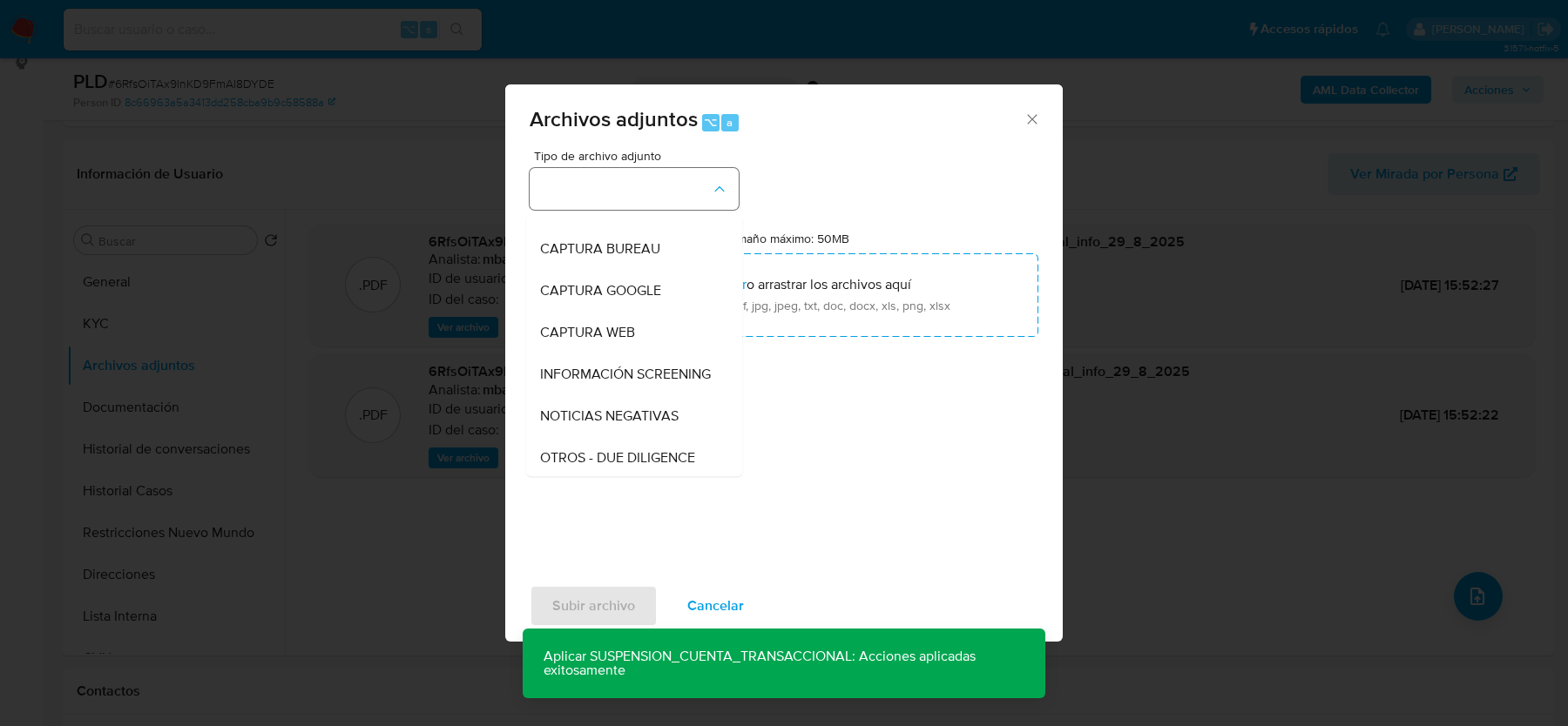
scroll to position [107, 0]
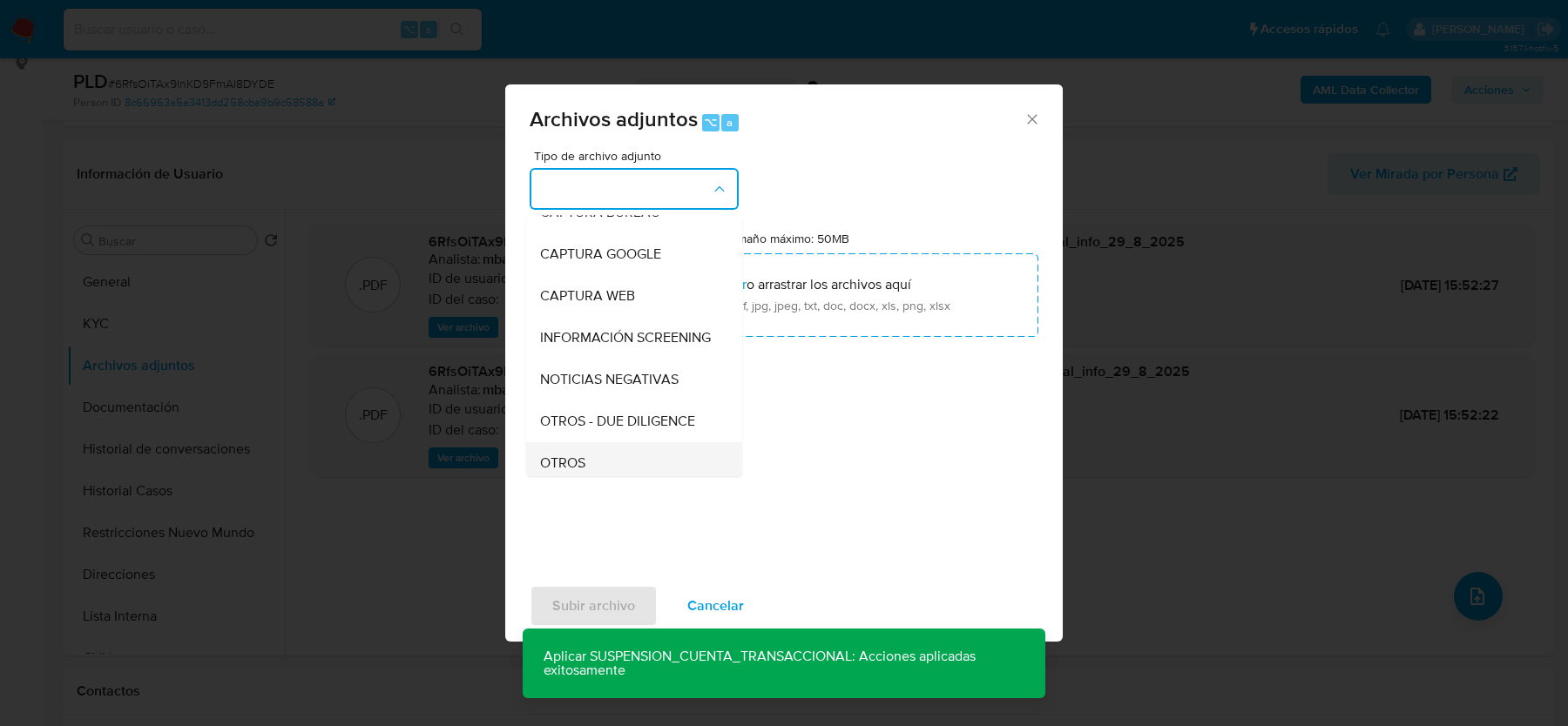
click at [594, 451] on div "OTROS" at bounding box center [629, 463] width 178 height 42
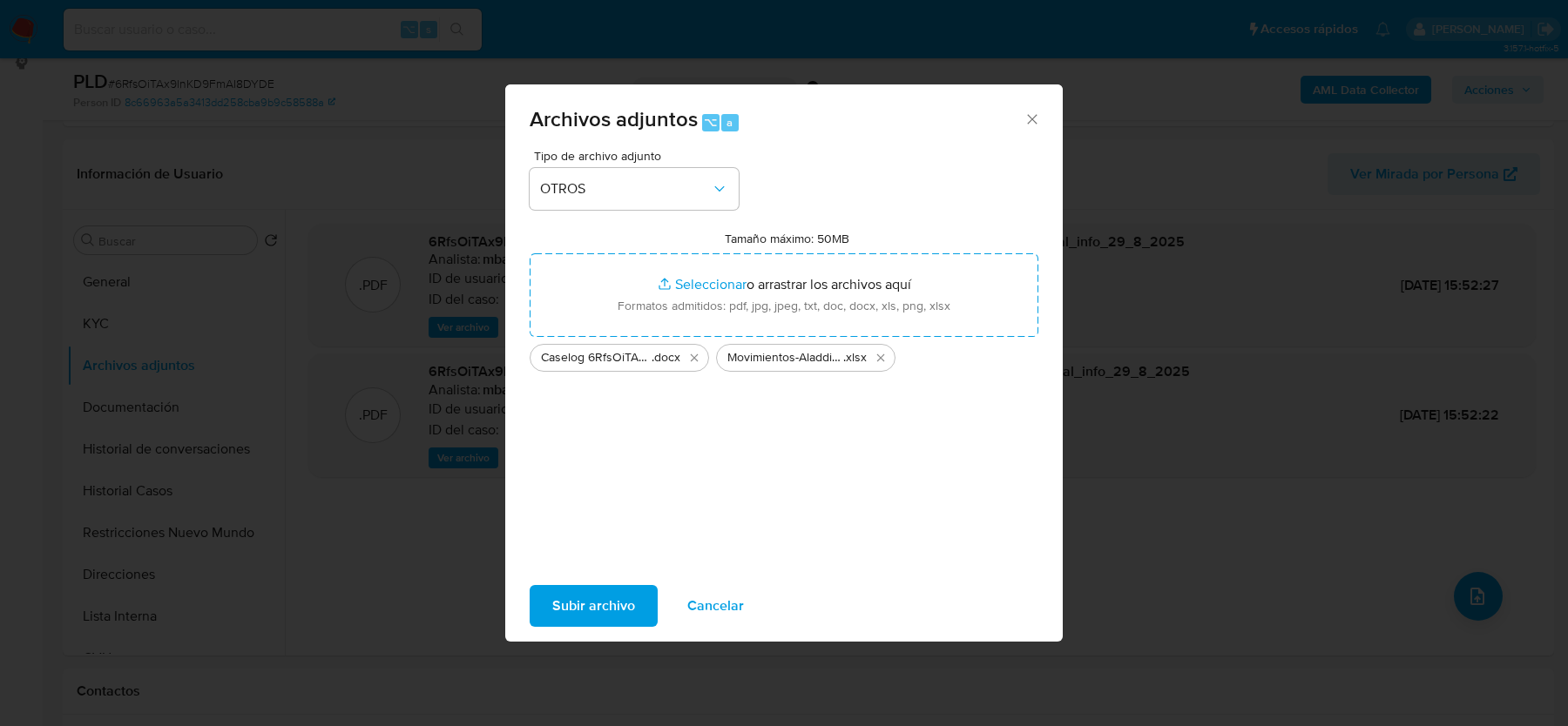
click at [581, 609] on span "Subir archivo" at bounding box center [594, 606] width 83 height 39
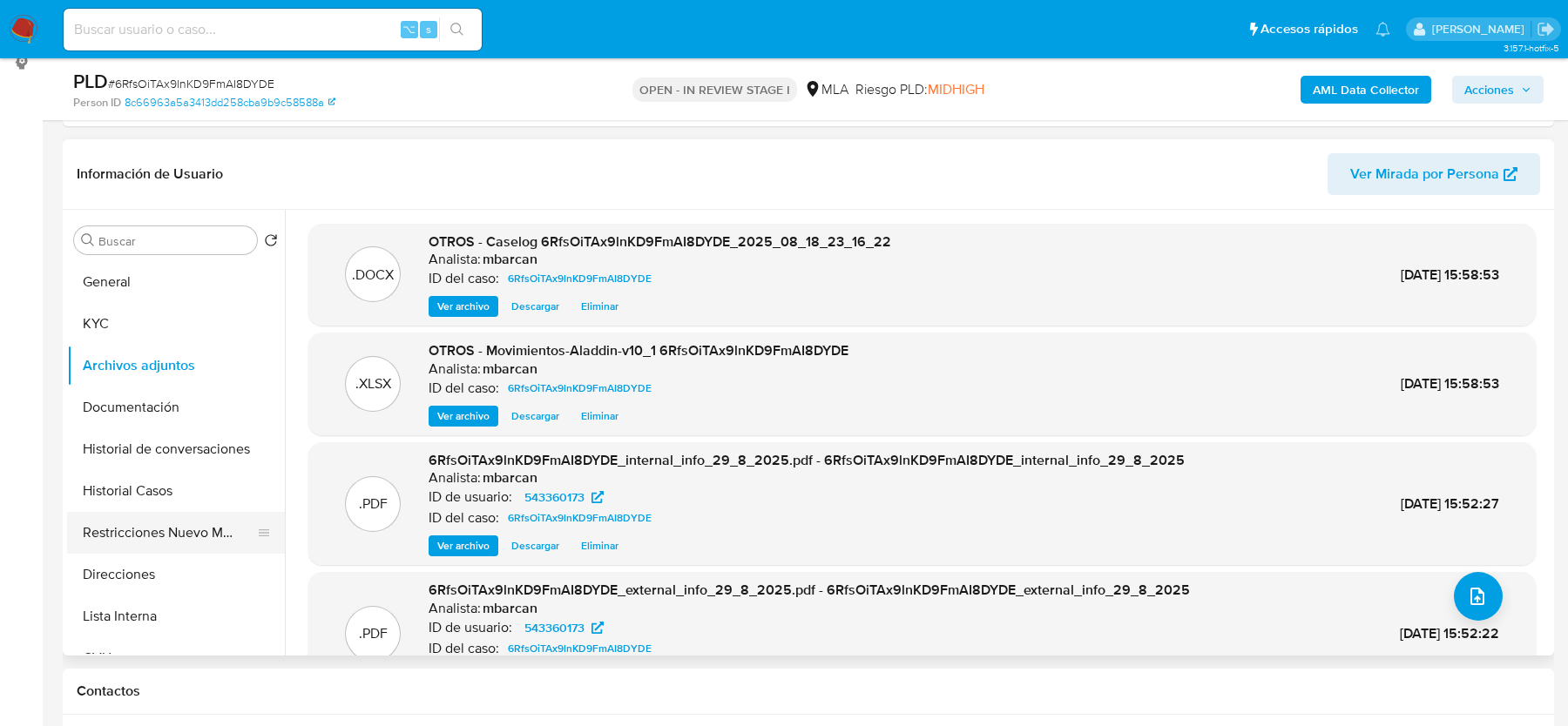
click at [127, 536] on button "Restricciones Nuevo Mundo" at bounding box center [168, 533] width 204 height 42
click at [127, 535] on button "Restricciones Nuevo Mundo" at bounding box center [168, 533] width 204 height 42
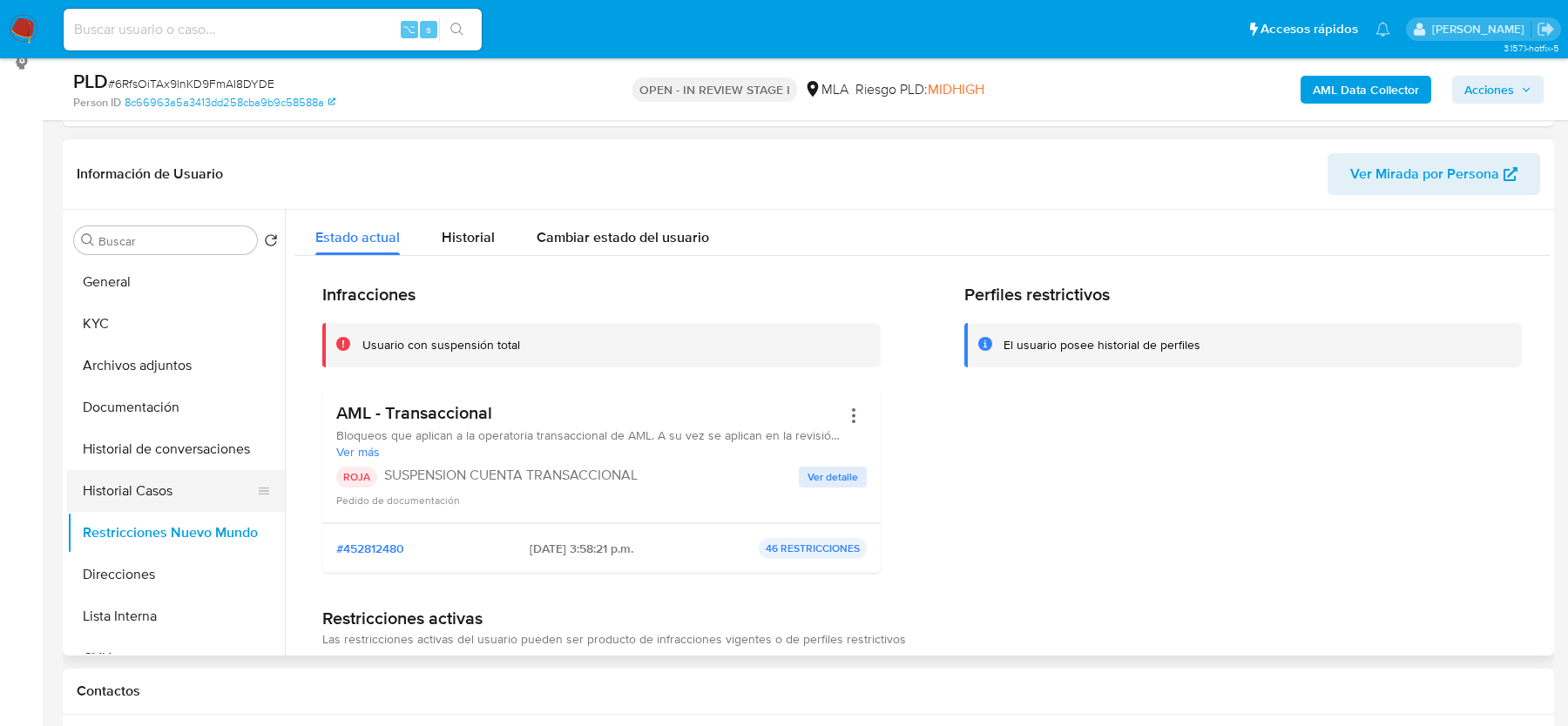
click at [131, 480] on button "Historial Casos" at bounding box center [168, 491] width 204 height 42
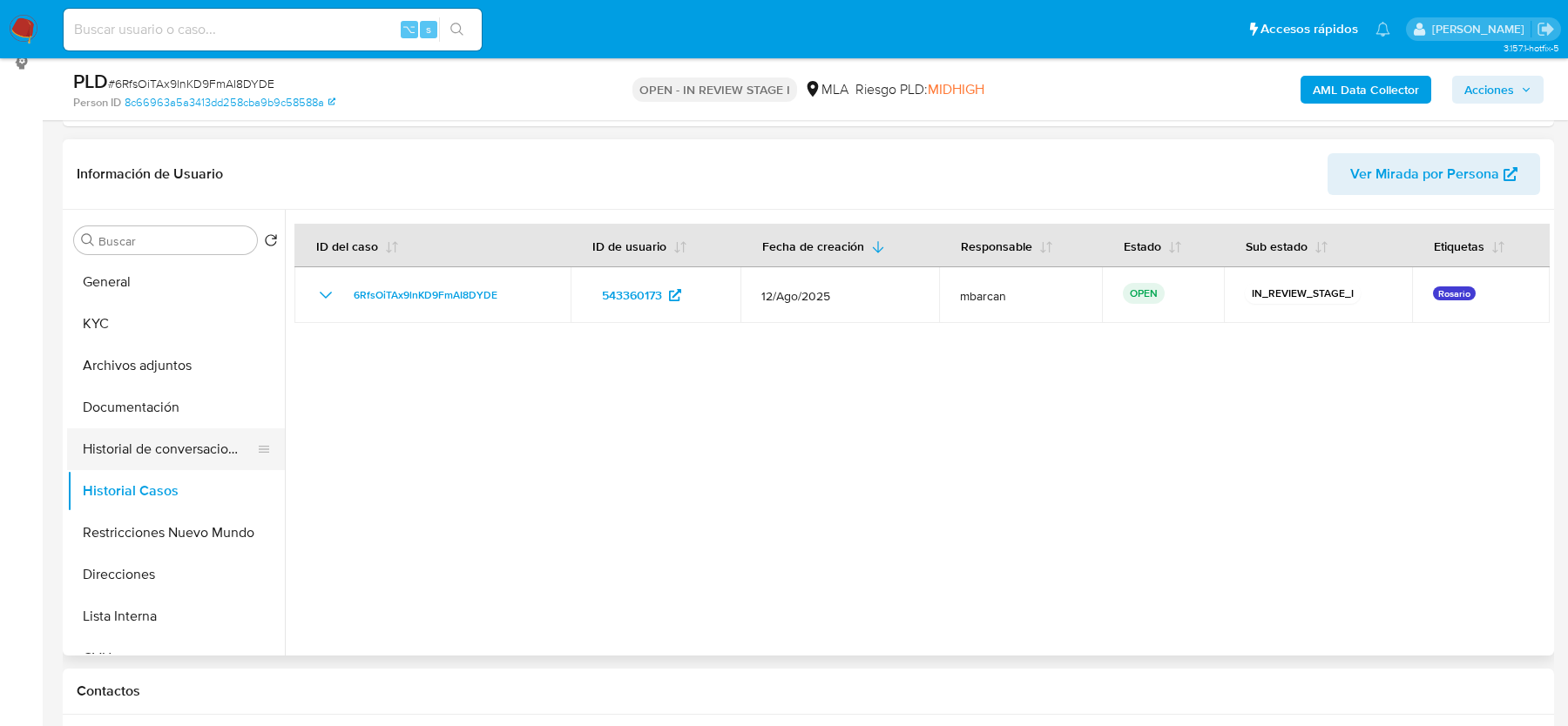
click at [135, 440] on button "Historial de conversaciones" at bounding box center [168, 449] width 204 height 42
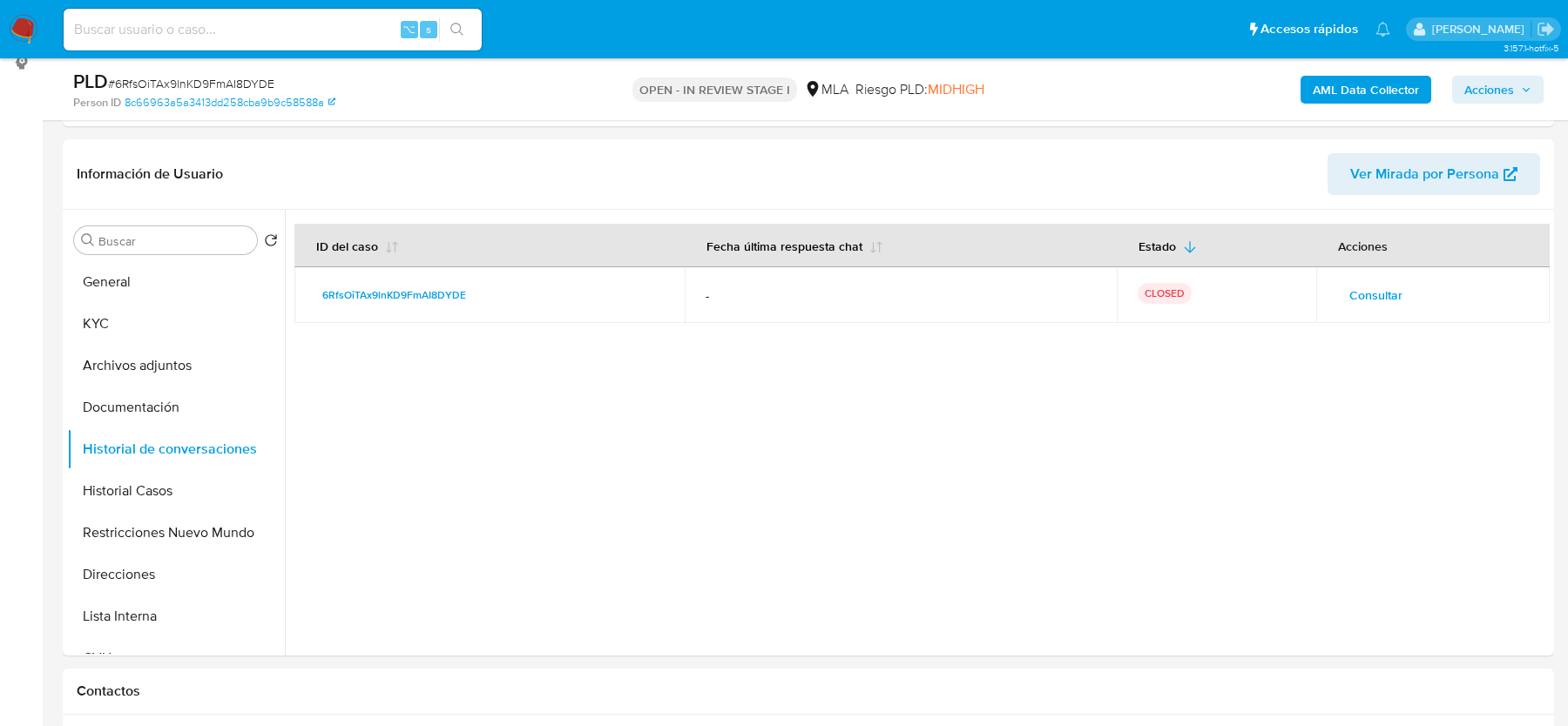
click at [1463, 92] on button "Acciones" at bounding box center [1498, 90] width 91 height 28
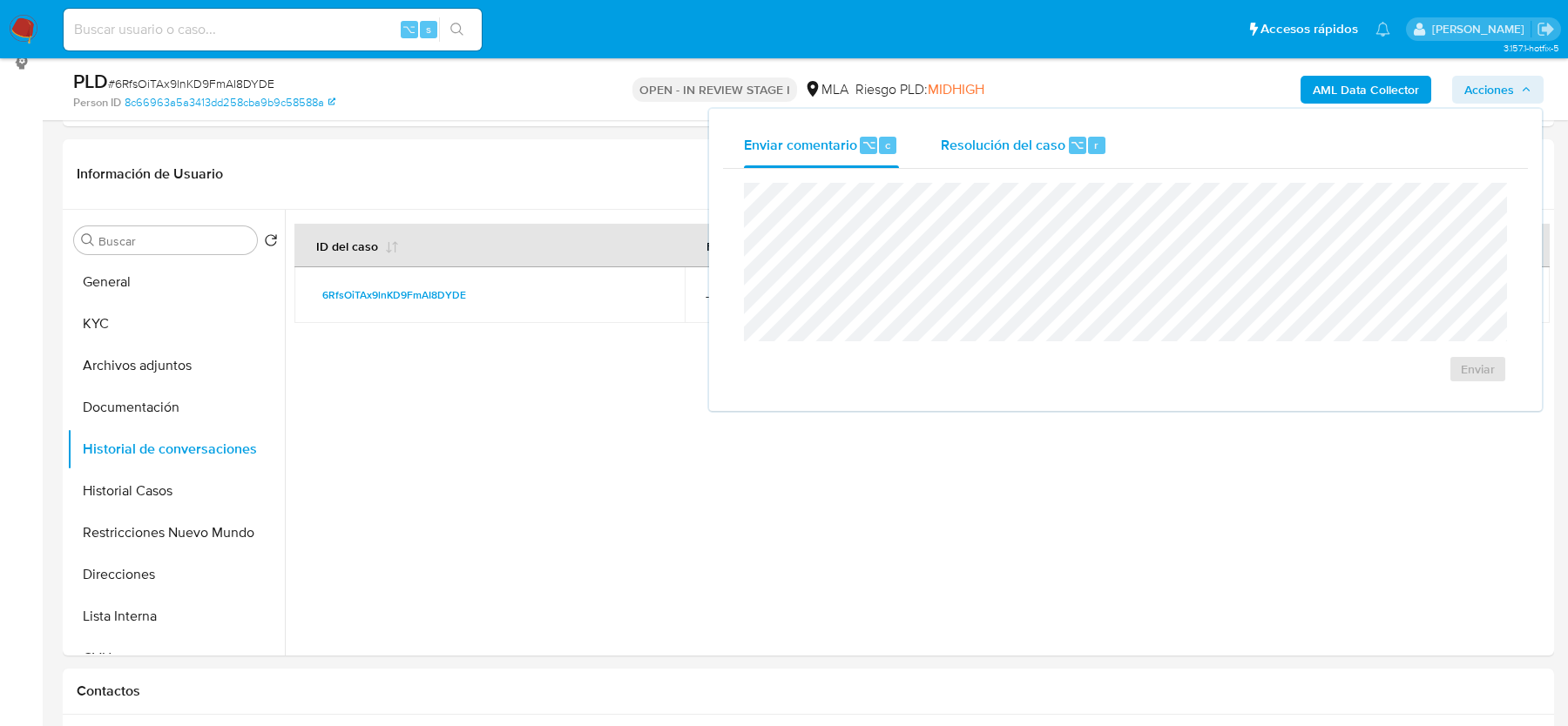
click at [960, 149] on span "Resolución del caso" at bounding box center [1002, 144] width 125 height 20
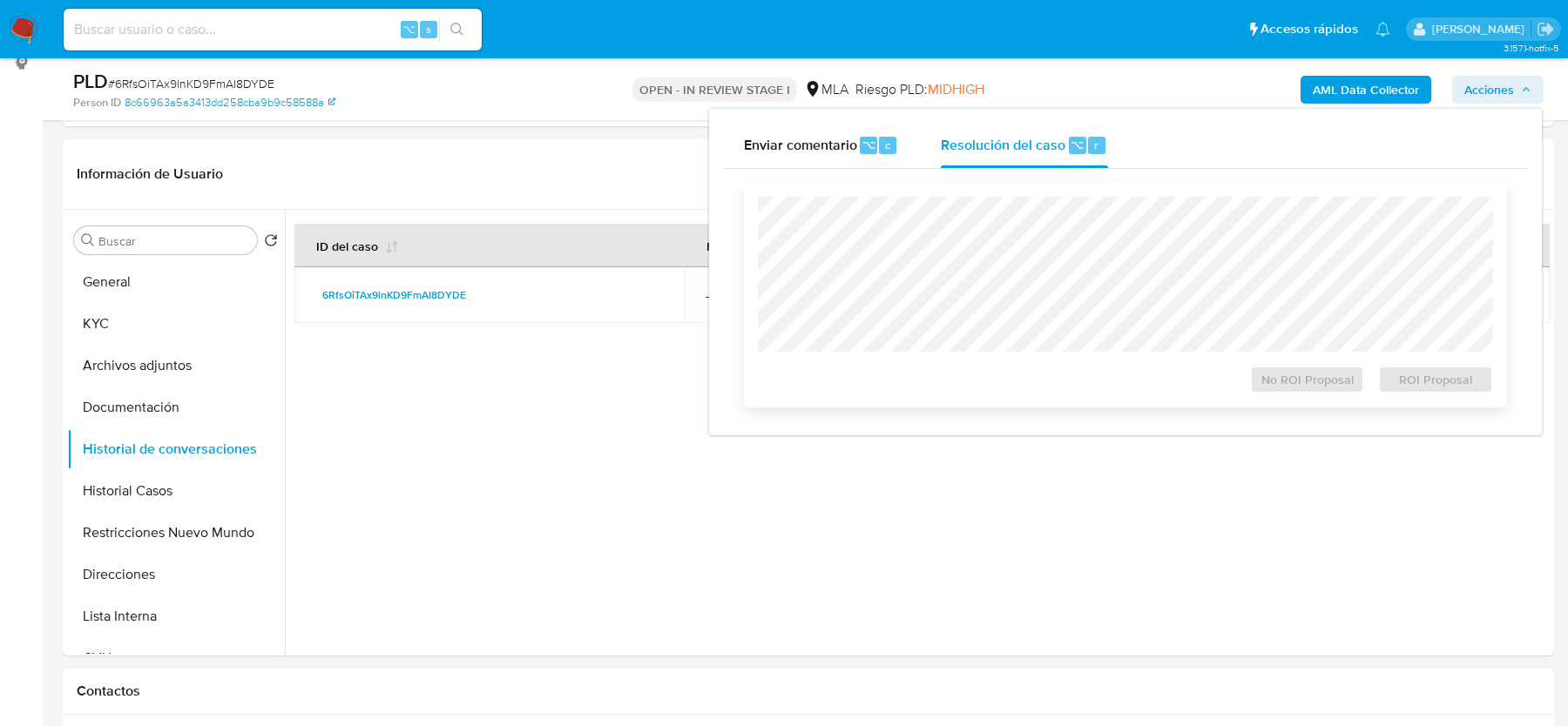
click at [951, 193] on div "No ROI Proposal ROI Proposal" at bounding box center [1126, 295] width 763 height 224
click at [1432, 392] on span "ROI Proposal" at bounding box center [1436, 379] width 90 height 24
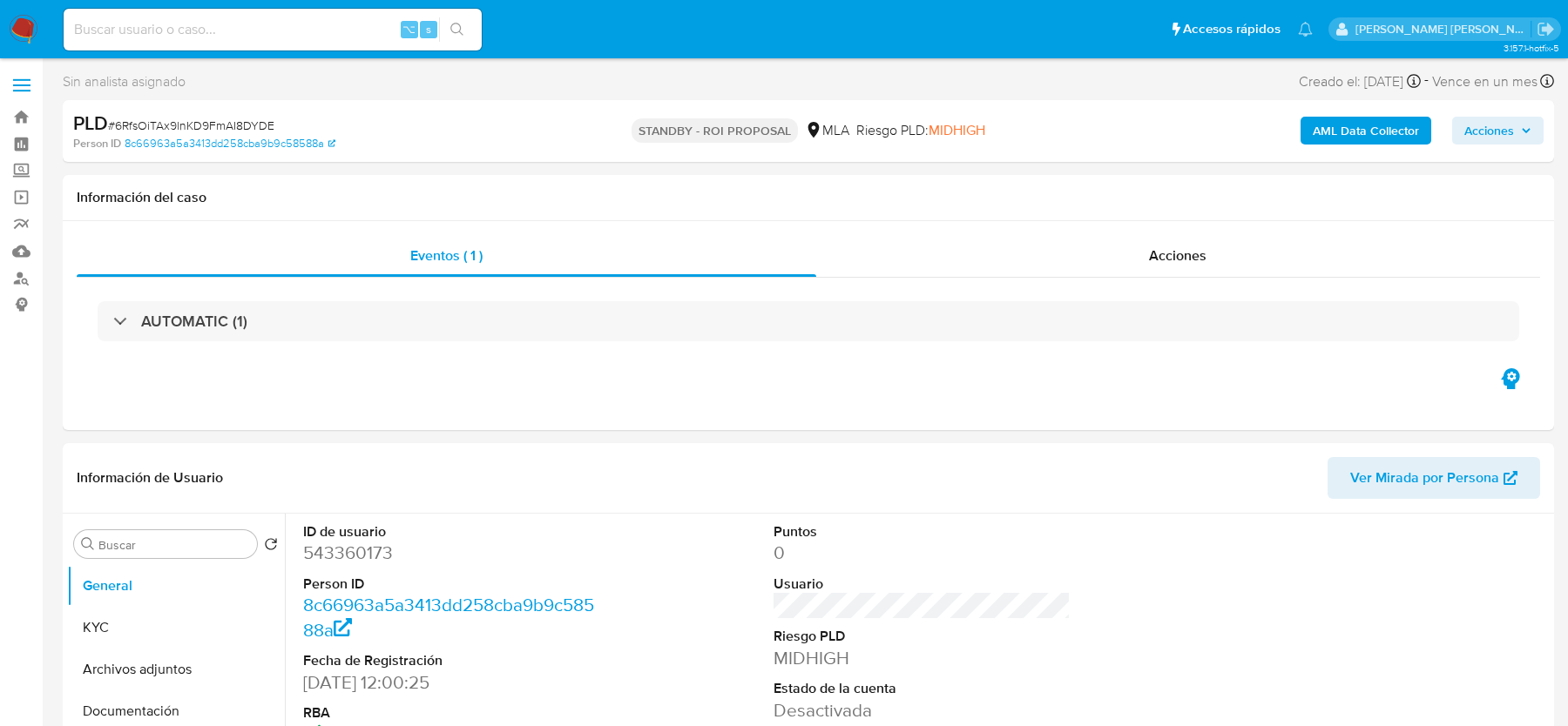
select select "10"
